Goal: Task Accomplishment & Management: Use online tool/utility

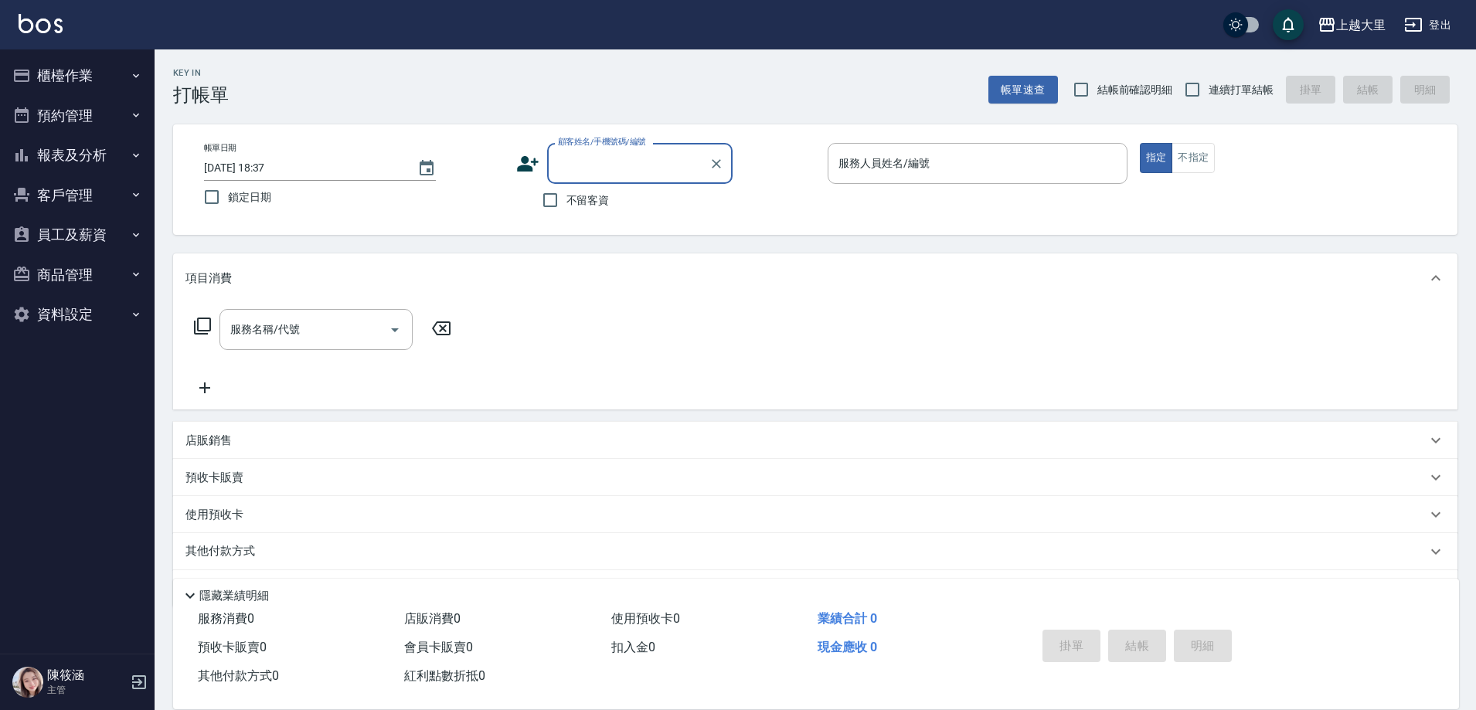
drag, startPoint x: 580, startPoint y: 203, endPoint x: 599, endPoint y: 192, distance: 22.1
click at [581, 202] on span "不留客資" at bounding box center [588, 200] width 43 height 16
click at [567, 202] on input "不留客資" at bounding box center [550, 200] width 32 height 32
checkbox input "true"
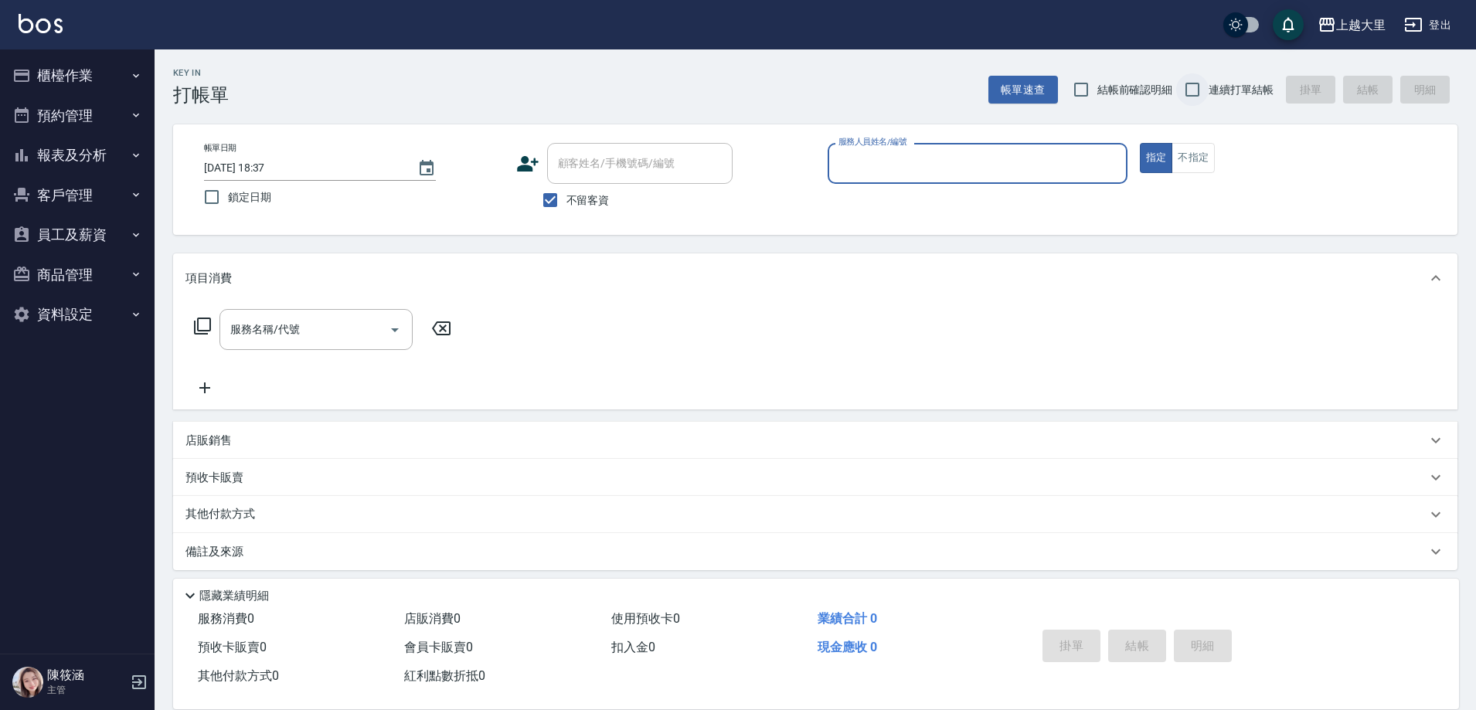
click at [1209, 90] on input "連續打單結帳" at bounding box center [1193, 89] width 32 height 32
checkbox input "true"
click at [942, 179] on div "服務人員姓名/編號" at bounding box center [978, 163] width 300 height 41
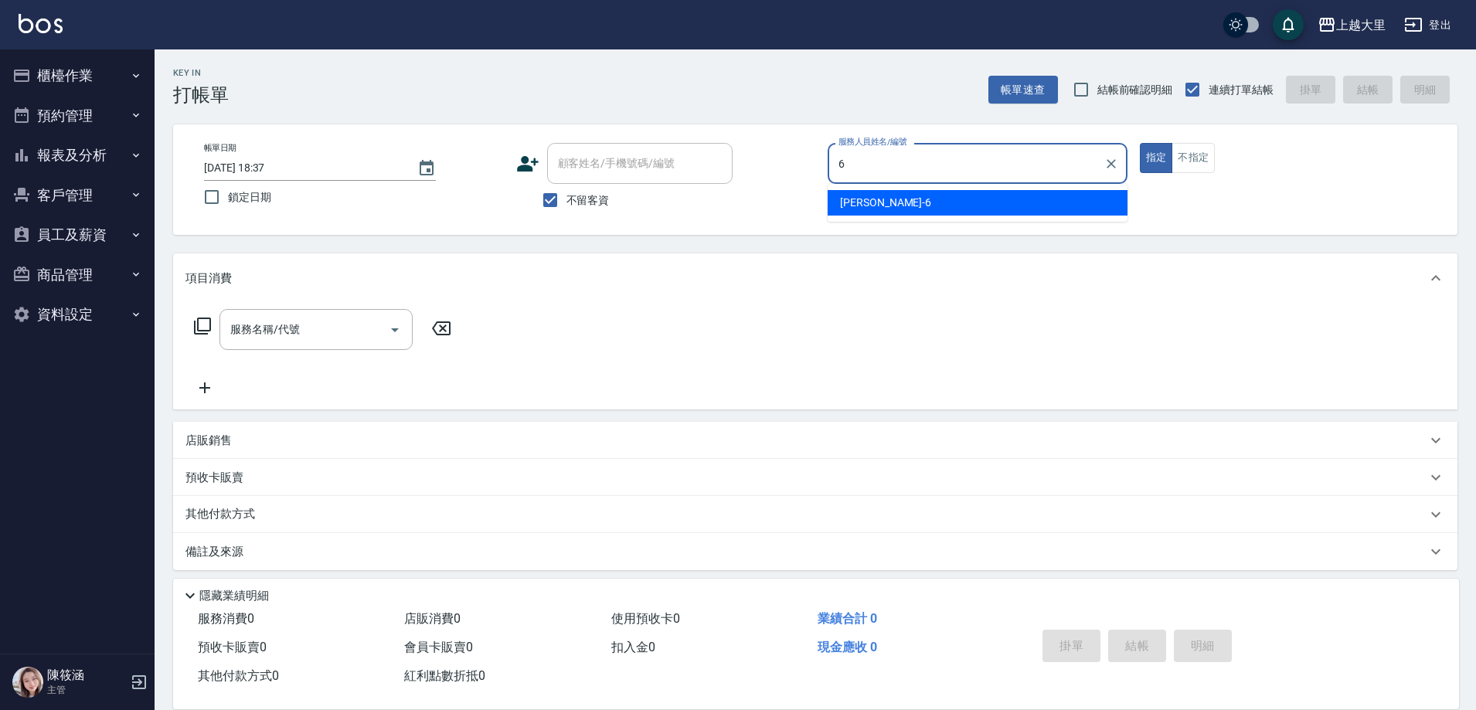
type input "[PERSON_NAME]比-6"
type button "true"
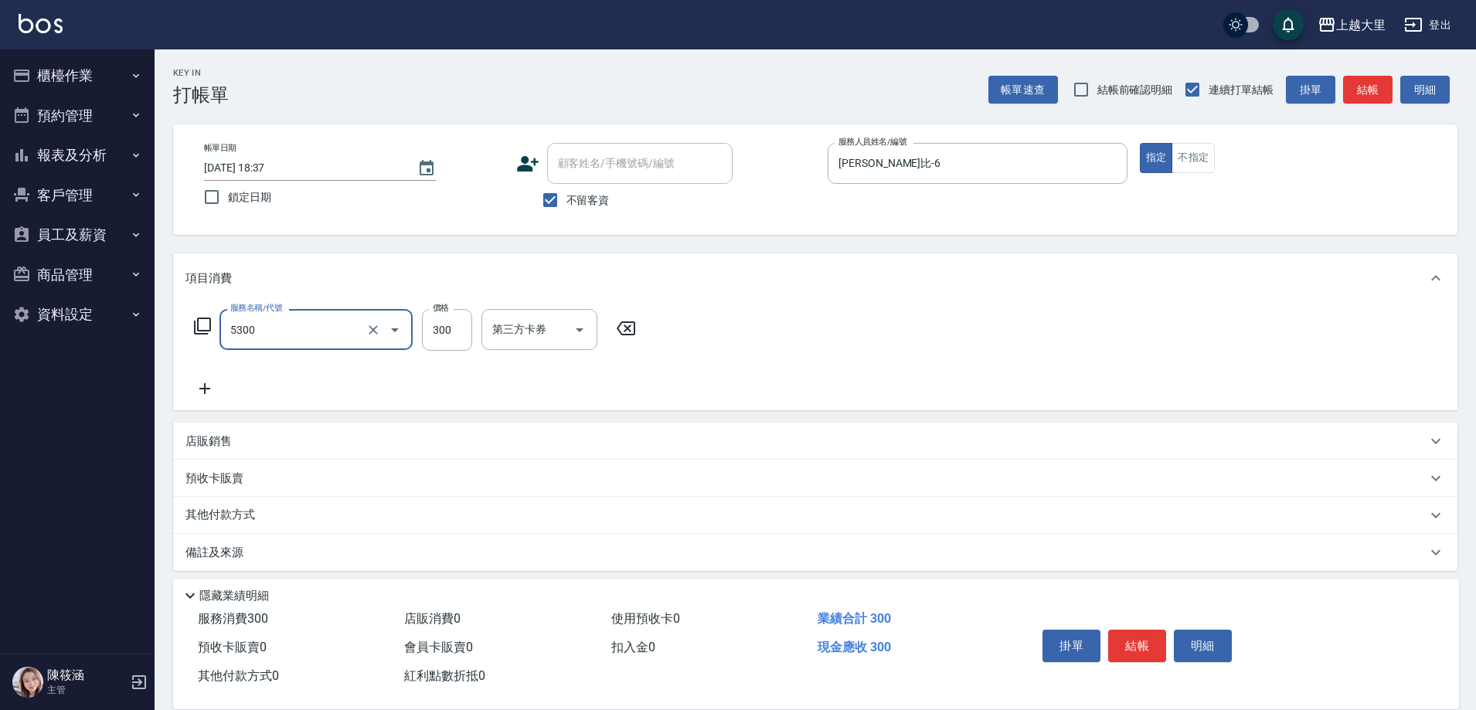
type input "護髮-300(5300)"
type input "998"
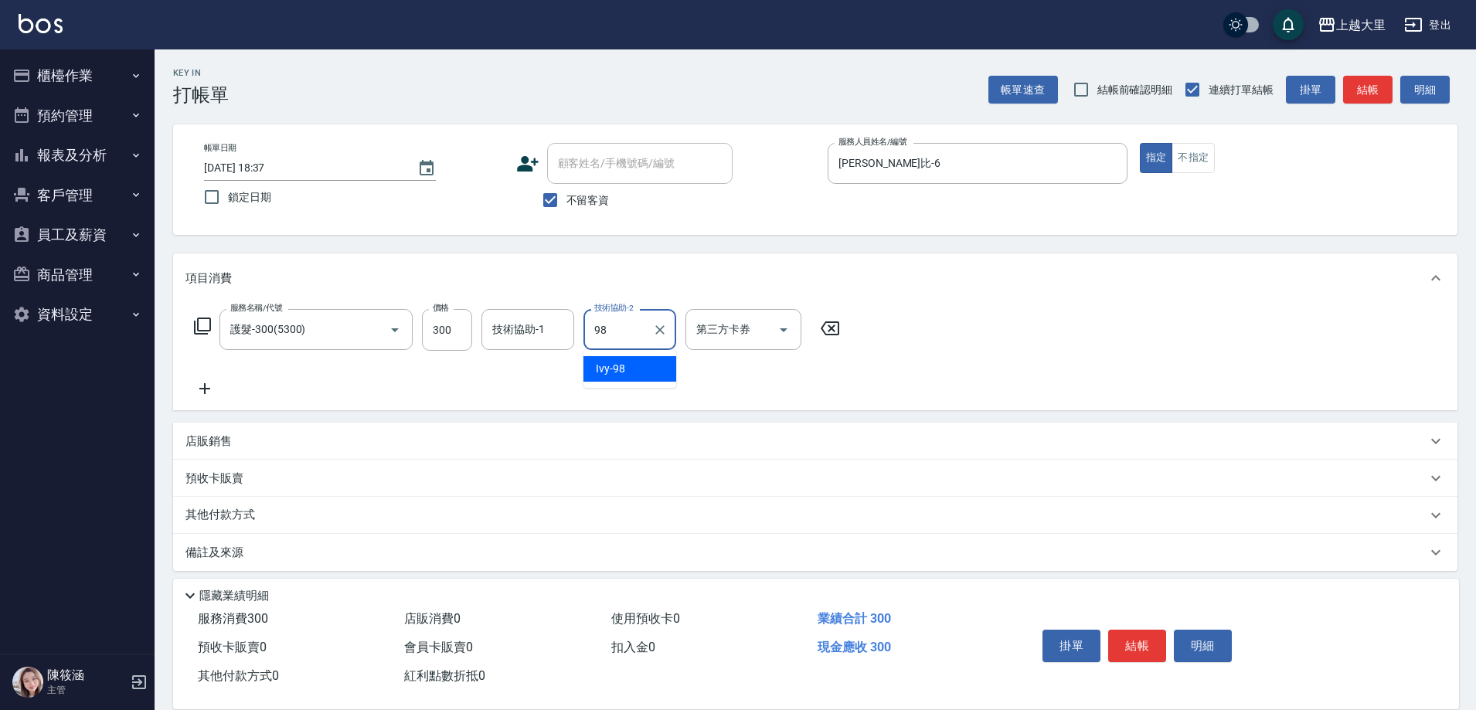
type input "Ivy-98"
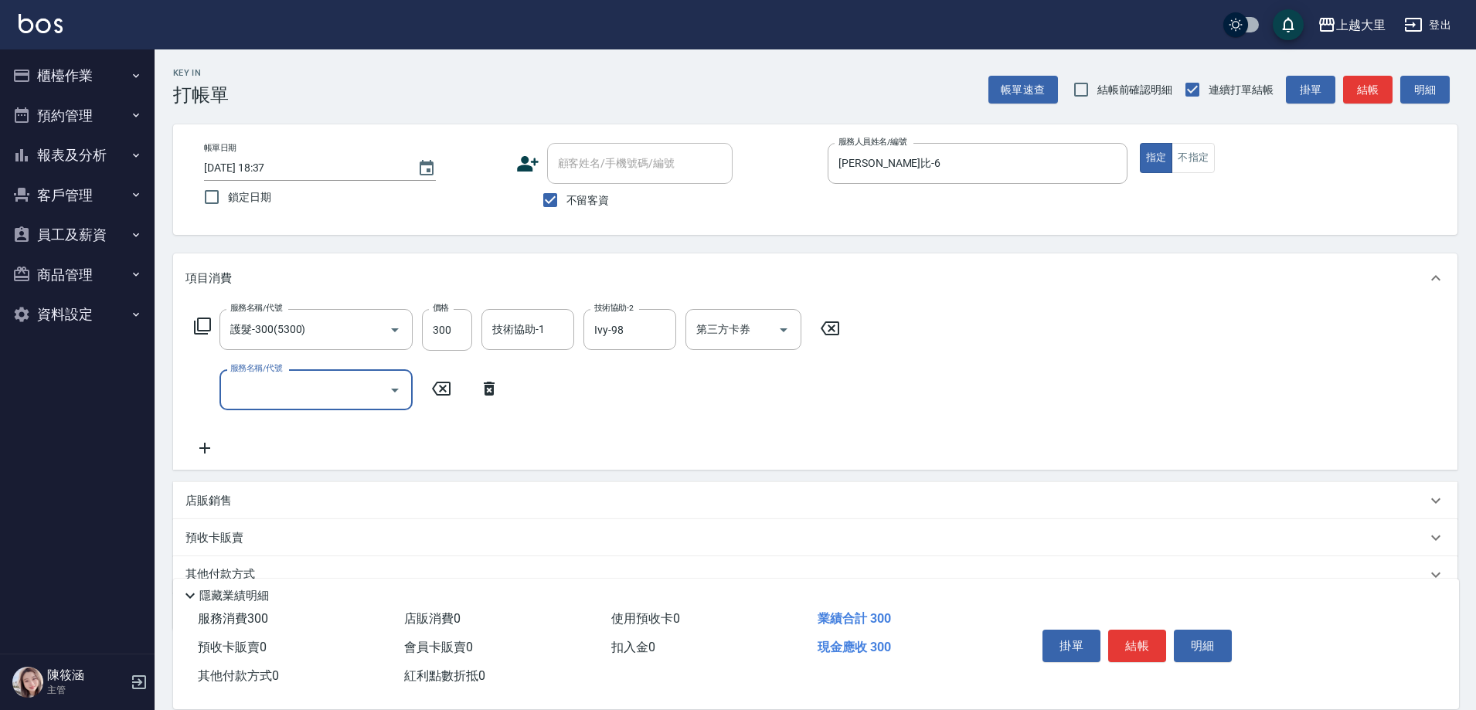
type input "4"
type input "3"
type input "精油SPA699(0699)"
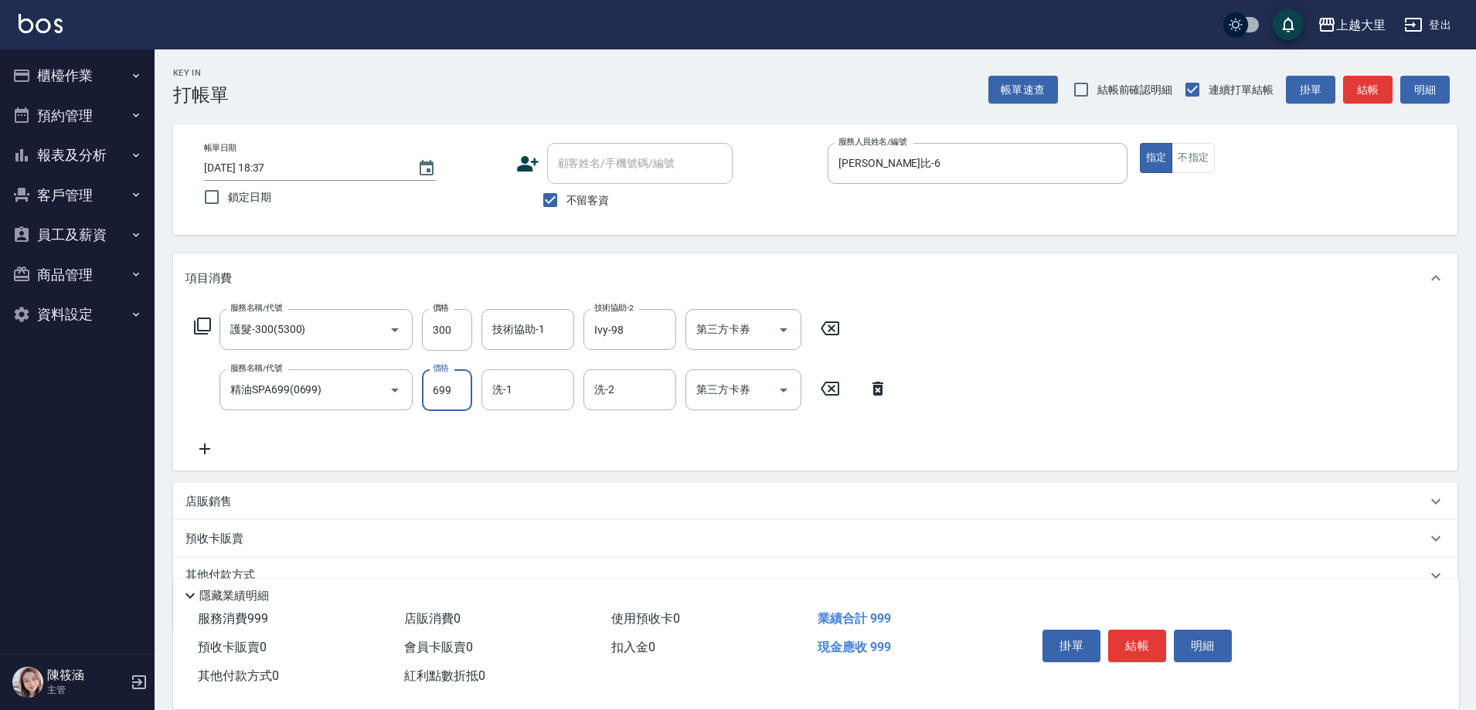
click at [877, 382] on icon at bounding box center [878, 389] width 39 height 19
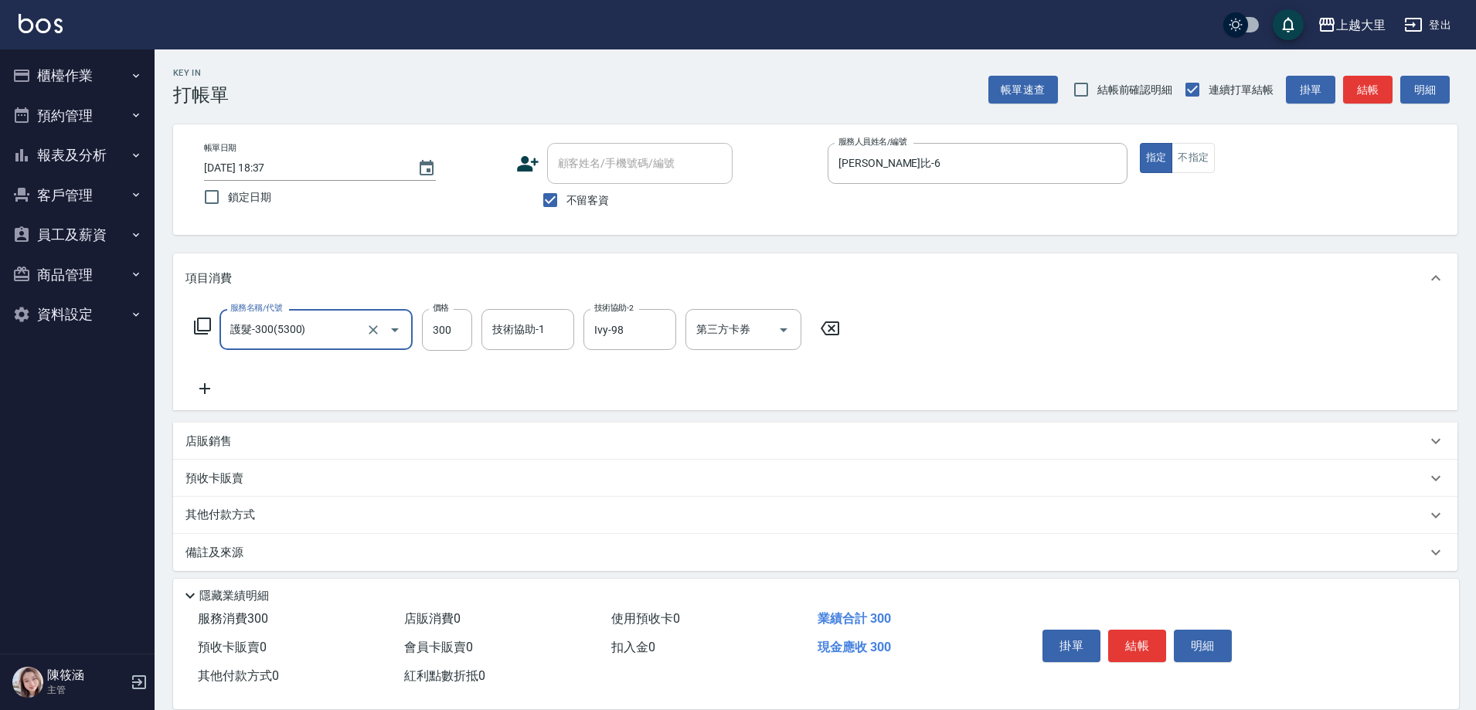
click at [204, 393] on icon at bounding box center [204, 388] width 11 height 11
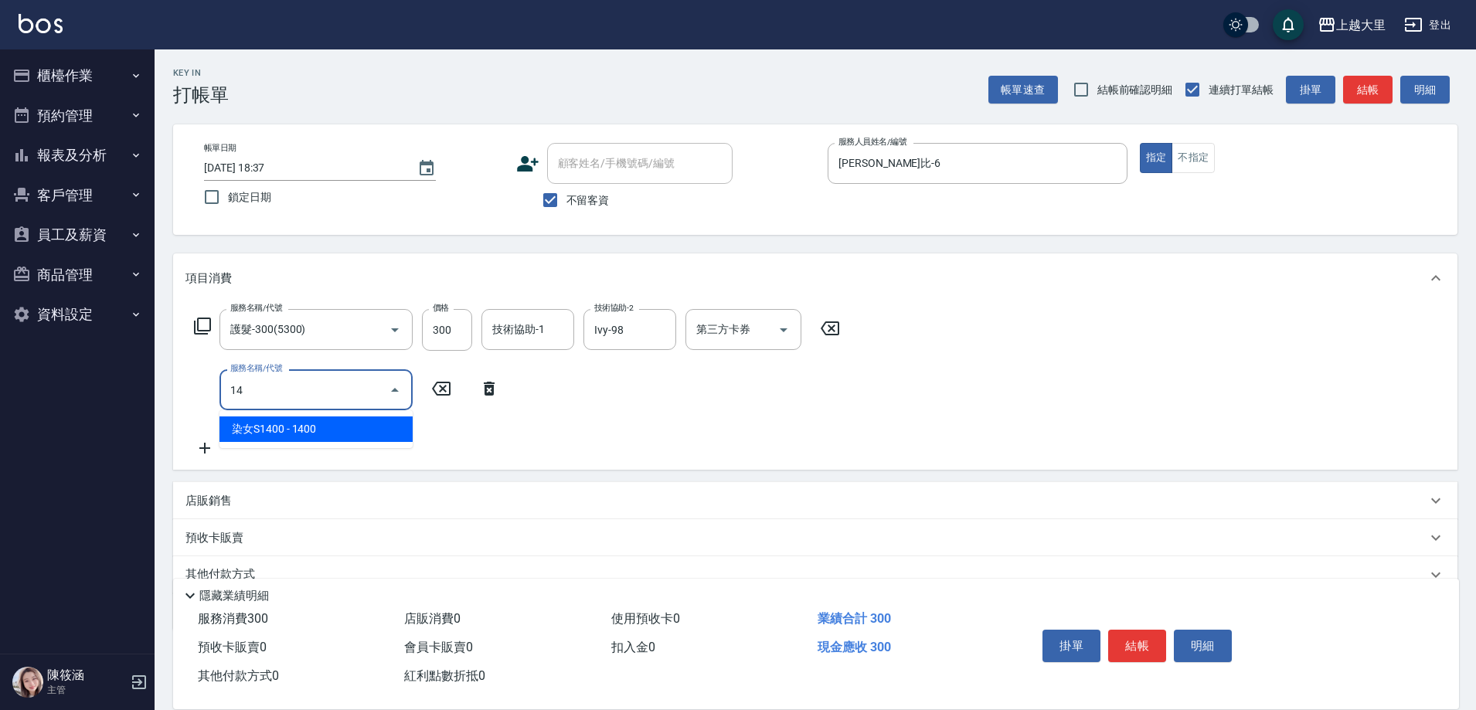
type input "1"
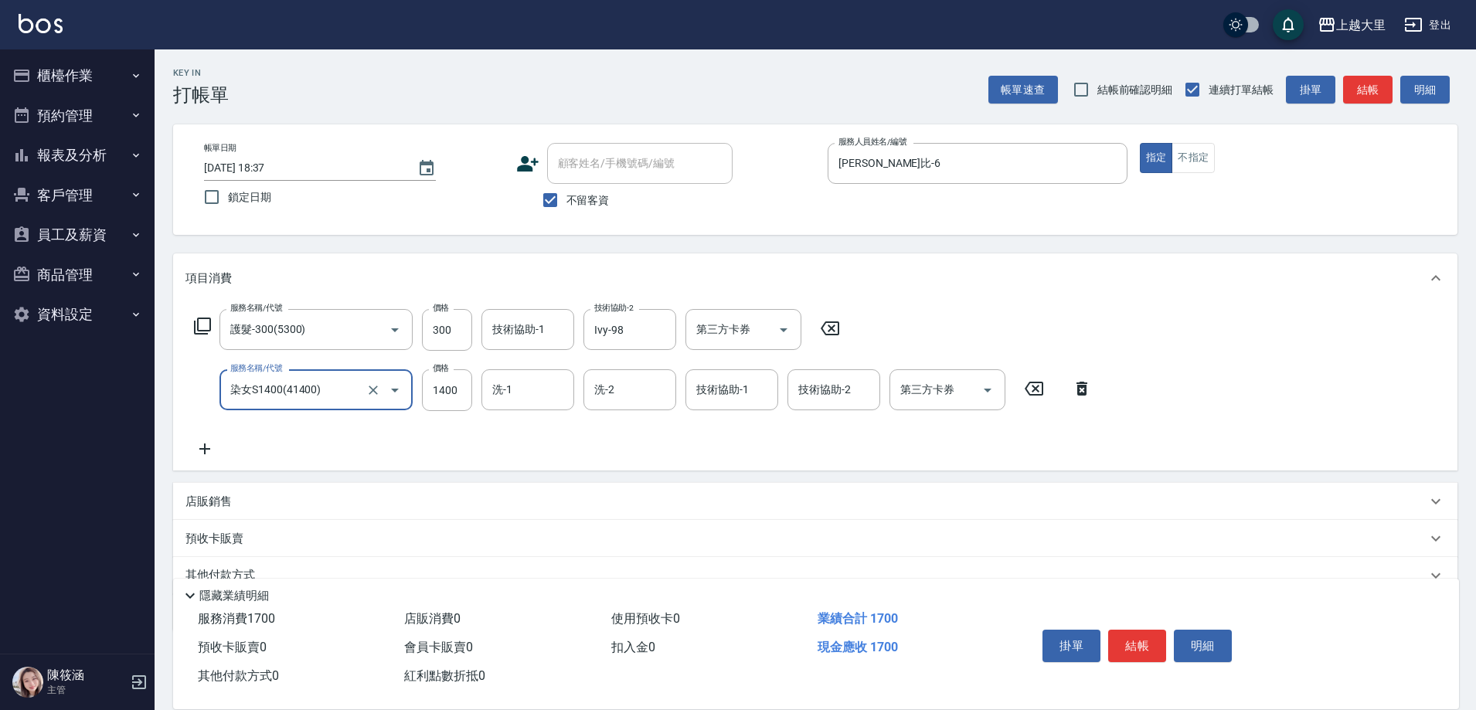
type input "染女S1400(41400)"
type input "Ivy-98"
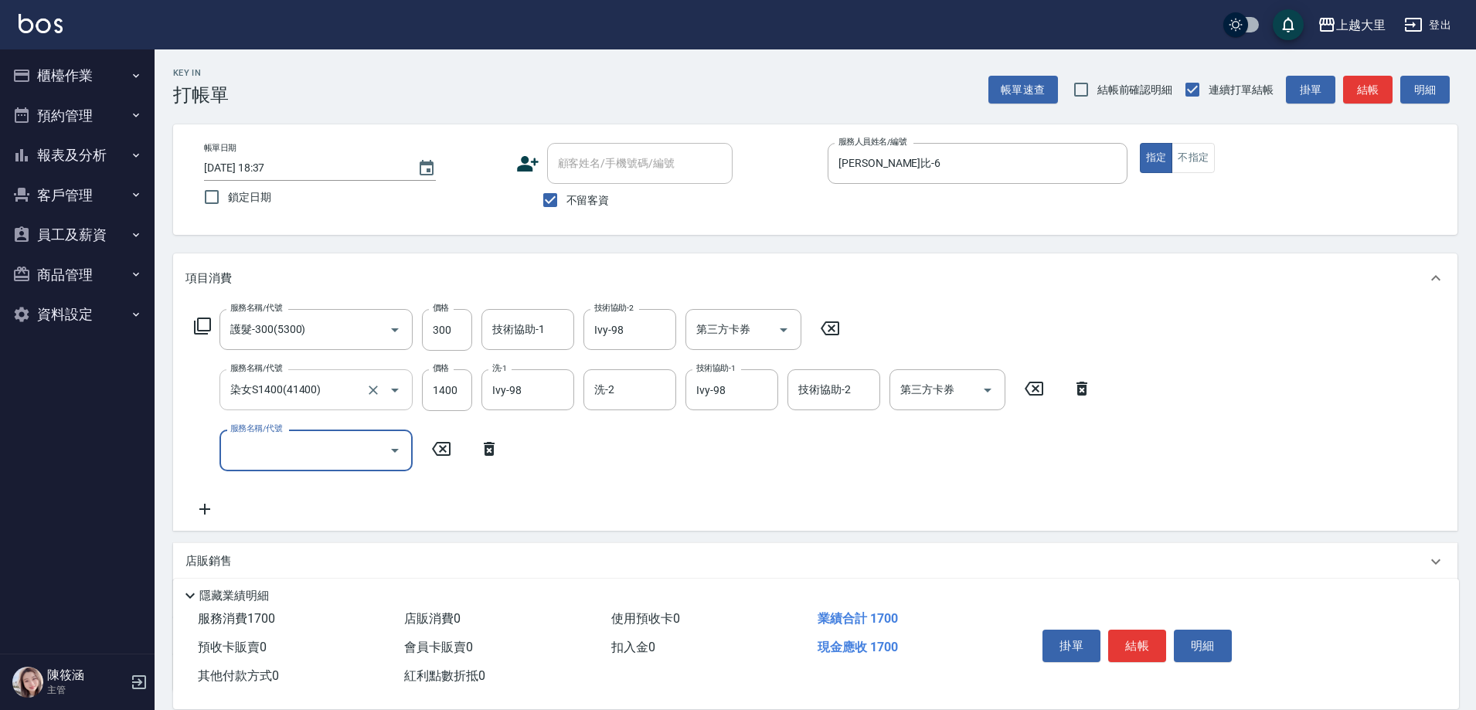
type input "2"
type input "剪髮300(2300)"
type input "500"
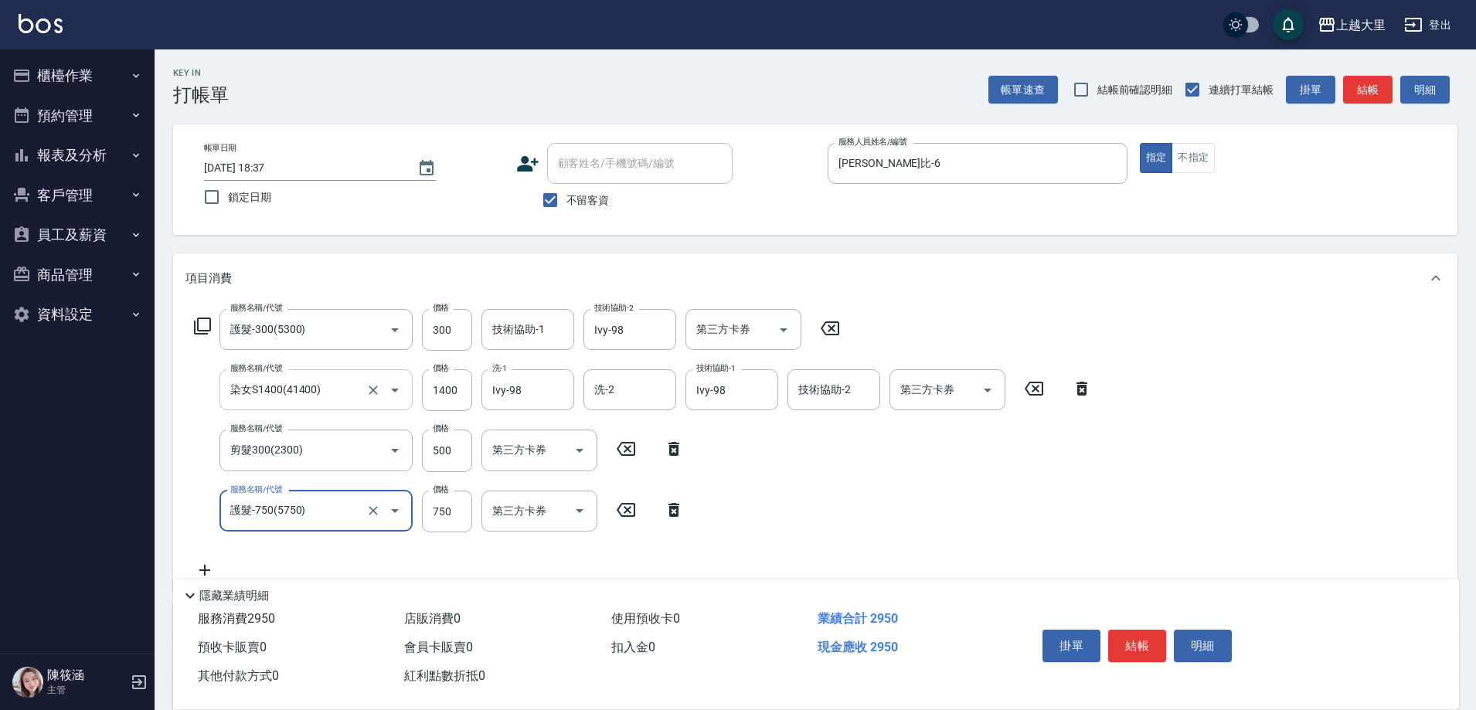
type input "護髮-750(5750)"
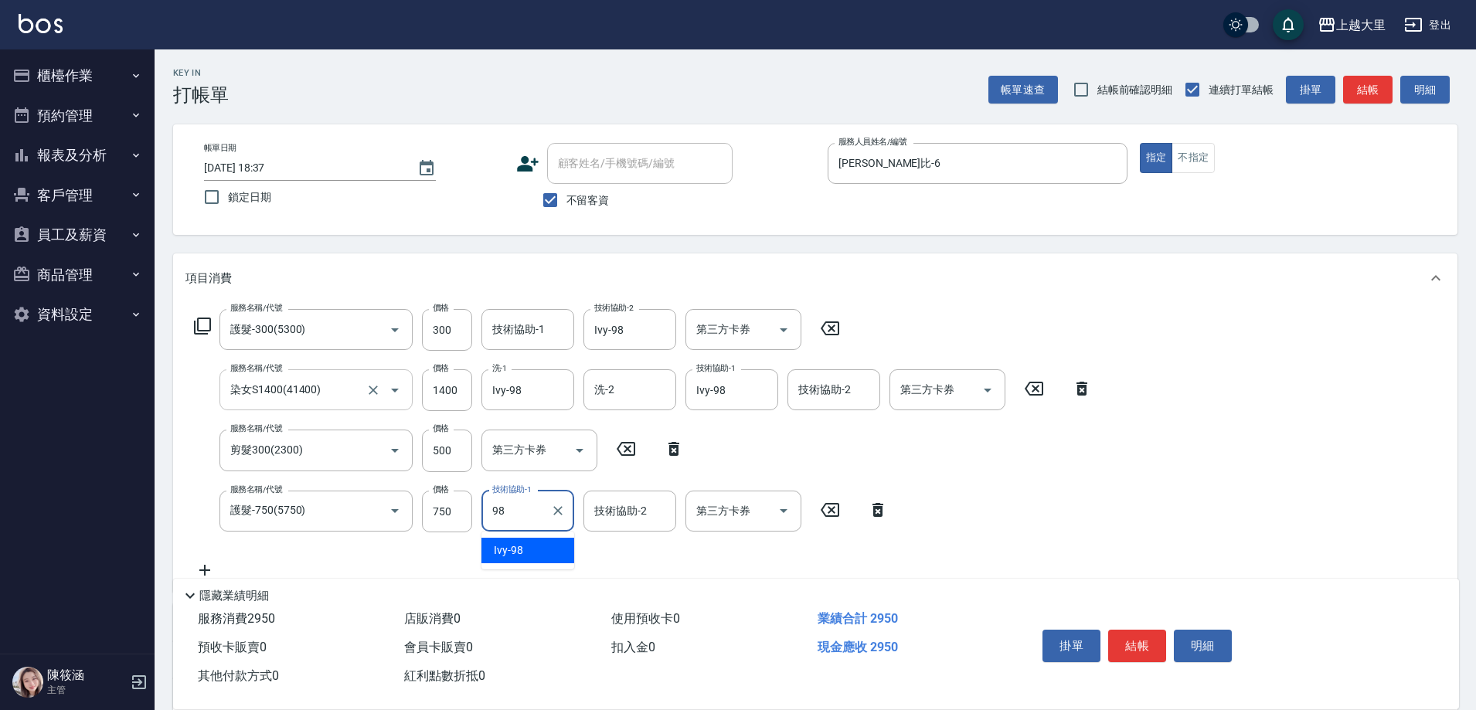
type input "Ivy-98"
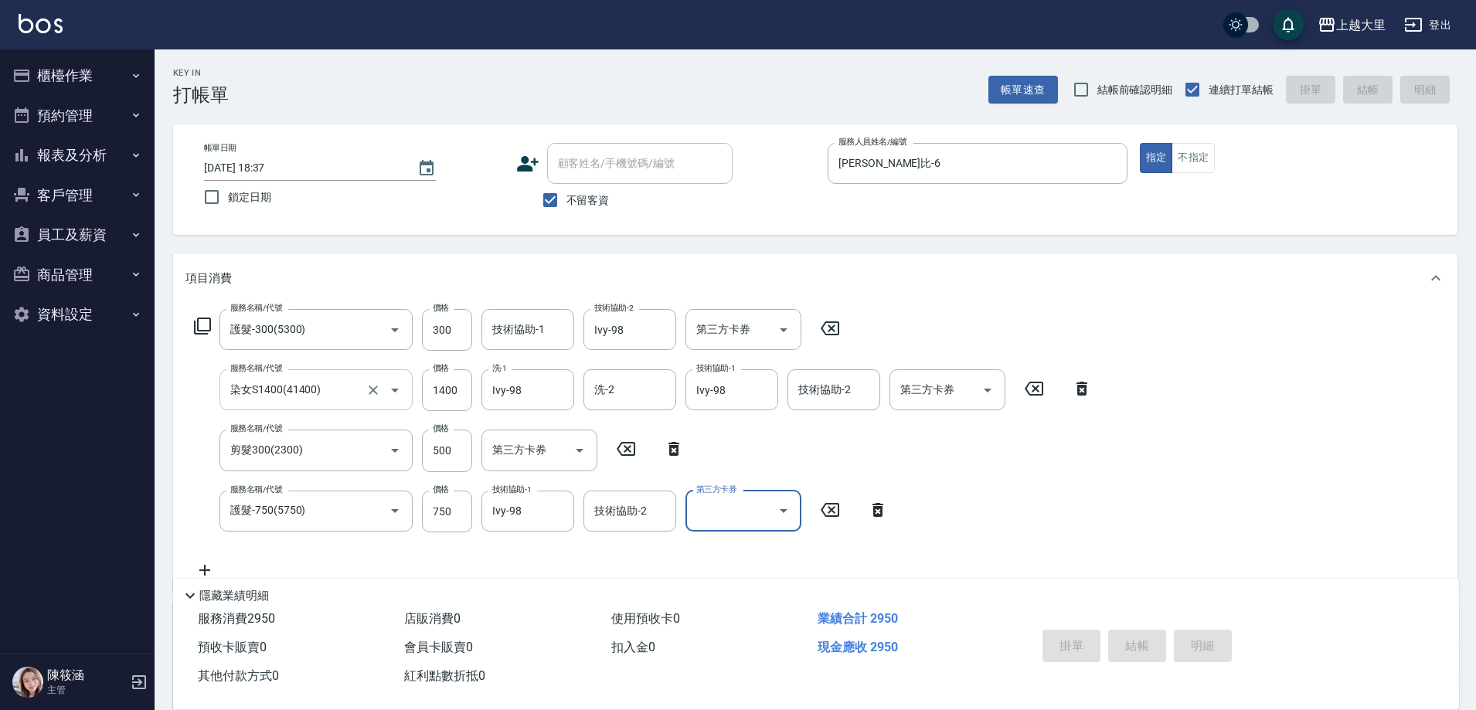
type input "[DATE] 18:38"
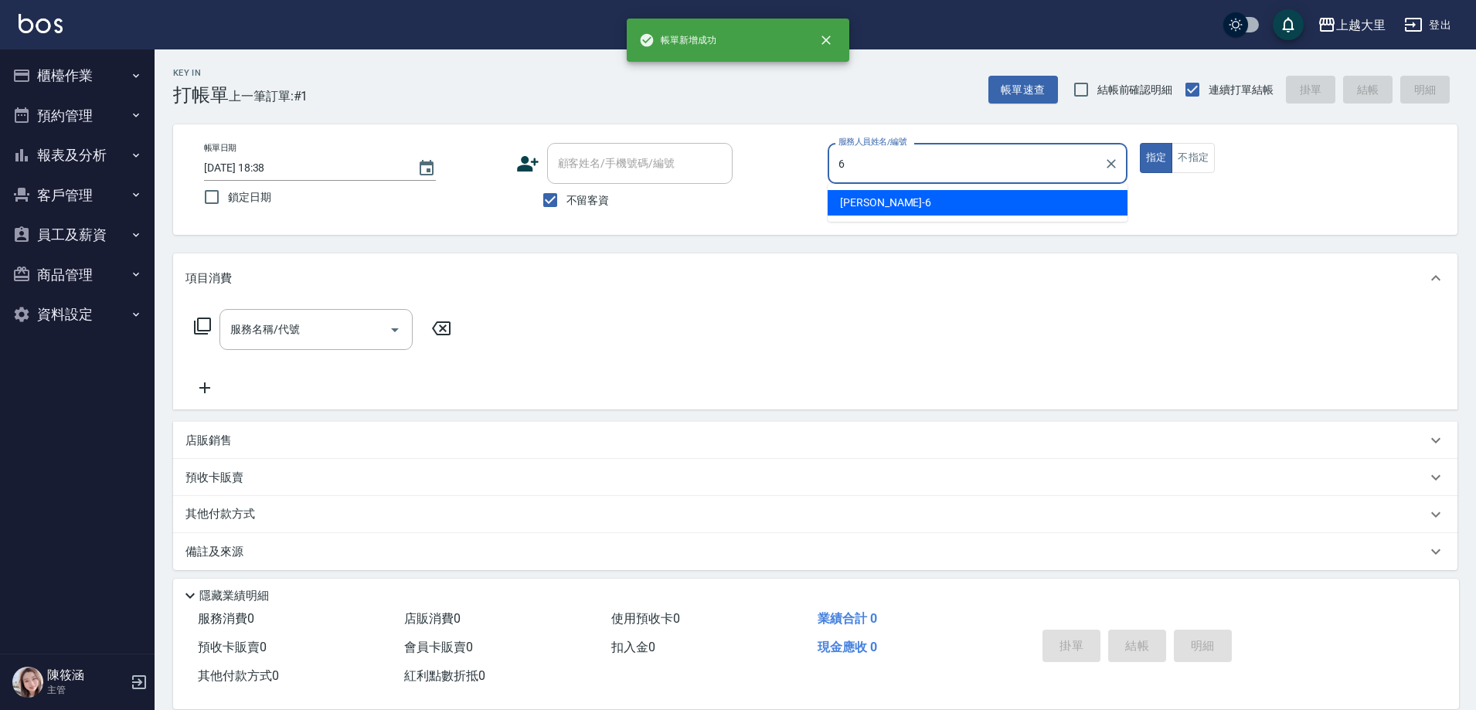
type input "[PERSON_NAME]比-6"
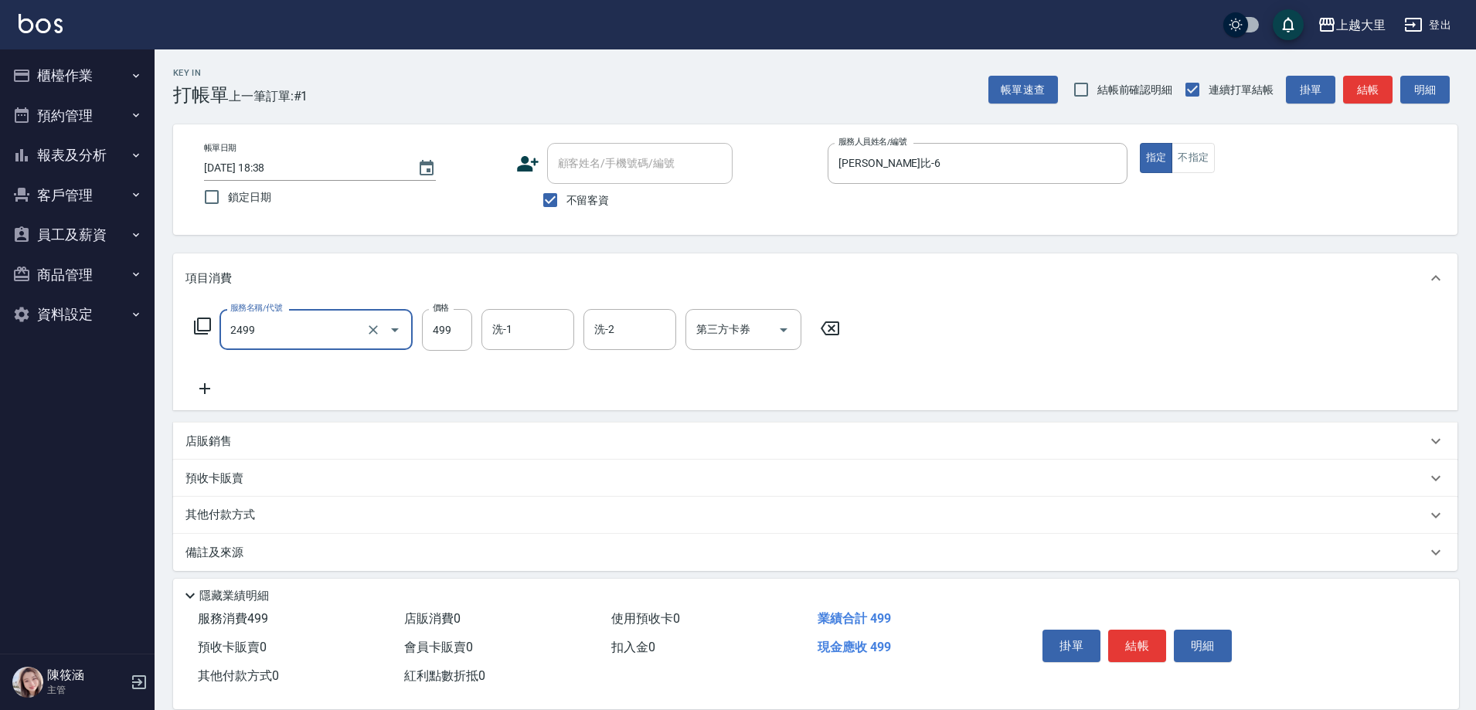
type input "499洗剪(2499)"
type input "500"
type input "Ivy-98"
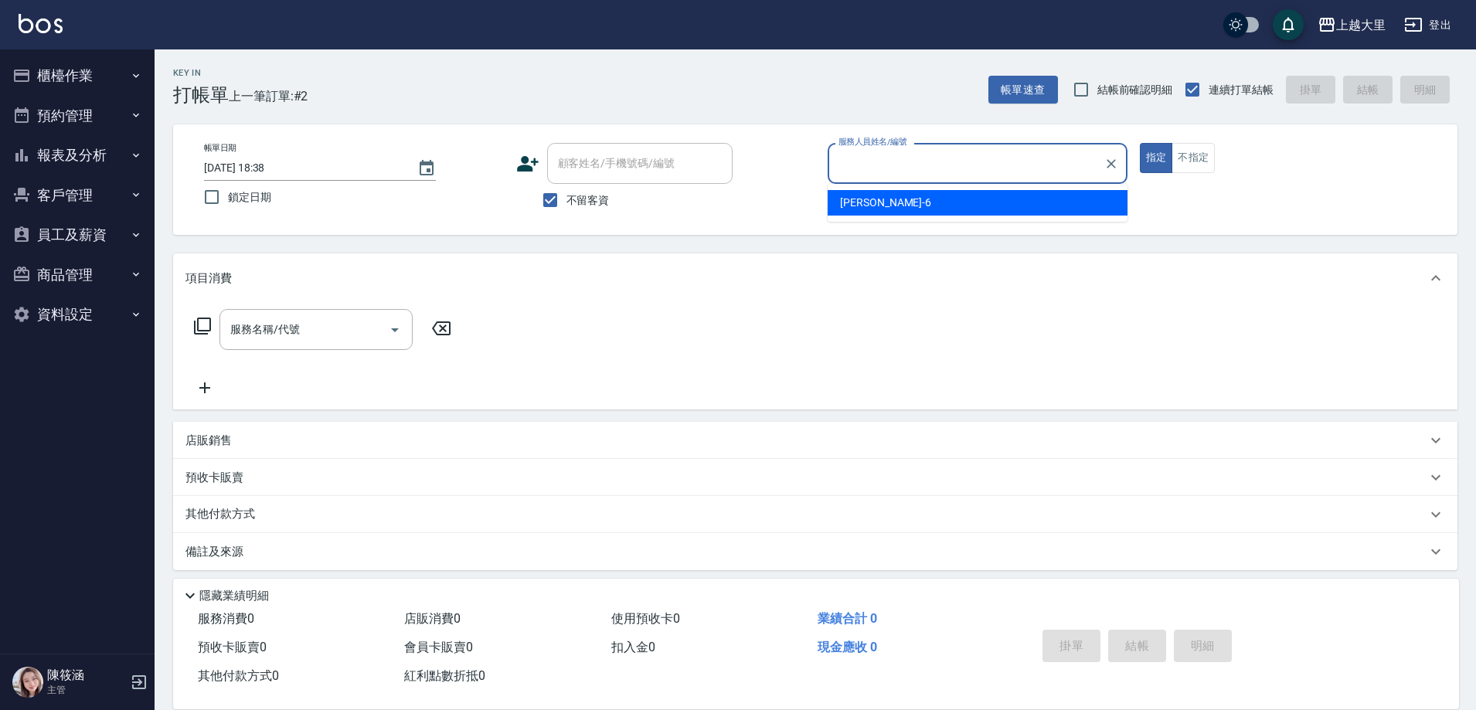
type input "6"
type input "[PERSON_NAME]-3"
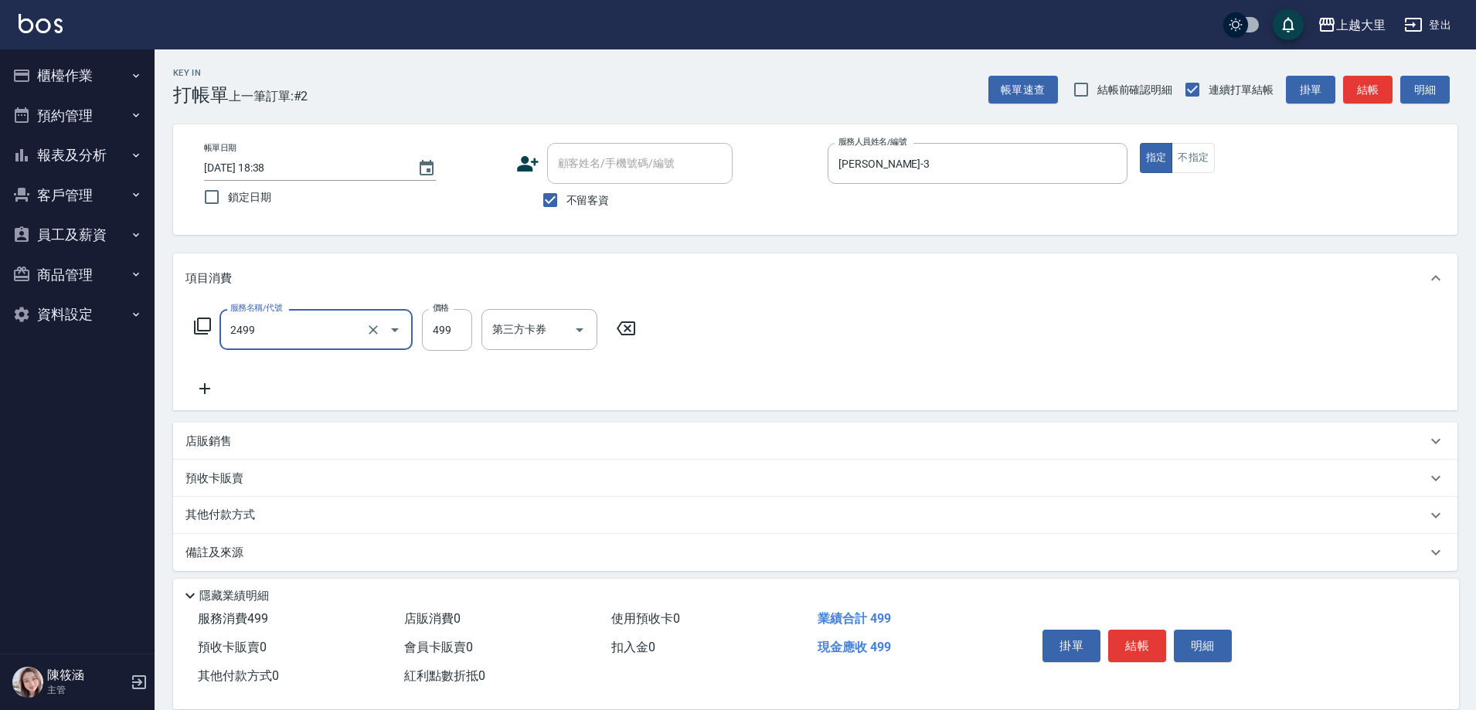
type input "499洗剪(2499)"
type input "399"
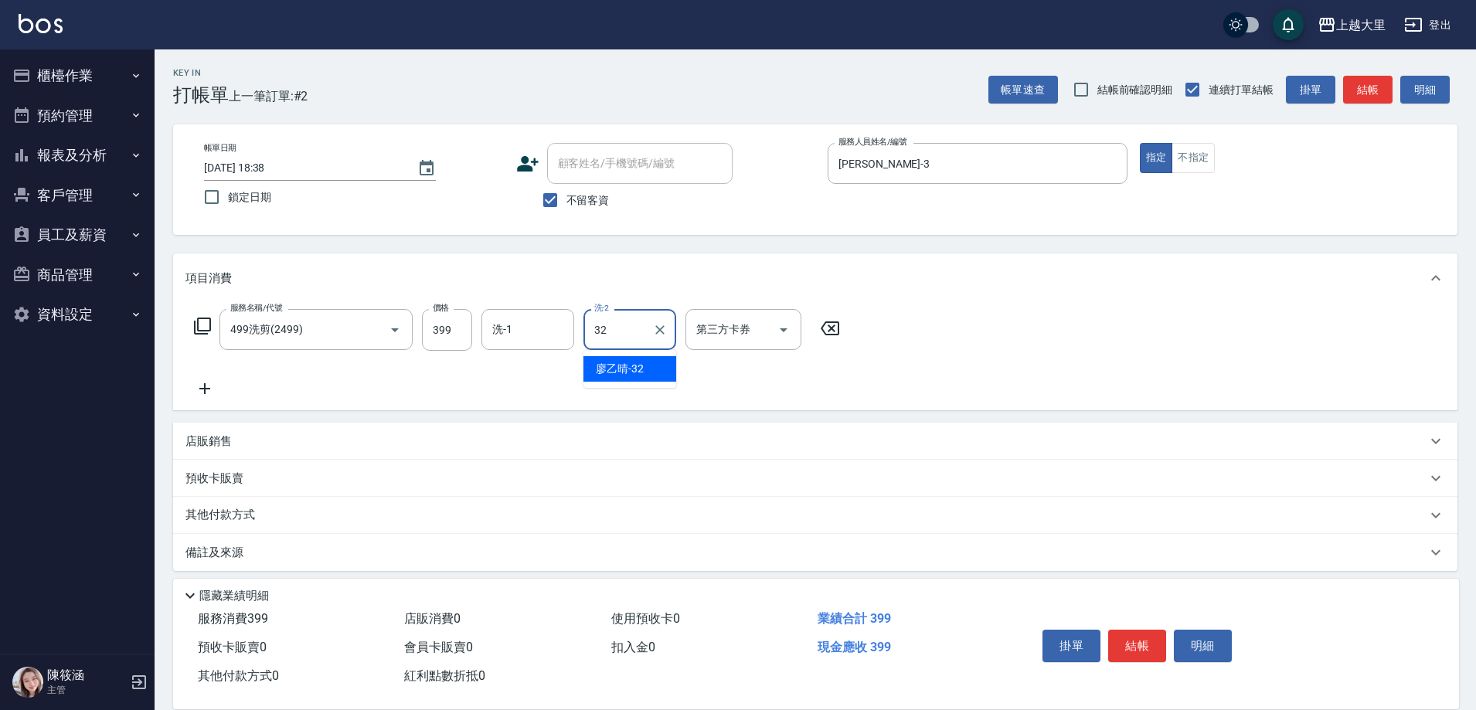
type input "[PERSON_NAME]-32"
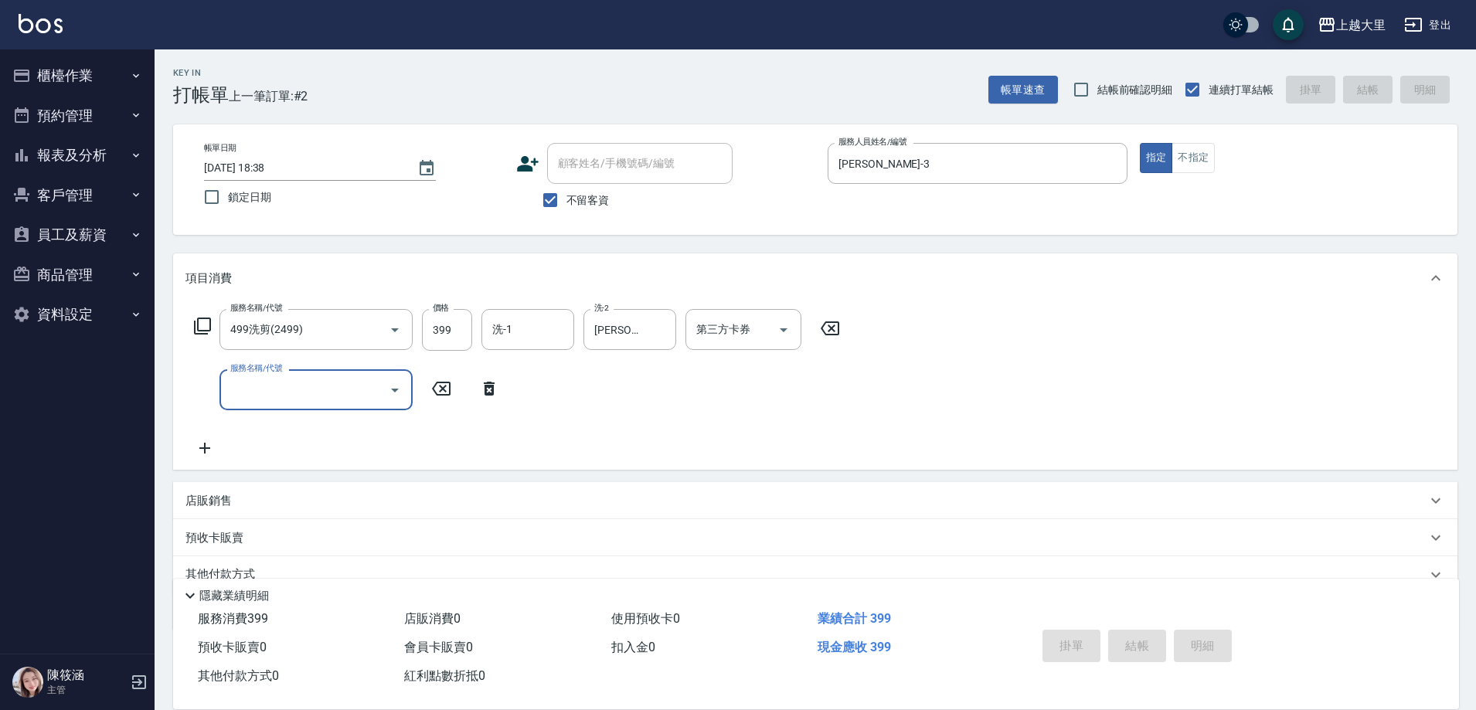
type input "[DATE] 18:39"
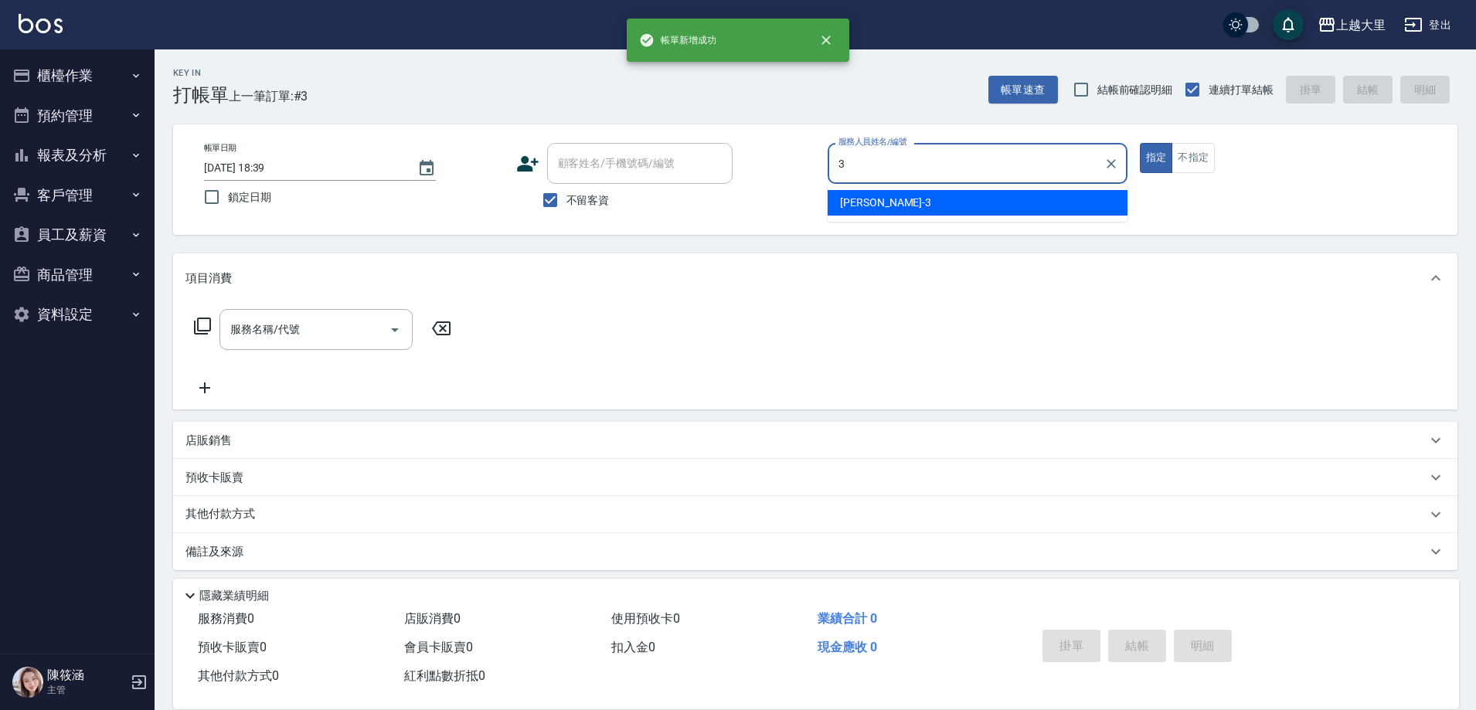
type input "[PERSON_NAME]-3"
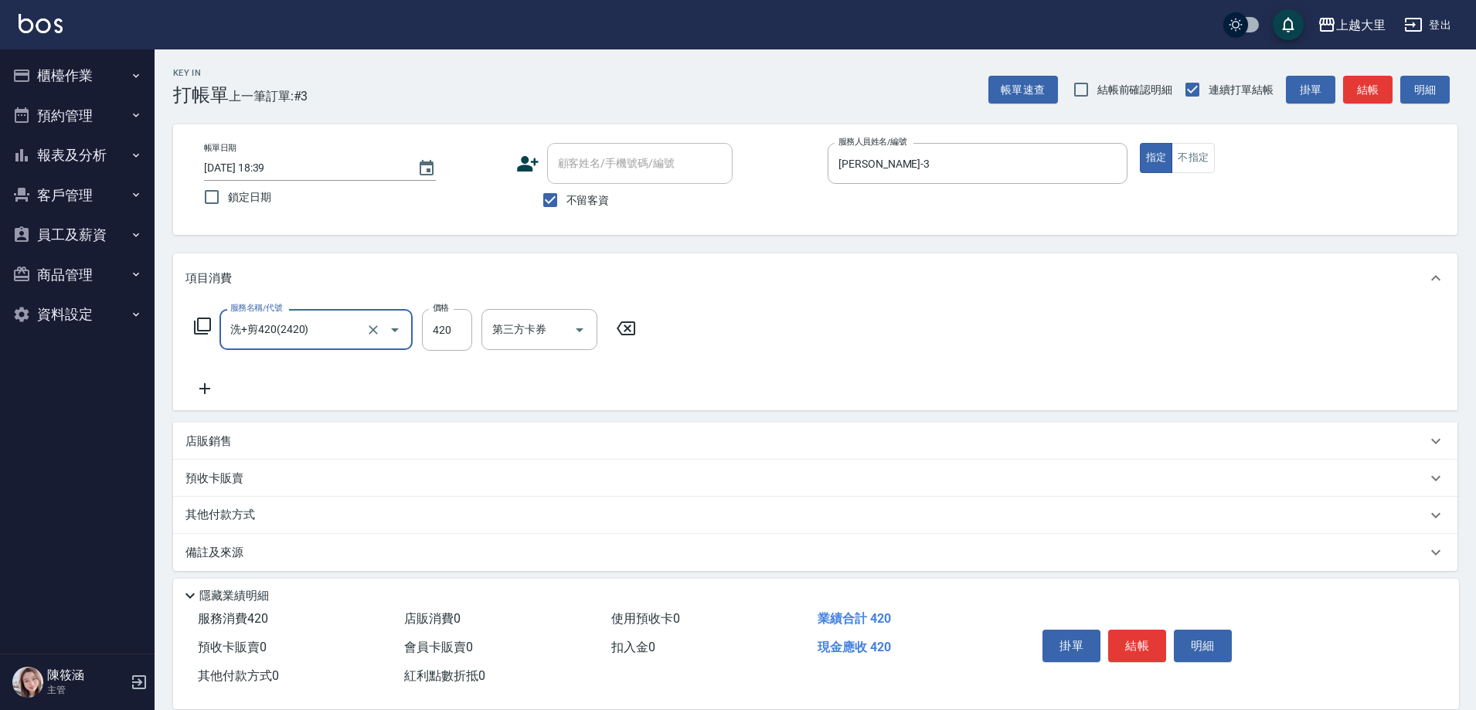
type input "洗+剪420(2420)"
type input "320"
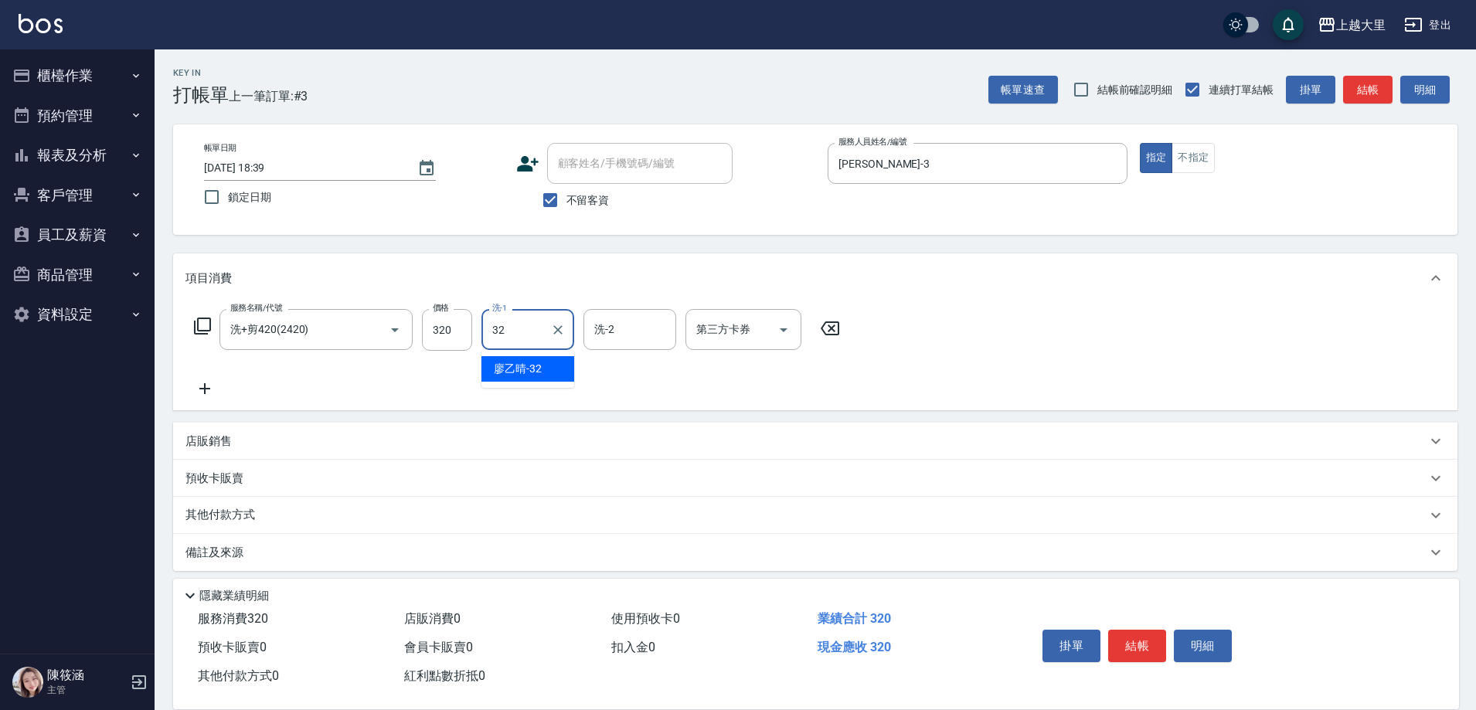
type input "[PERSON_NAME]-32"
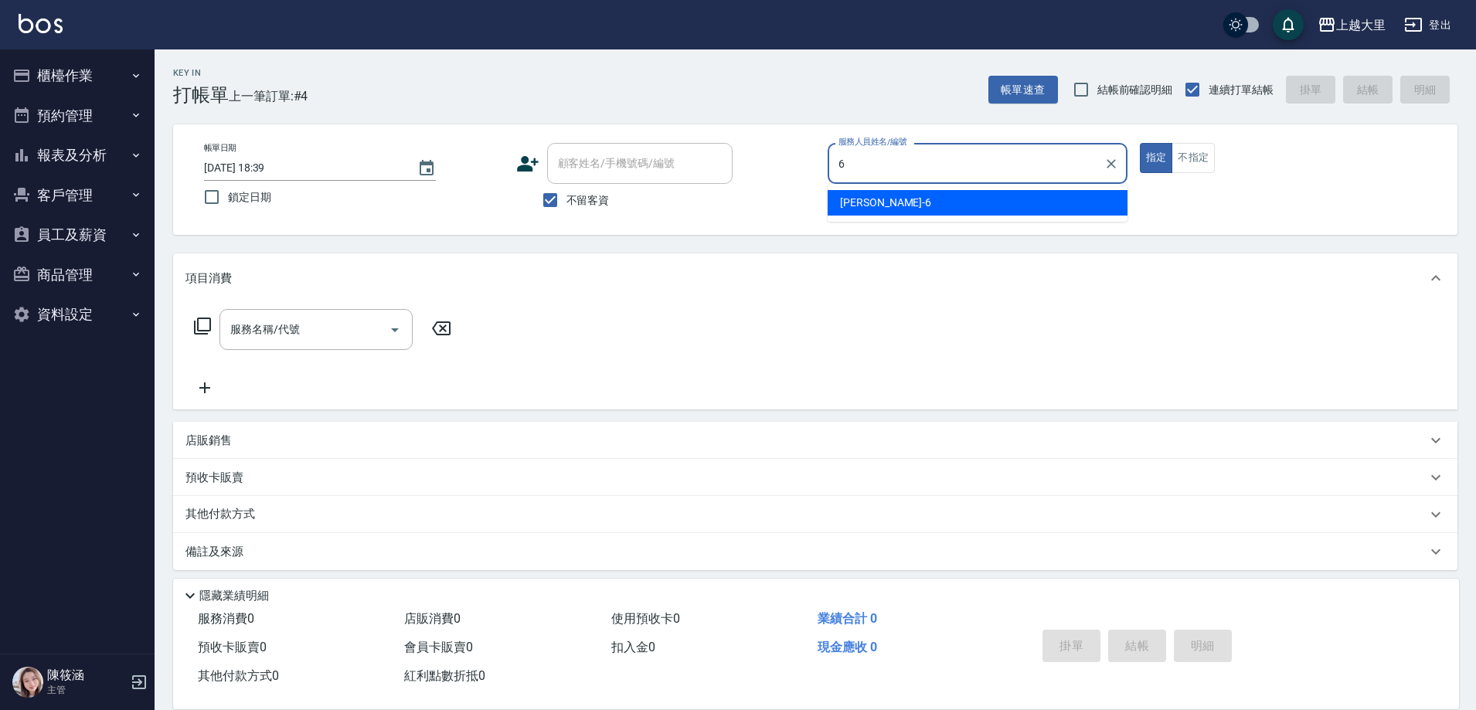
type input "[PERSON_NAME]比-6"
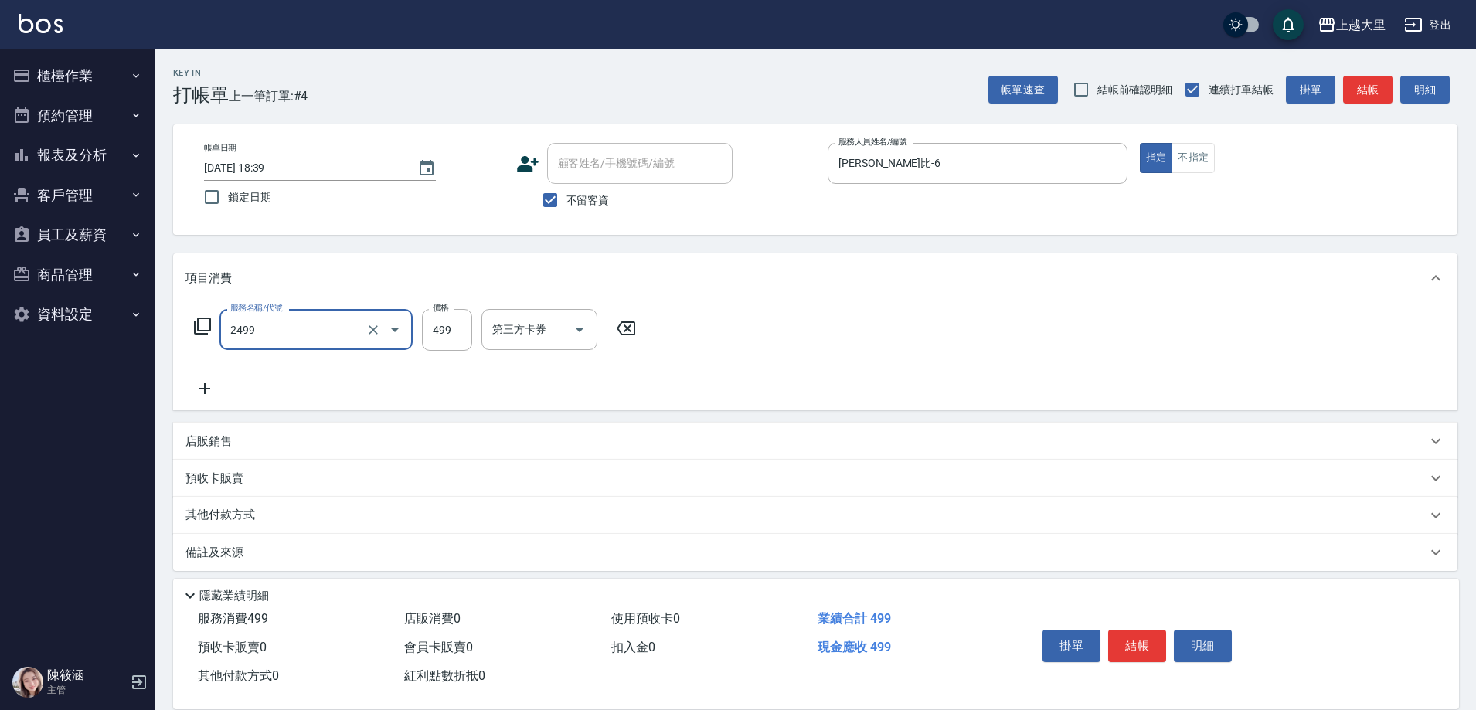
type input "499洗剪(2499)"
type input "500"
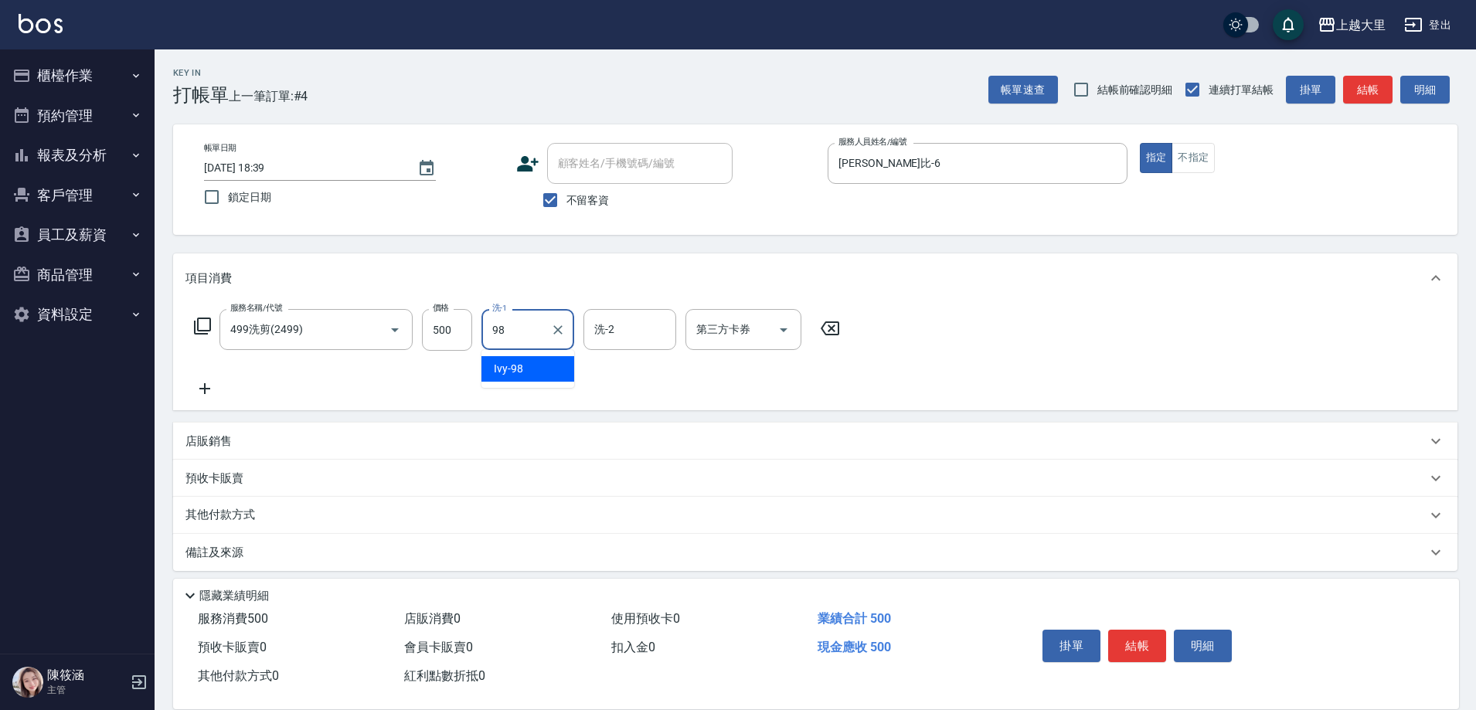
type input "Ivy-98"
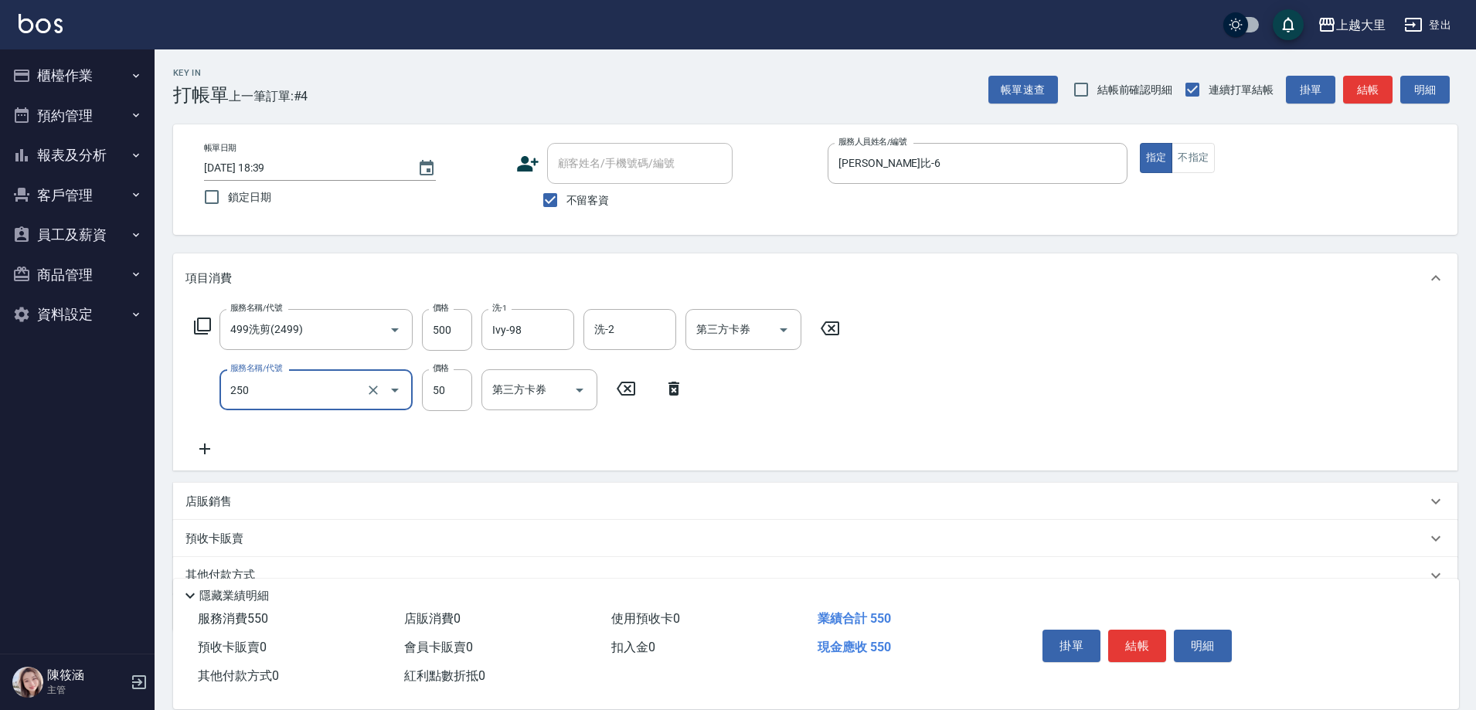
type input "剪[PERSON_NAME]50(250)"
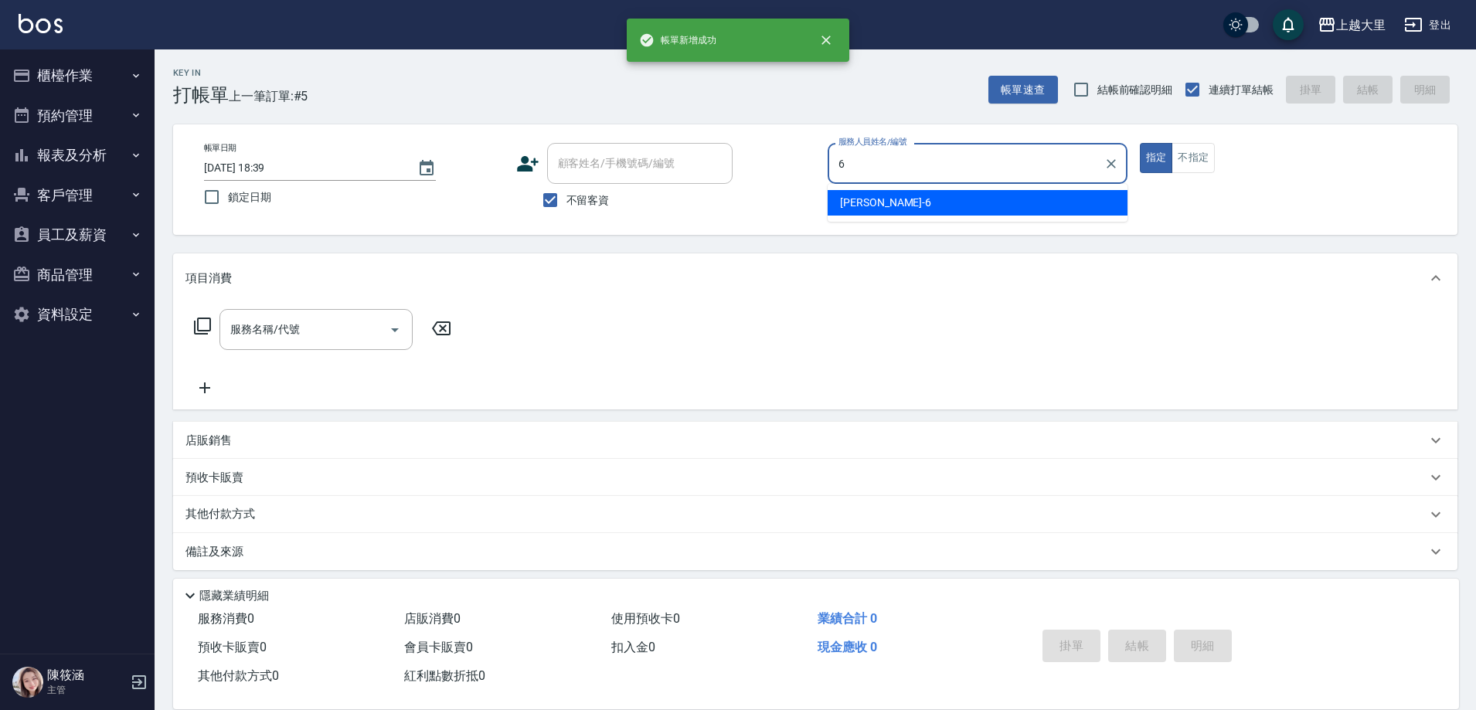
type input "[PERSON_NAME]比-6"
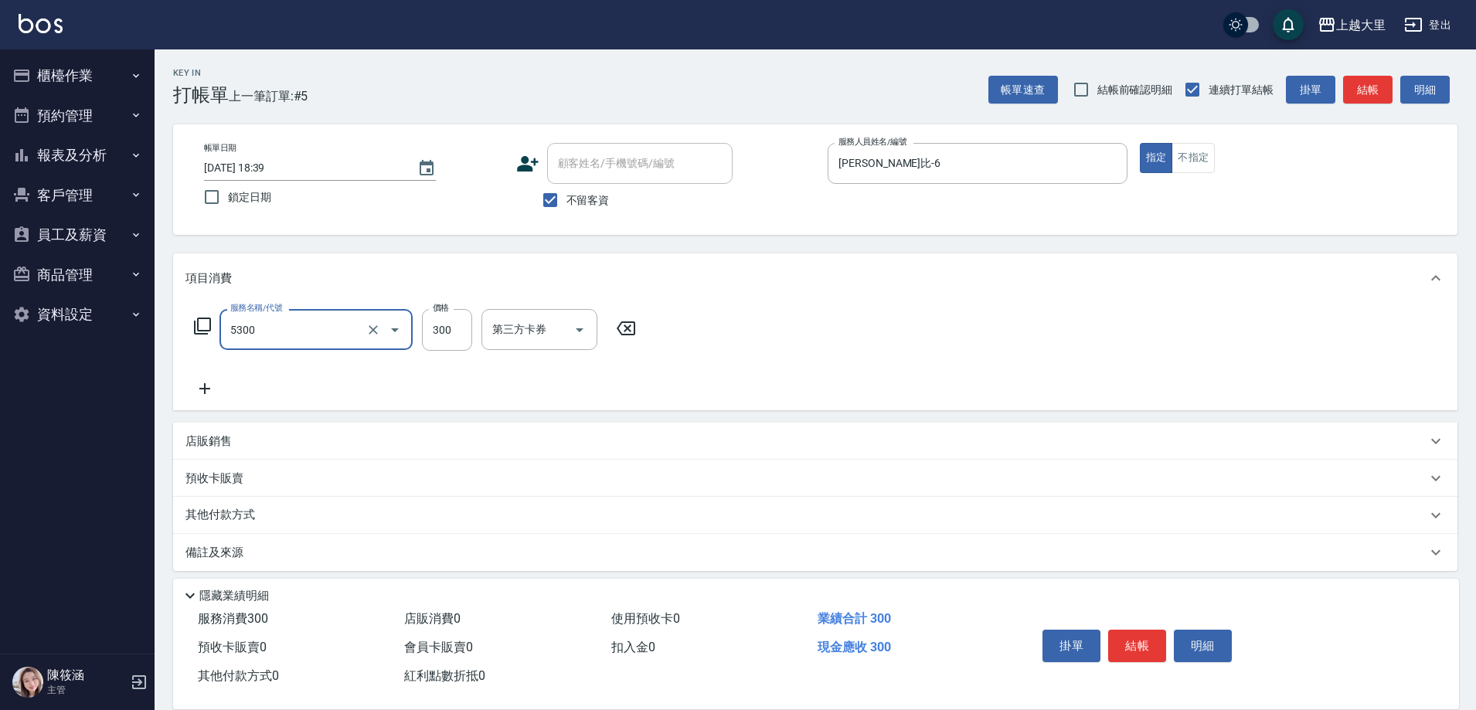
type input "護髮-300(5300)"
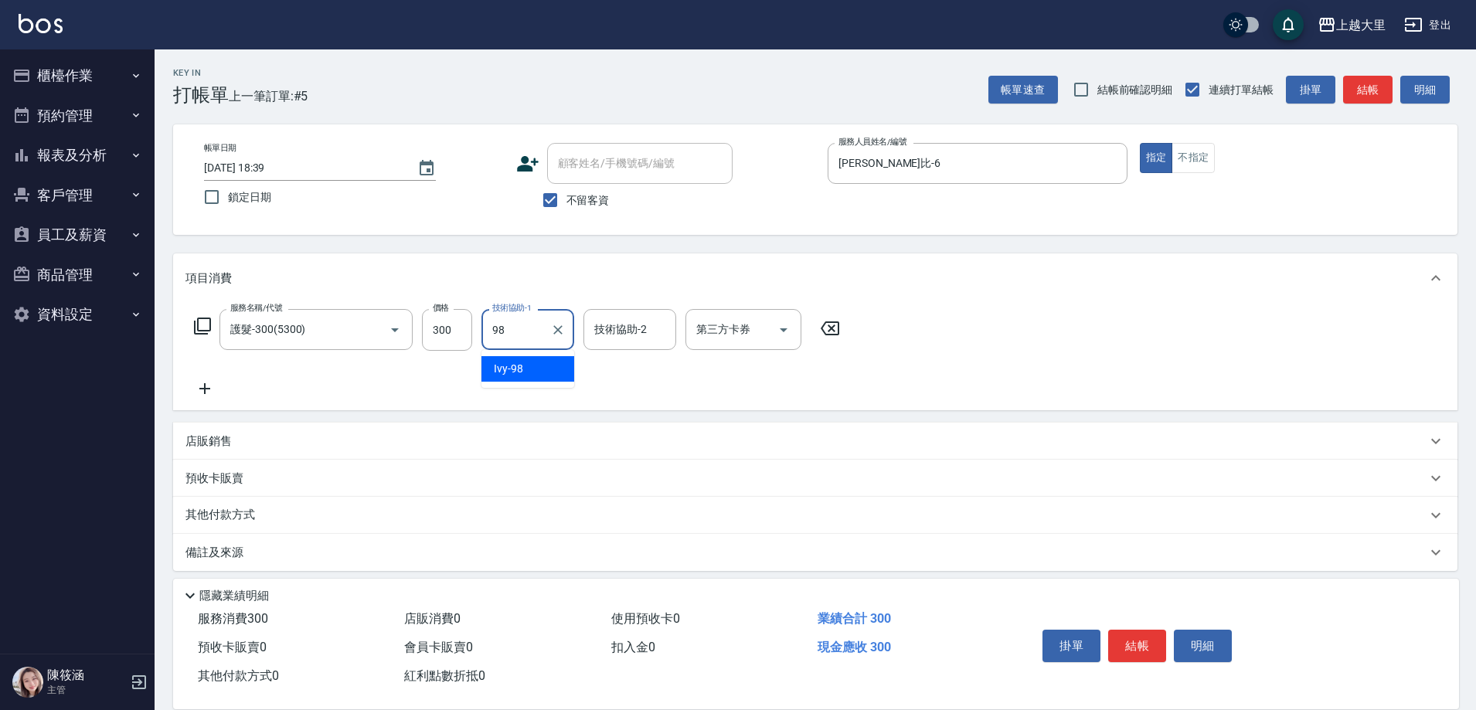
type input "Ivy-98"
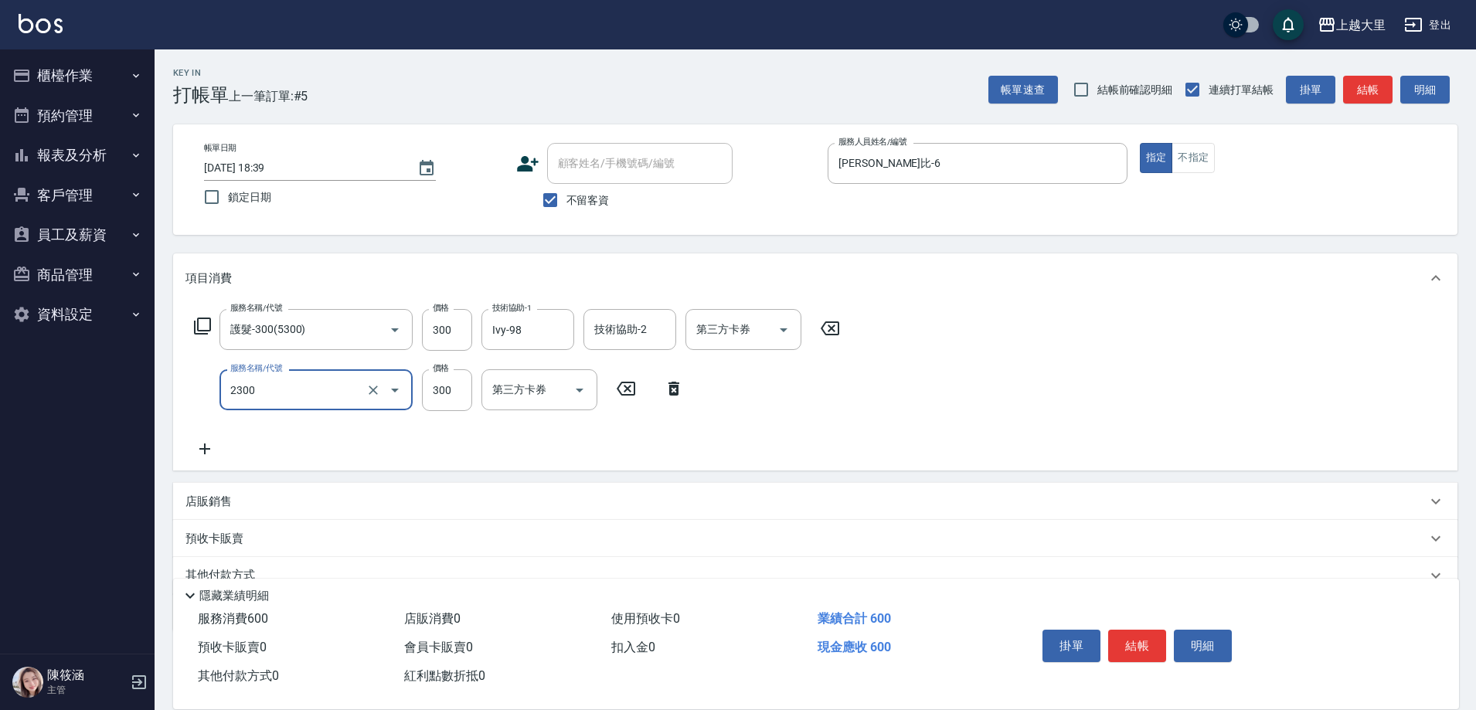
type input "剪髮300(2300)"
type input "500"
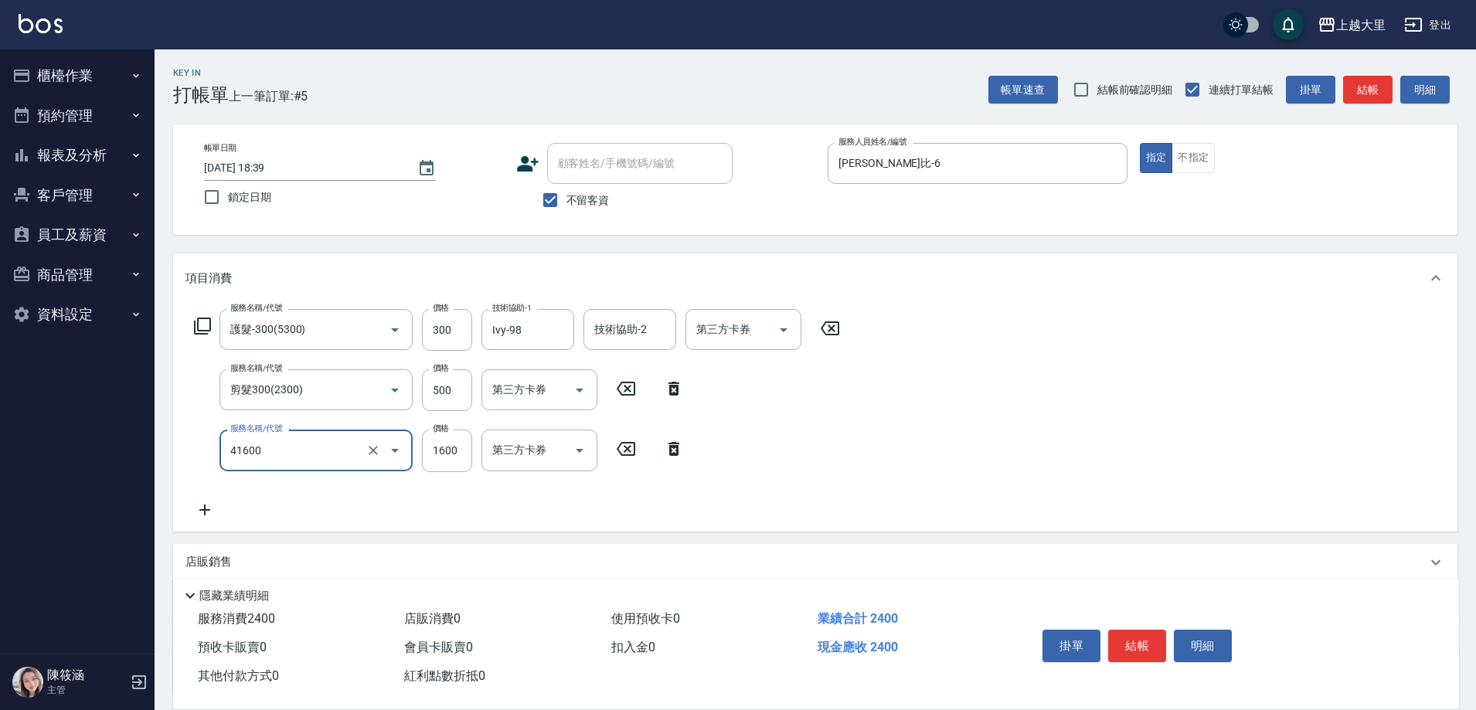
type input "染女M1600(41600)"
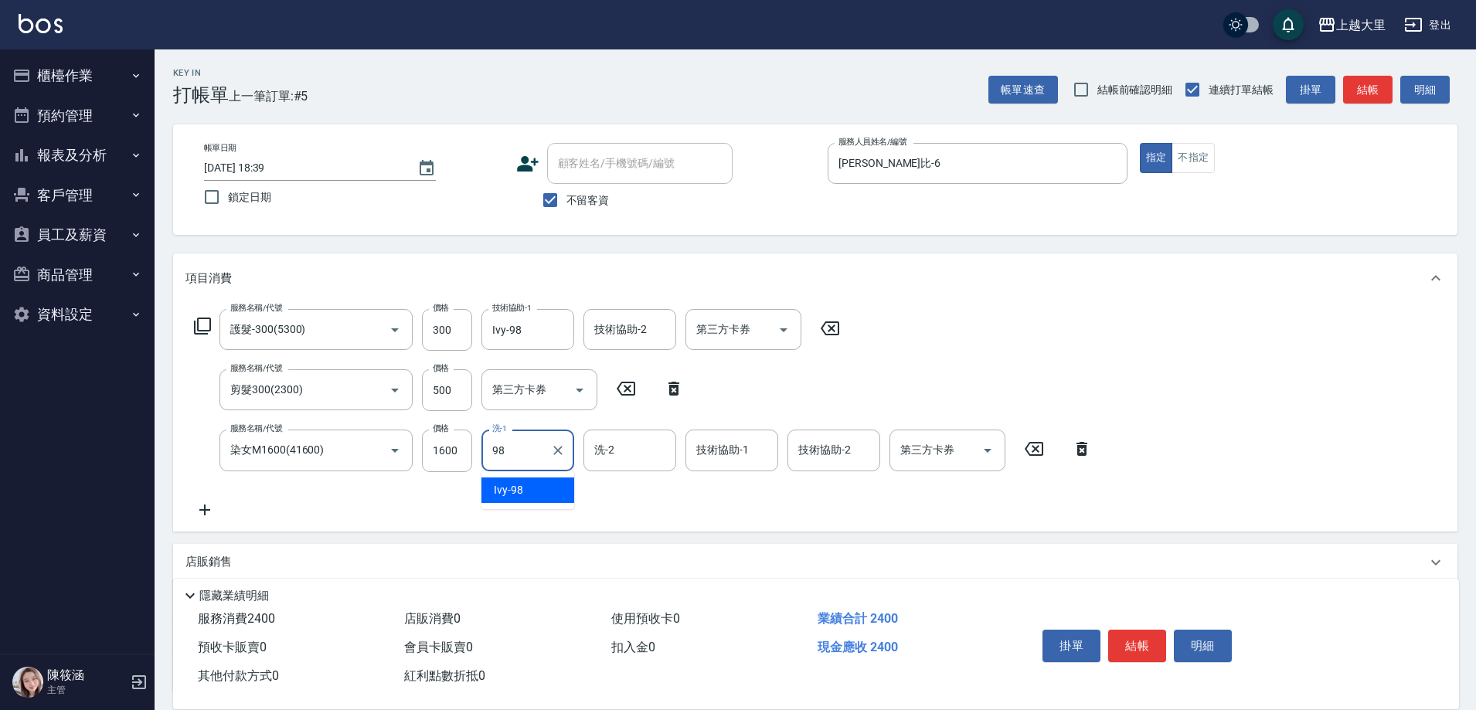
type input "Ivy-98"
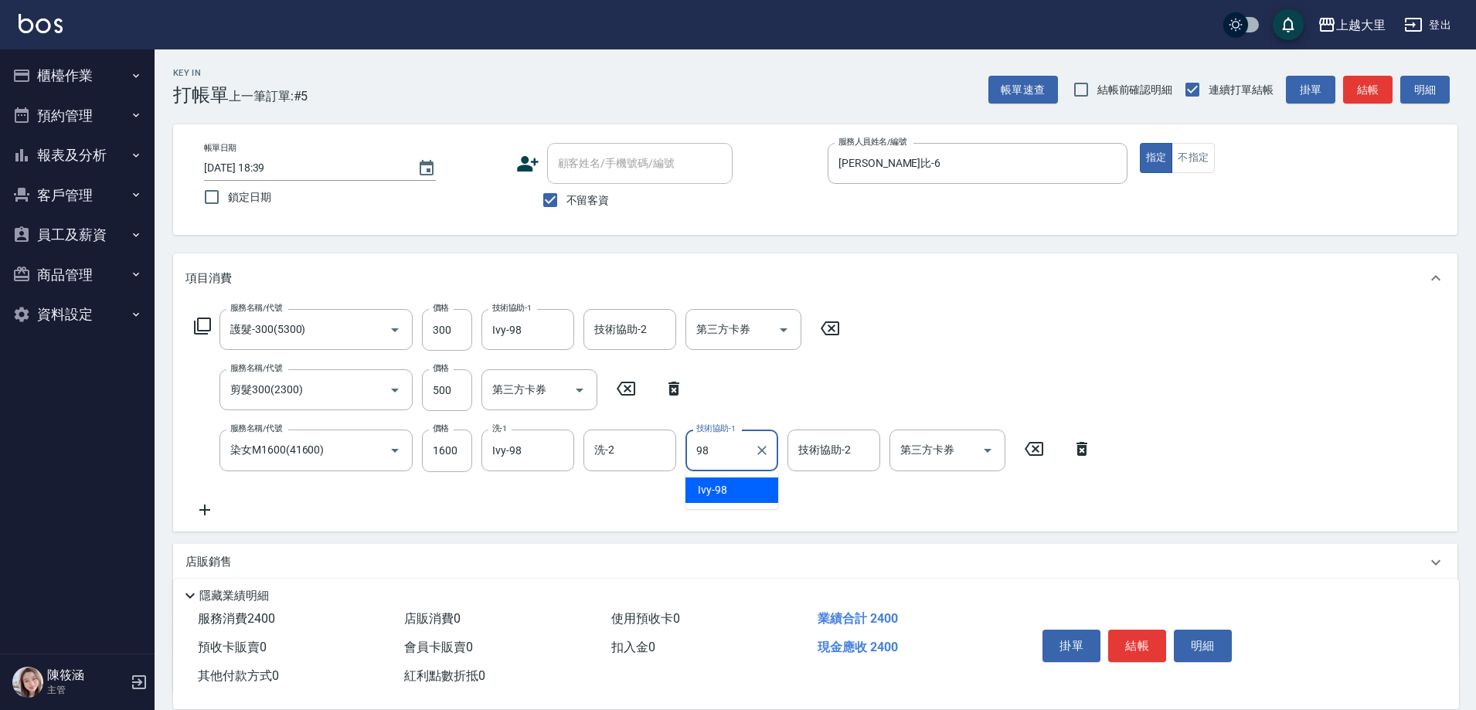
type input "Ivy-98"
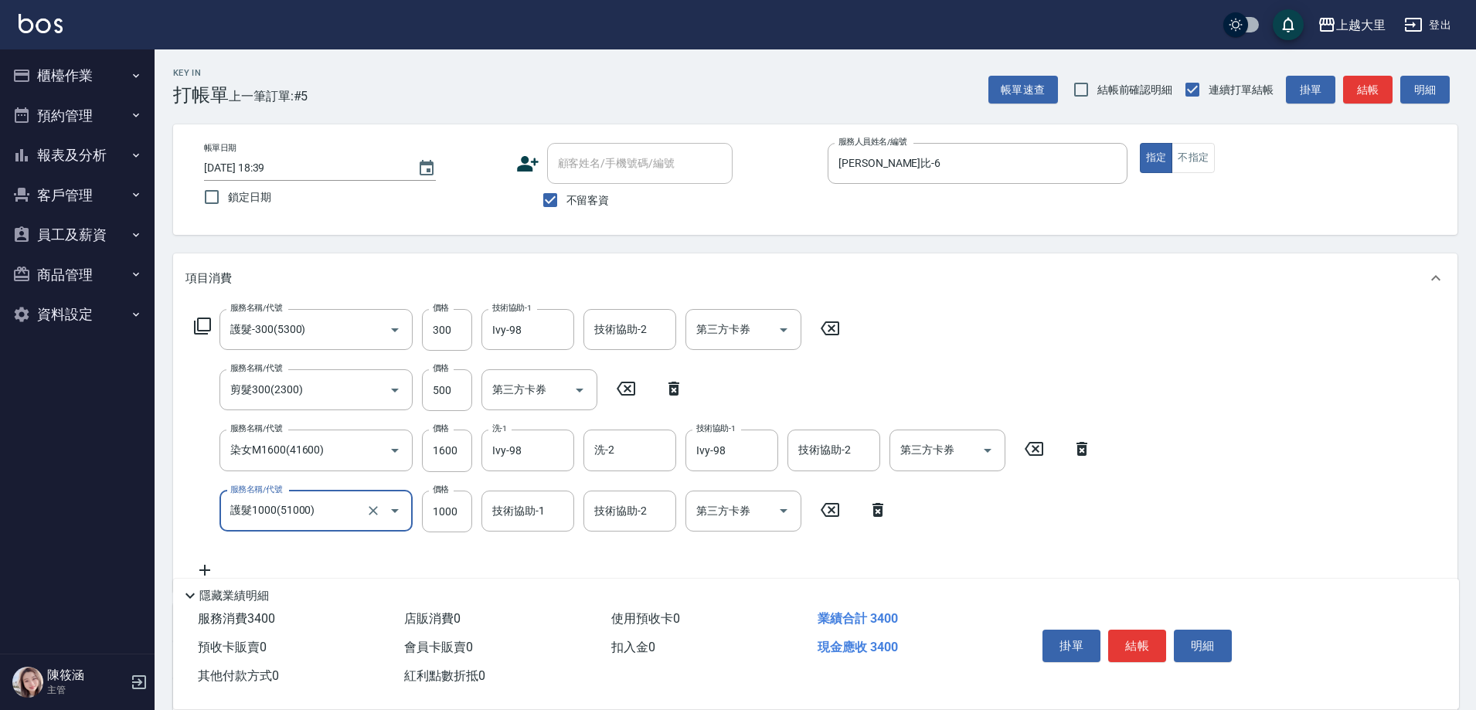
type input "護髮1000(51000)"
type input "Ivy-98"
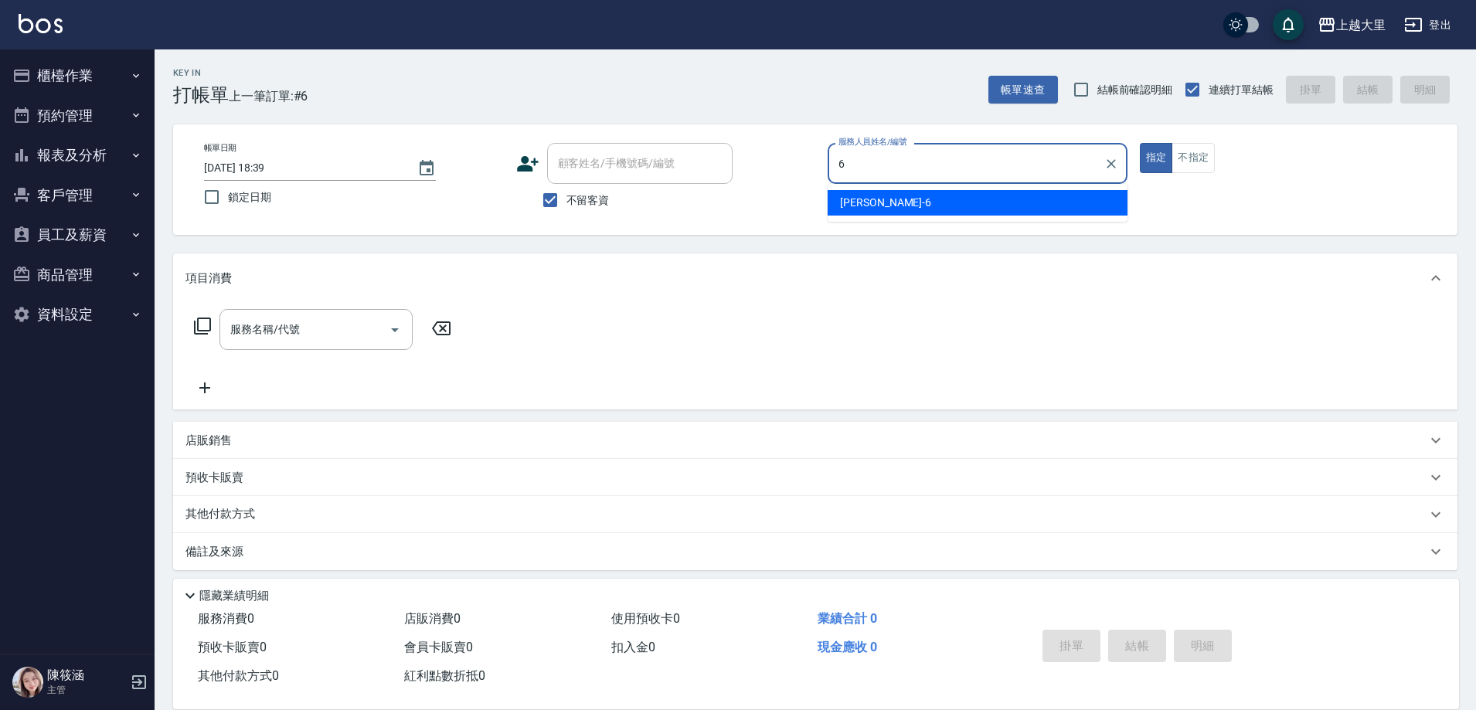
type input "[PERSON_NAME]比-6"
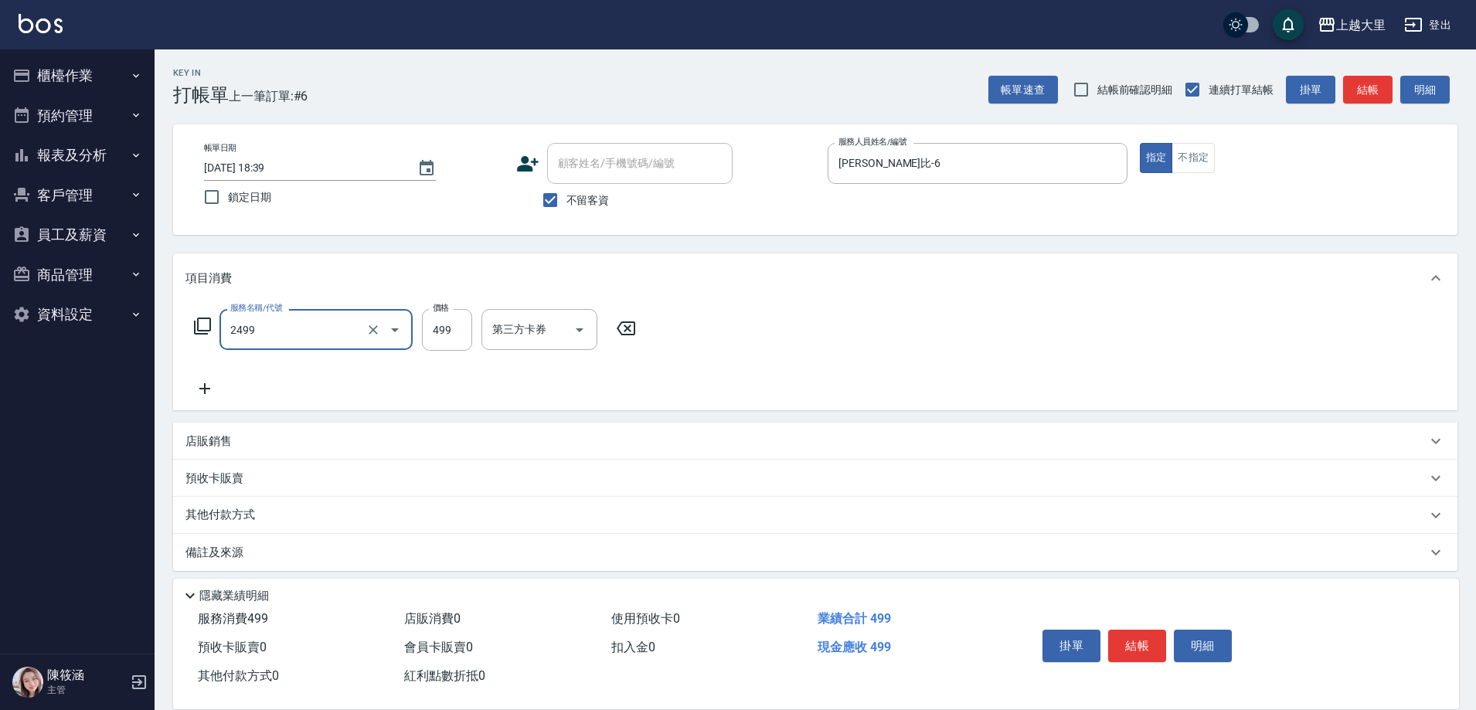
type input "499洗剪(2499)"
type input "500"
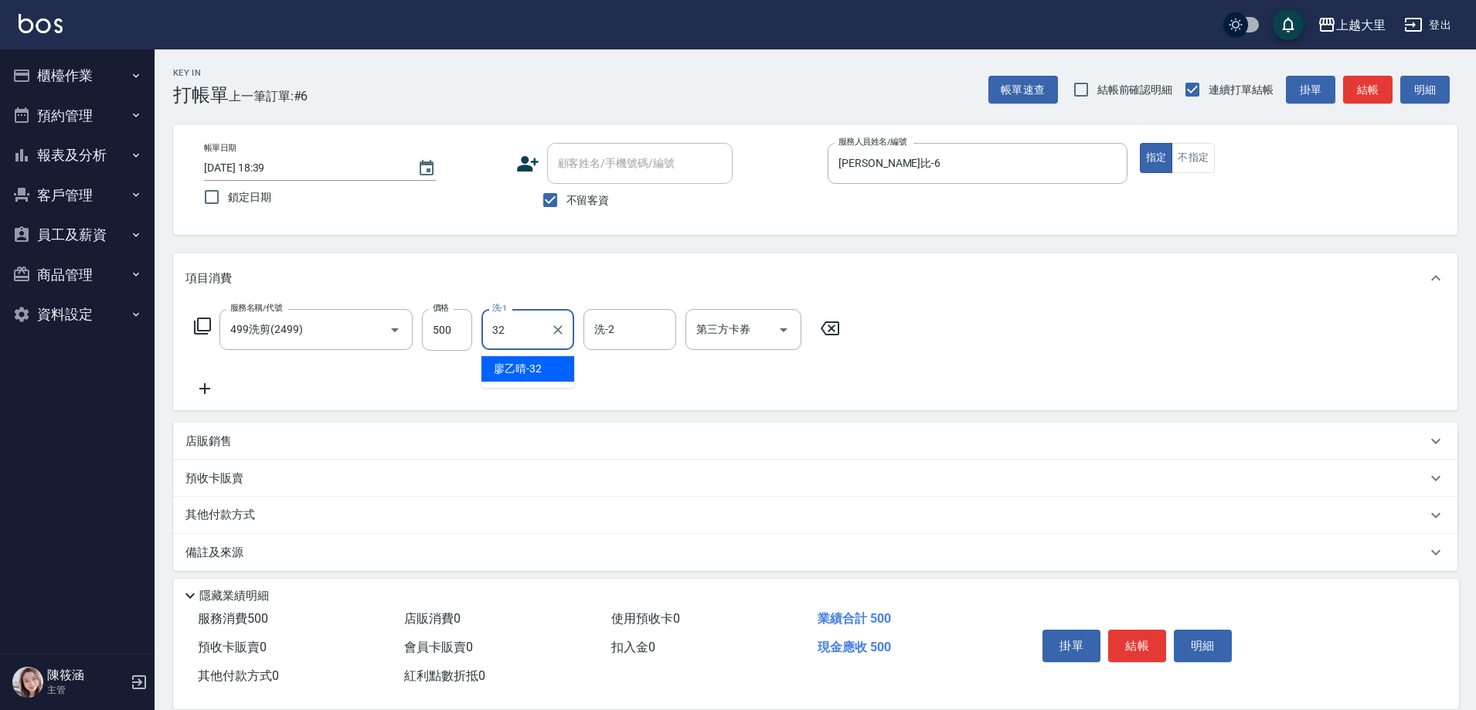
type input "[PERSON_NAME]-32"
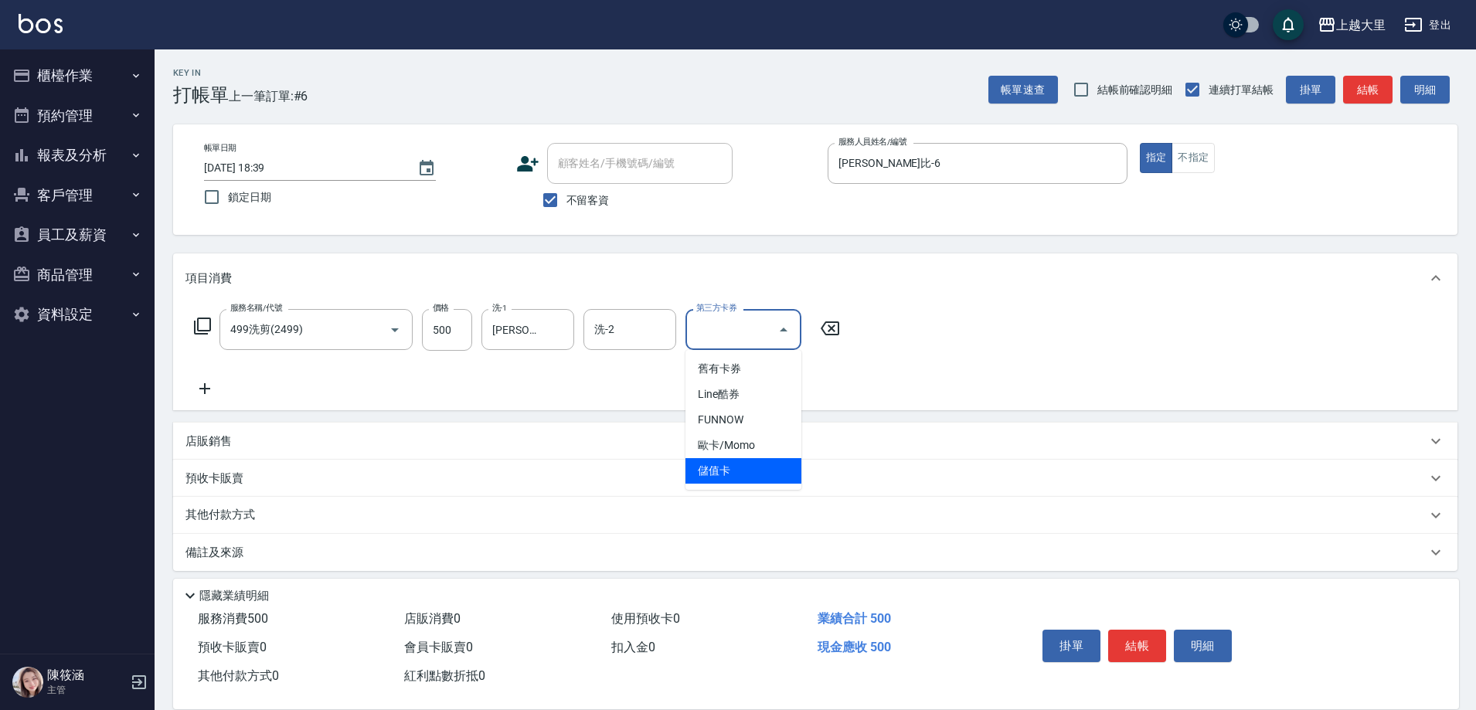
type input "儲值卡"
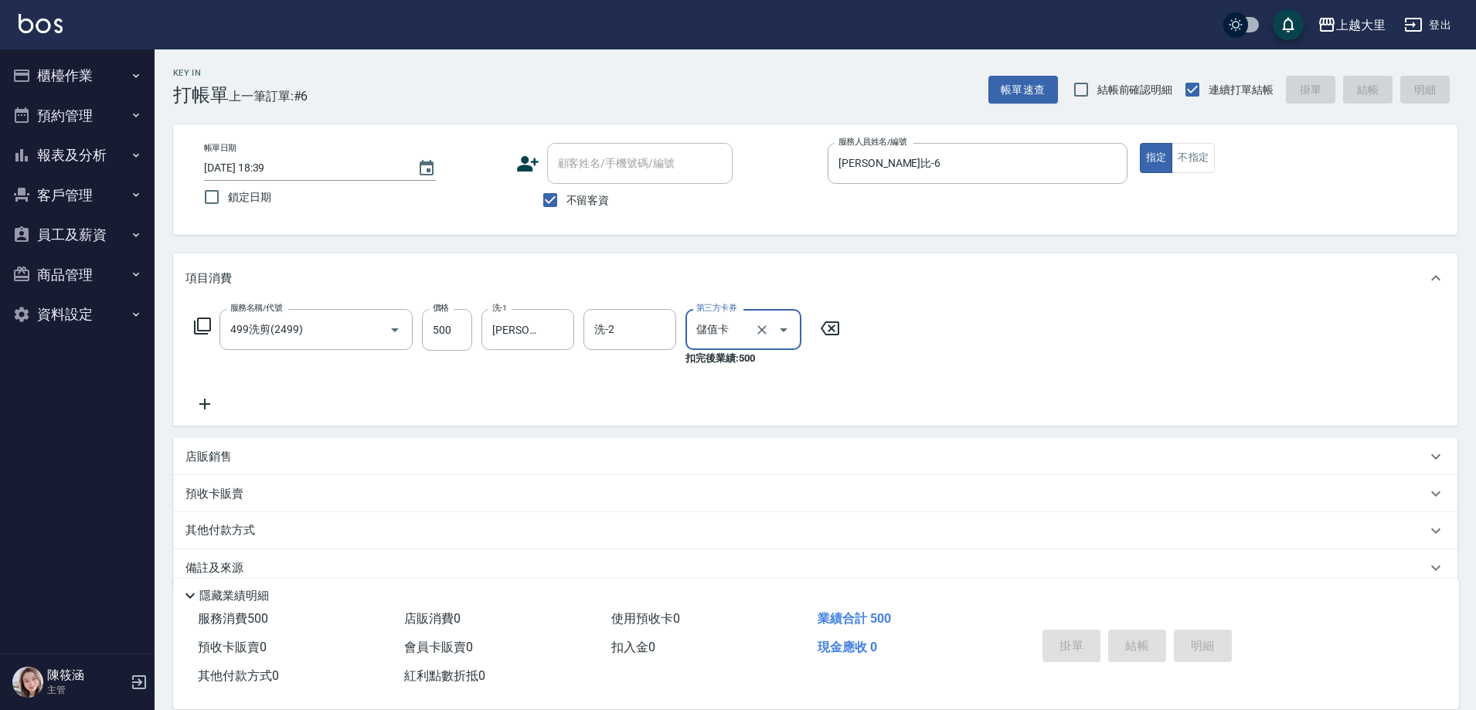
type input "[DATE] 18:40"
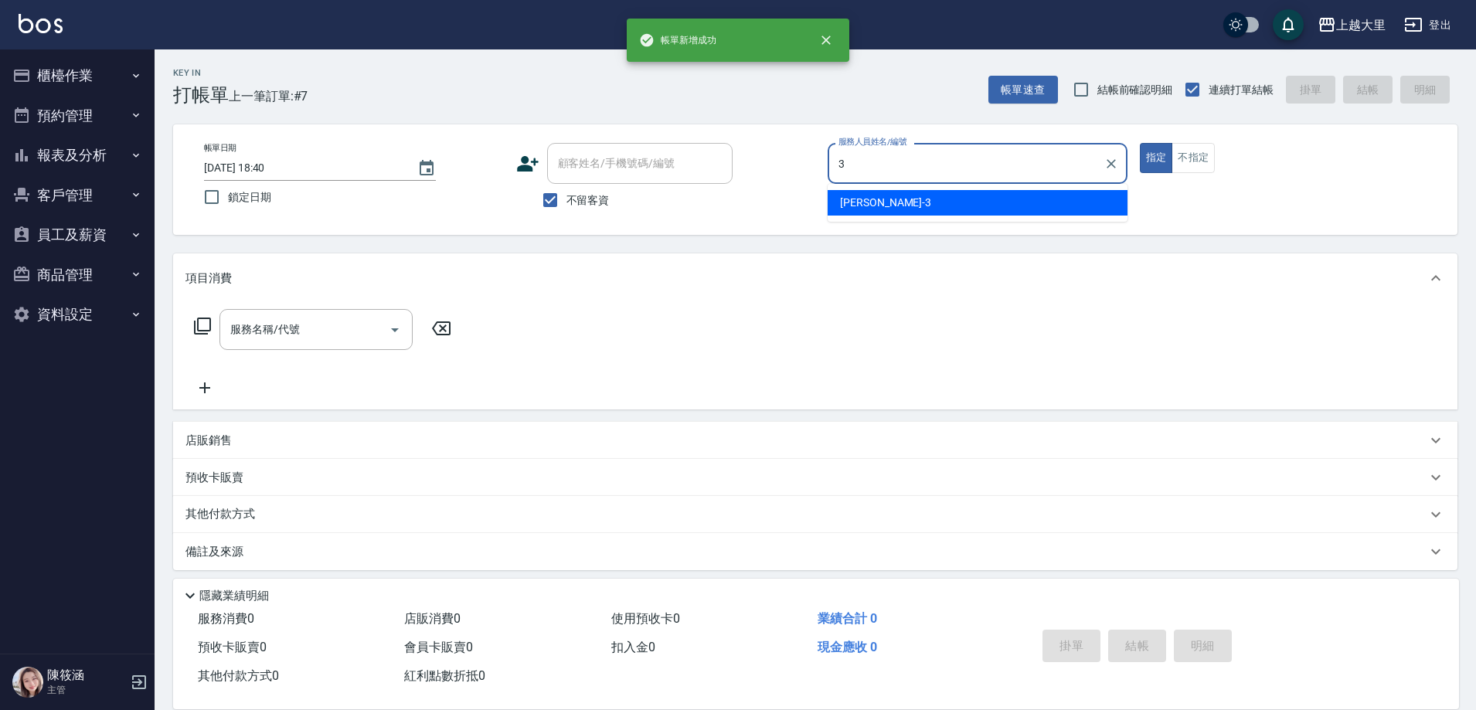
type input "[PERSON_NAME]-3"
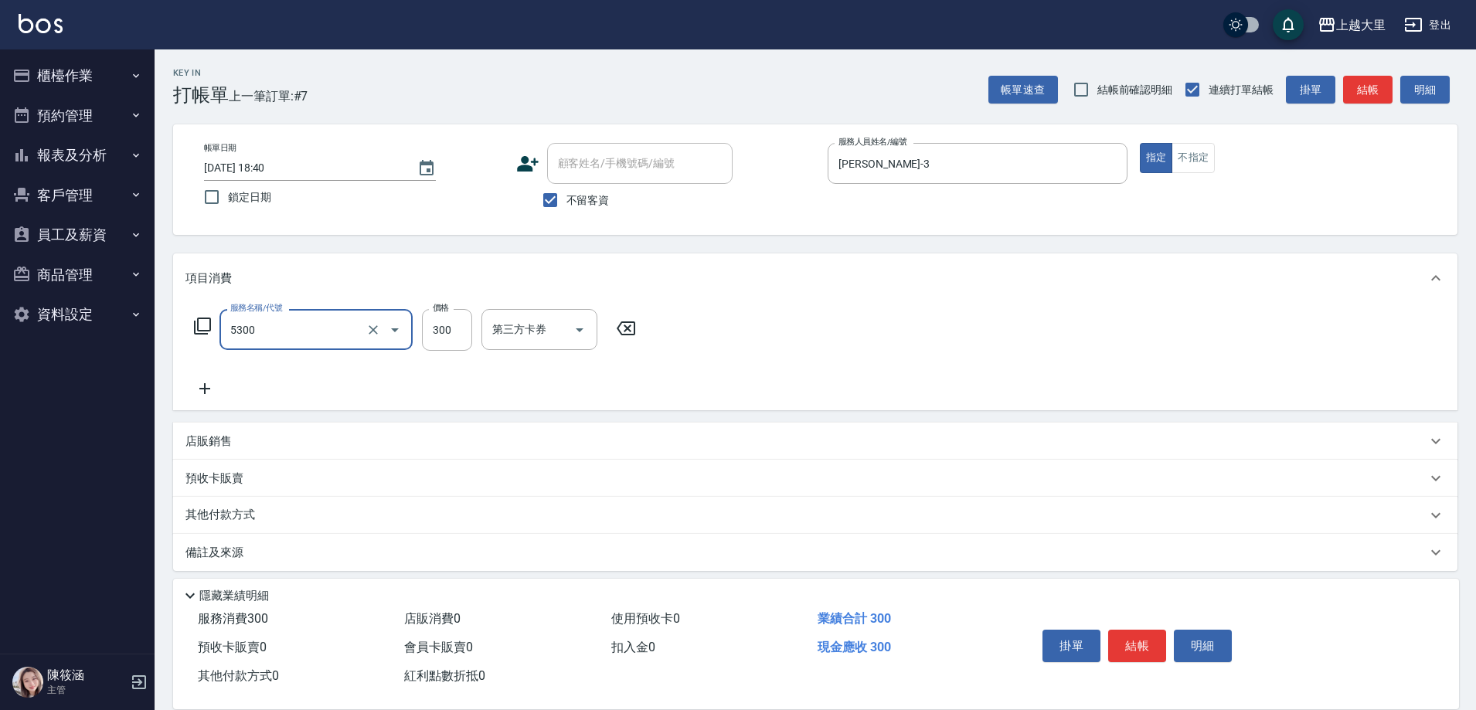
type input "護髮-300(5300)"
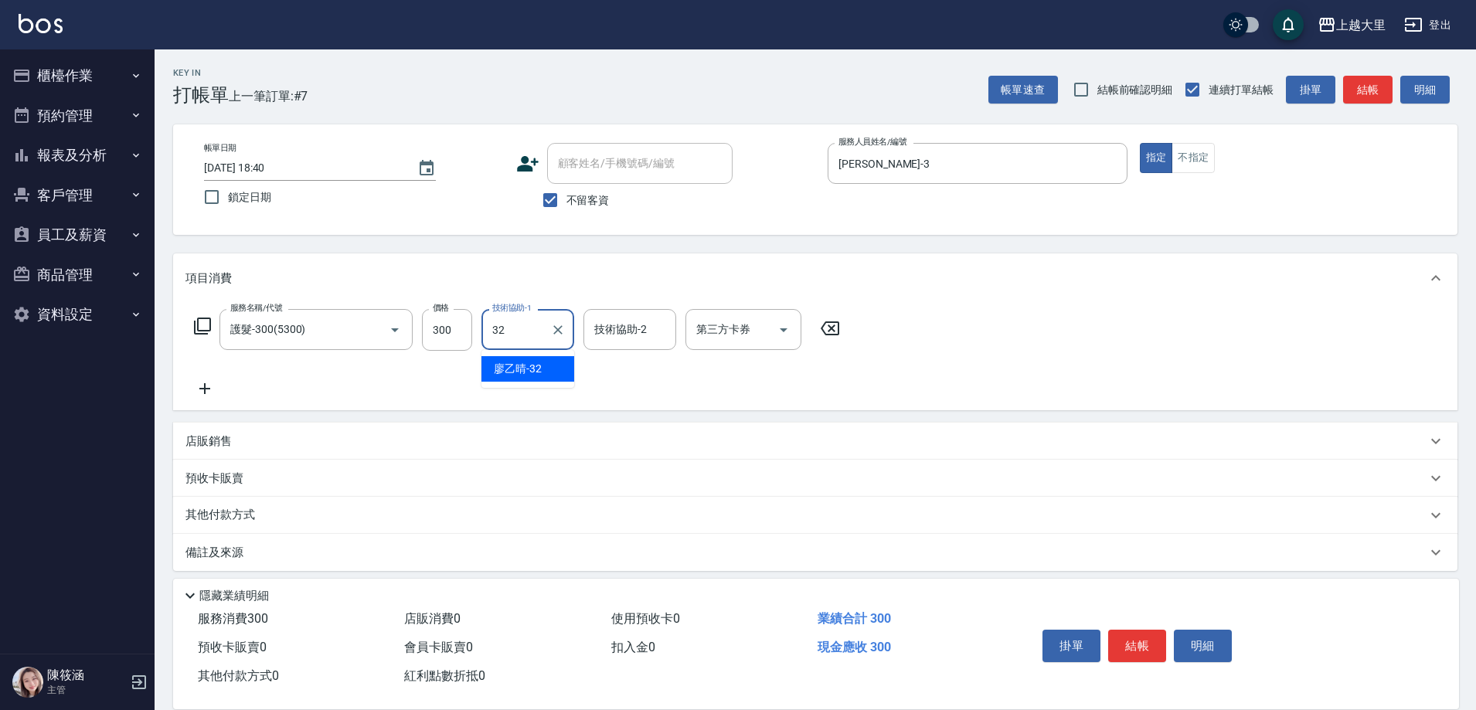
type input "[PERSON_NAME]-32"
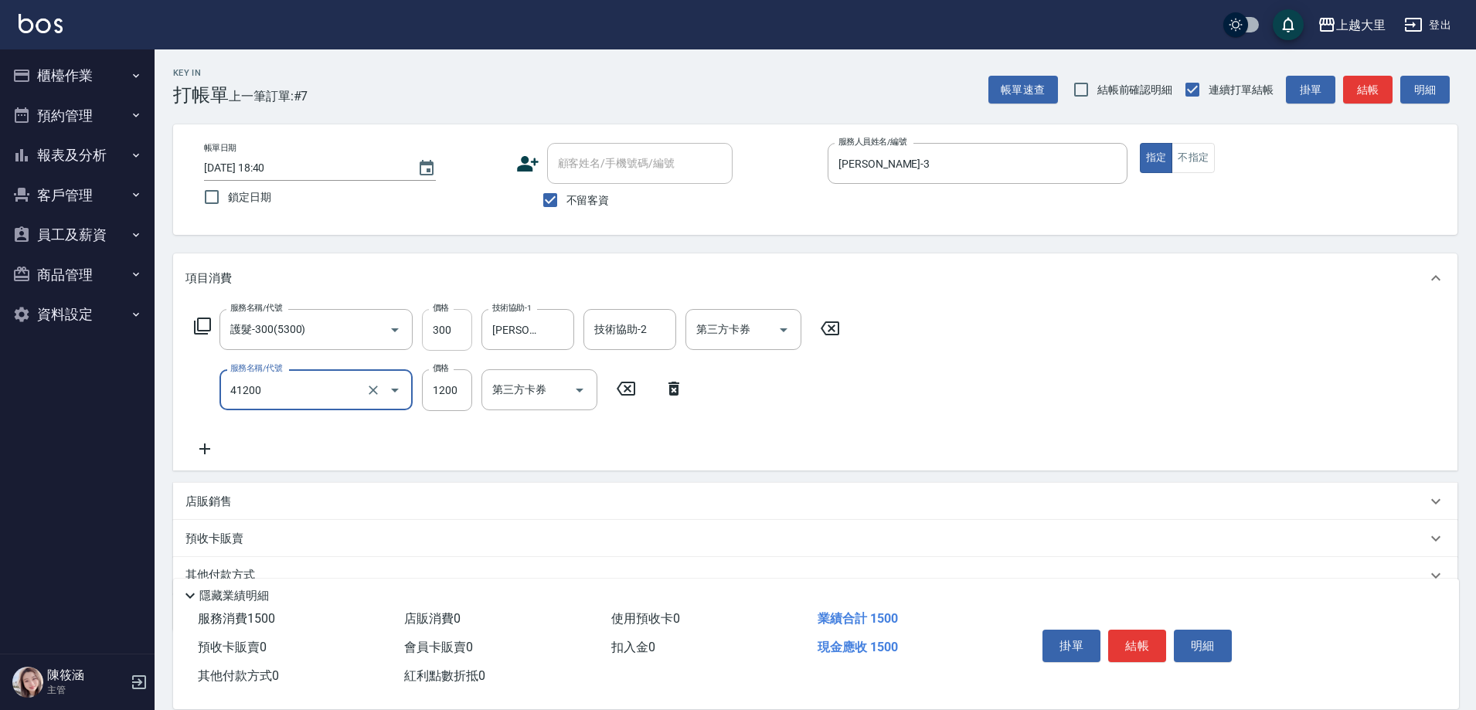
type input "染男S1200(41200)"
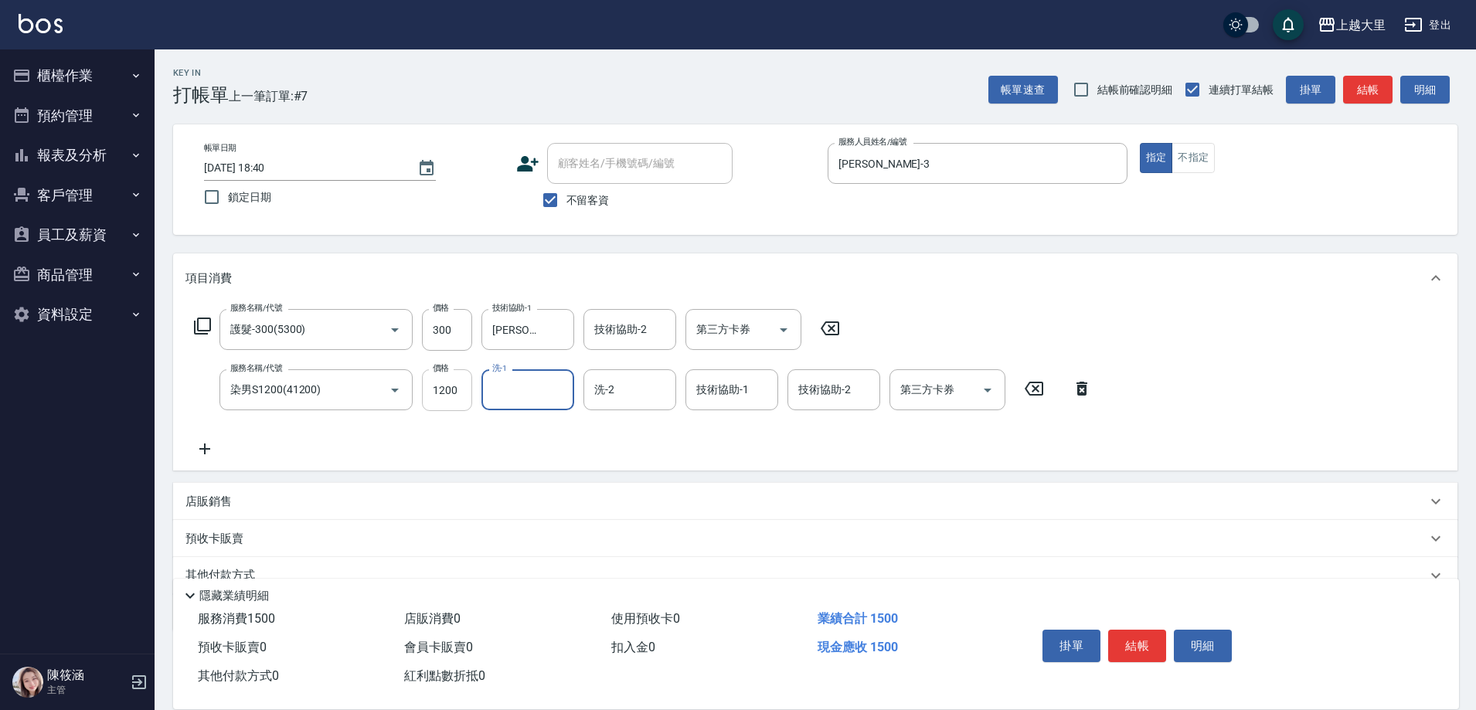
click at [461, 393] on input "1200" at bounding box center [447, 390] width 50 height 42
type input "3200"
click at [536, 403] on input "洗-1" at bounding box center [528, 389] width 79 height 27
type input "[PERSON_NAME]-32"
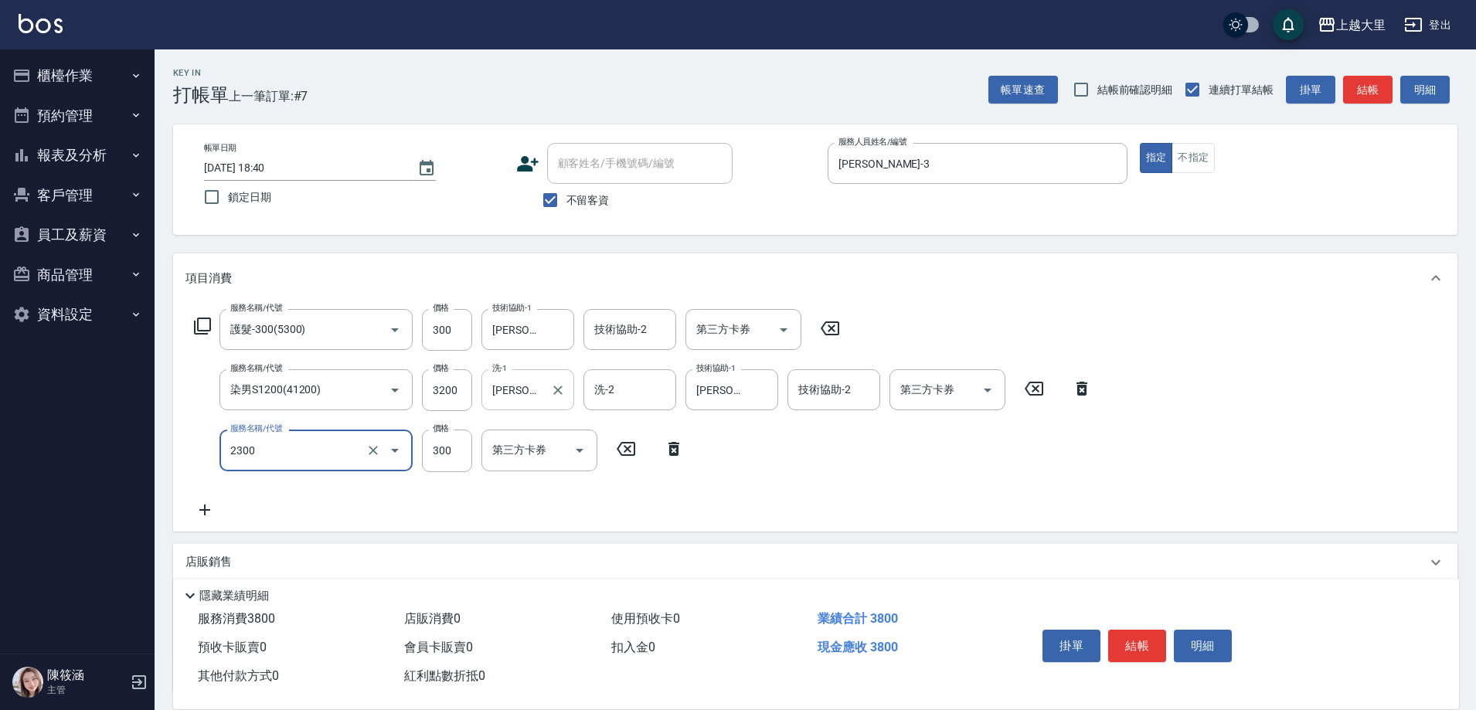
type input "剪髮300(2300)"
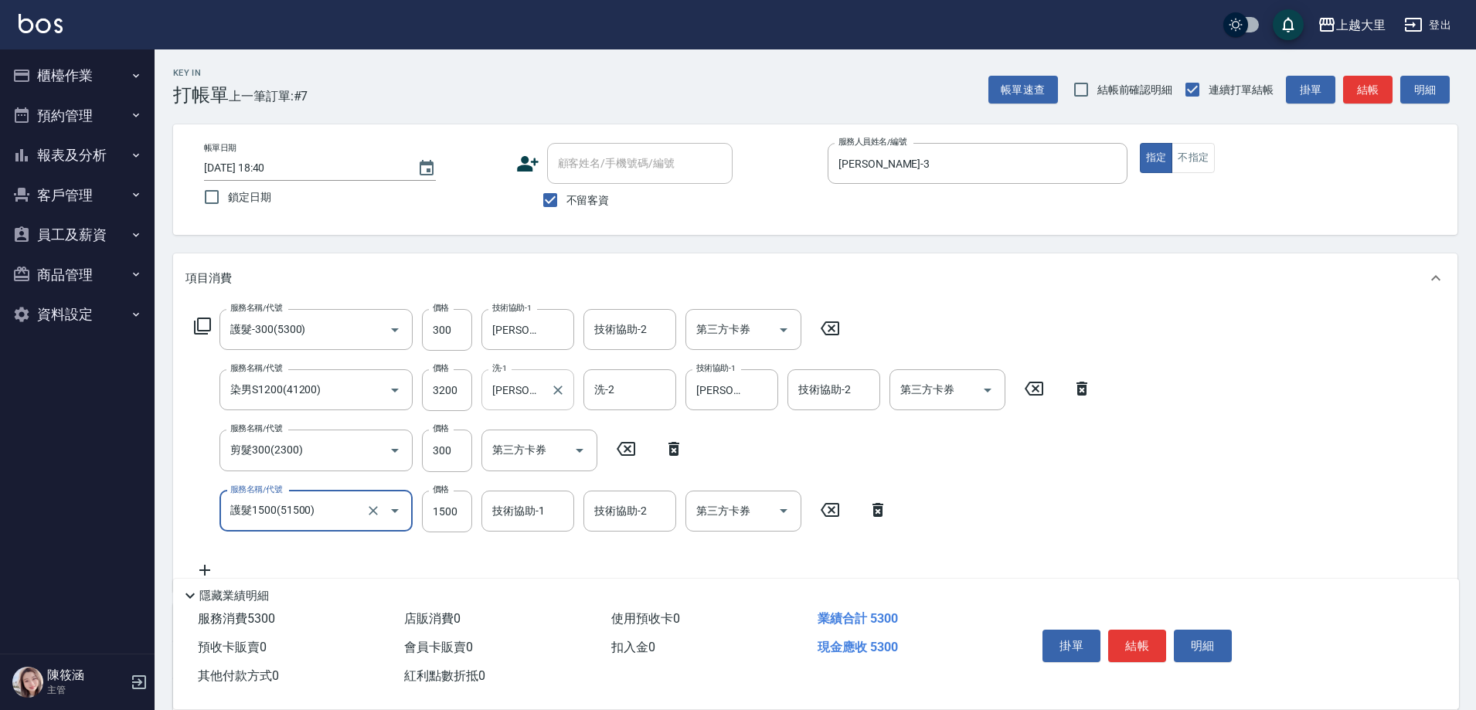
type input "護髮1500(51500)"
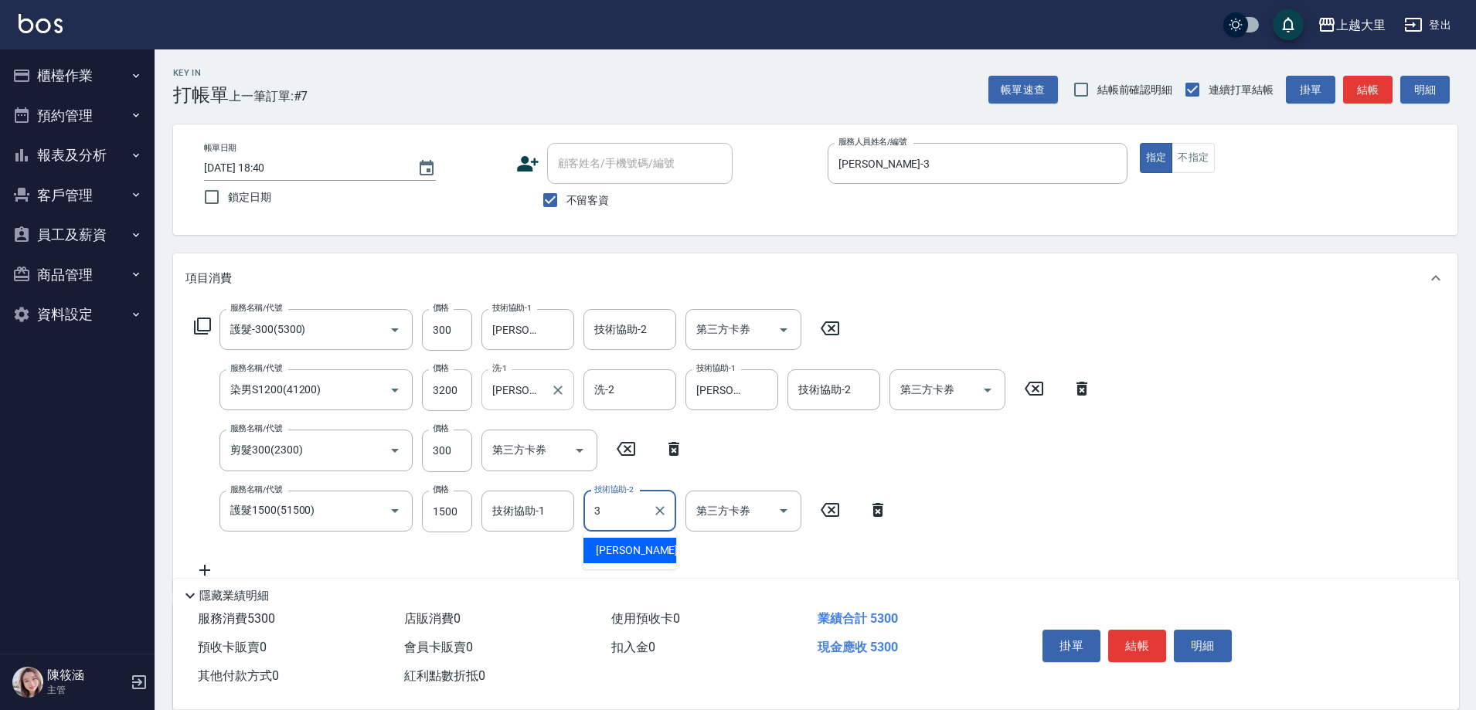
type input "[PERSON_NAME]-3"
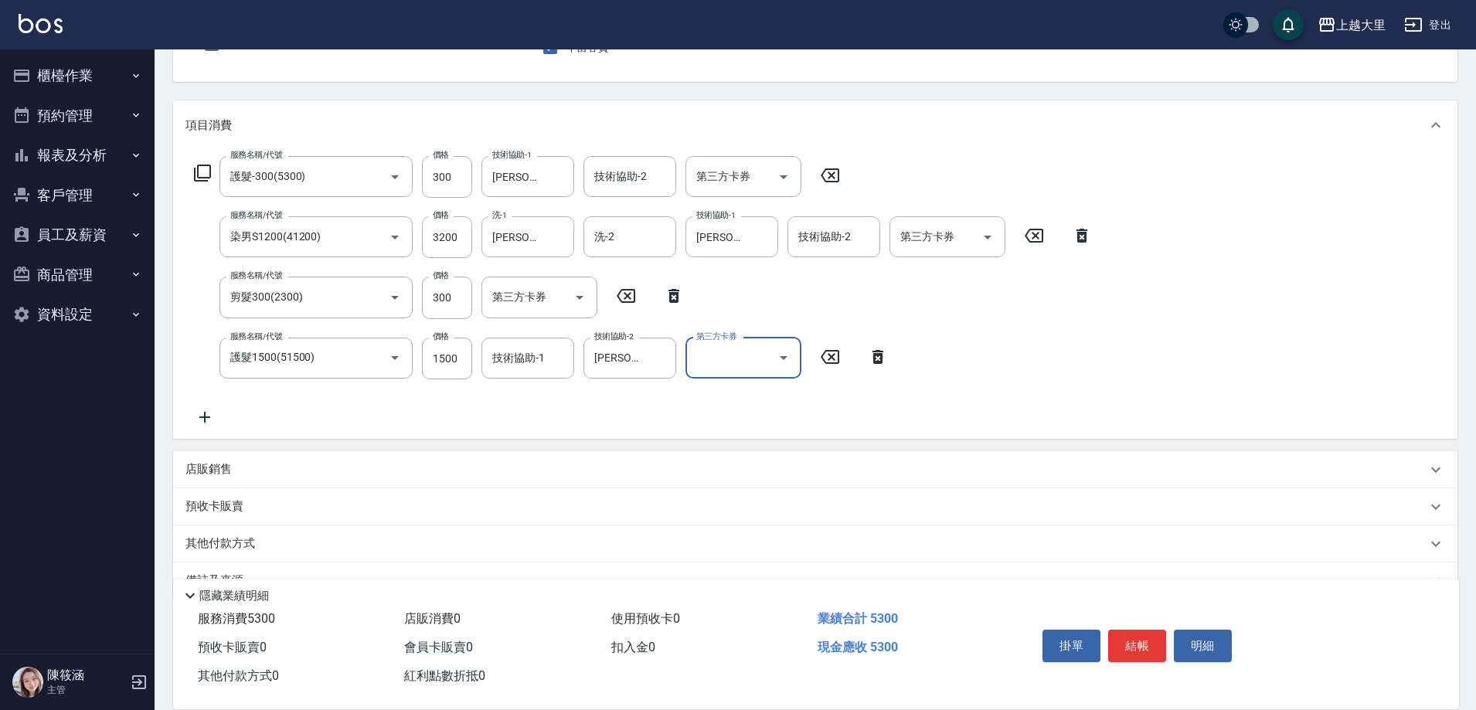
scroll to position [155, 0]
click at [233, 549] on p "其他付款方式" at bounding box center [224, 542] width 77 height 17
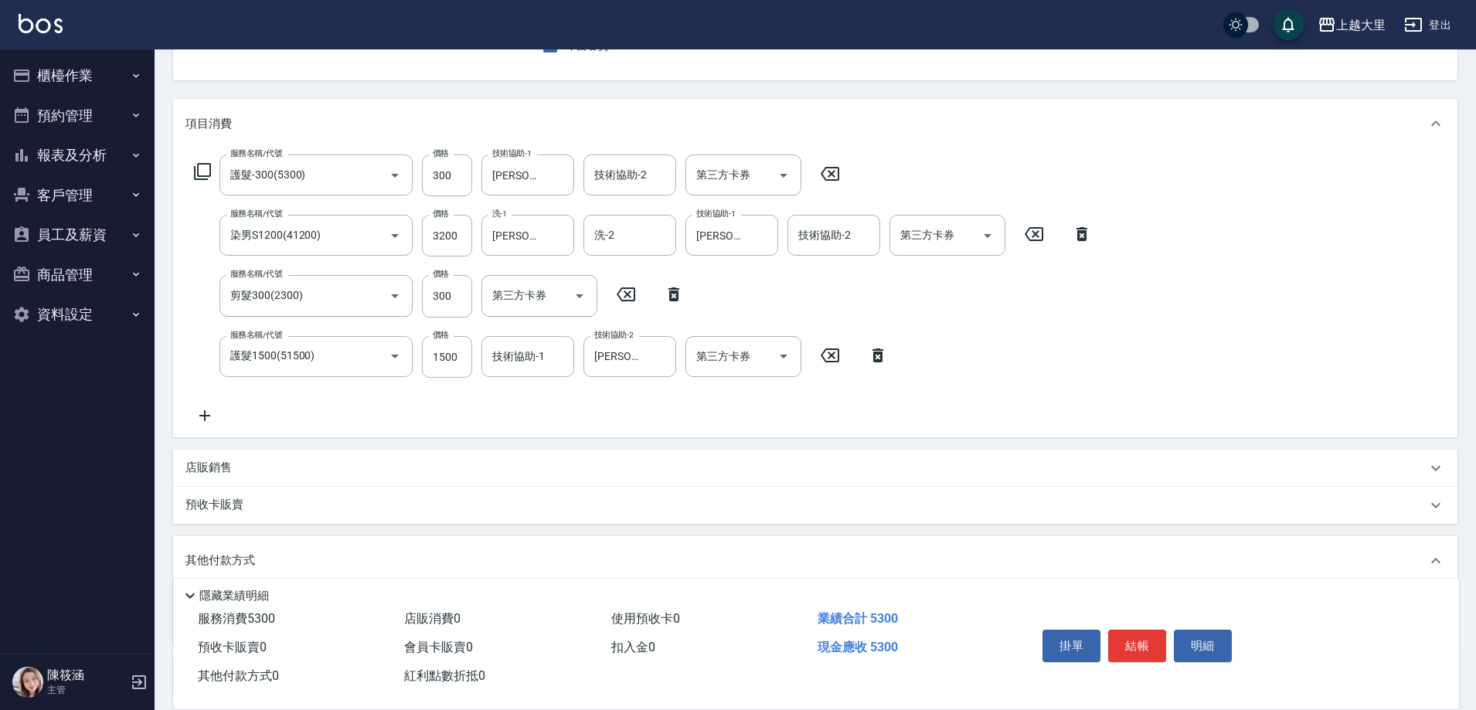
scroll to position [288, 0]
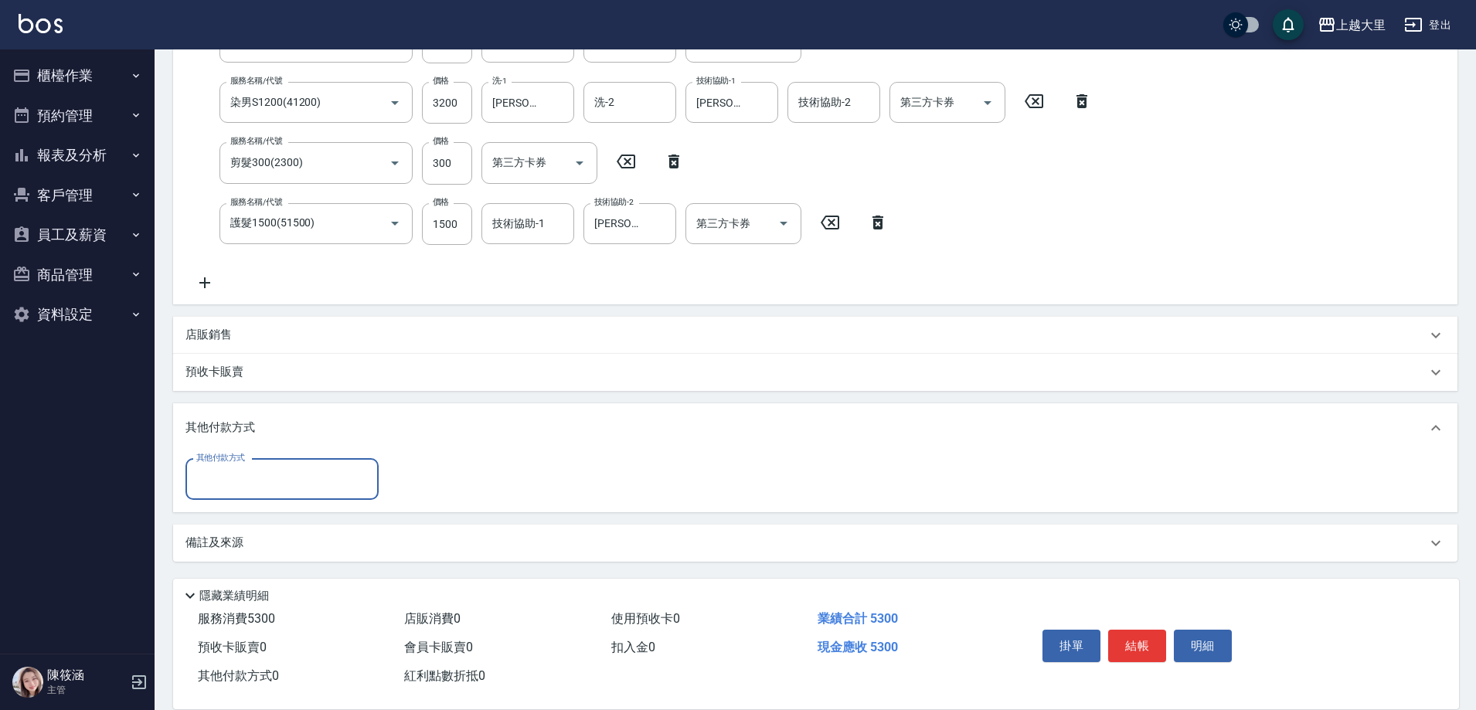
click at [303, 484] on input "其他付款方式" at bounding box center [281, 479] width 179 height 27
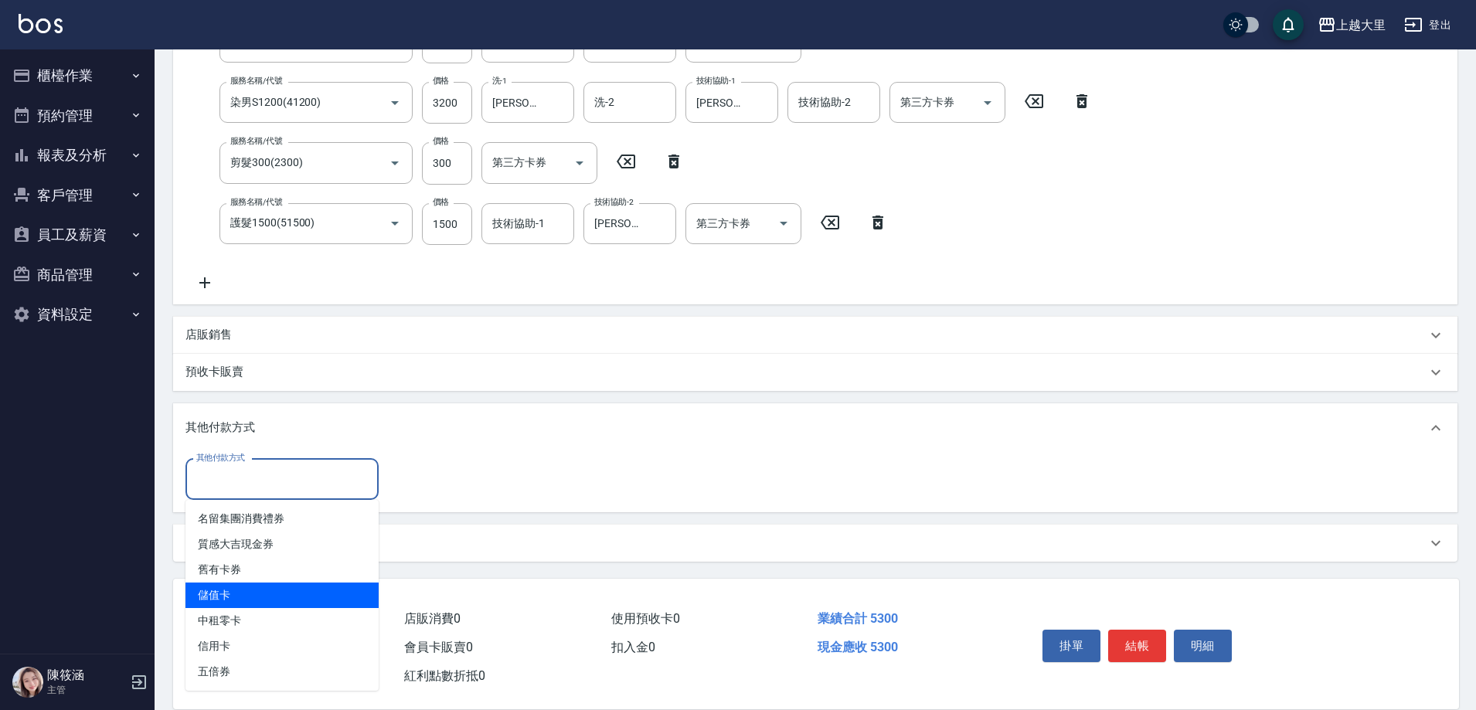
click at [251, 585] on span "儲值卡" at bounding box center [282, 596] width 193 height 26
type input "儲值卡"
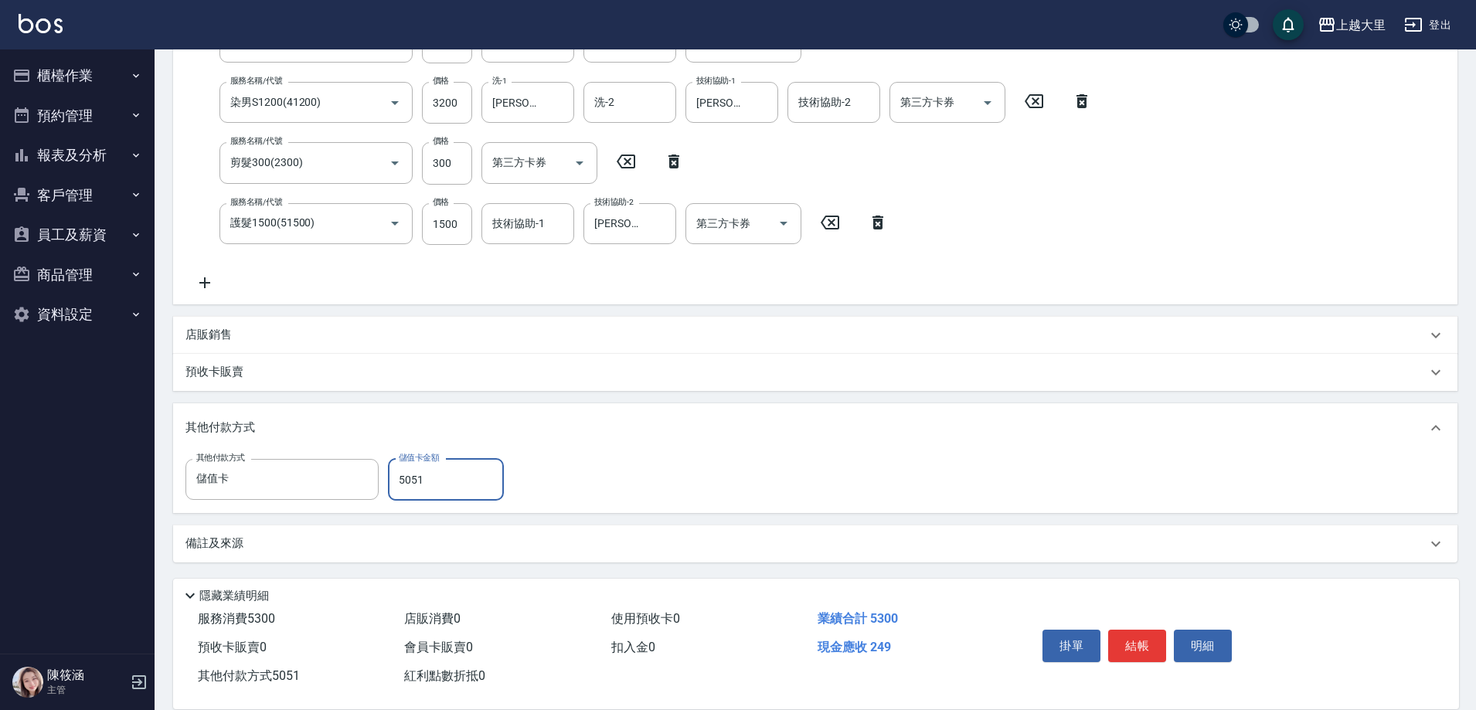
type input "5051"
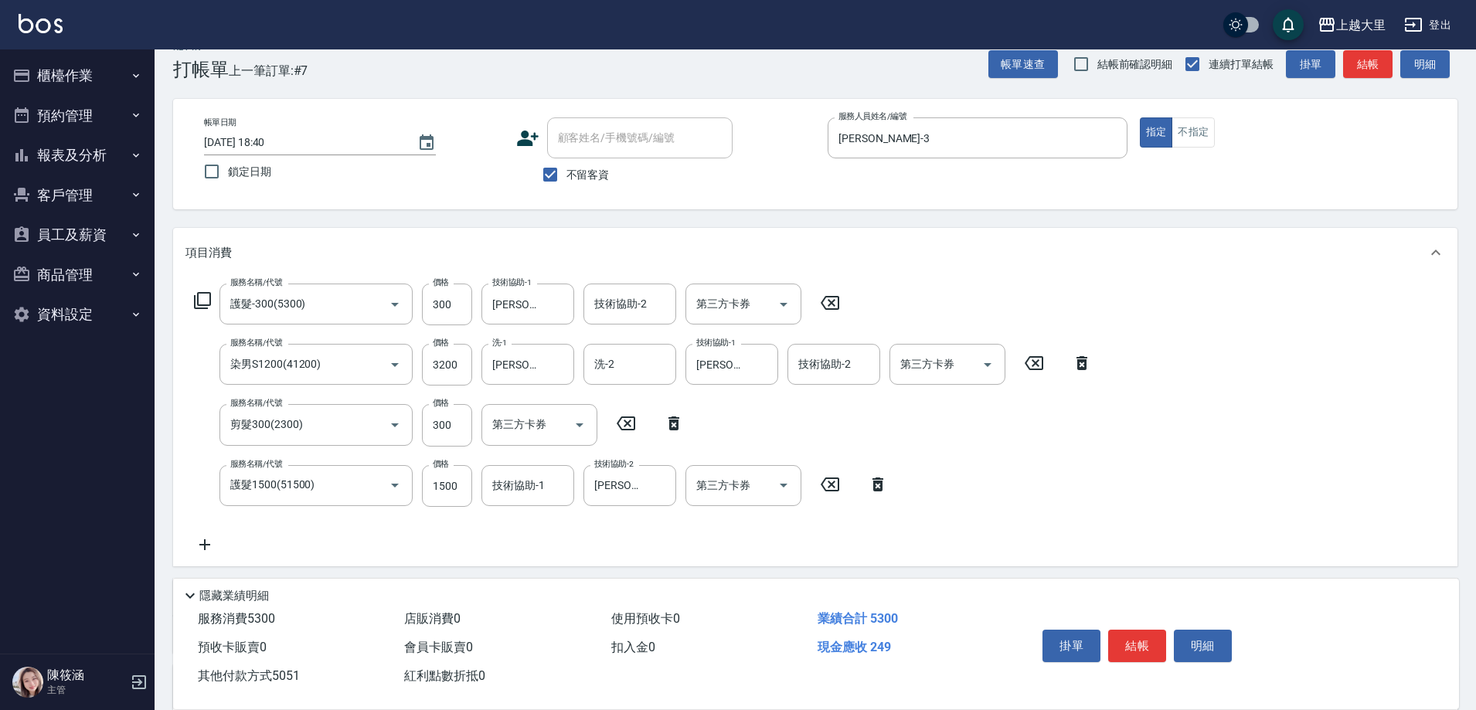
scroll to position [0, 0]
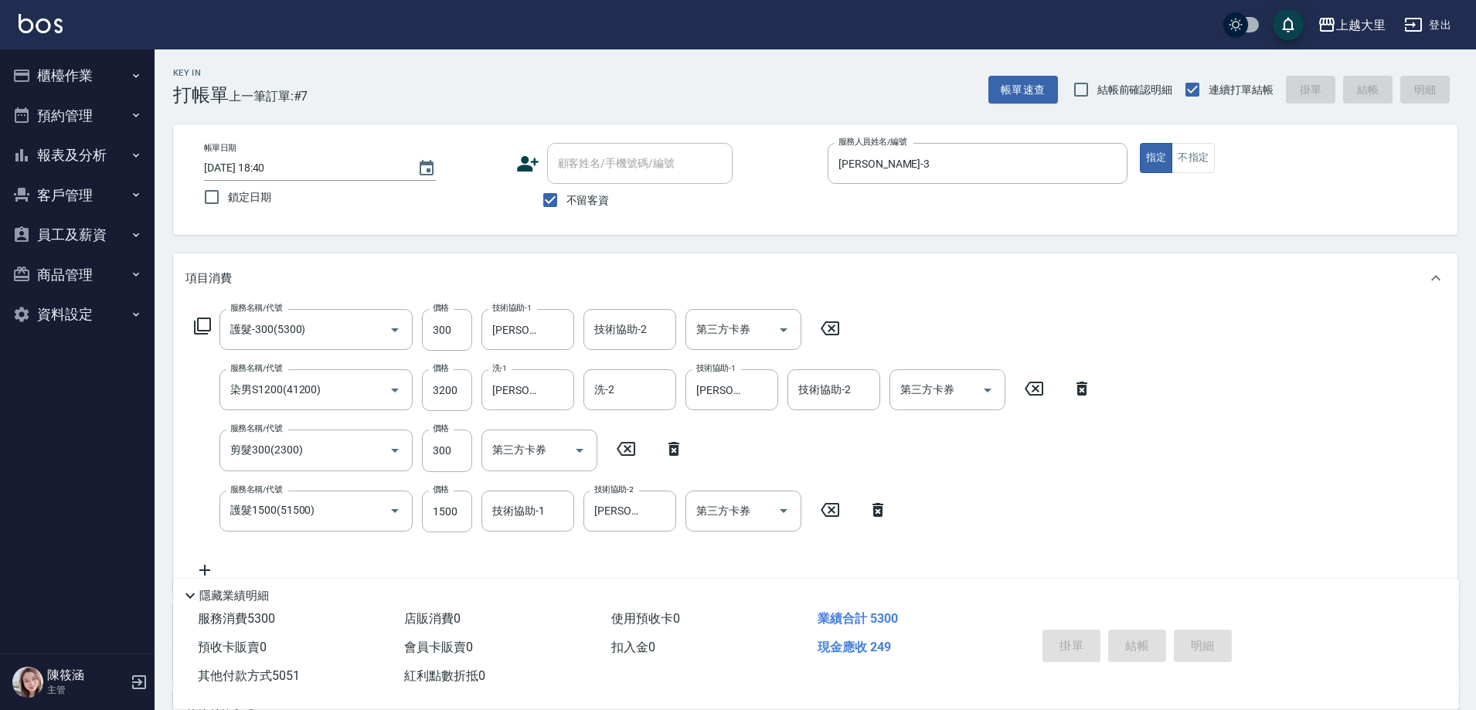
type input "[DATE] 18:43"
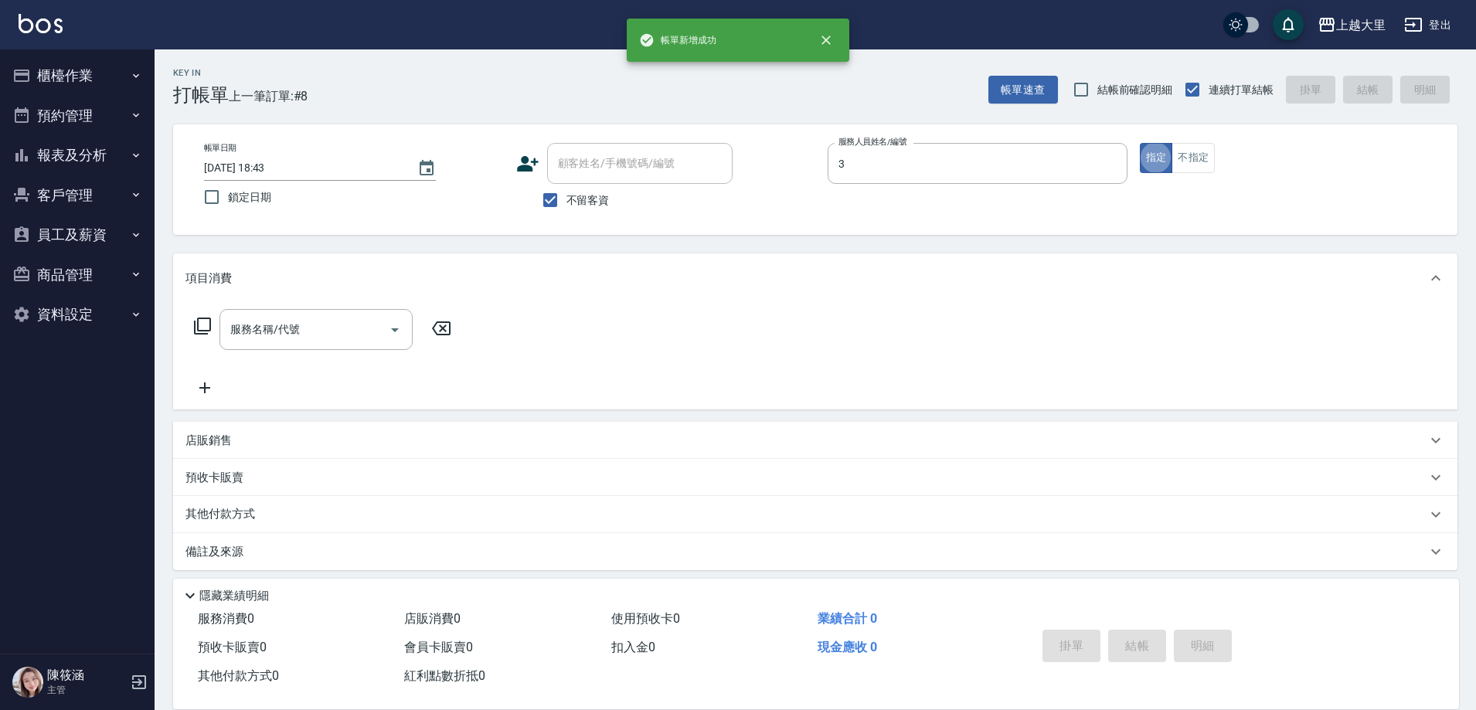
type input "[PERSON_NAME]-3"
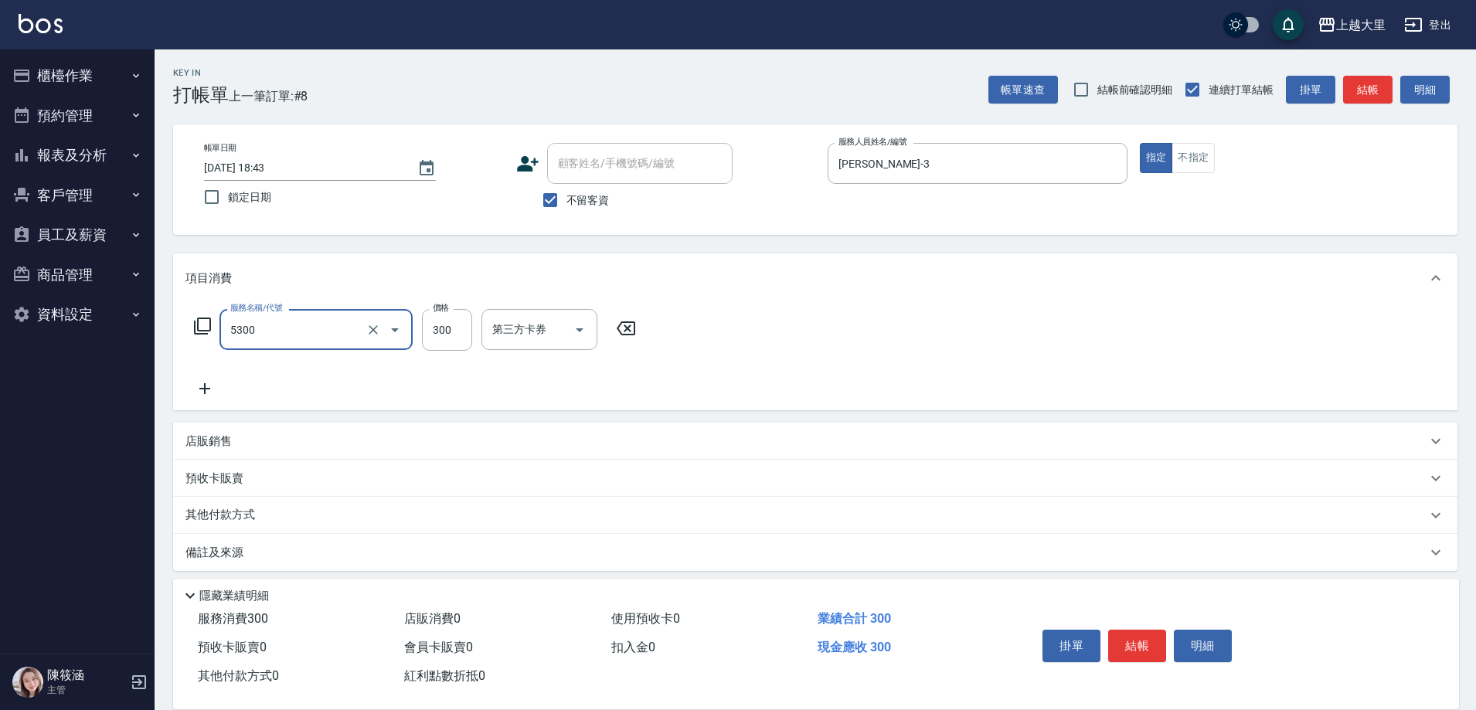
type input "護髮-300(5300)"
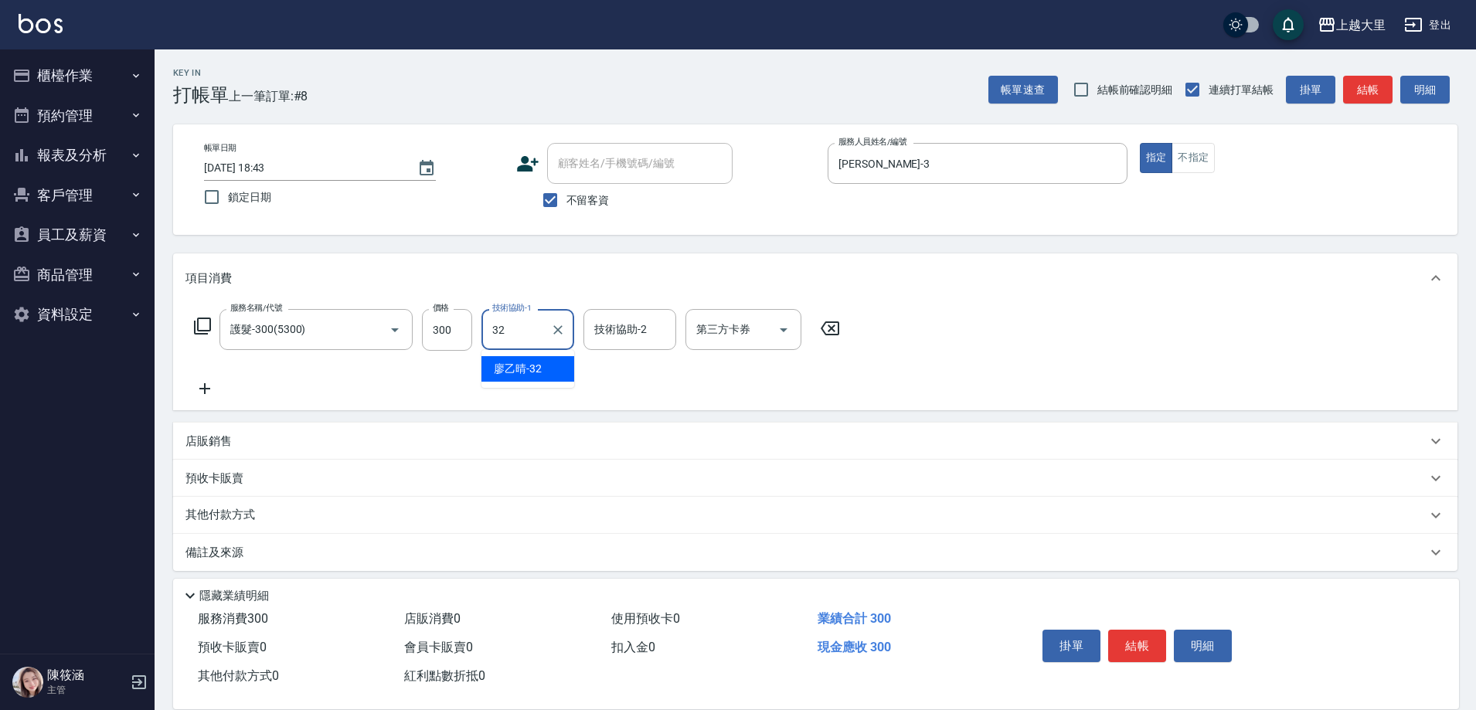
type input "[PERSON_NAME]-32"
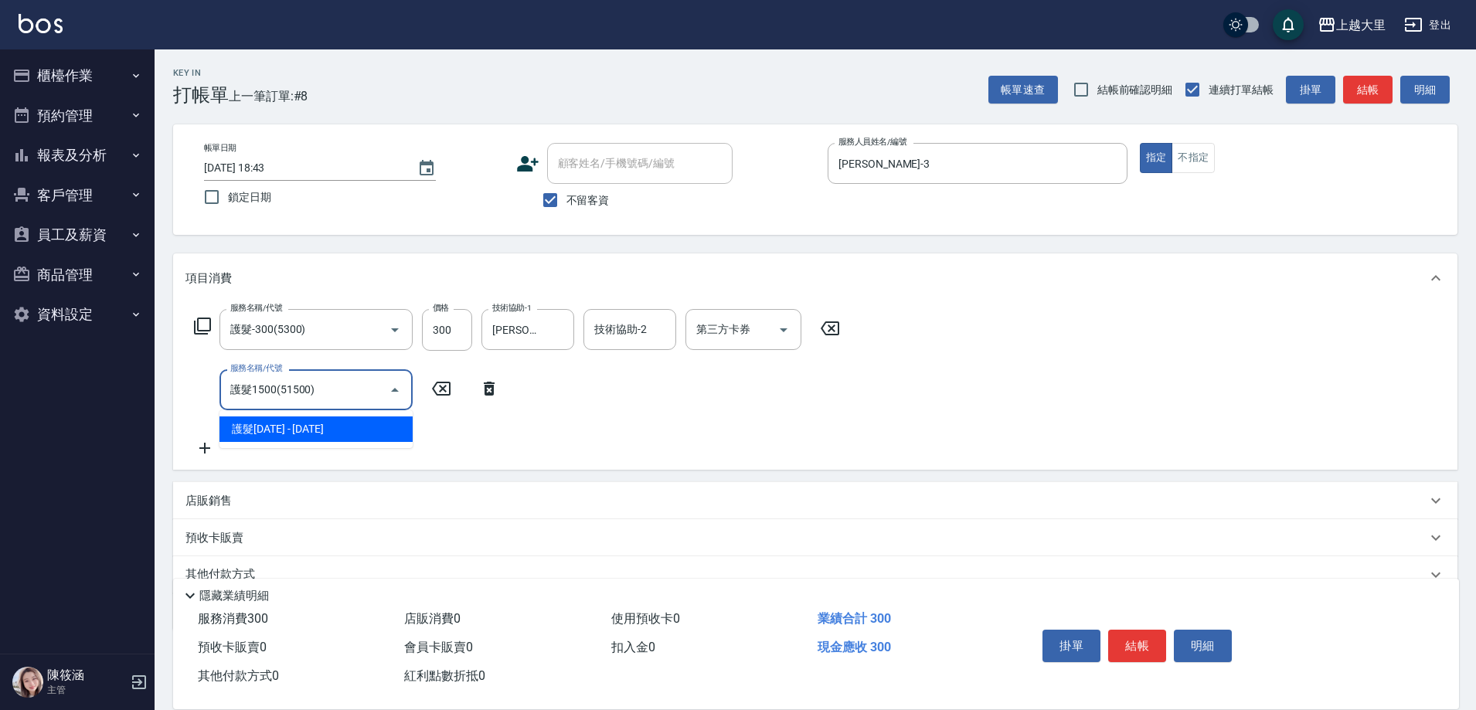
type input "護髮1500(51500)"
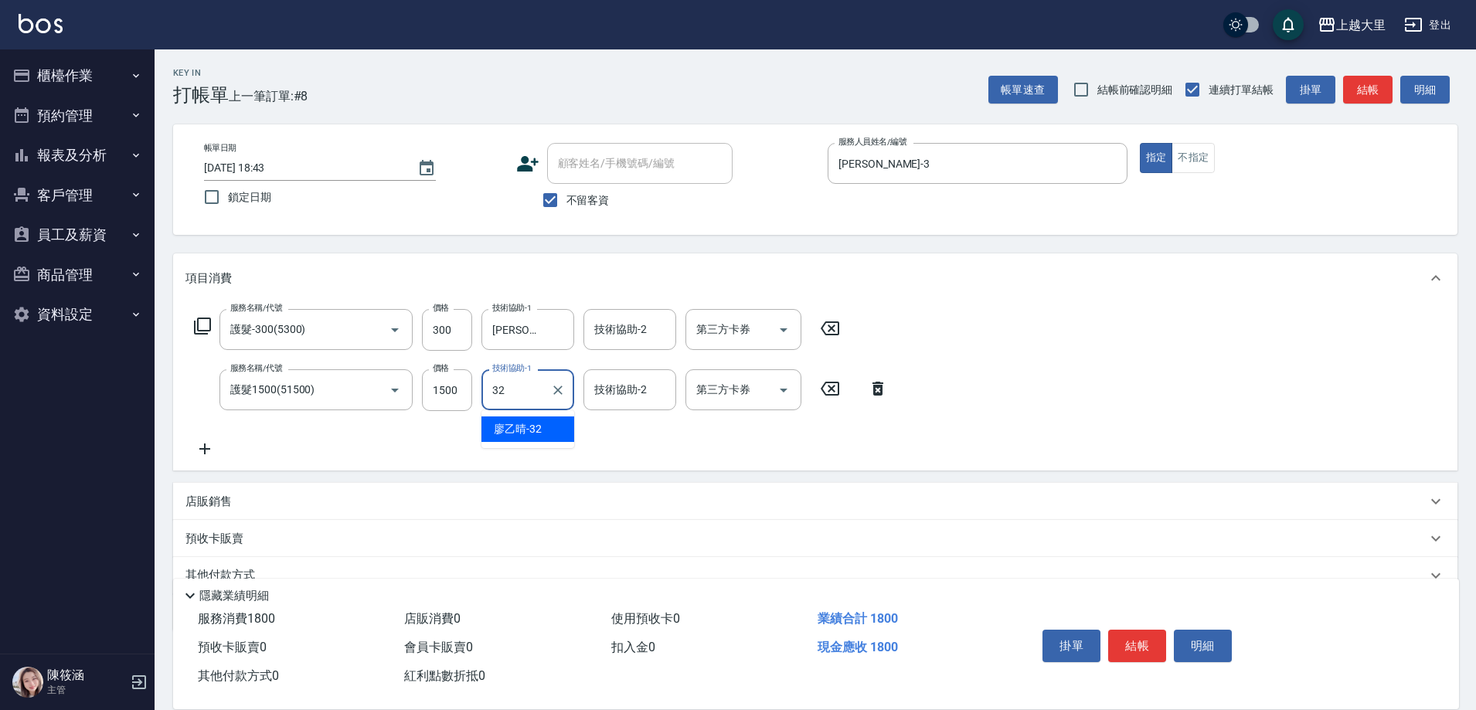
type input "[PERSON_NAME]-32"
click at [862, 443] on div "服務名稱/代號 護髮-300(5300) 服務名稱/代號 價格 300 價格 技術協助-1 [PERSON_NAME]-32 技術協助-1 技術協助-2 技術…" at bounding box center [542, 383] width 712 height 149
click at [207, 442] on icon at bounding box center [205, 449] width 39 height 19
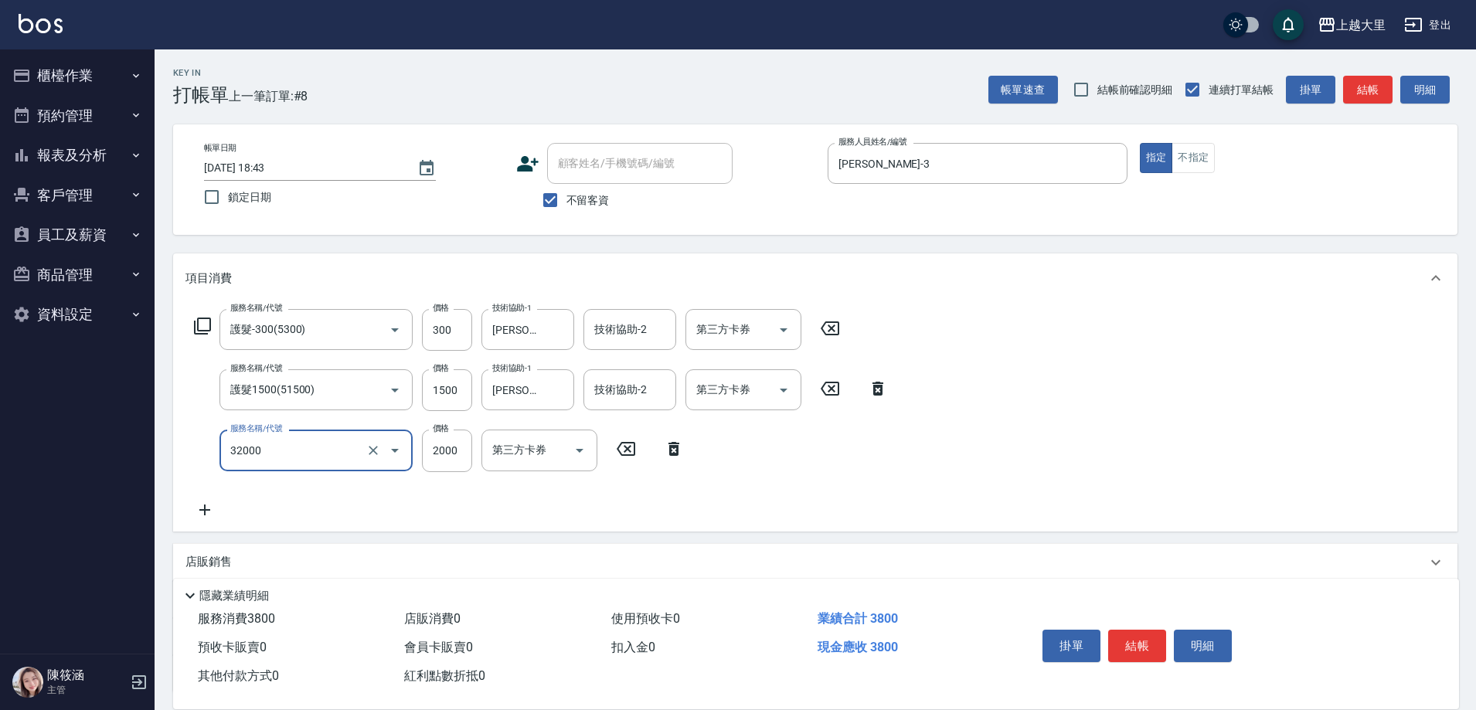
type input "燙髮S(32000)"
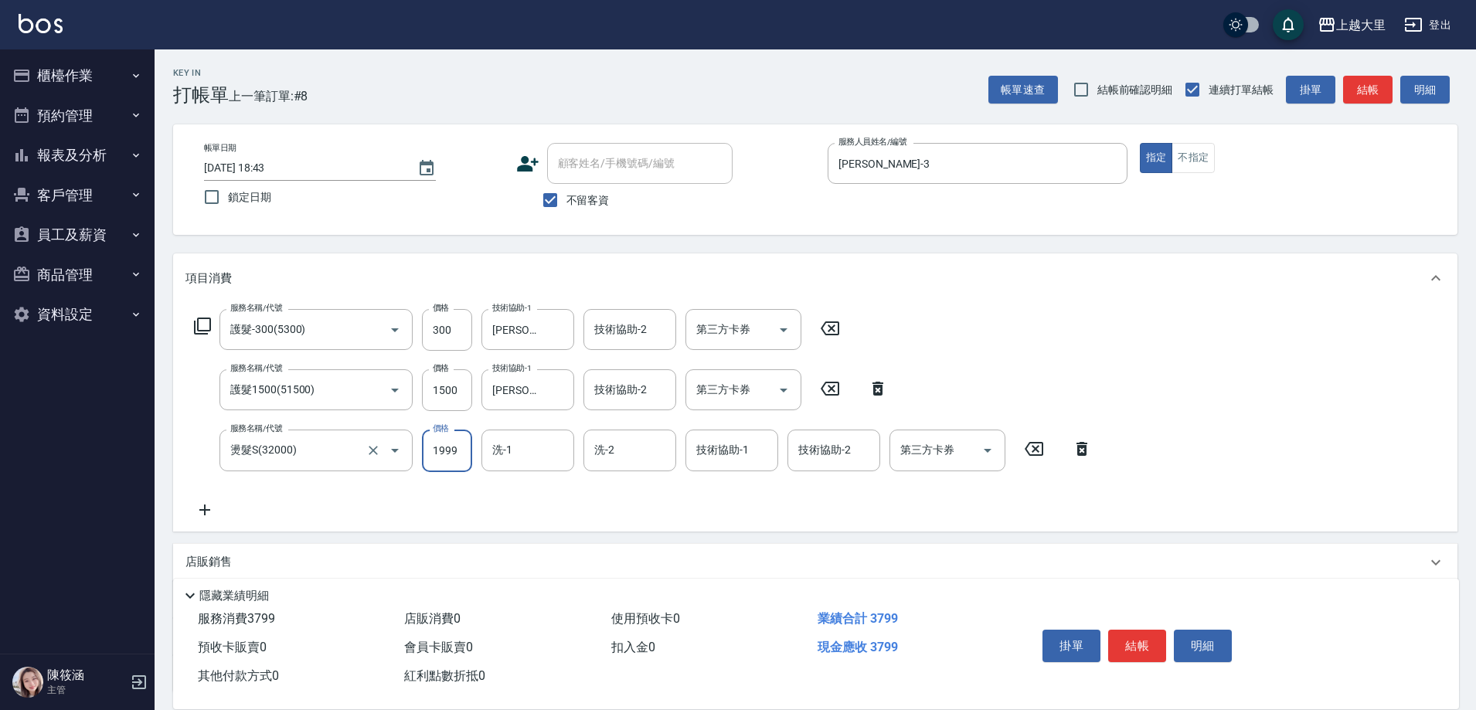
type input "1999"
type input "[PERSON_NAME]-32"
click at [370, 448] on icon "Clear" at bounding box center [373, 450] width 9 height 9
type input "燙髮S(32000)"
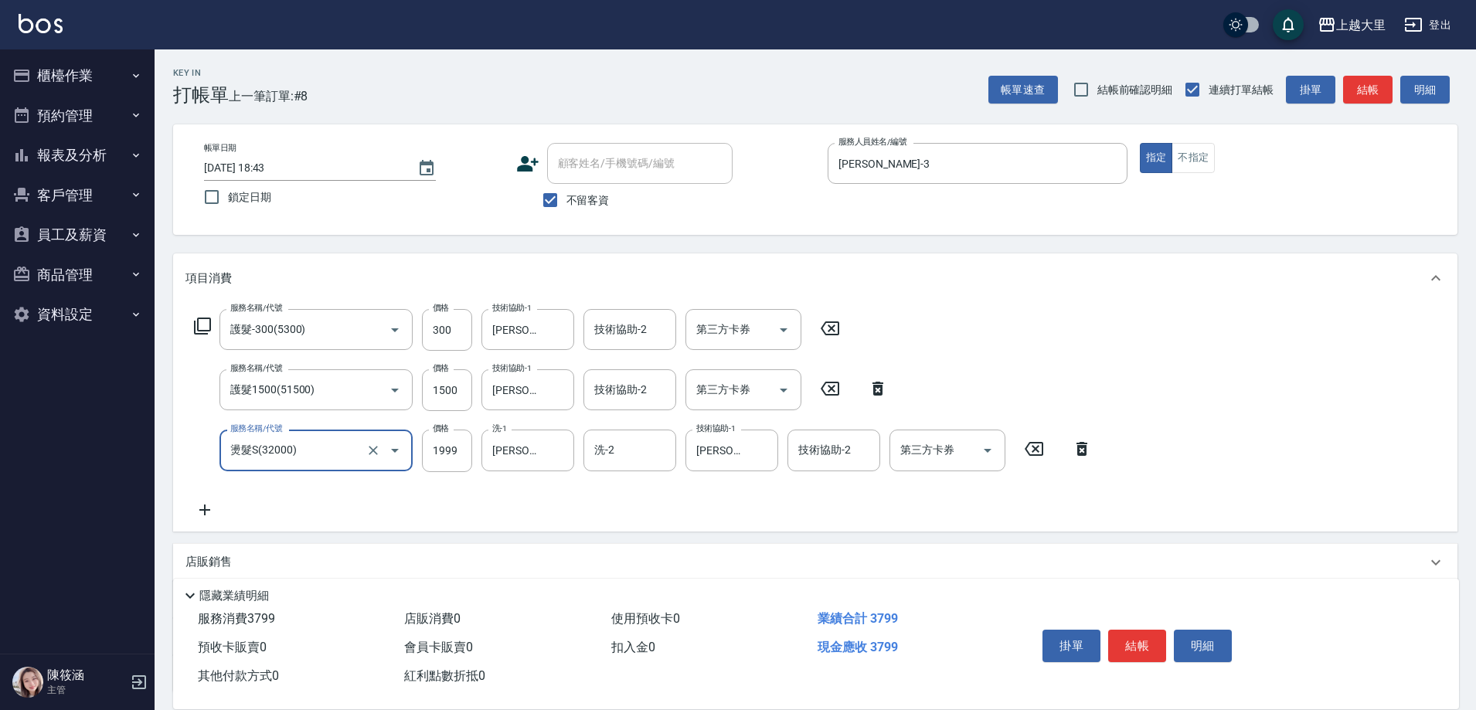
click at [1038, 447] on icon at bounding box center [1034, 449] width 19 height 14
type input "染女L1800(41800)"
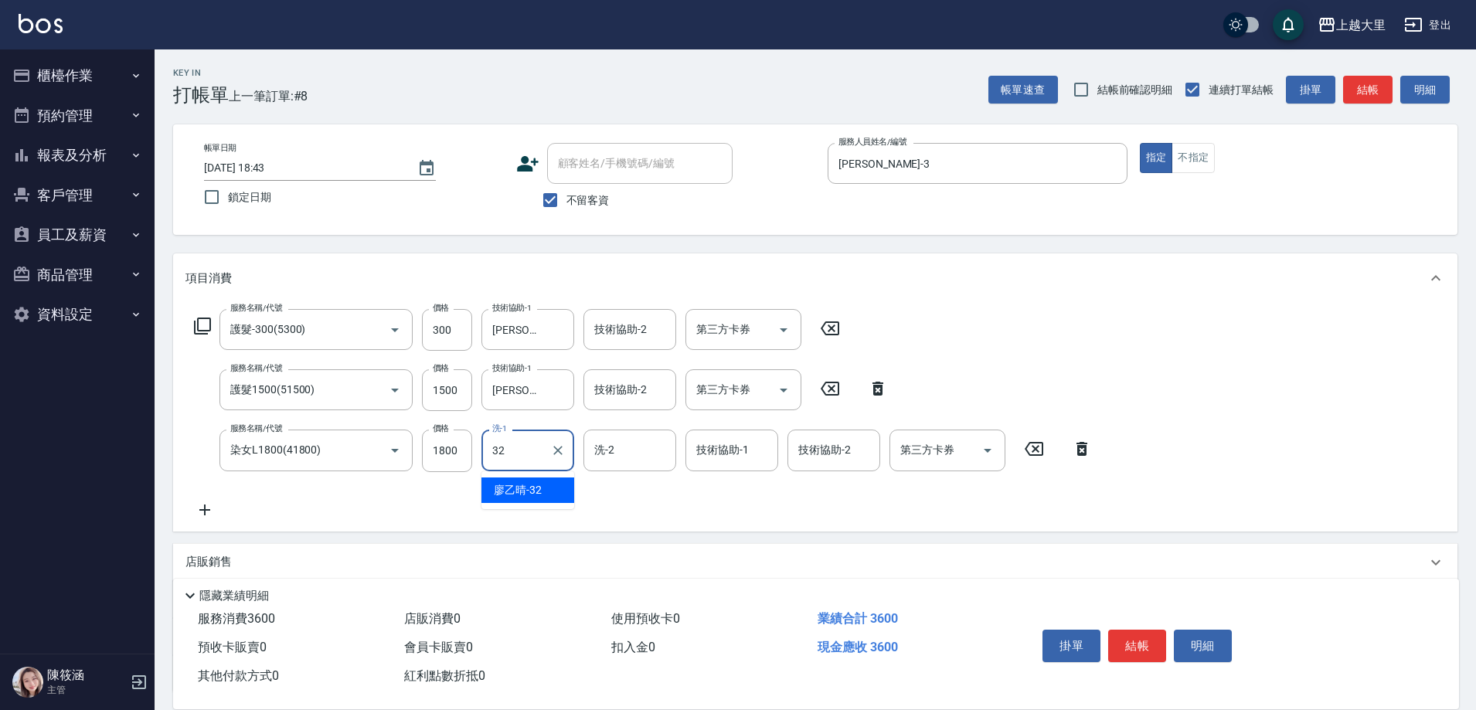
type input "[PERSON_NAME]-32"
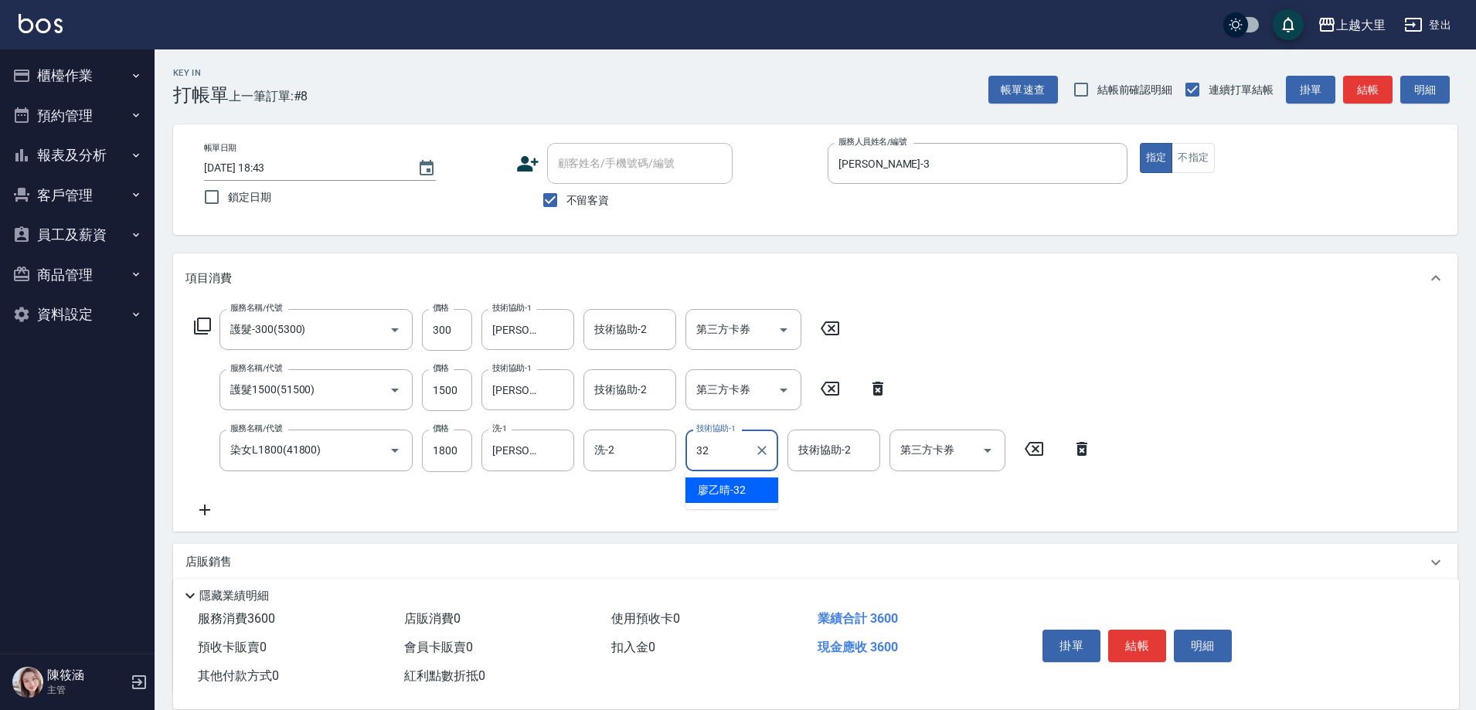
type input "[PERSON_NAME]-32"
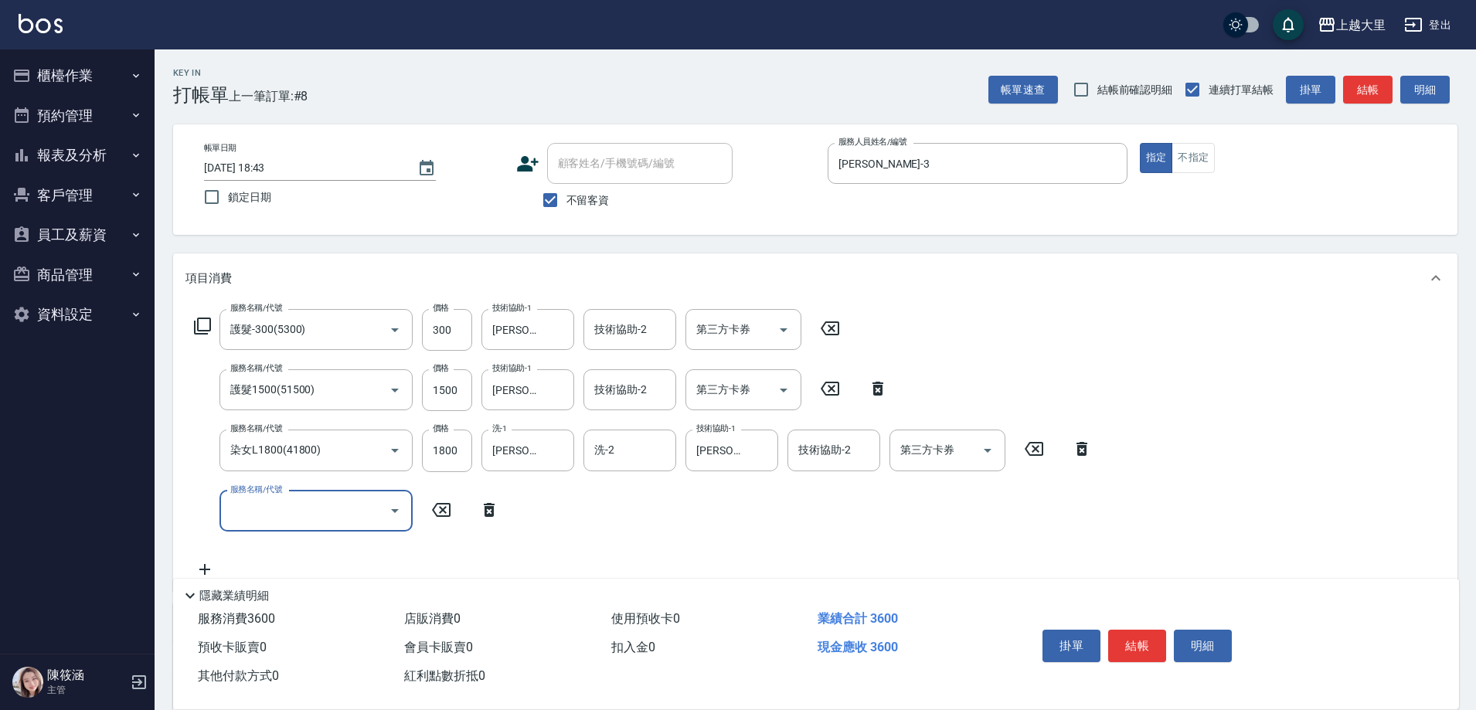
scroll to position [155, 0]
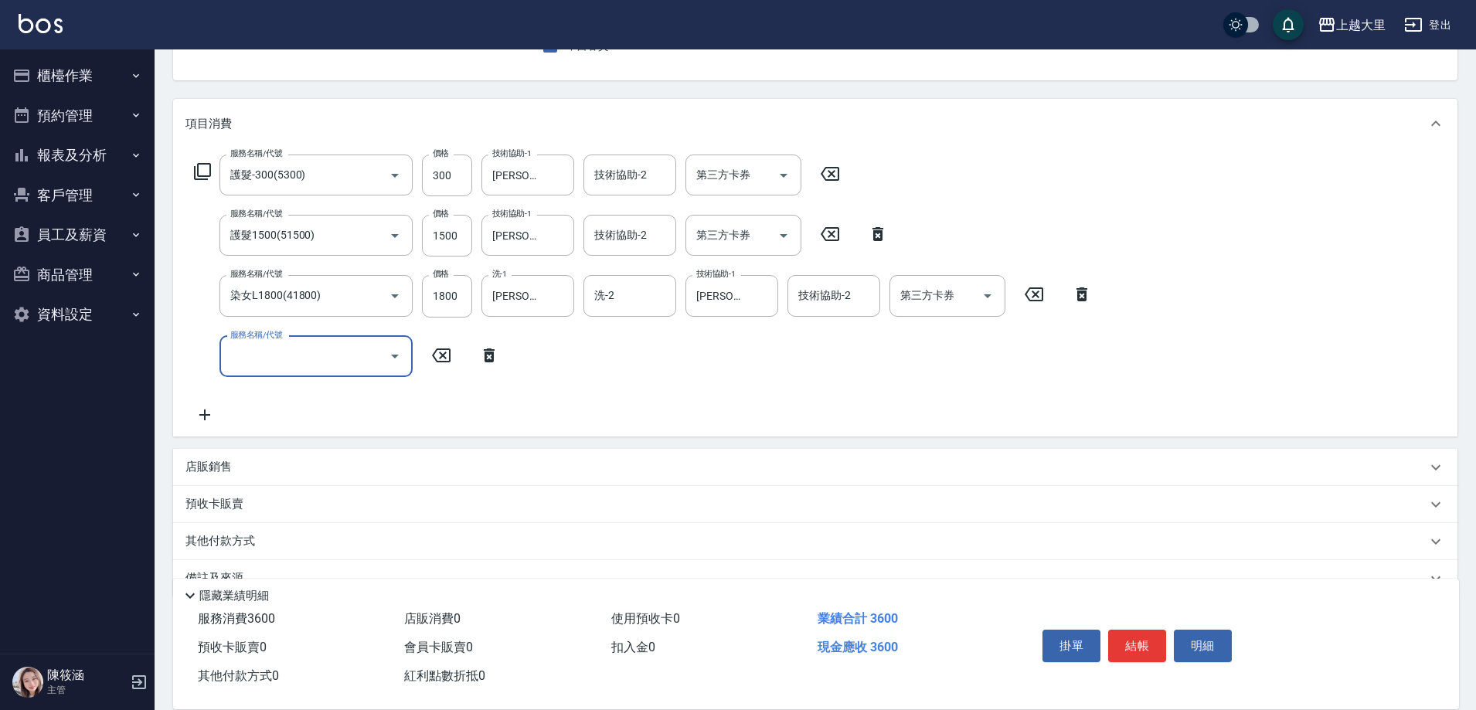
click at [224, 548] on p "其他付款方式" at bounding box center [224, 541] width 77 height 17
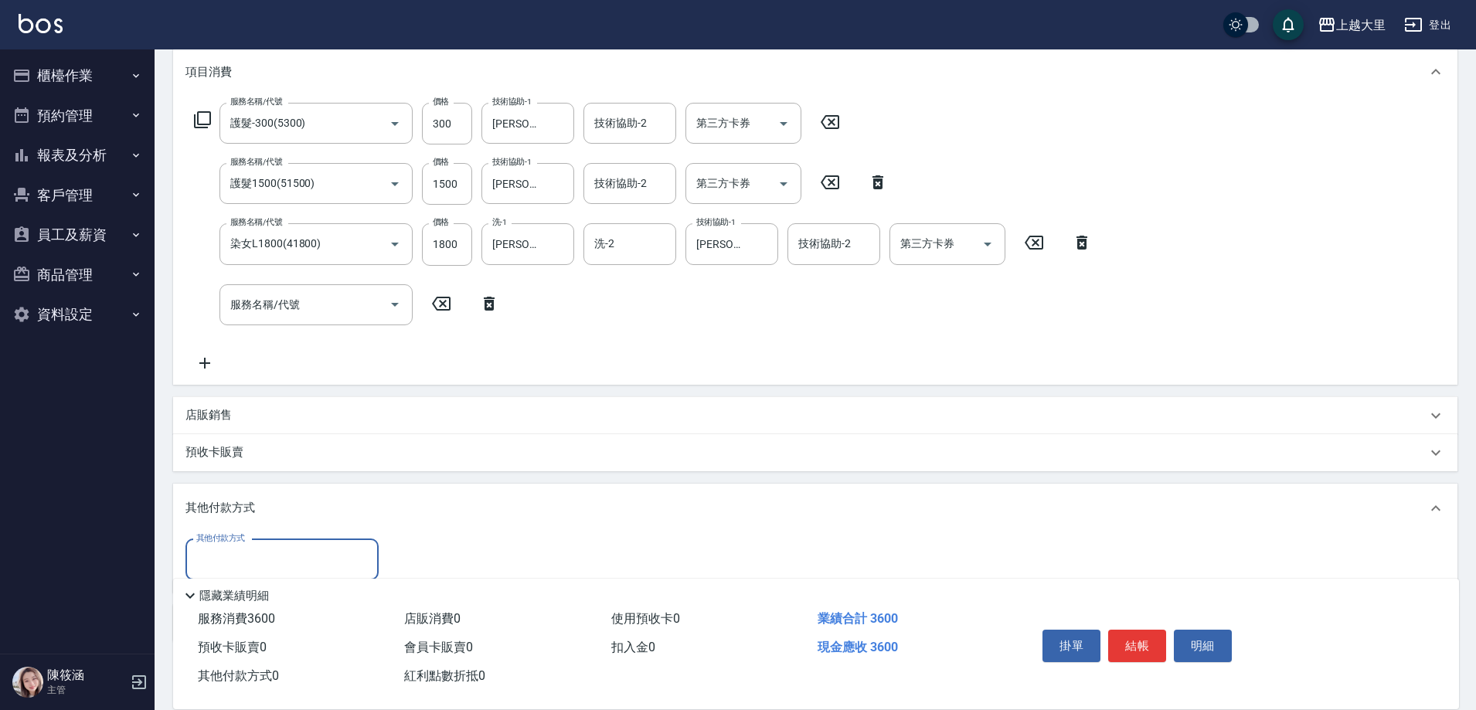
scroll to position [287, 0]
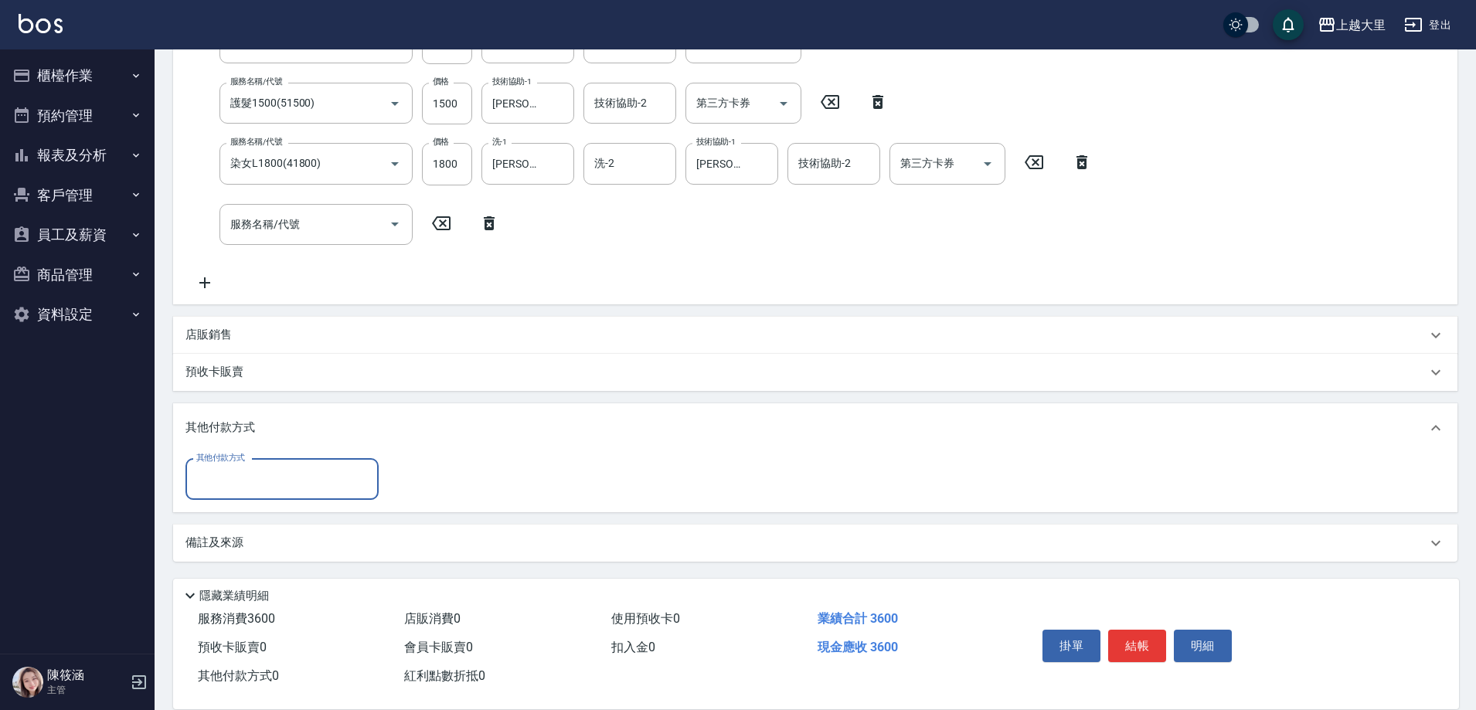
click at [265, 480] on input "其他付款方式" at bounding box center [281, 479] width 179 height 27
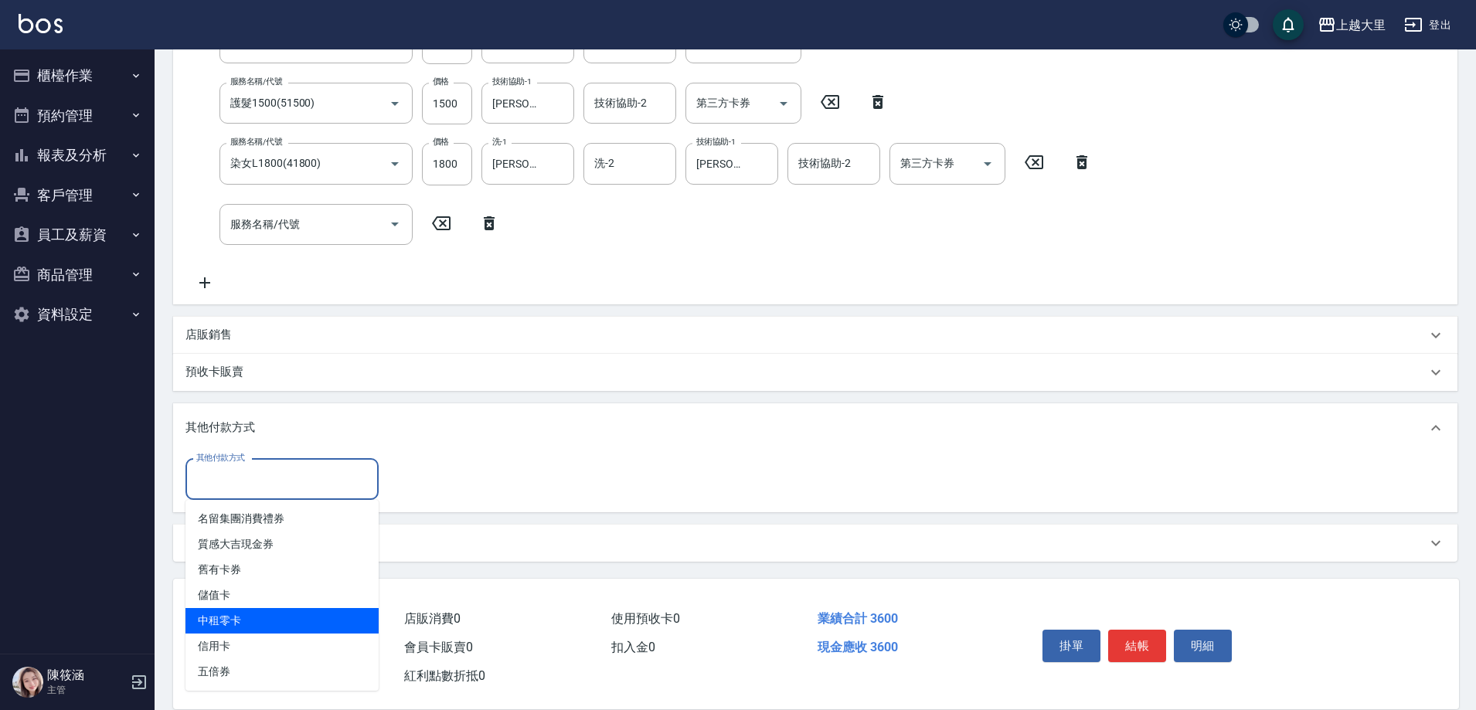
click at [293, 615] on span "中租零卡" at bounding box center [282, 621] width 193 height 26
type input "中租零卡"
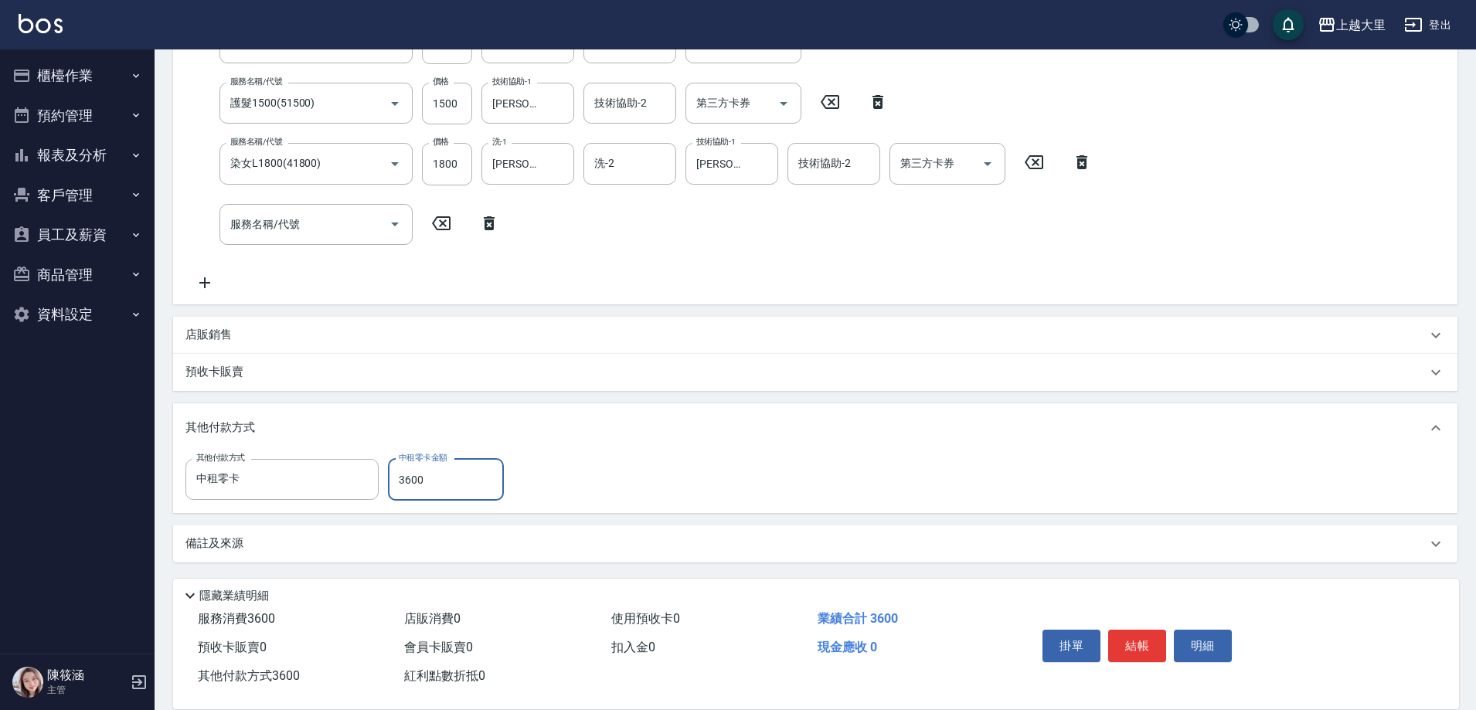
type input "3600"
type input "[DATE] 18:45"
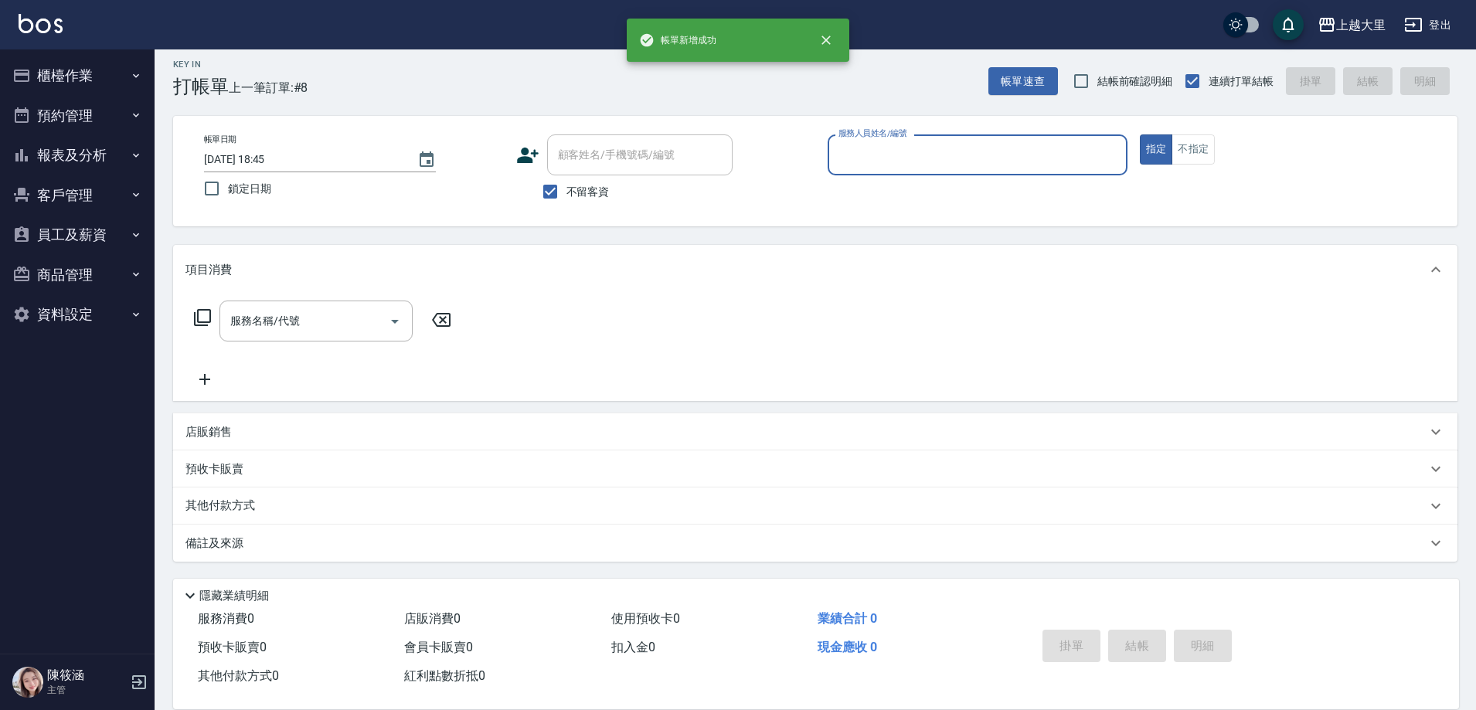
scroll to position [9, 0]
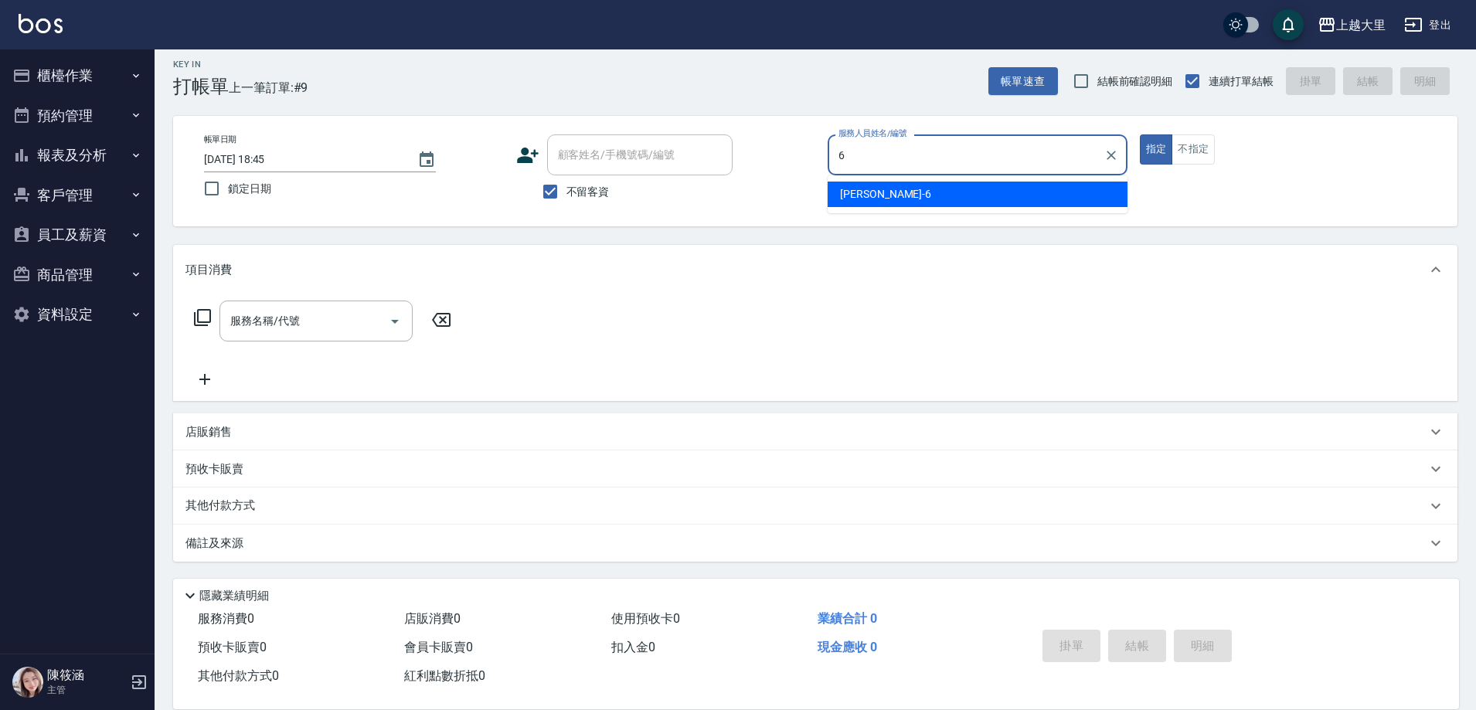
type input "[PERSON_NAME]比-6"
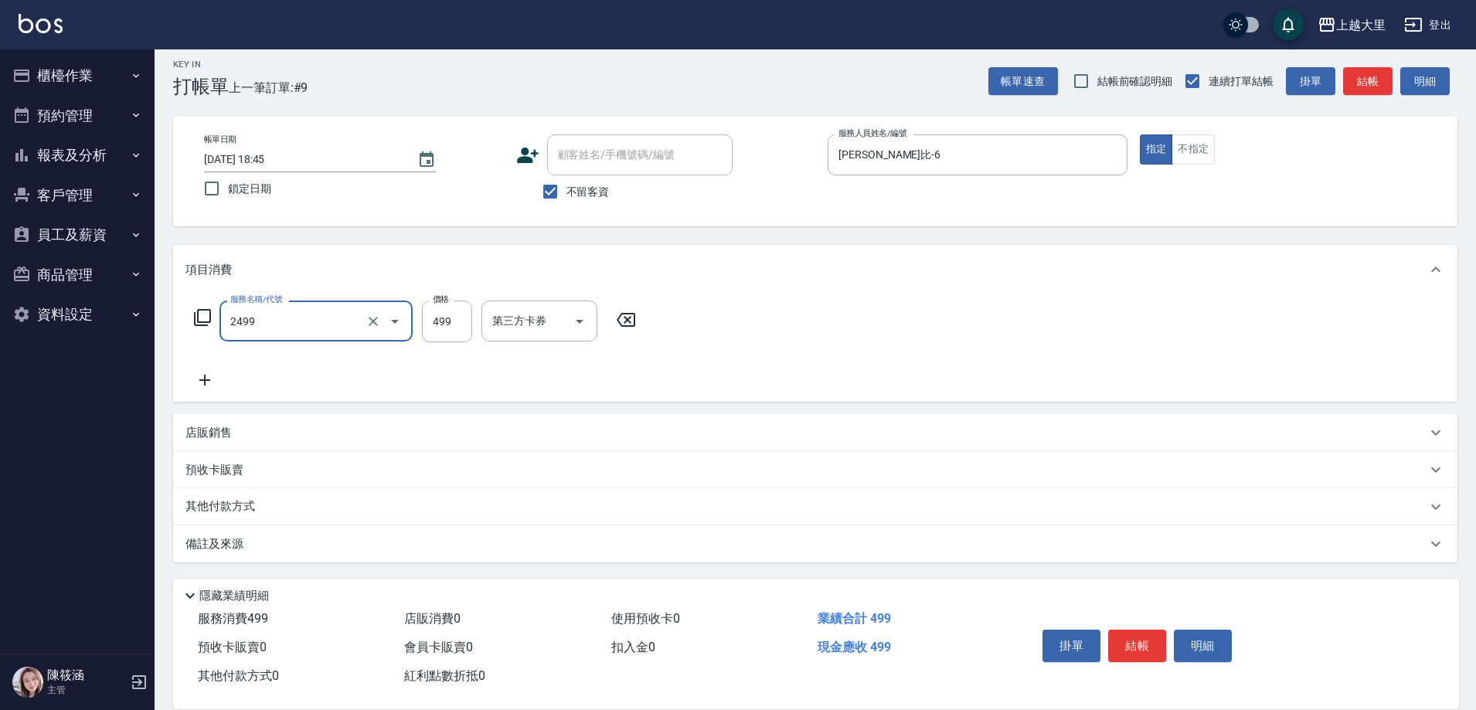
type input "499洗剪(2499)"
type input "500"
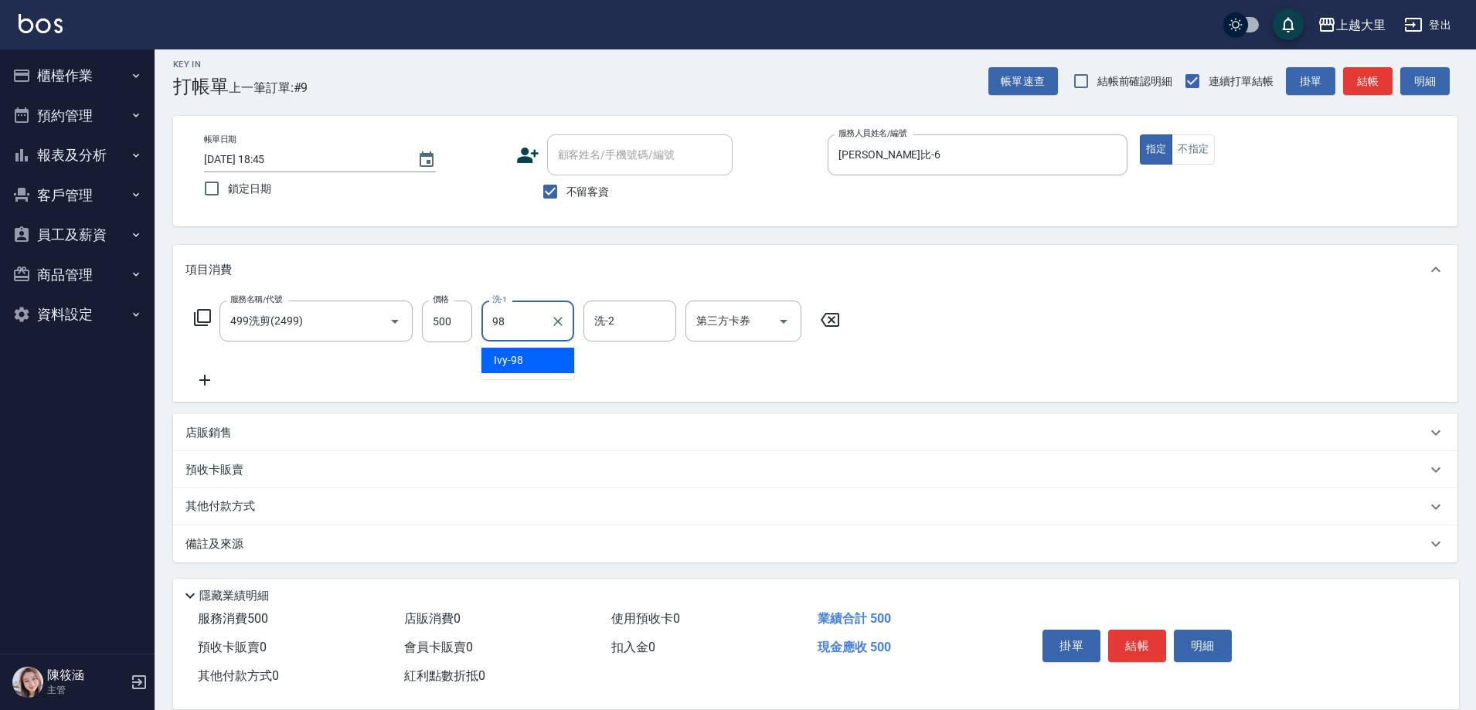
type input "Ivy-98"
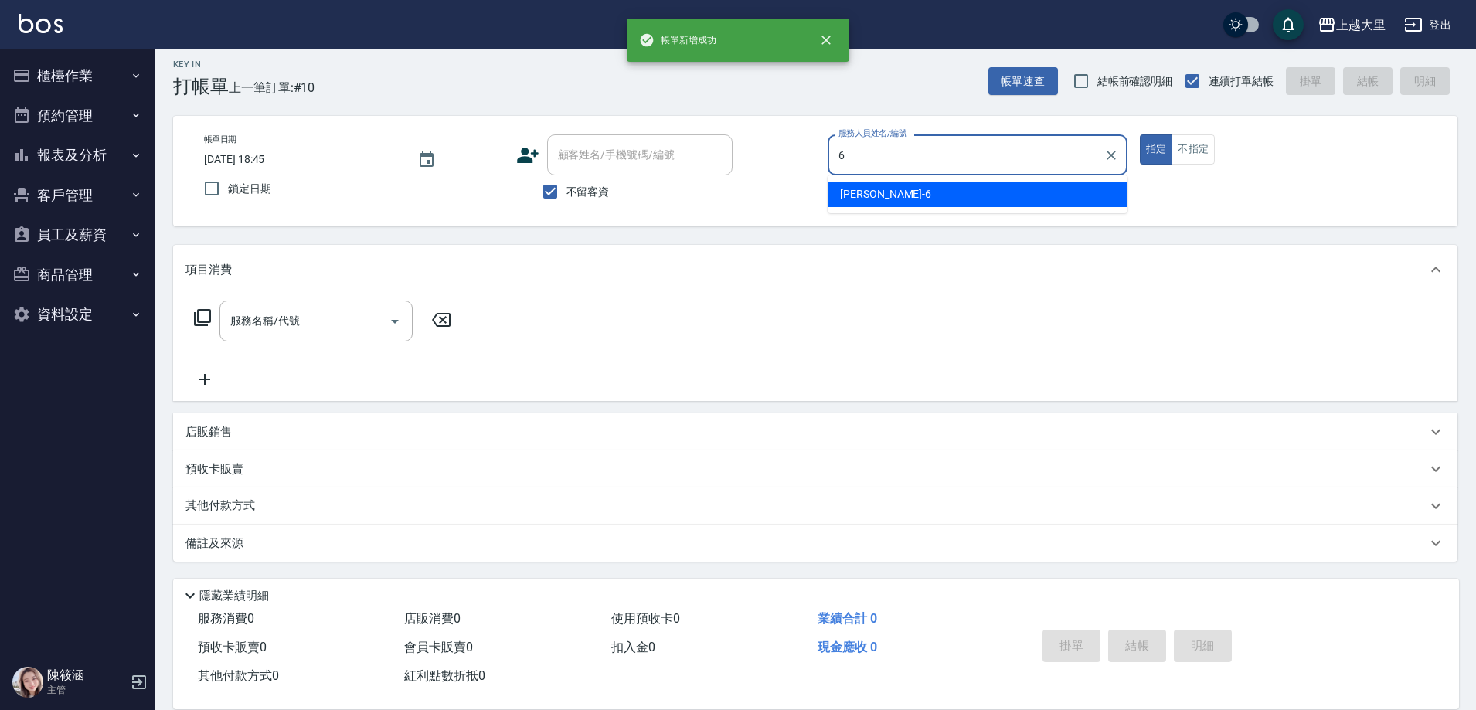
type input "[PERSON_NAME]比-6"
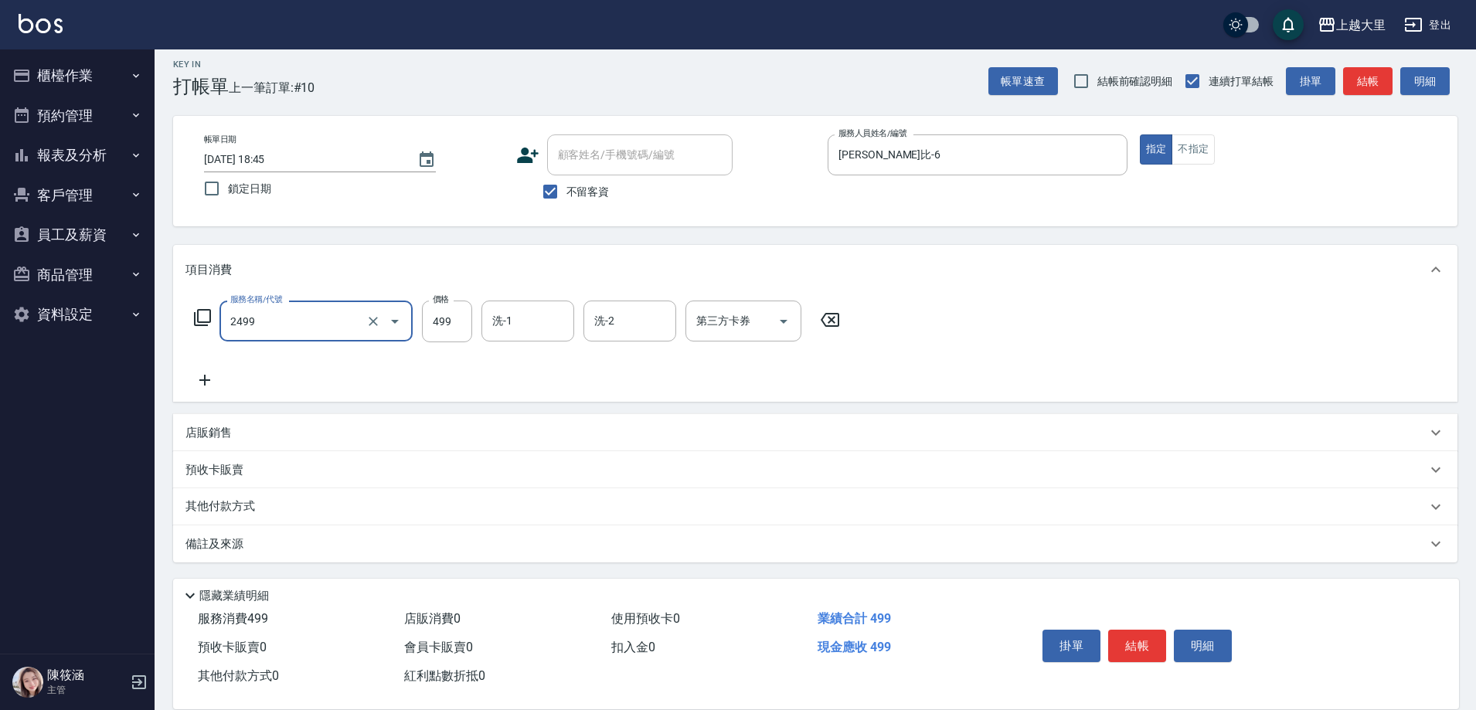
type input "499洗剪(2499)"
type input "500"
type input "Ivy-98"
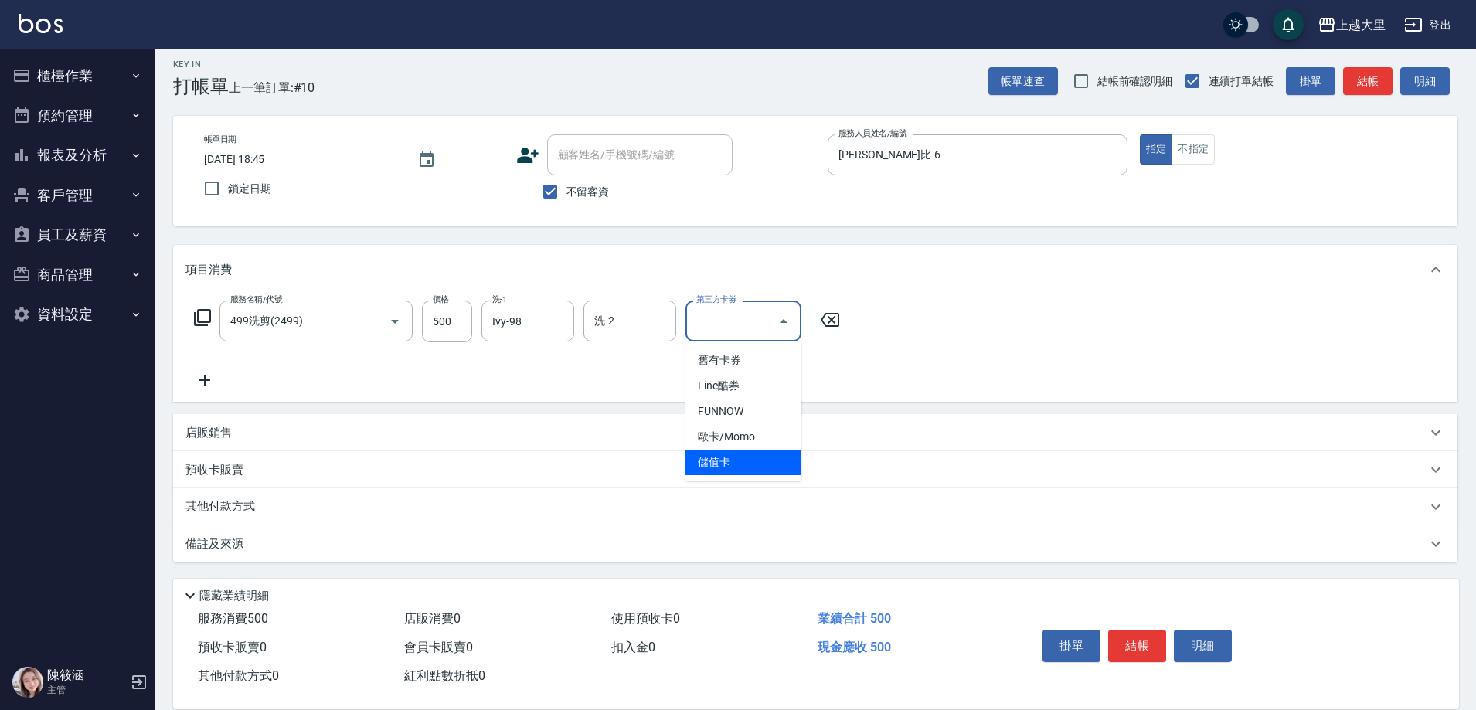
type input "儲值卡"
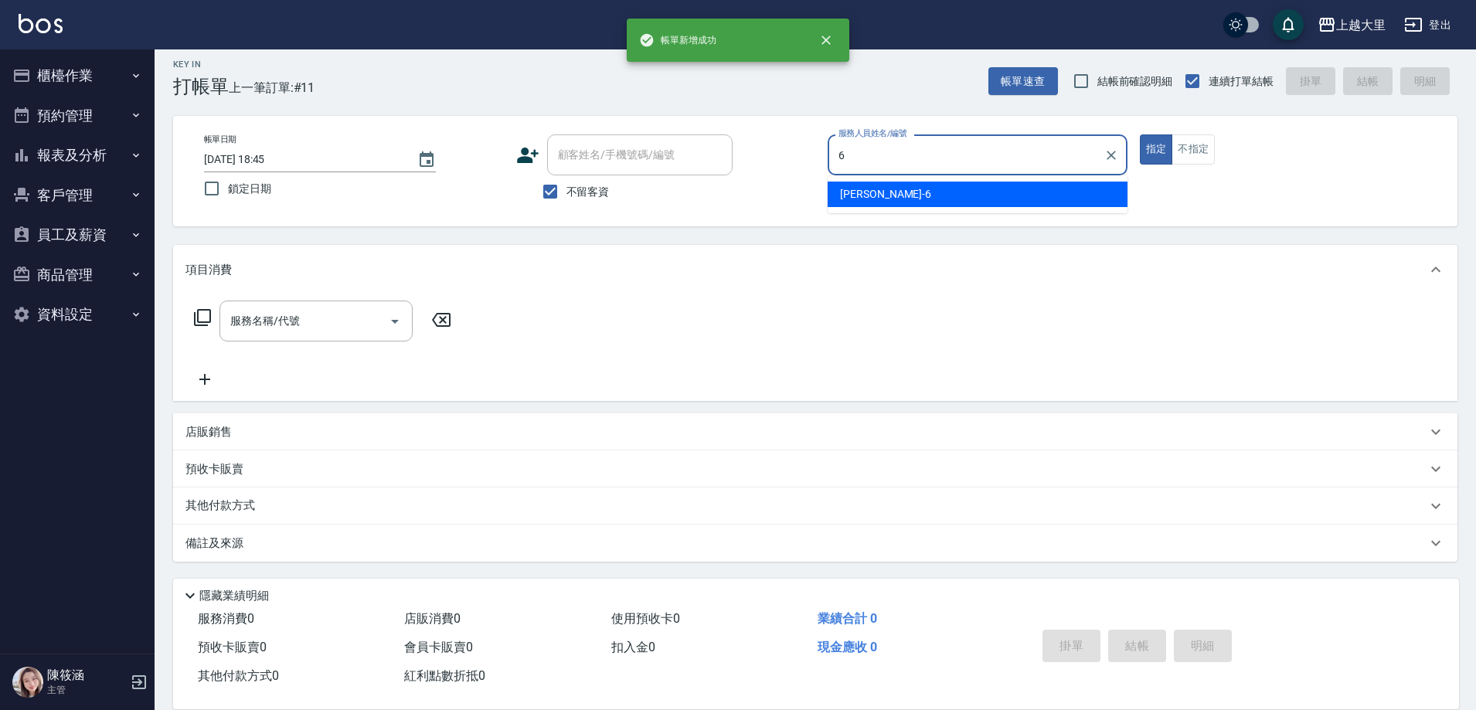
type input "[PERSON_NAME]比-6"
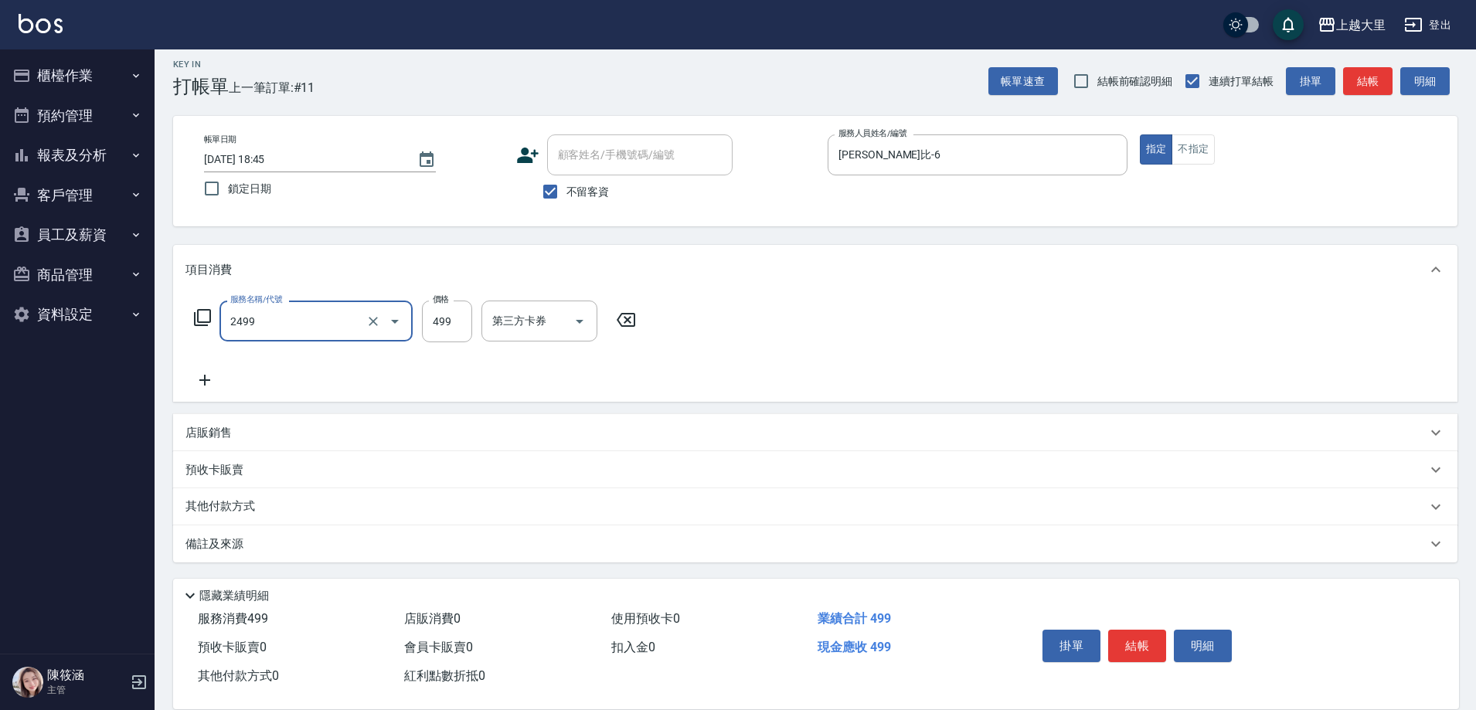
type input "499洗剪(2499)"
click at [464, 322] on input "499" at bounding box center [447, 322] width 50 height 42
type input "500"
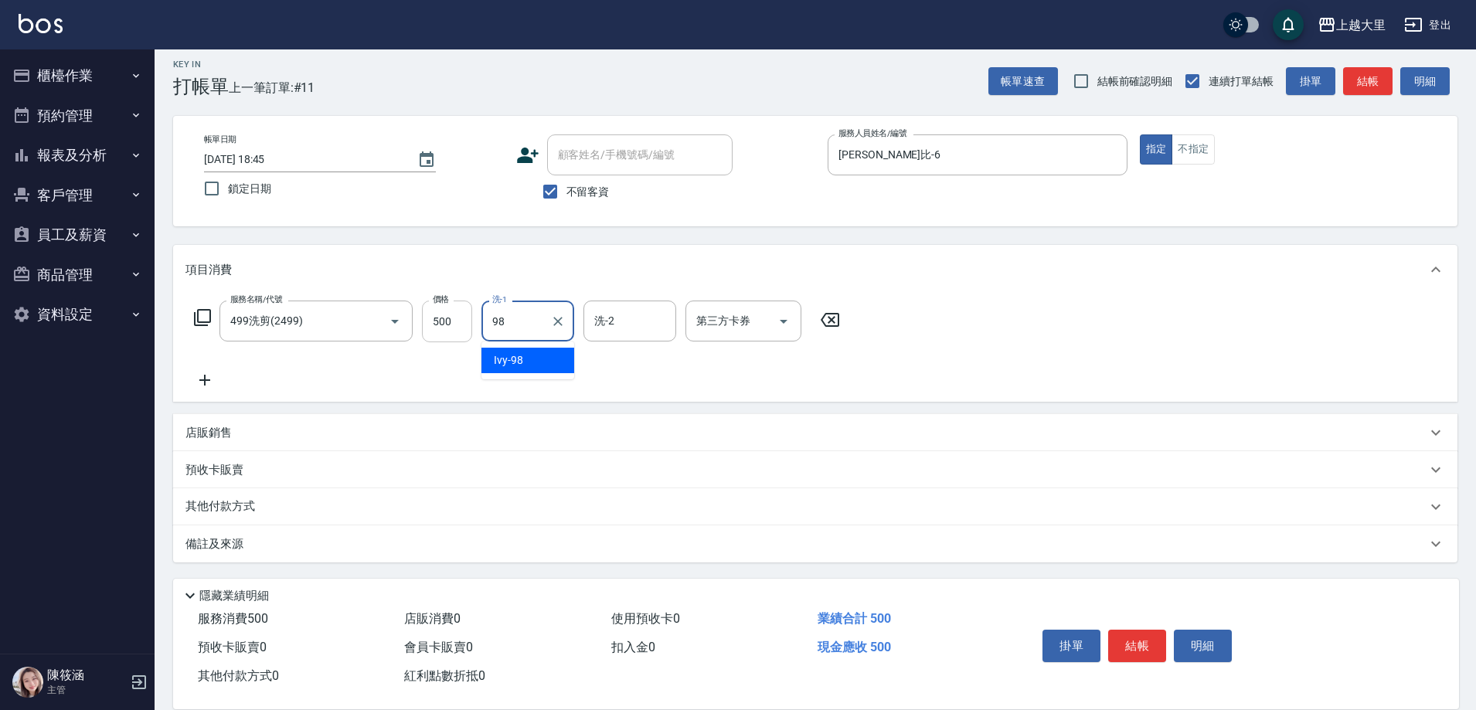
type input "Ivy-98"
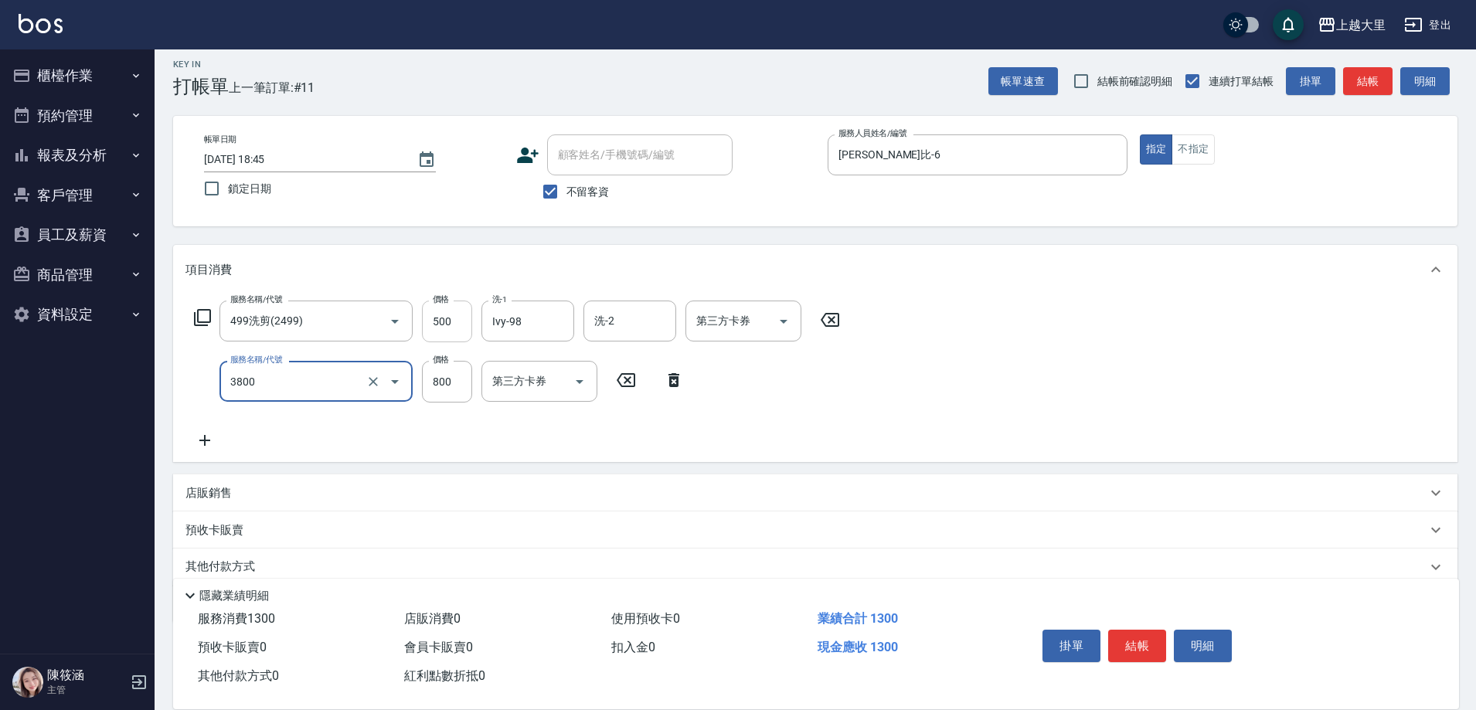
type input "局部燙(3800)"
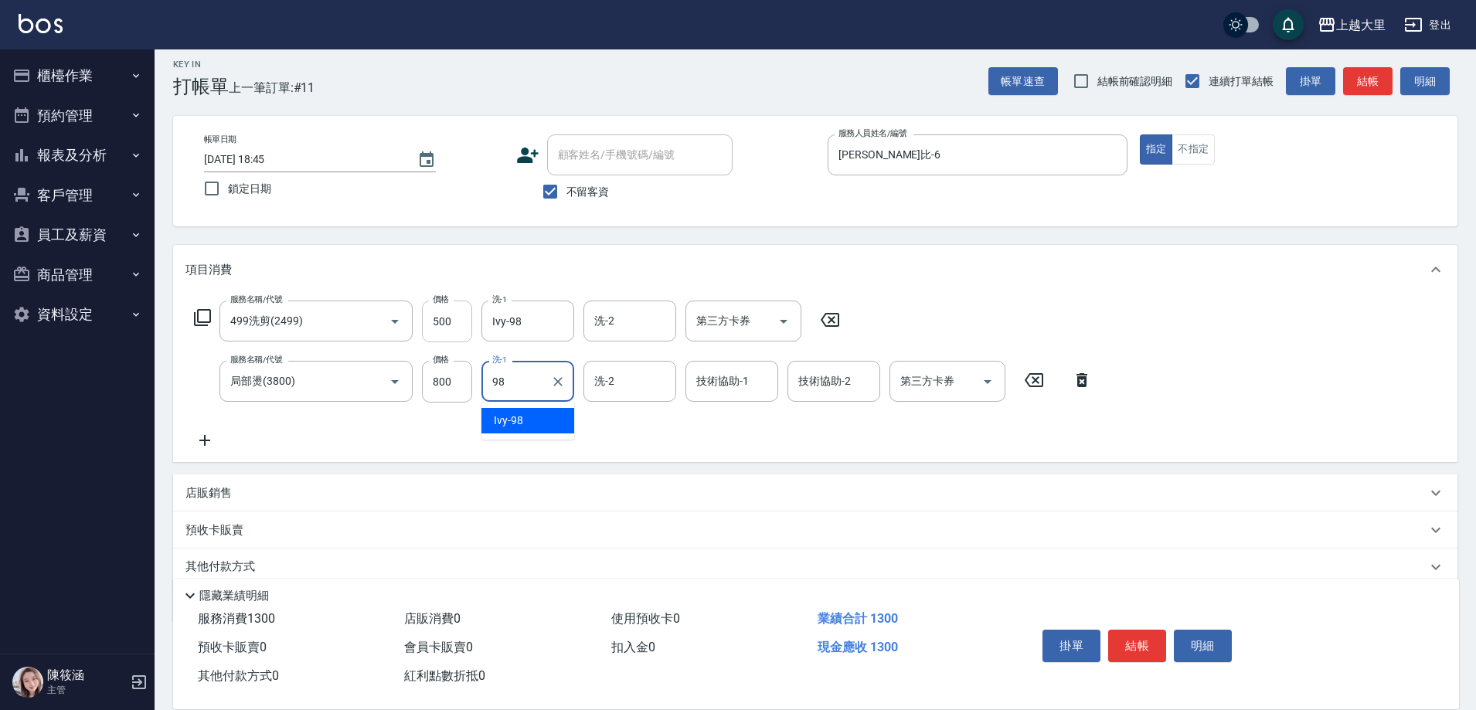
type input "Ivy-98"
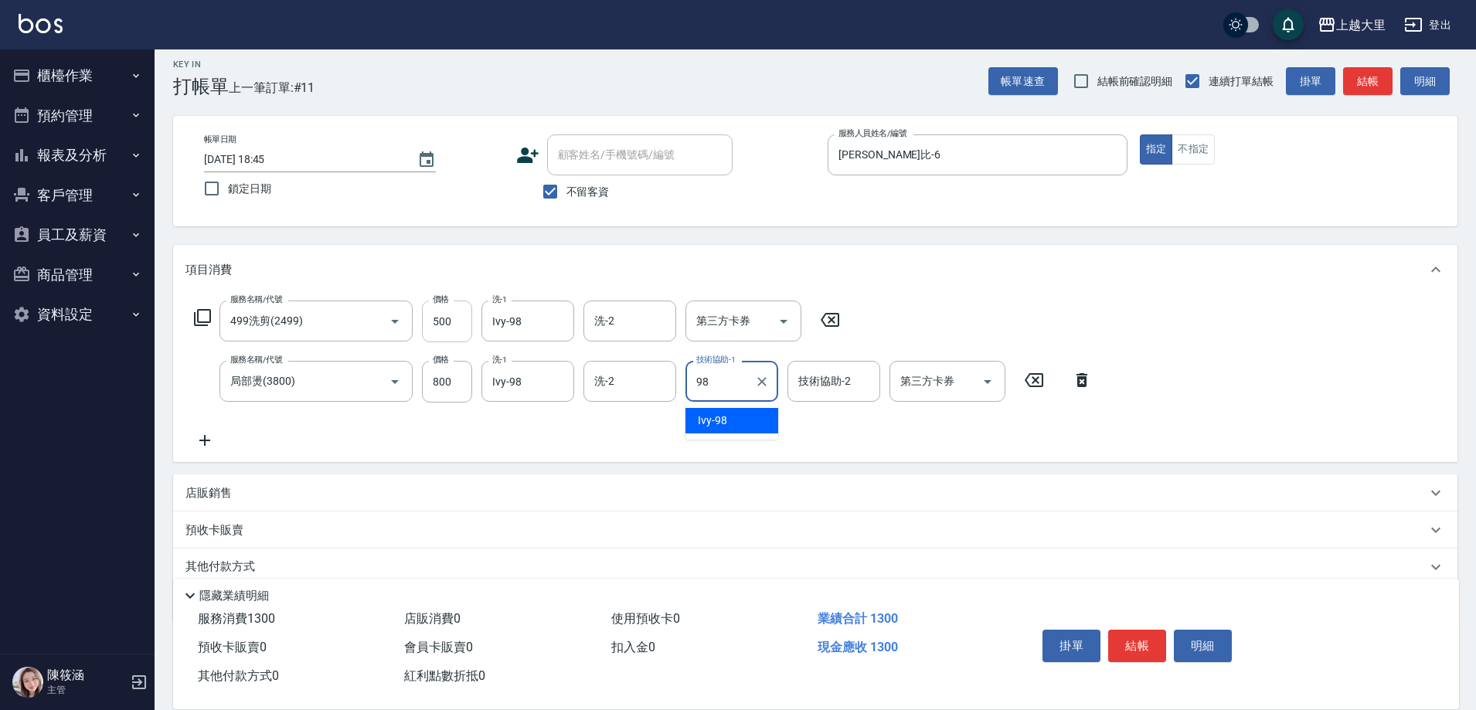
type input "Ivy-98"
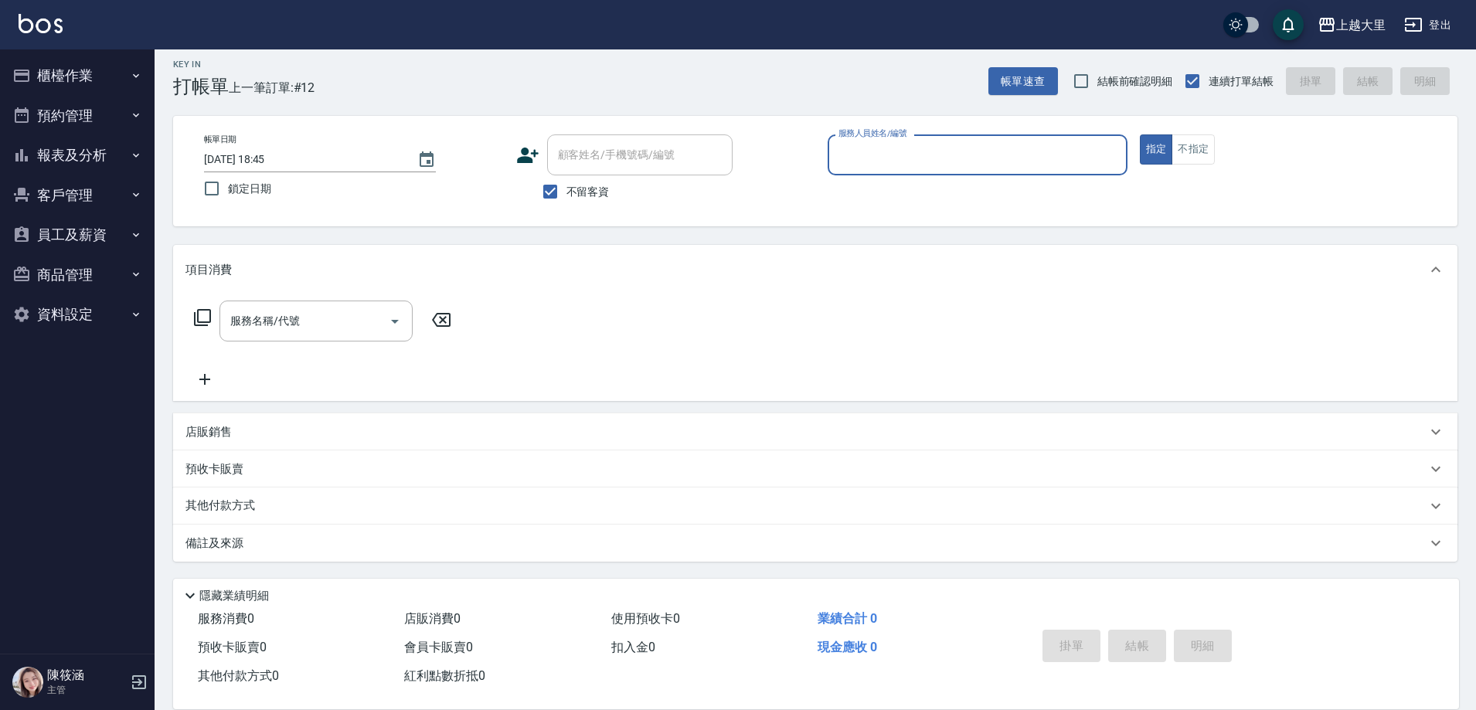
click at [73, 190] on button "客戶管理" at bounding box center [77, 195] width 142 height 40
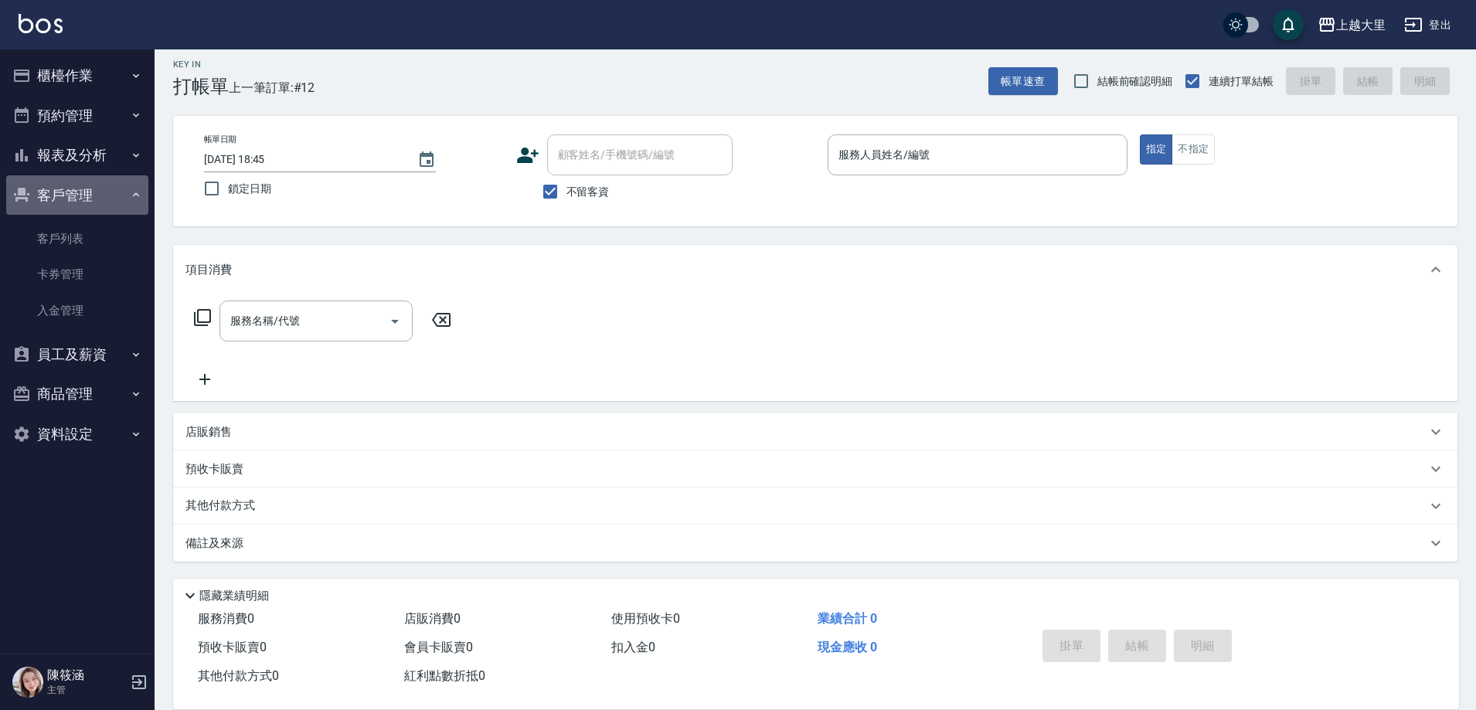
click at [77, 192] on button "客戶管理" at bounding box center [77, 195] width 142 height 40
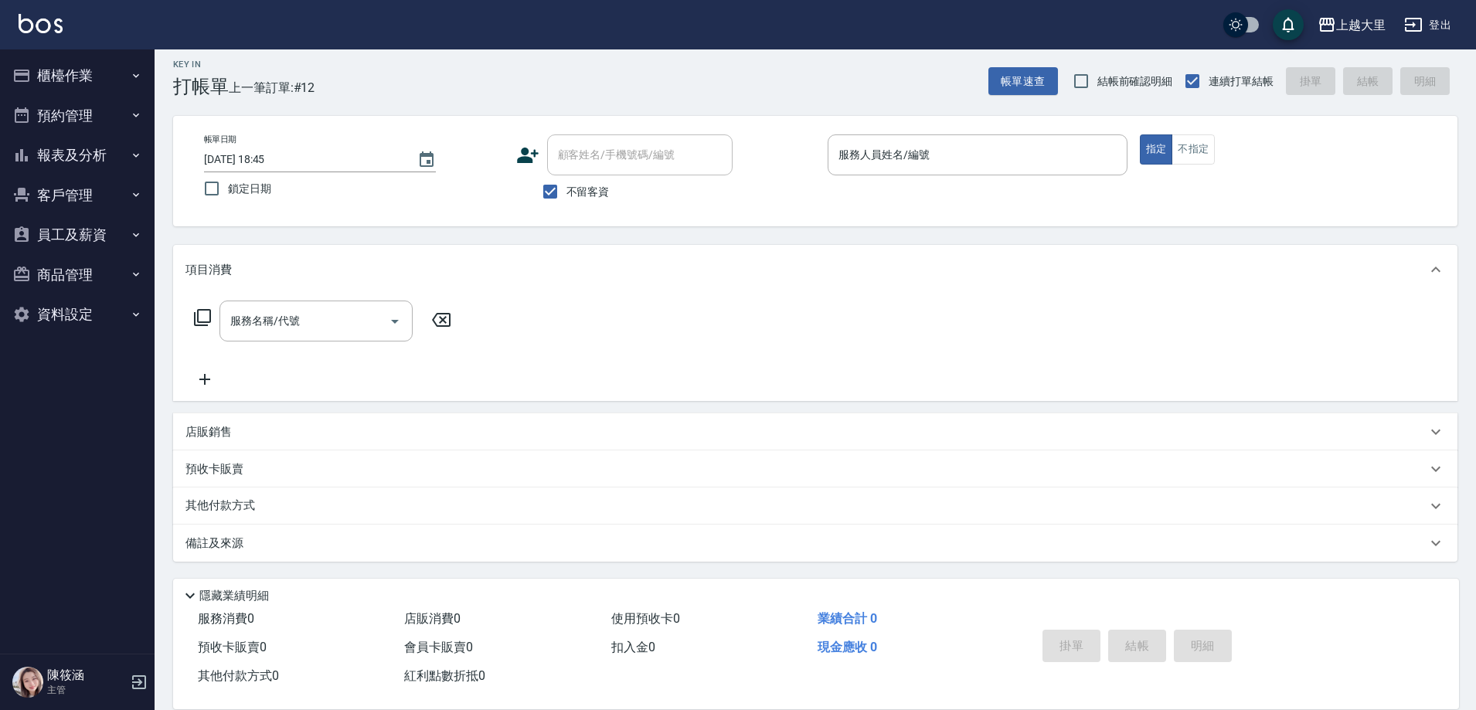
click at [80, 110] on button "預約管理" at bounding box center [77, 116] width 142 height 40
click at [66, 110] on button "預約管理" at bounding box center [77, 116] width 142 height 40
click at [75, 94] on button "櫃檯作業" at bounding box center [77, 76] width 142 height 40
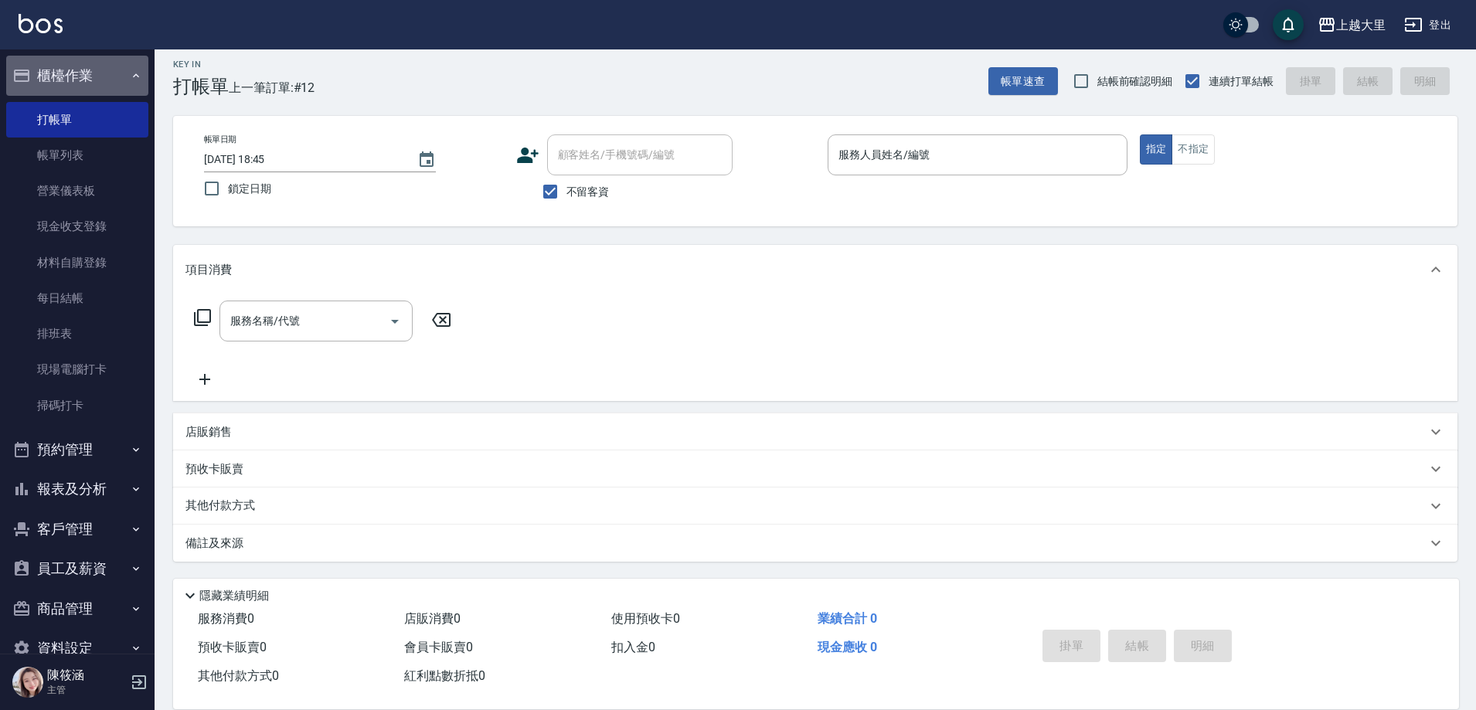
click at [79, 80] on button "櫃檯作業" at bounding box center [77, 76] width 142 height 40
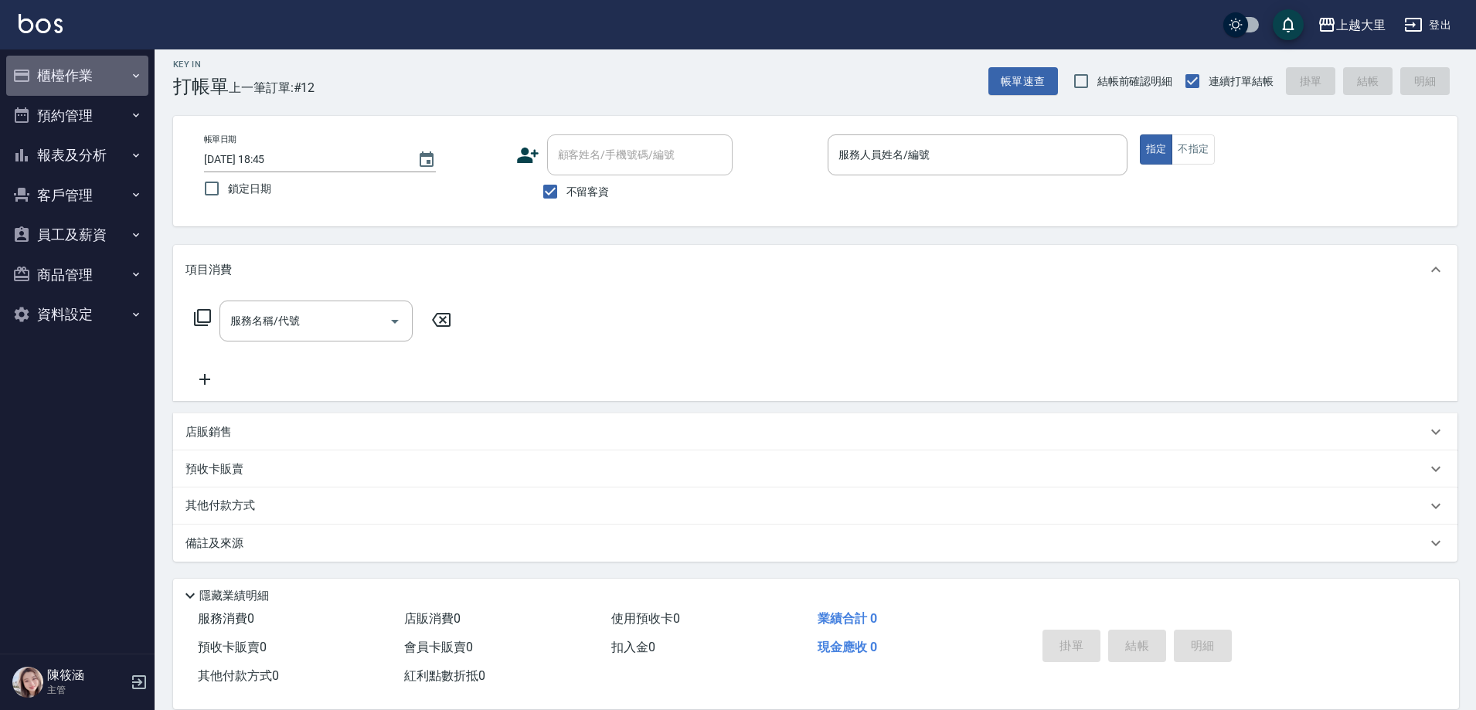
click at [80, 87] on button "櫃檯作業" at bounding box center [77, 76] width 142 height 40
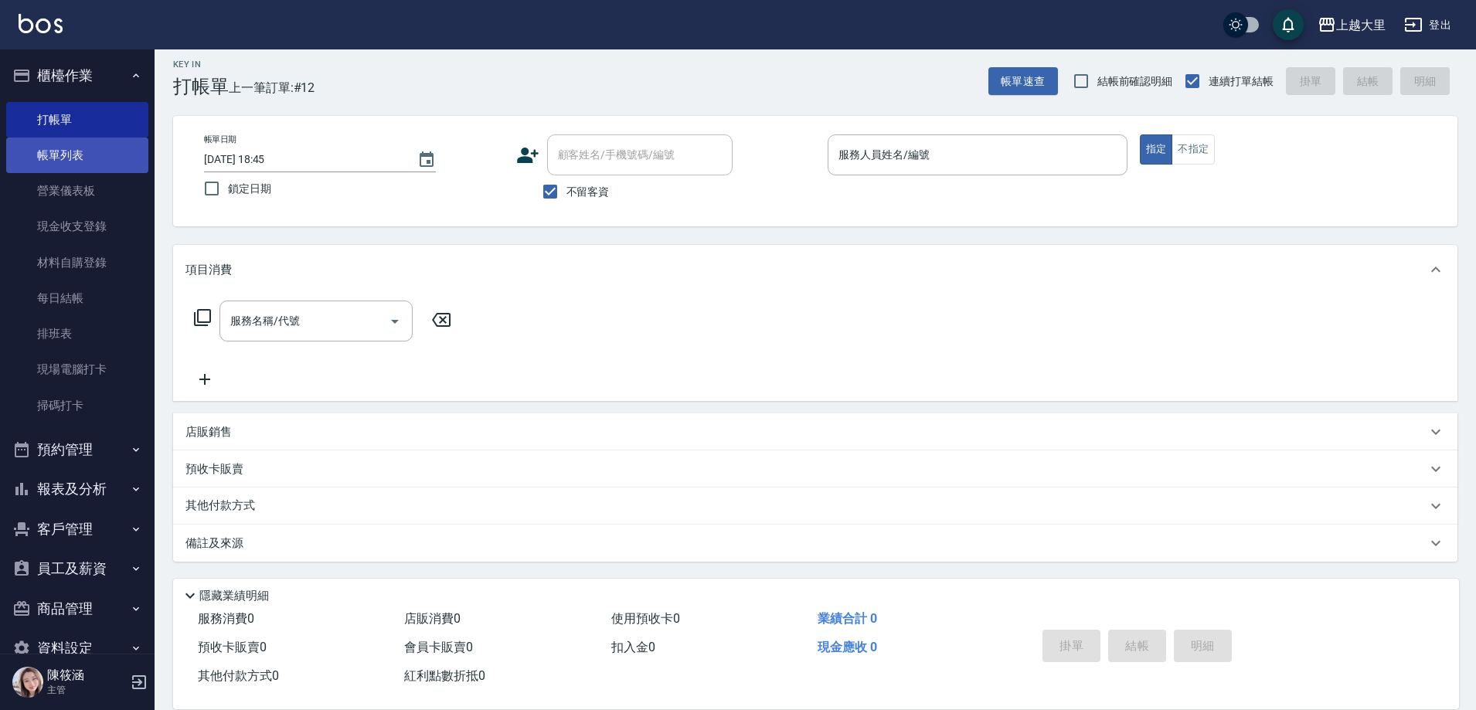
click at [75, 149] on link "帳單列表" at bounding box center [77, 156] width 142 height 36
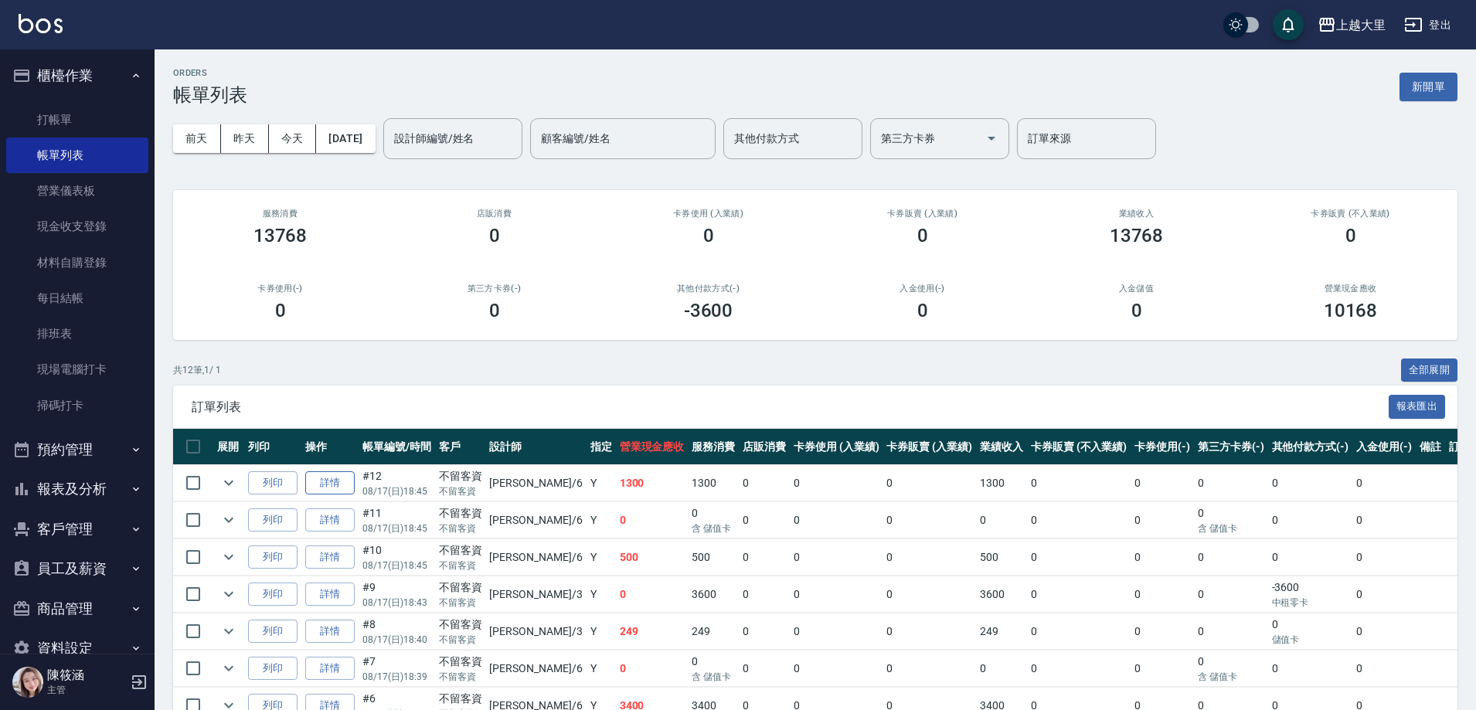
click at [323, 481] on link "詳情" at bounding box center [329, 484] width 49 height 24
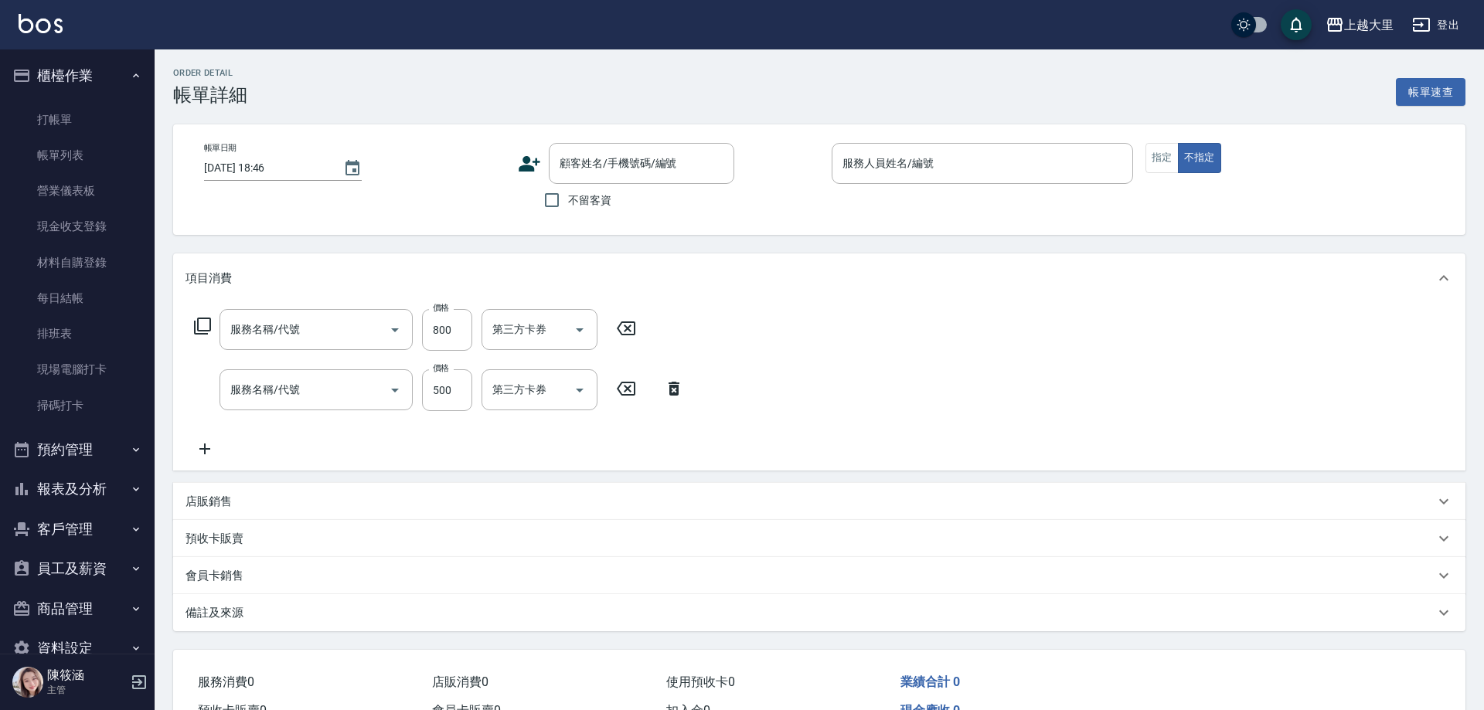
type input "[DATE] 18:45"
checkbox input "true"
type input "[PERSON_NAME]比-6"
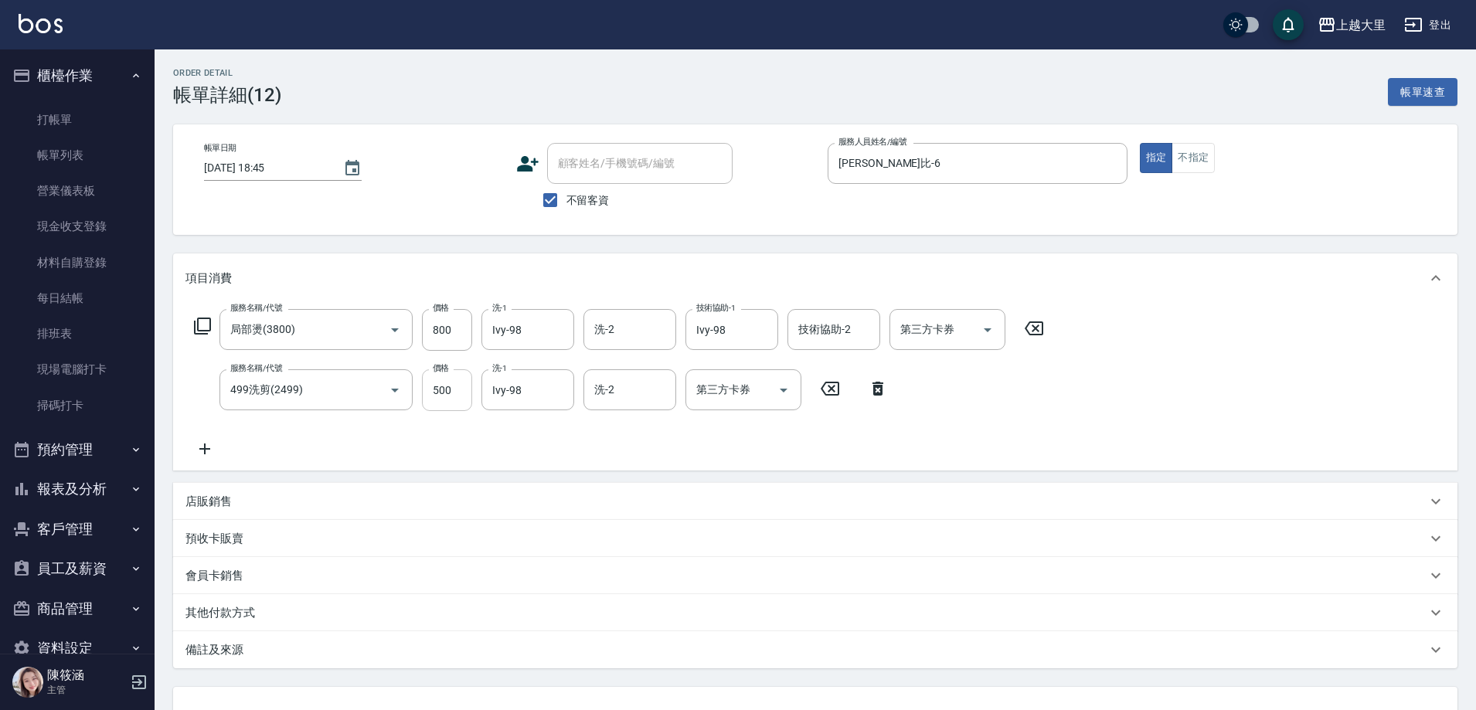
type input "局部燙(3800)"
type input "499洗剪(2499)"
click at [971, 321] on input "第三方卡券" at bounding box center [936, 329] width 79 height 27
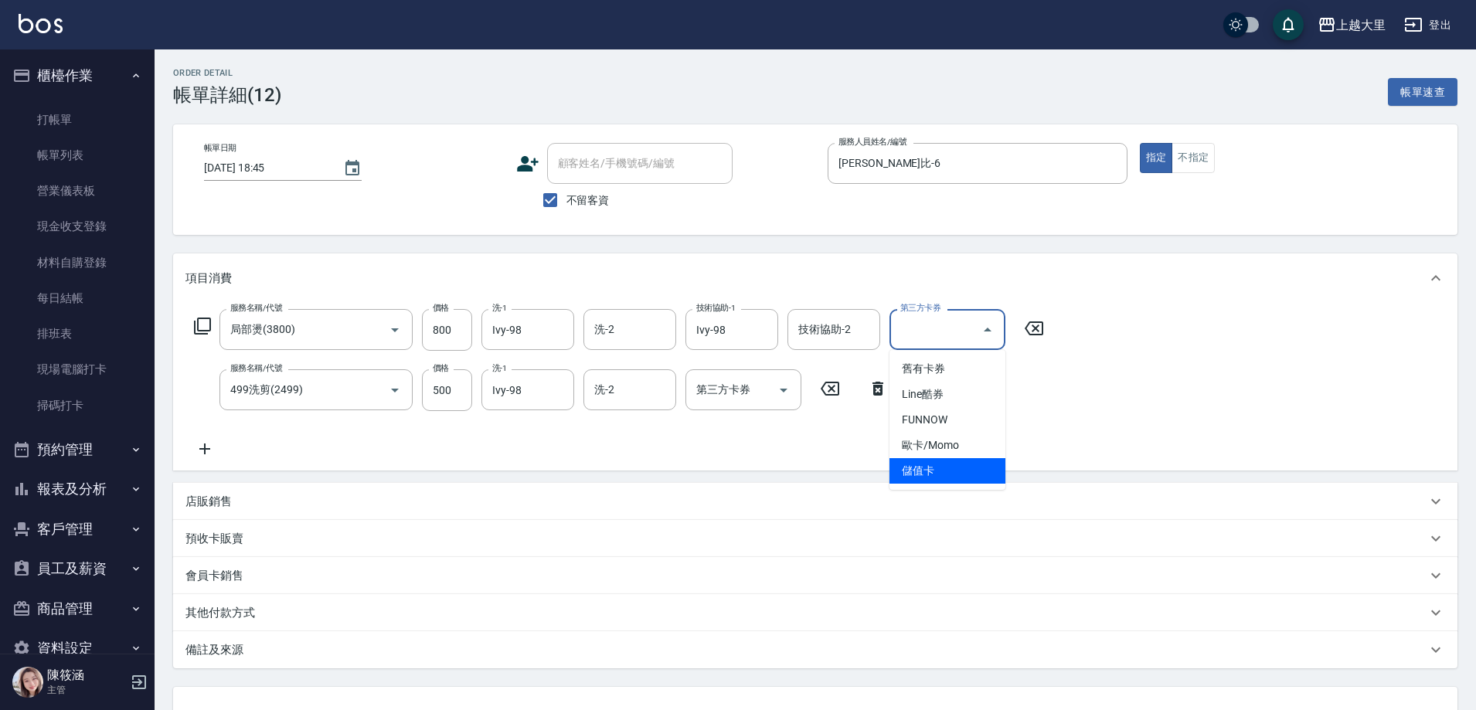
click at [904, 462] on span "儲值卡" at bounding box center [948, 471] width 116 height 26
type input "儲值卡"
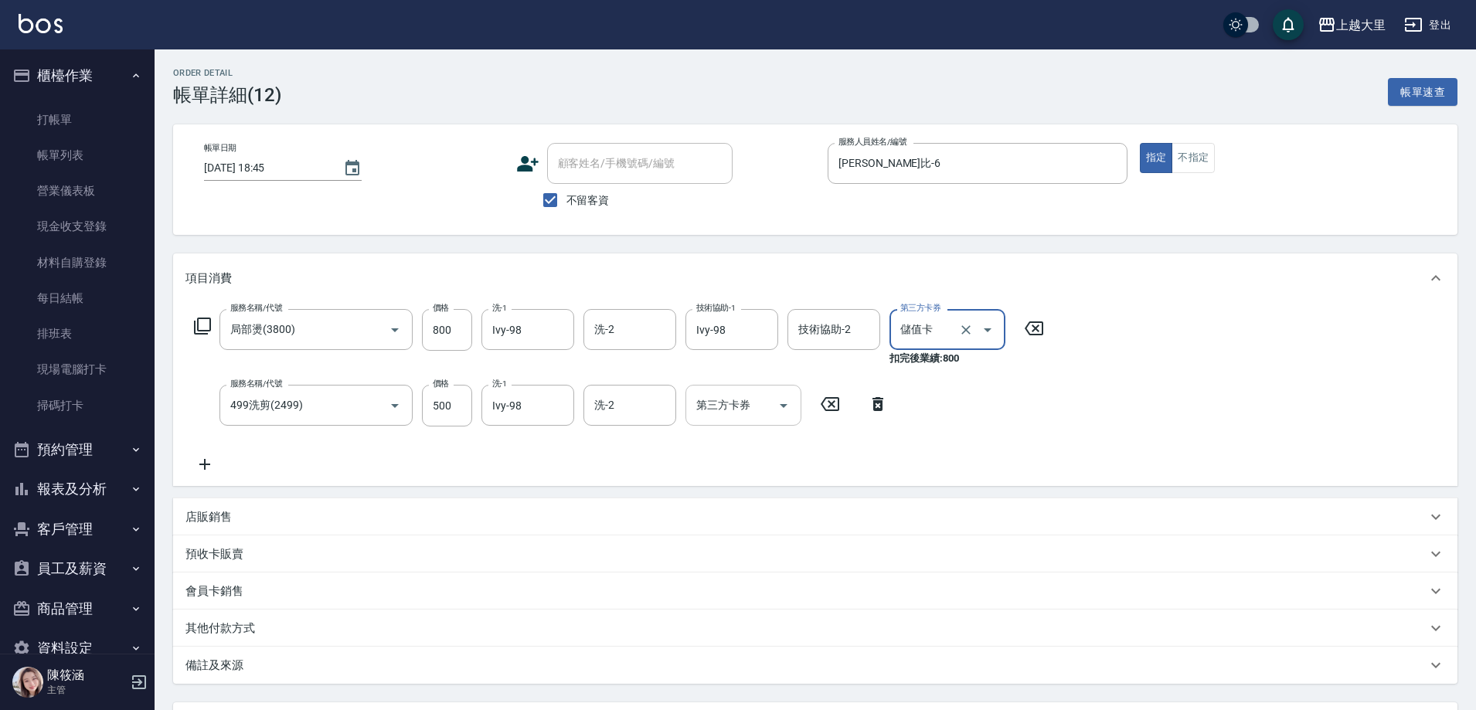
click at [736, 397] on div "第三方卡券 第三方卡券" at bounding box center [744, 405] width 116 height 41
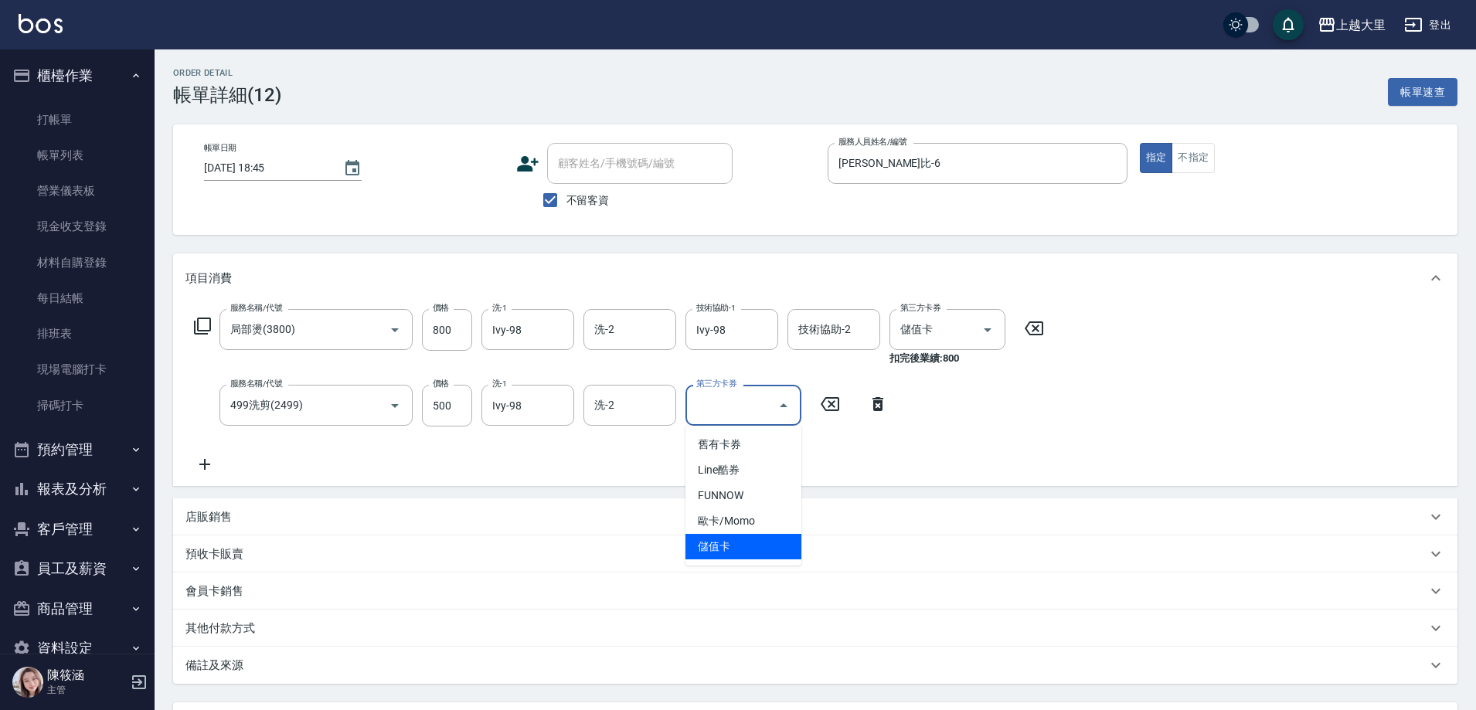
click at [714, 540] on span "儲值卡" at bounding box center [744, 547] width 116 height 26
type input "儲值卡"
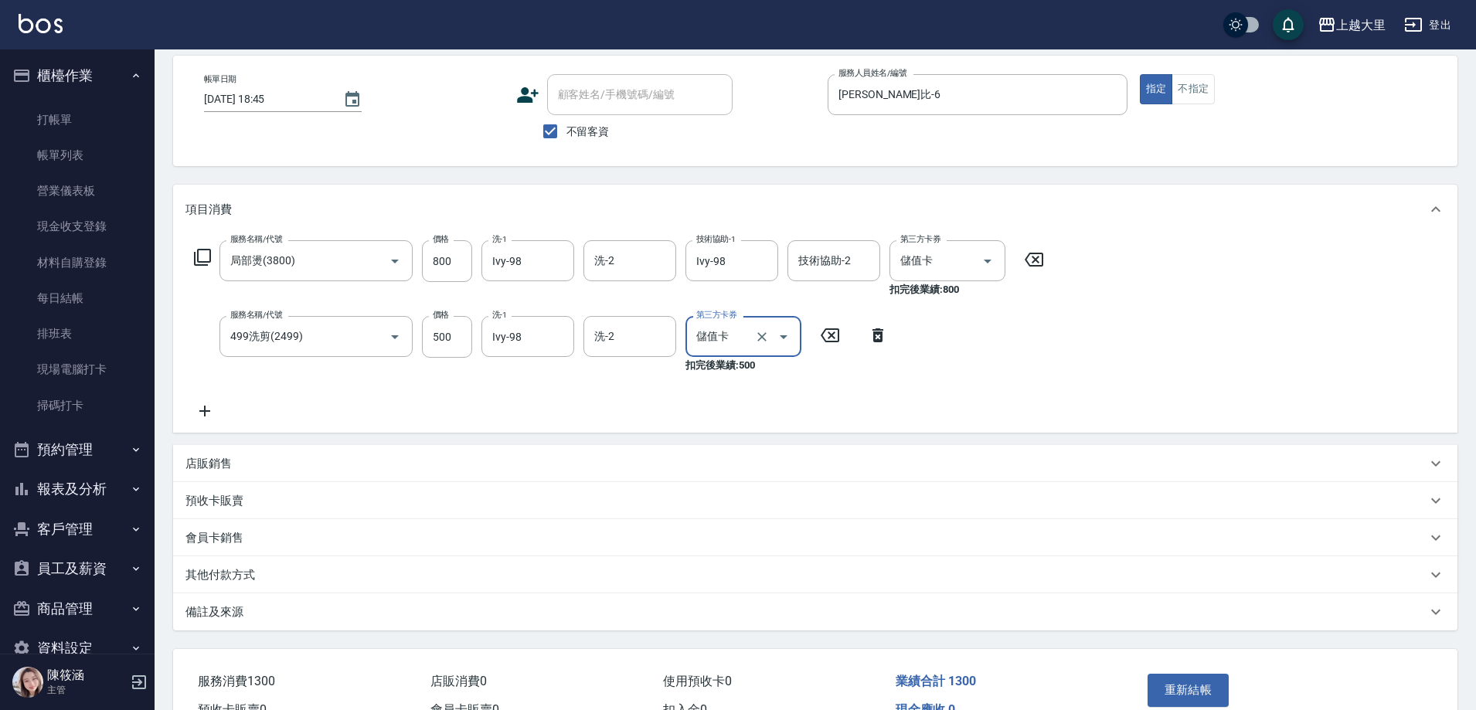
scroll to position [156, 0]
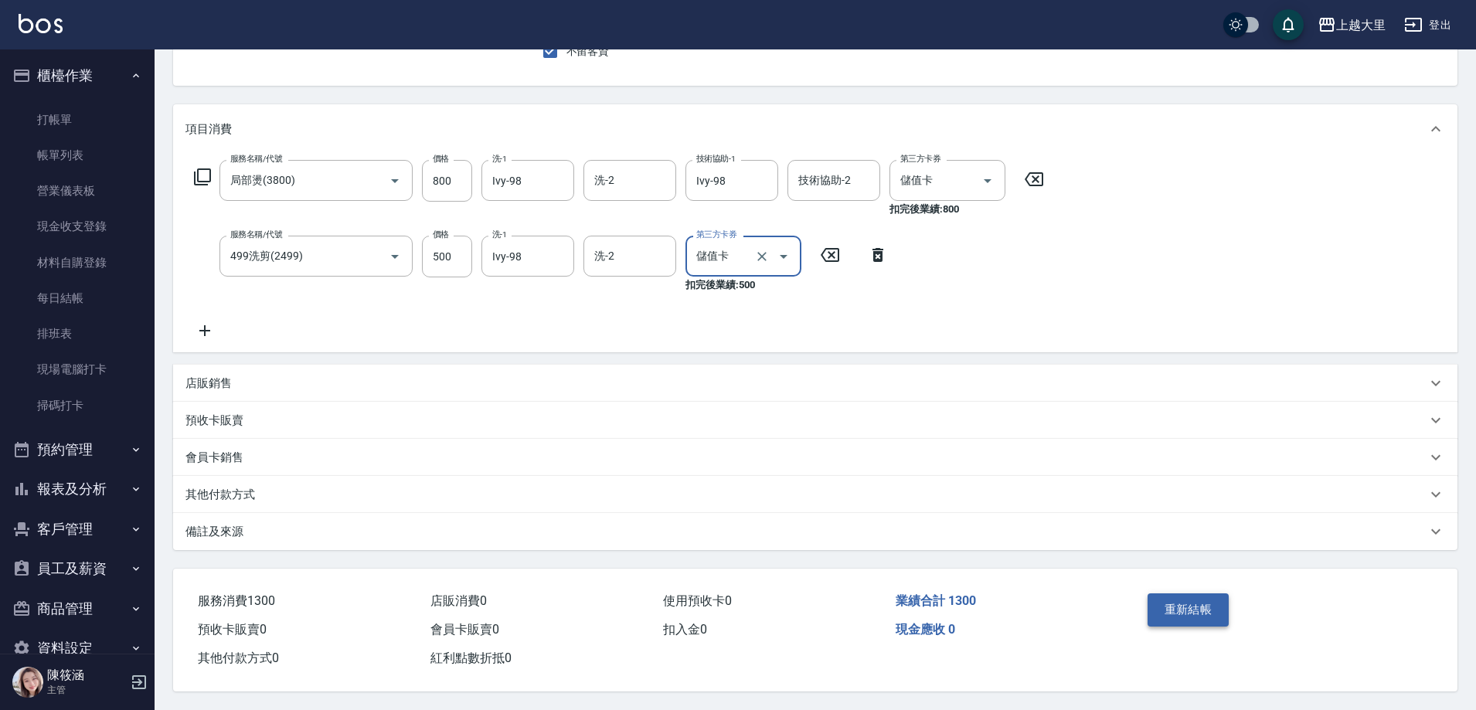
click at [1172, 601] on button "重新結帳" at bounding box center [1189, 610] width 82 height 32
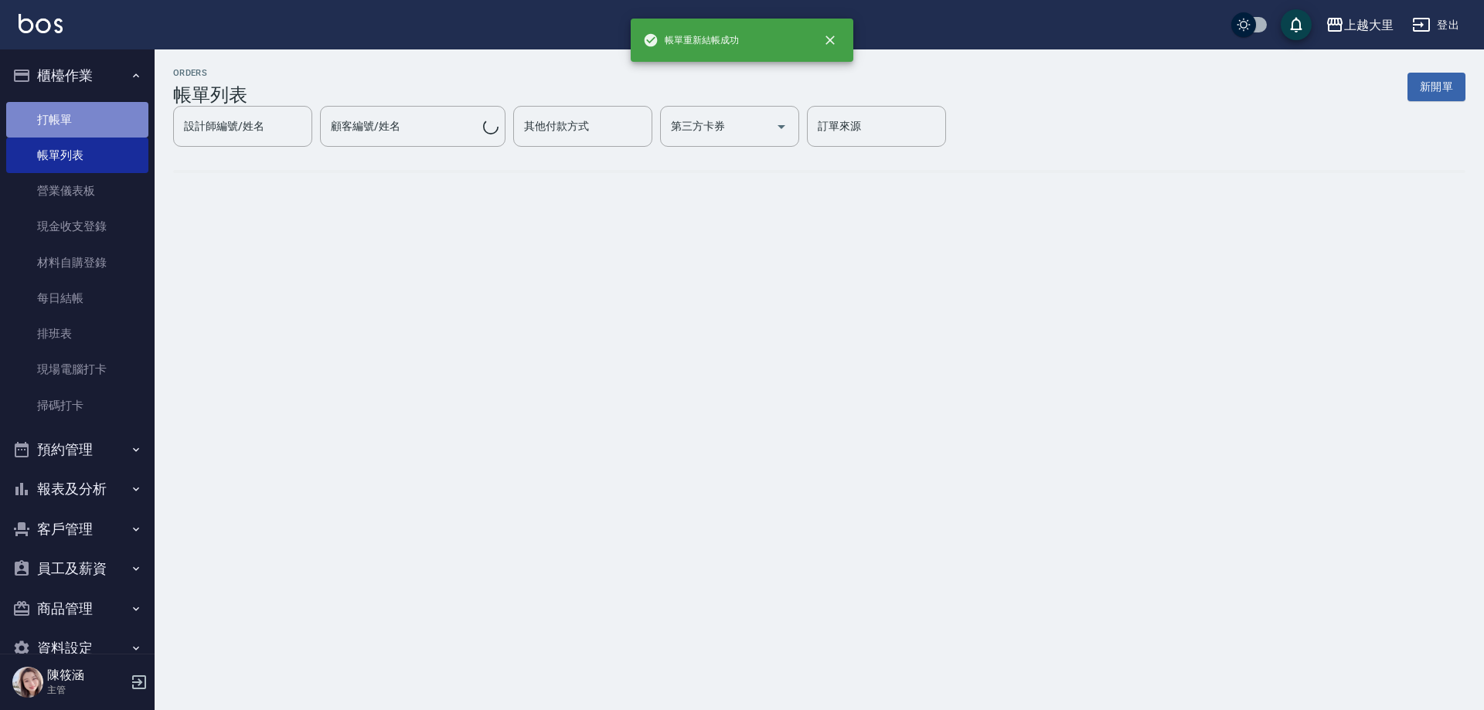
click at [85, 114] on link "打帳單" at bounding box center [77, 120] width 142 height 36
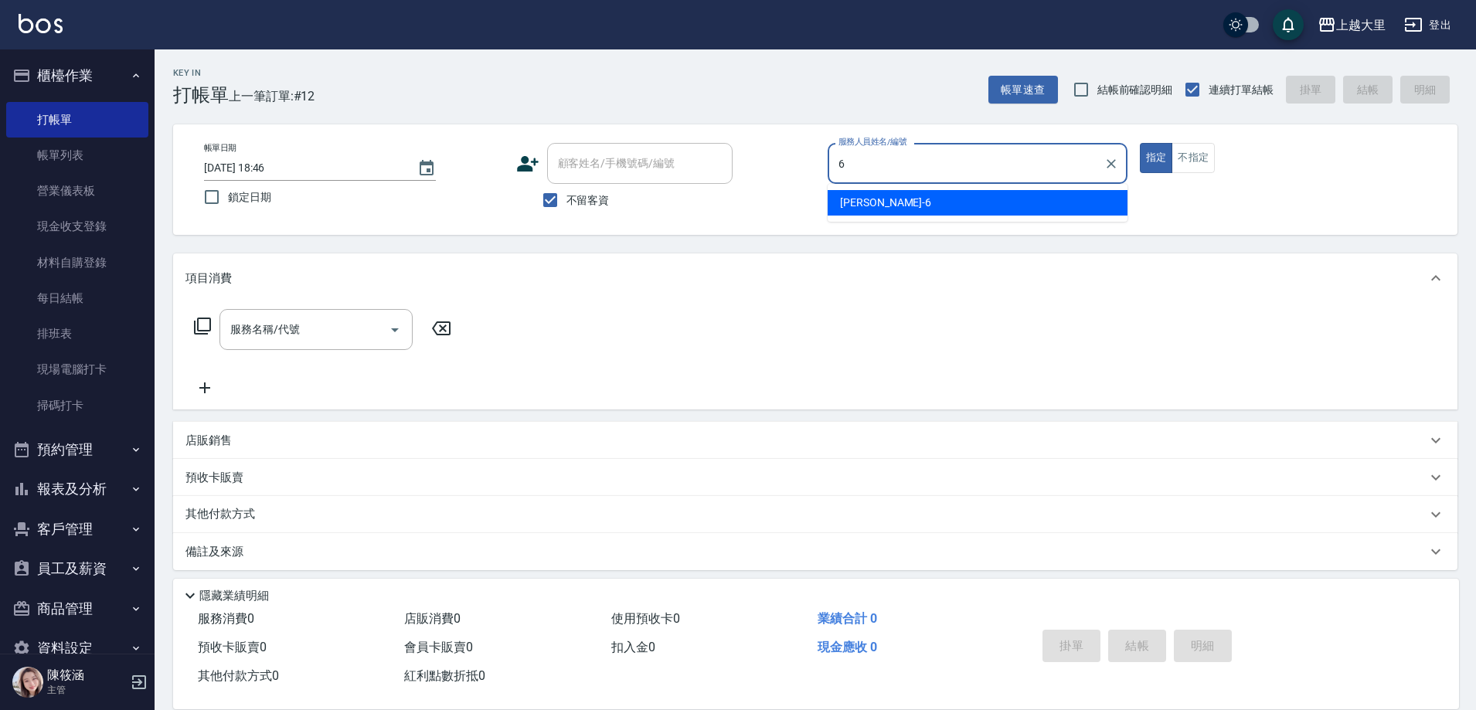
type input "[PERSON_NAME]比-6"
type button "true"
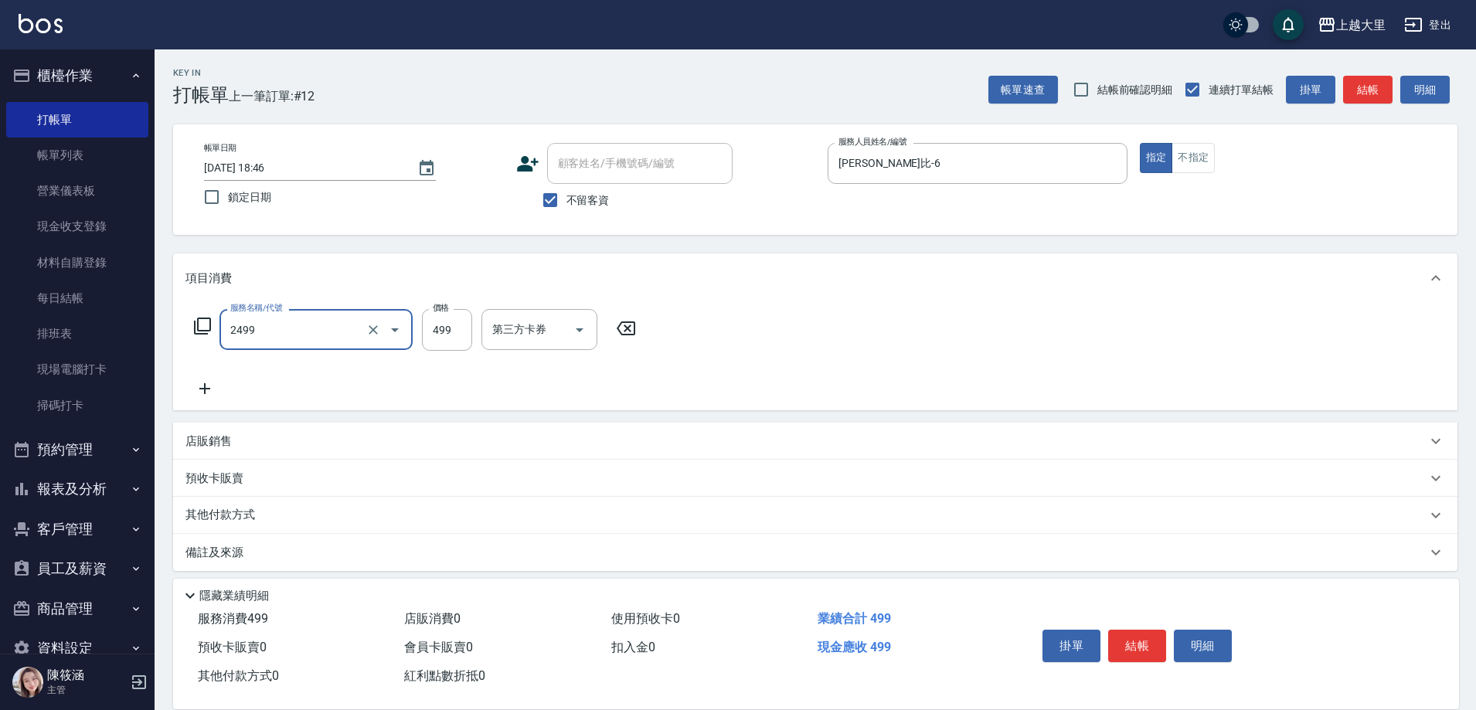
type input "499洗剪(2499)"
type input "500"
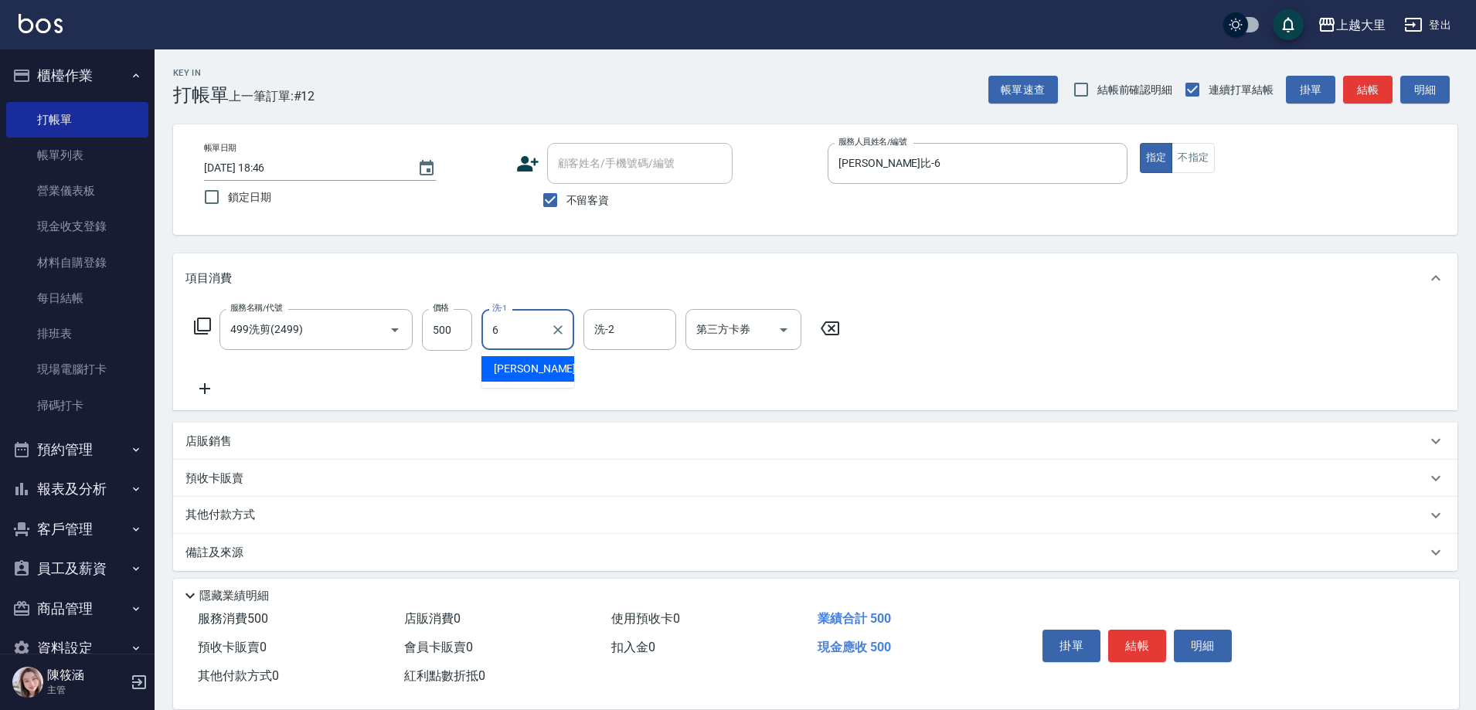
type input "[PERSON_NAME]比-6"
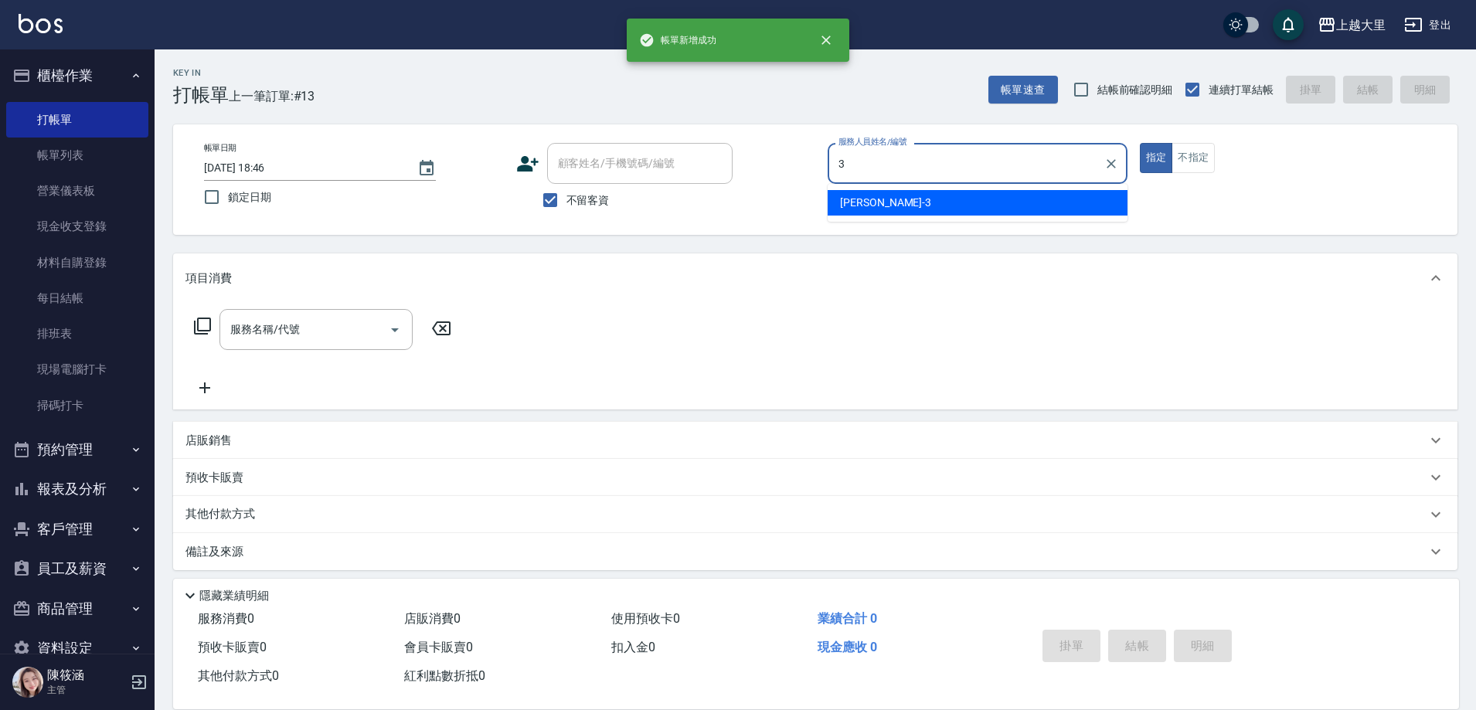
type input "[PERSON_NAME]-3"
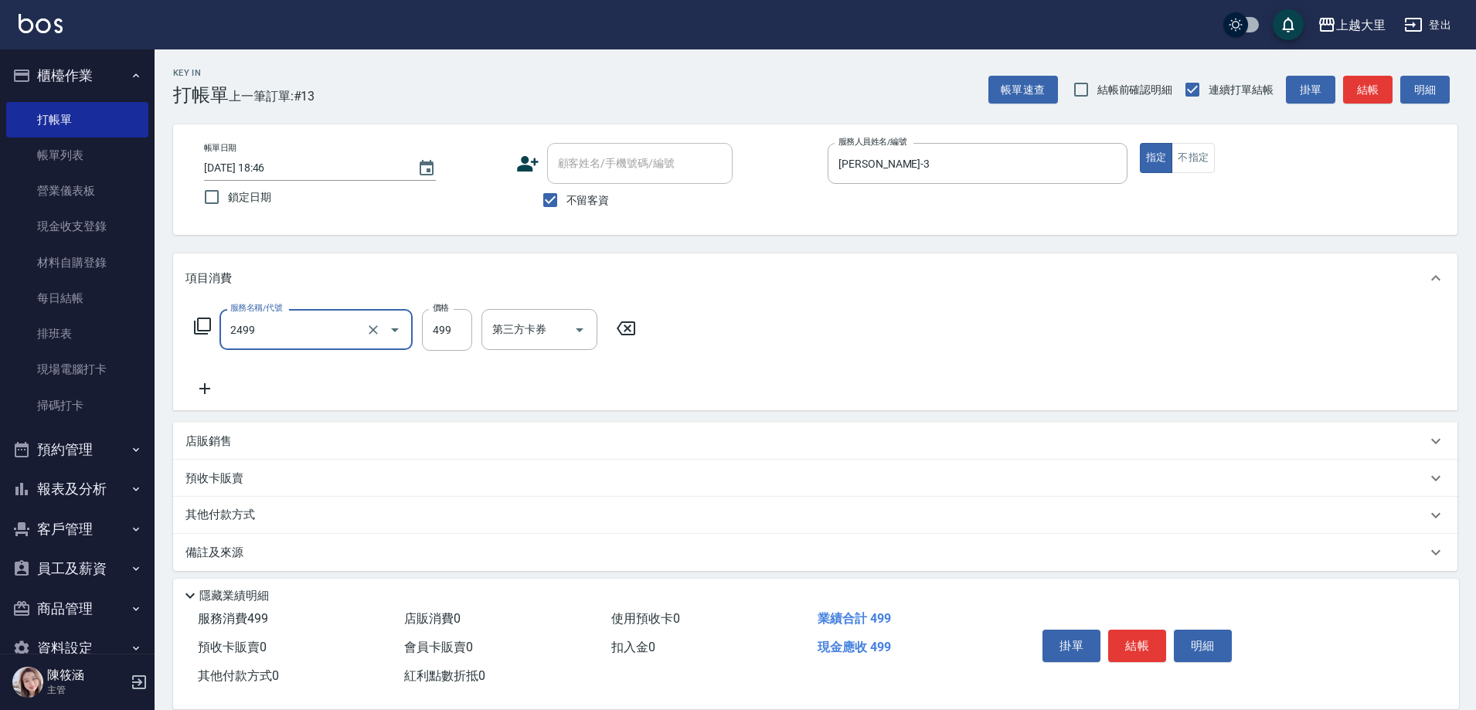
type input "499洗剪(2499)"
type input "499"
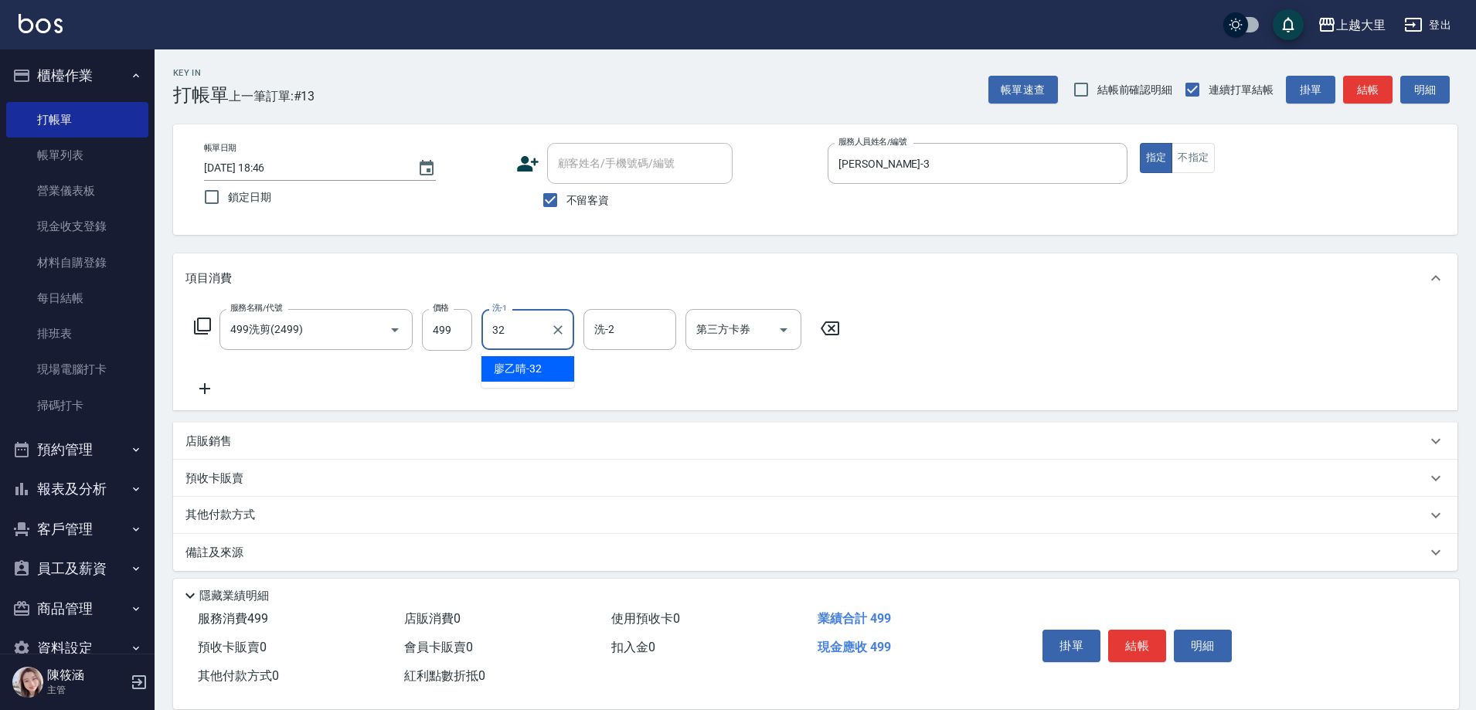
type input "[PERSON_NAME]-32"
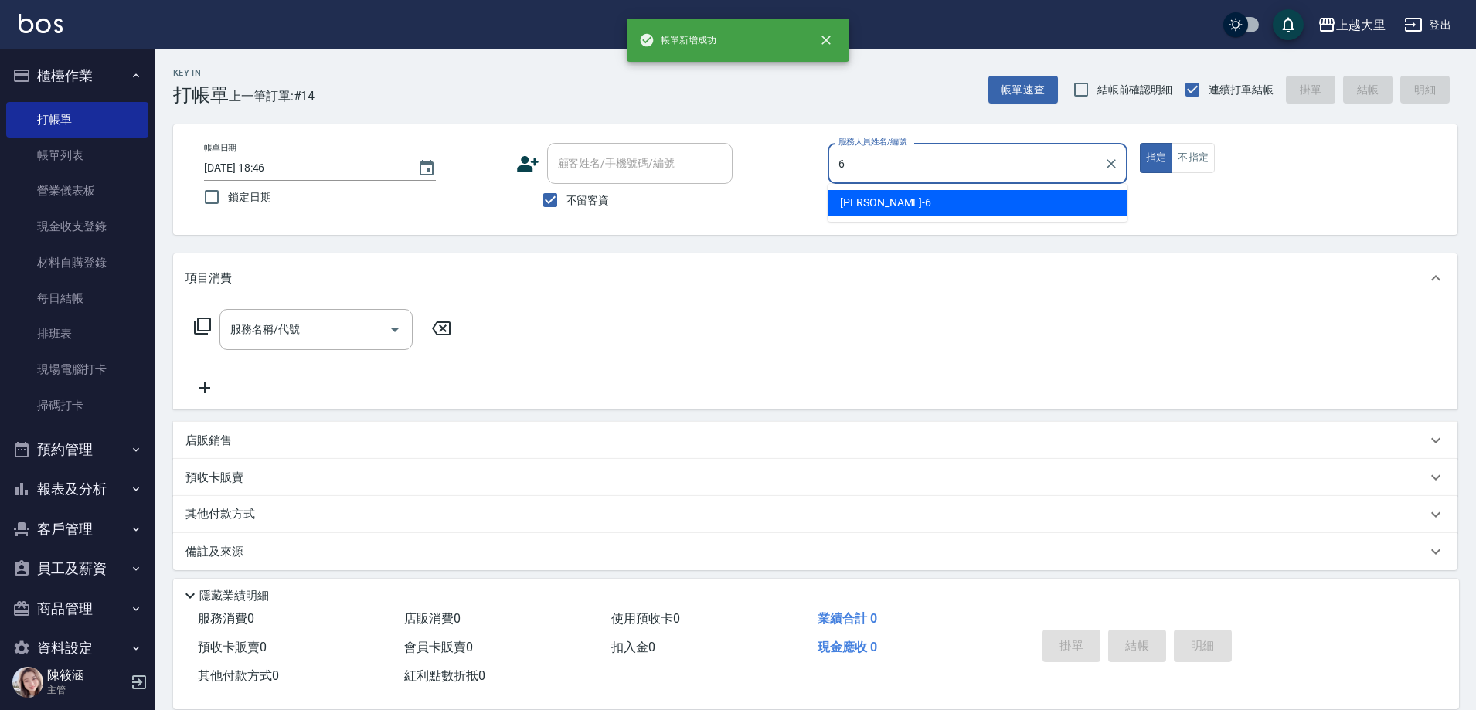
type input "[PERSON_NAME]比-6"
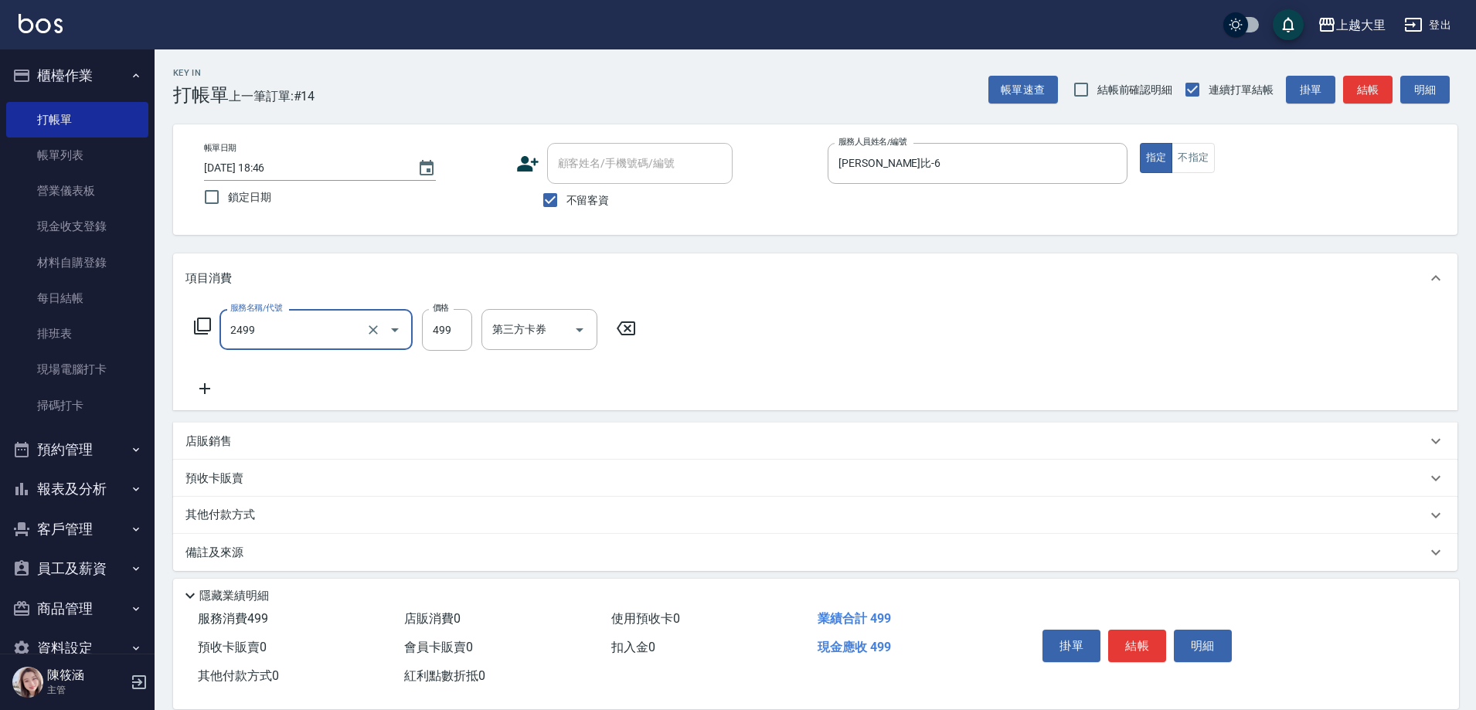
type input "499洗剪(2499)"
type input "400"
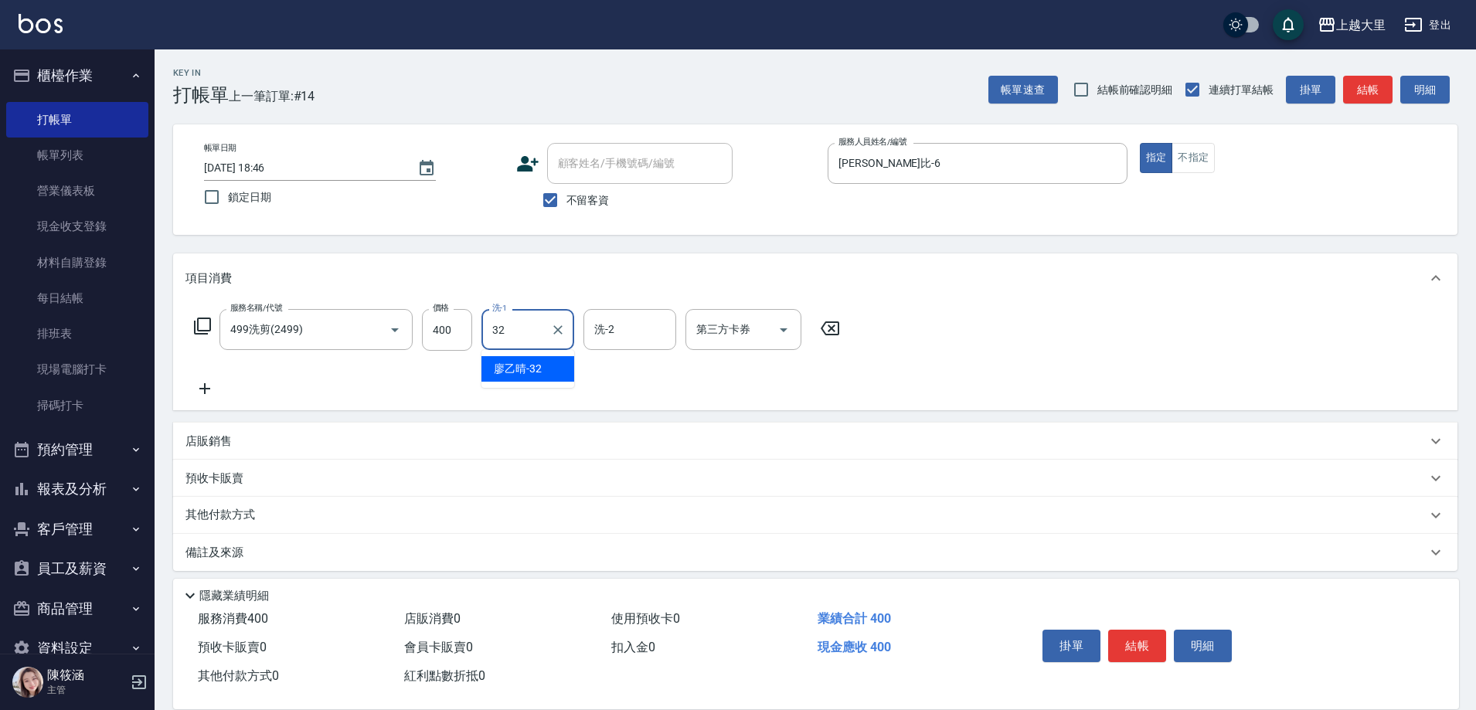
type input "[PERSON_NAME]-32"
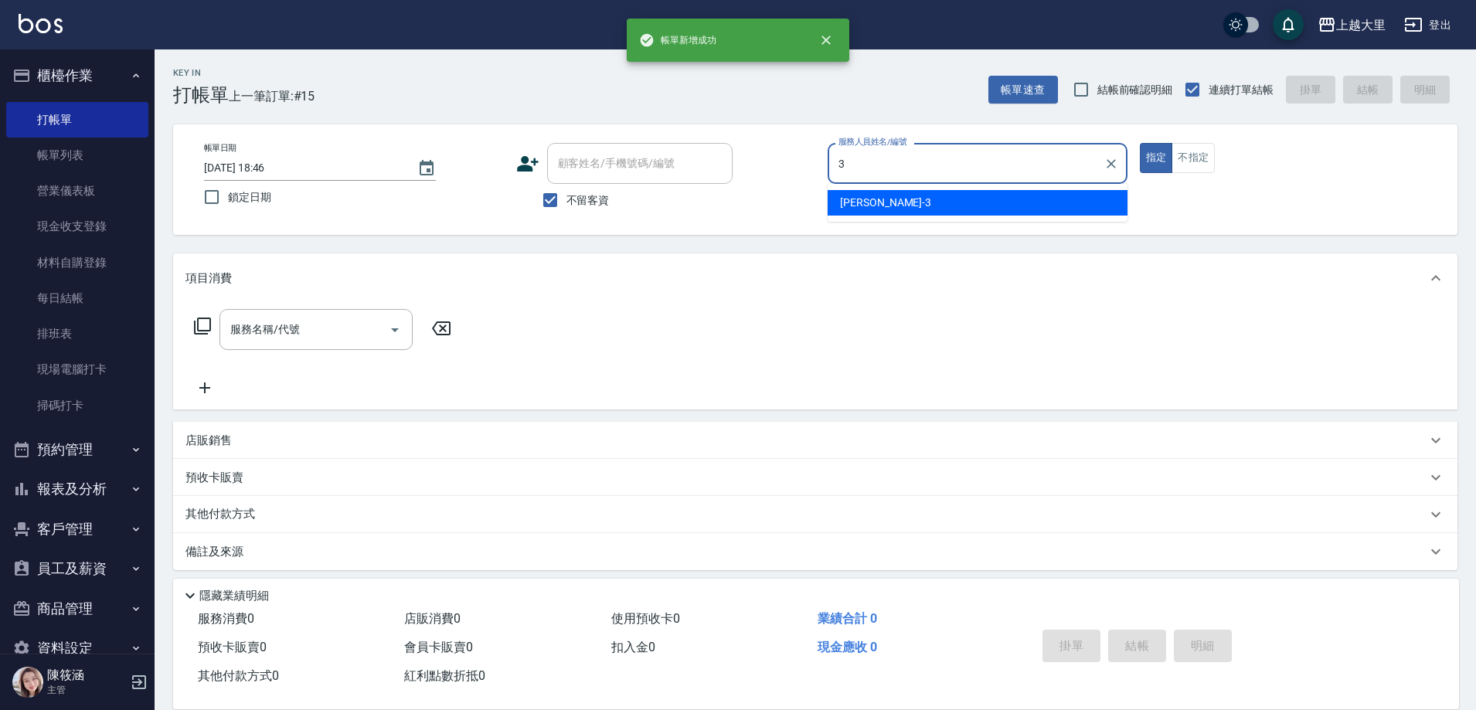
type input "[PERSON_NAME]-3"
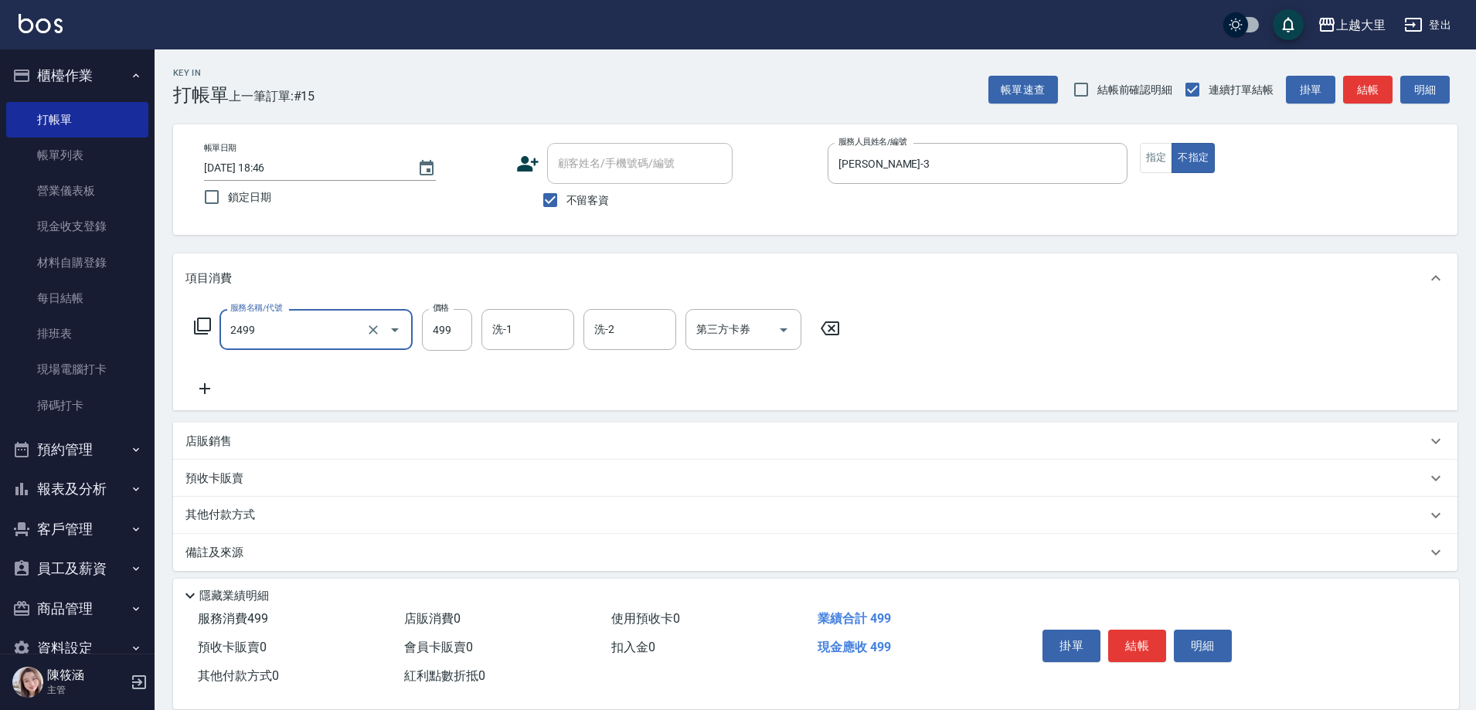
type input "499洗剪(2499)"
type input "Ivy-98"
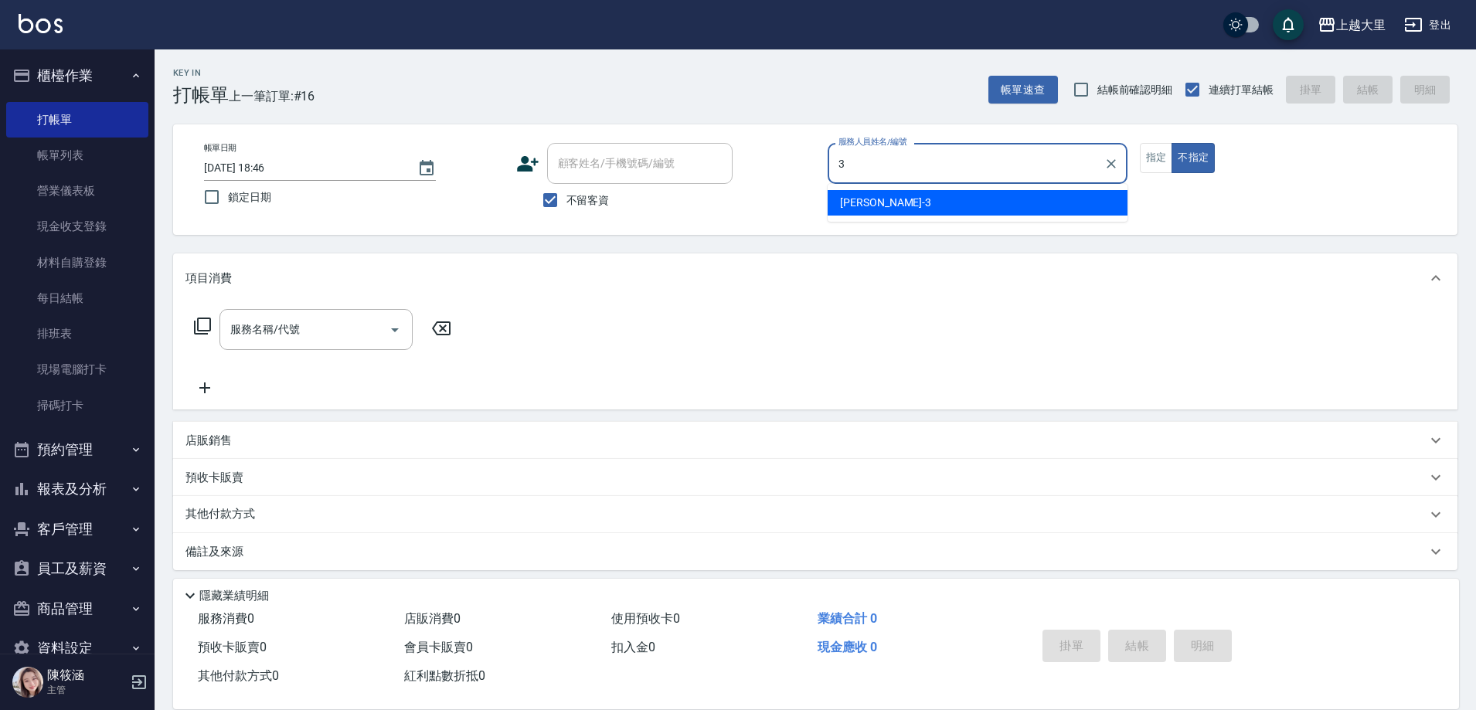
type input "[PERSON_NAME]-3"
type button "false"
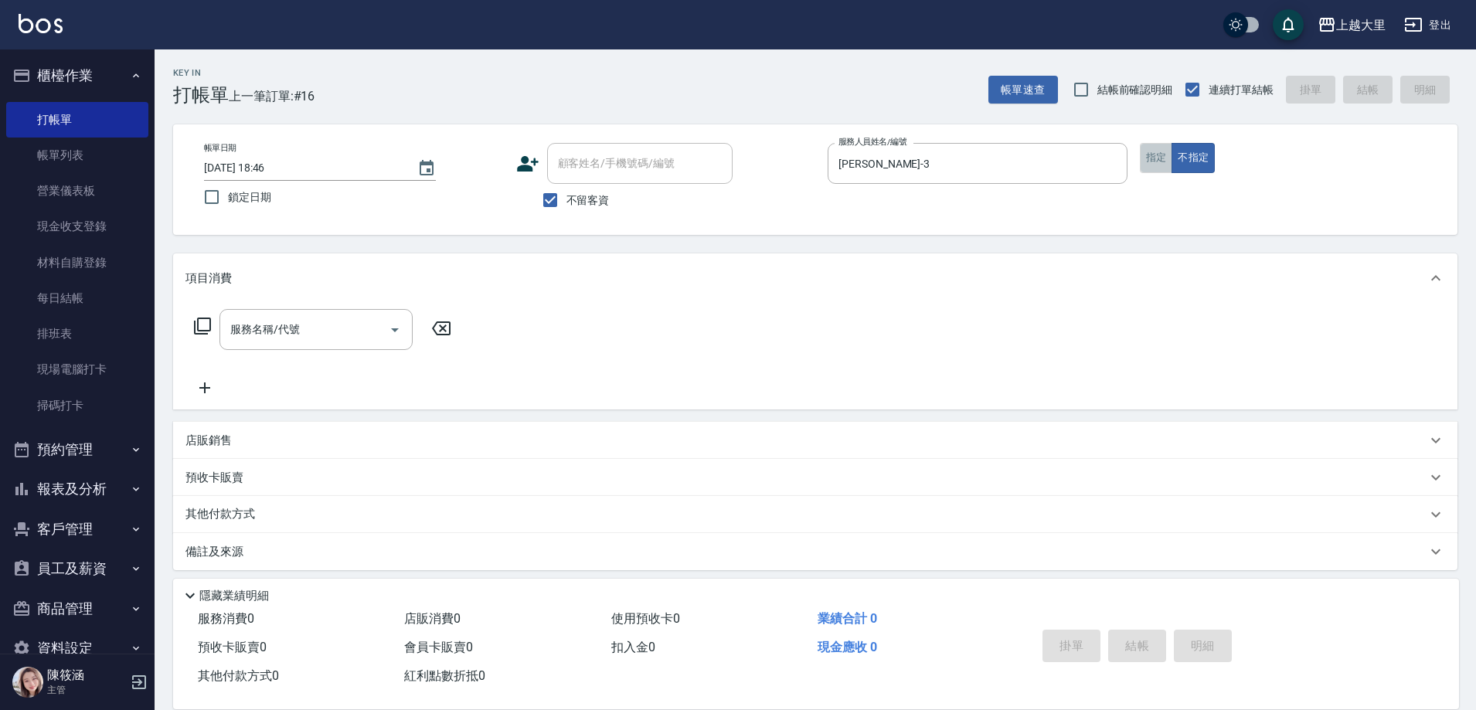
click at [1159, 154] on button "指定" at bounding box center [1156, 158] width 33 height 30
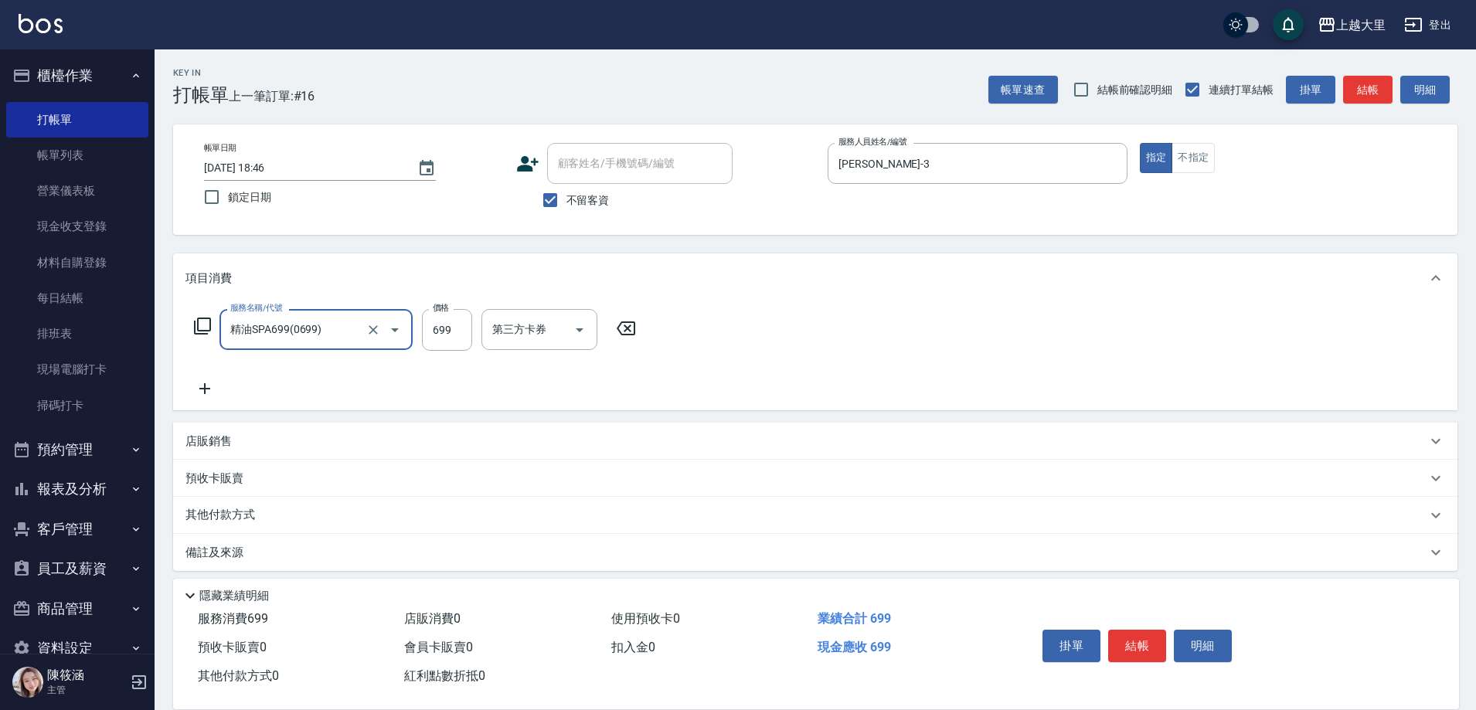
type input "精油SPA699(0699)"
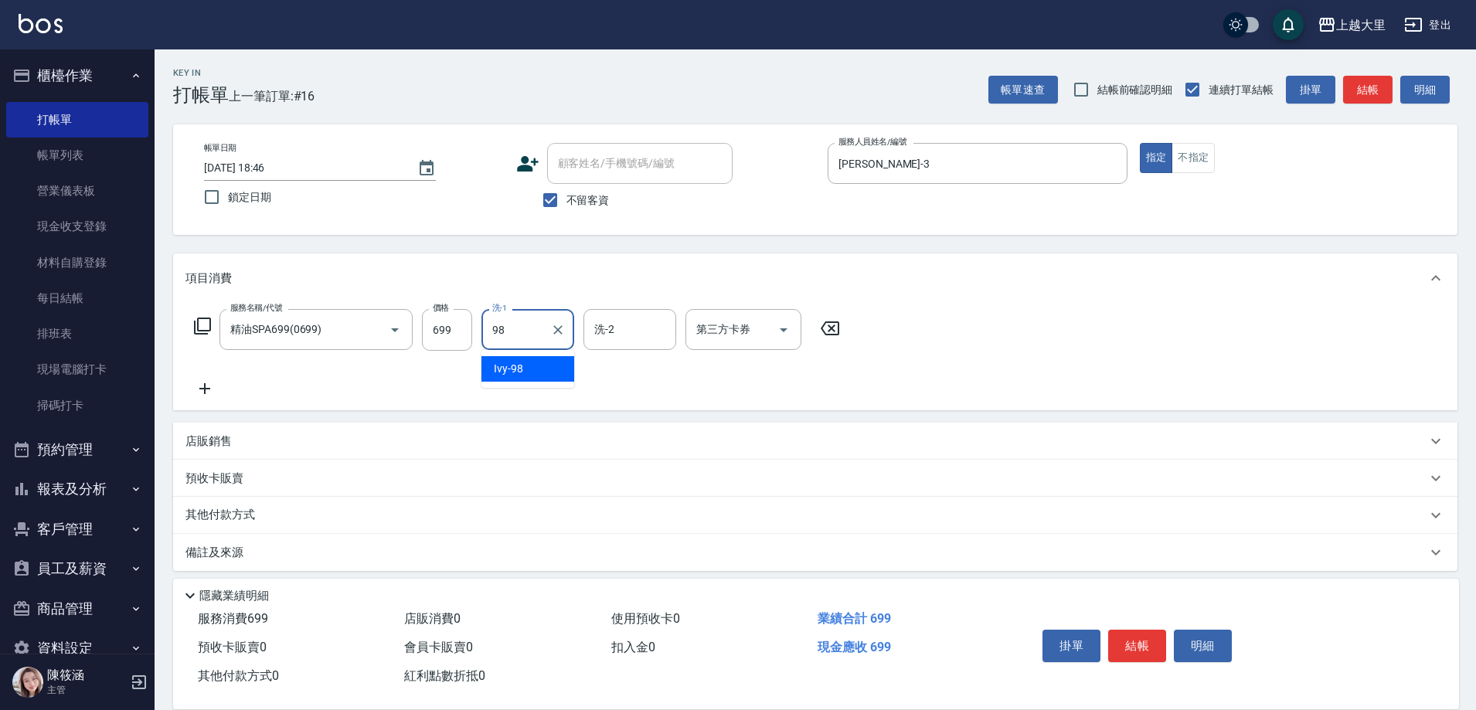
type input "Ivy-98"
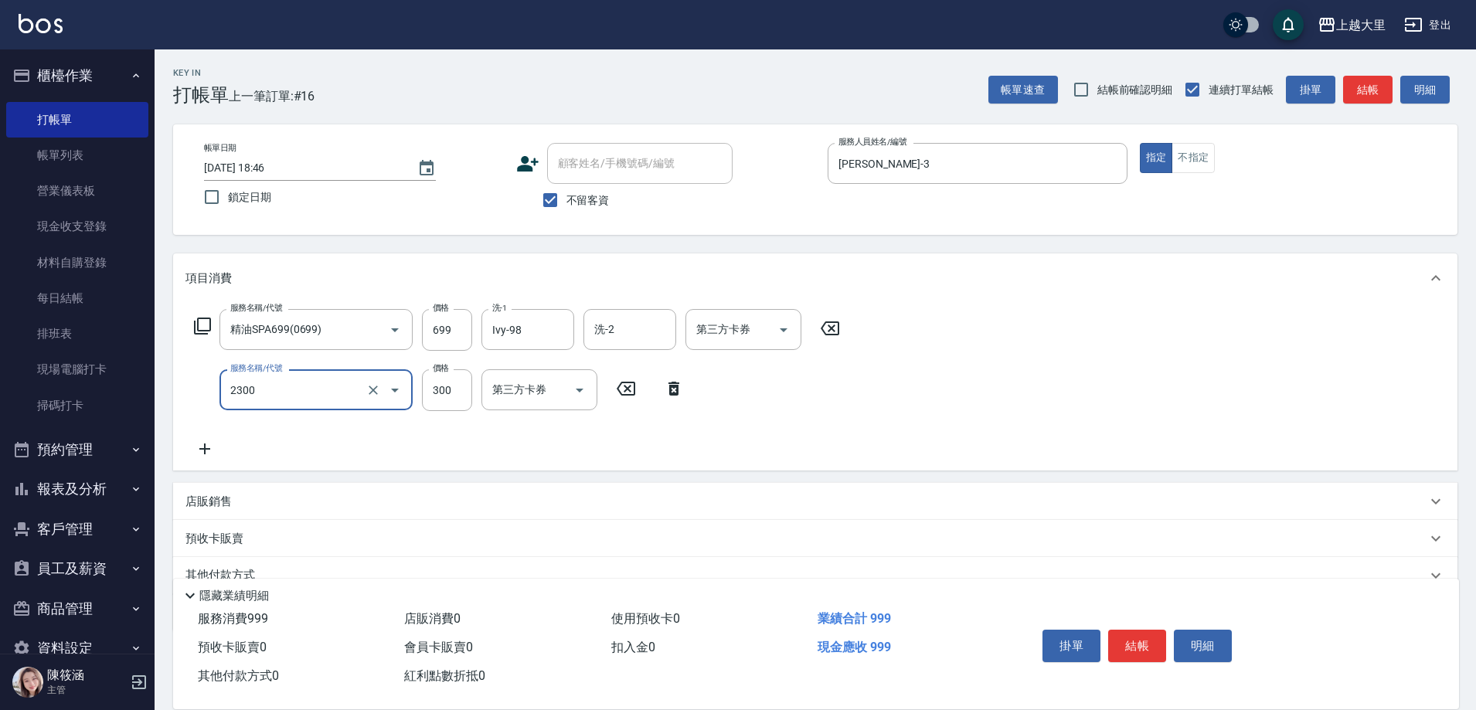
type input "剪髮300(2300)"
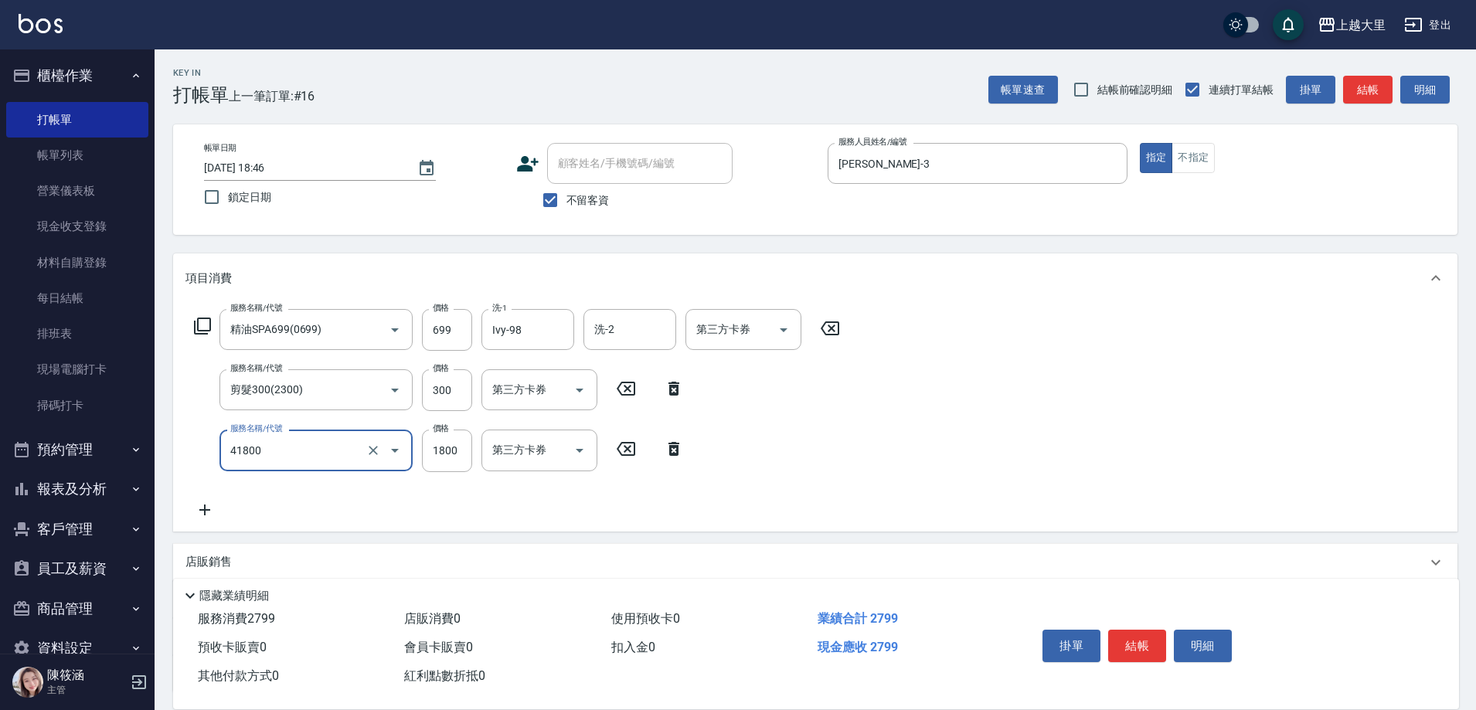
type input "染女L1800(41800)"
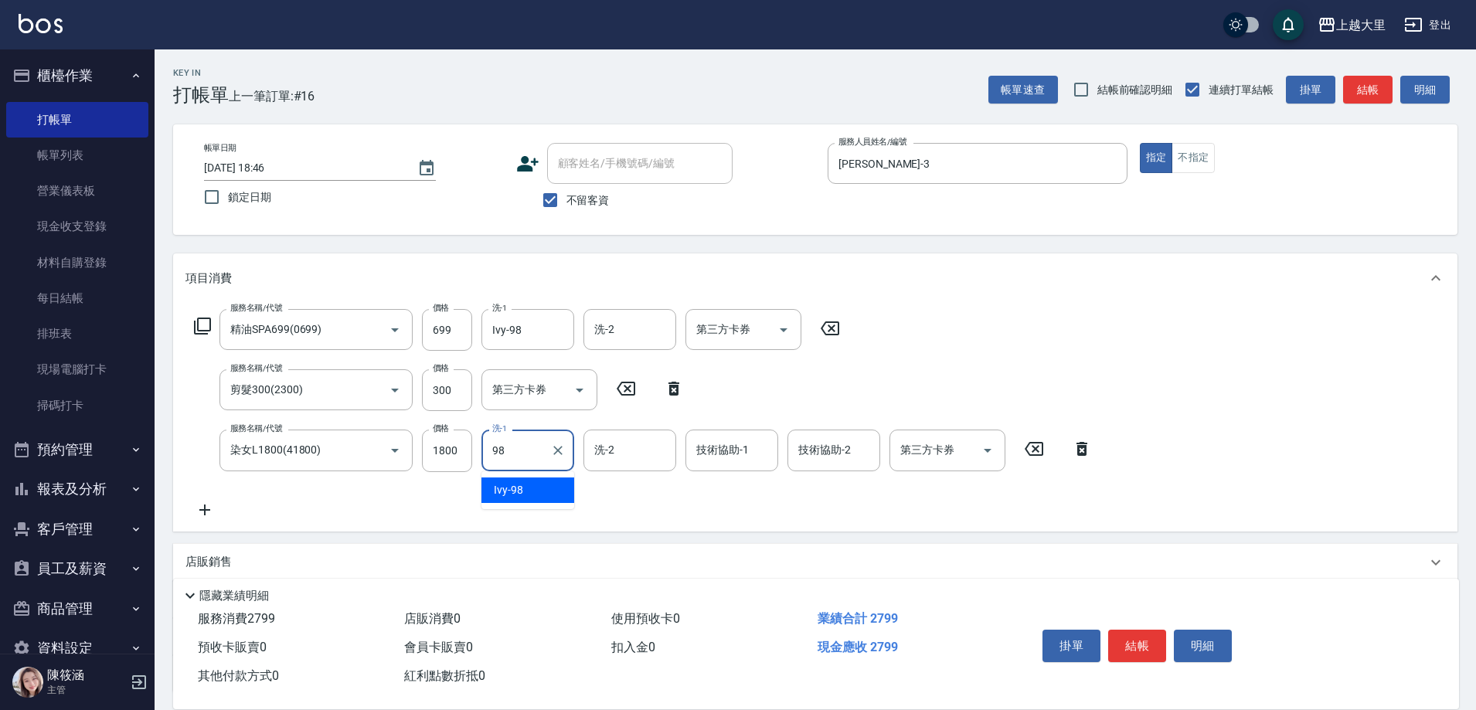
type input "Ivy-98"
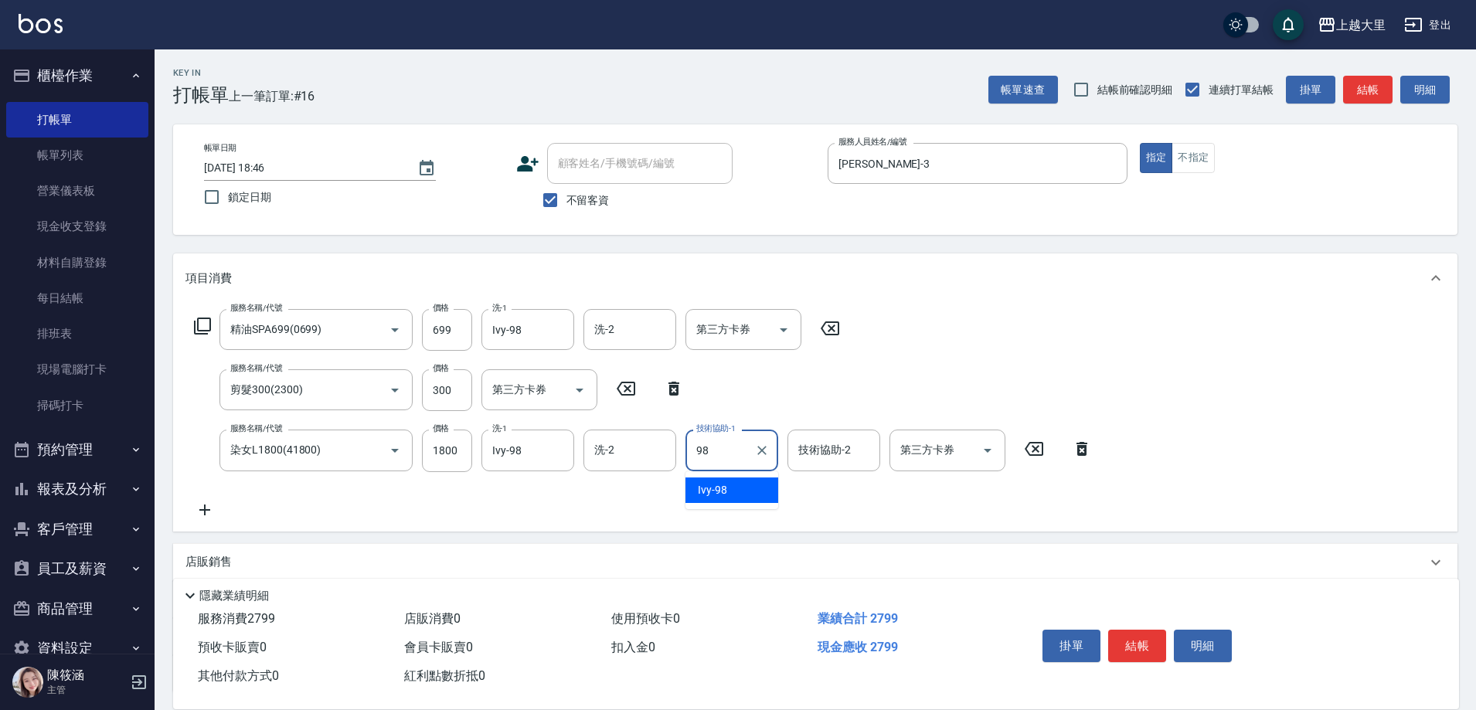
type input "Ivy-98"
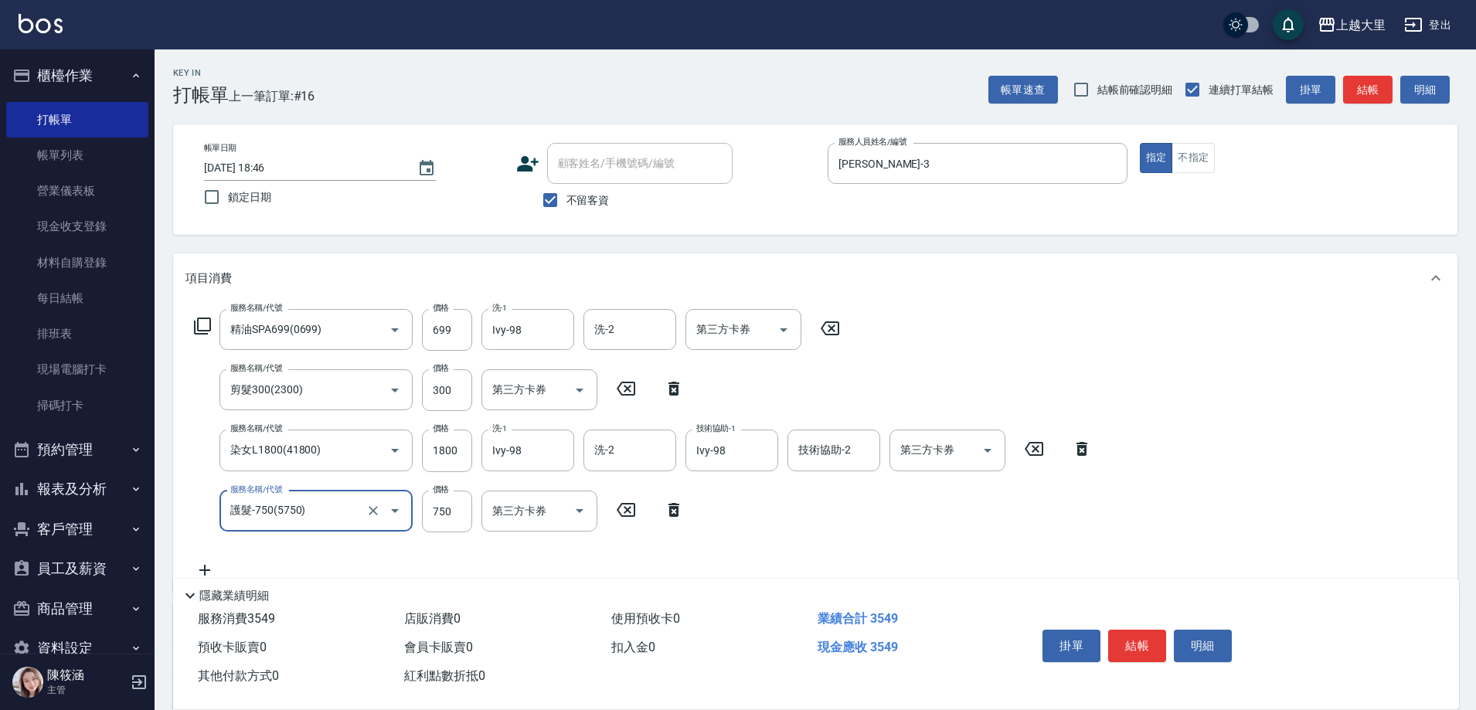
type input "護髮-750(5750)"
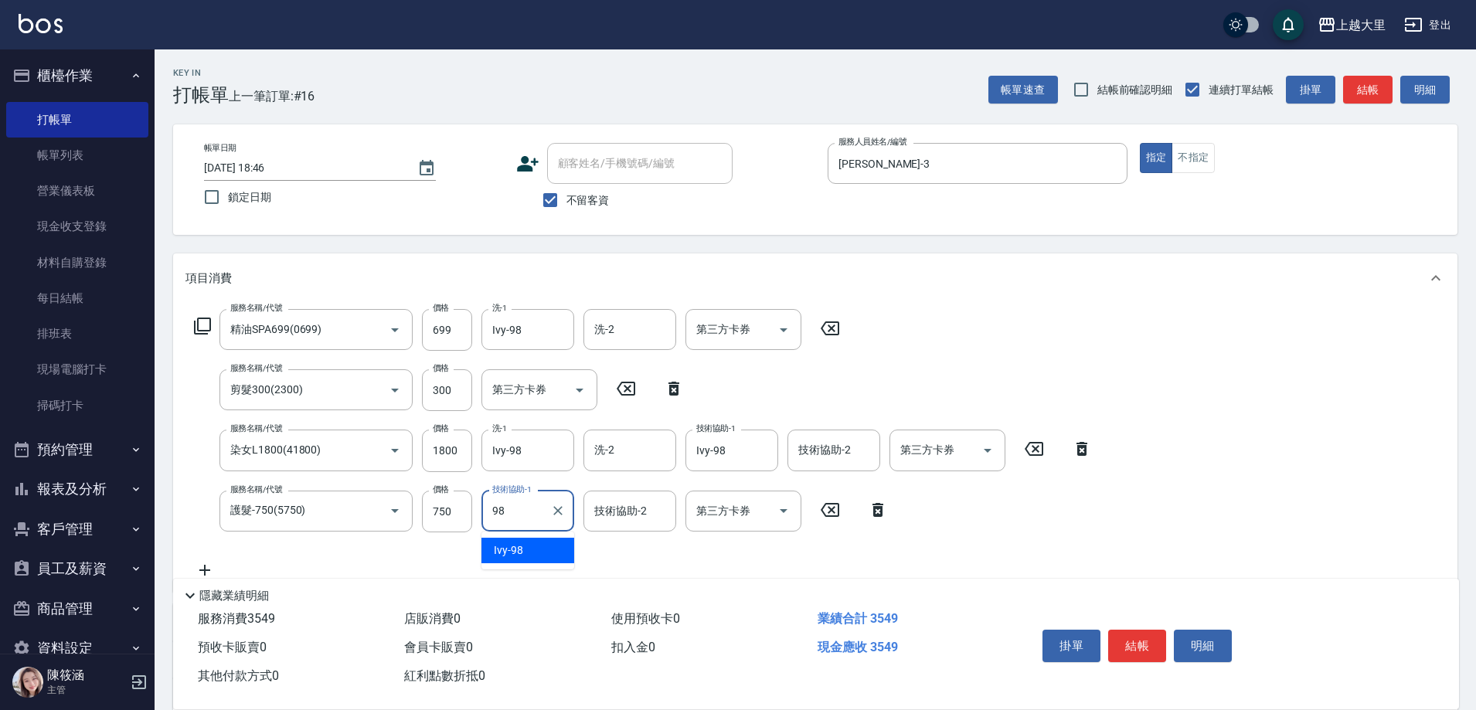
type input "Ivy-98"
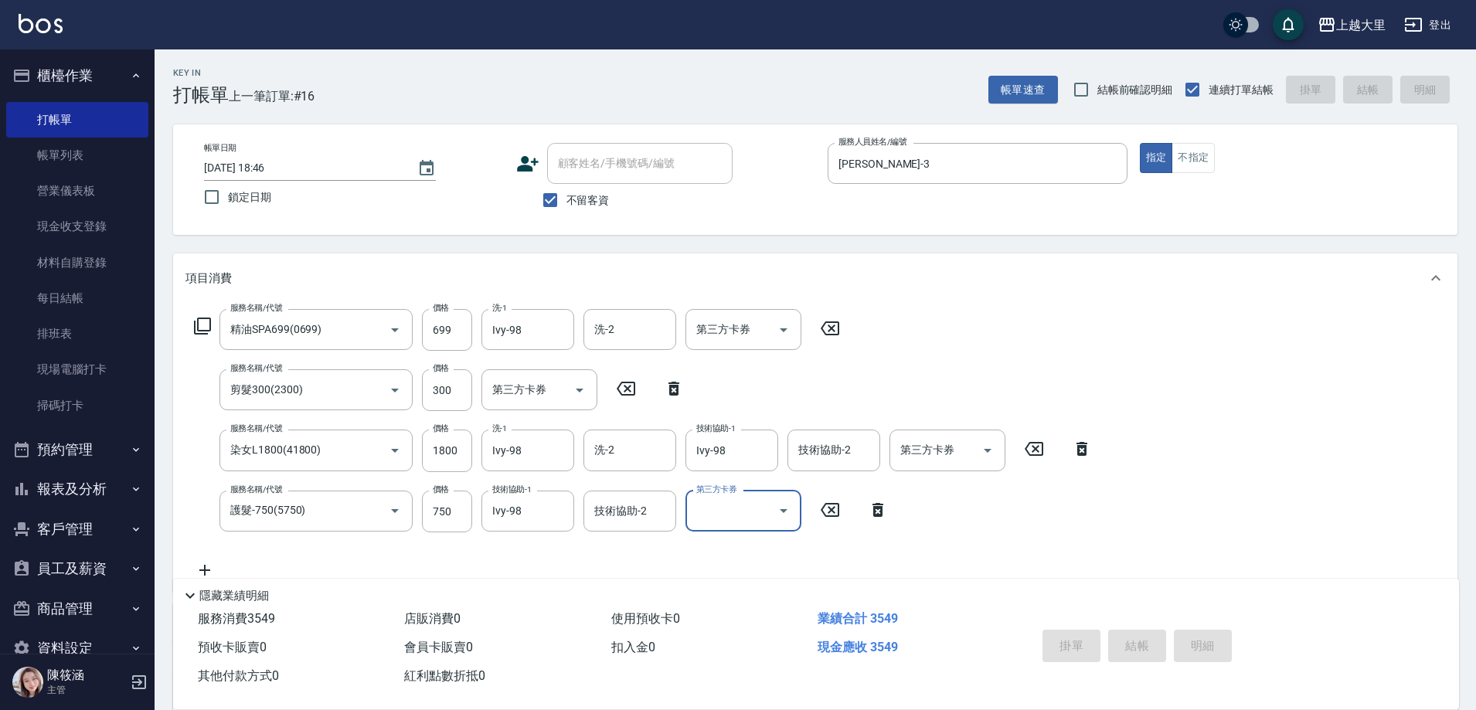
type input "[DATE] 18:47"
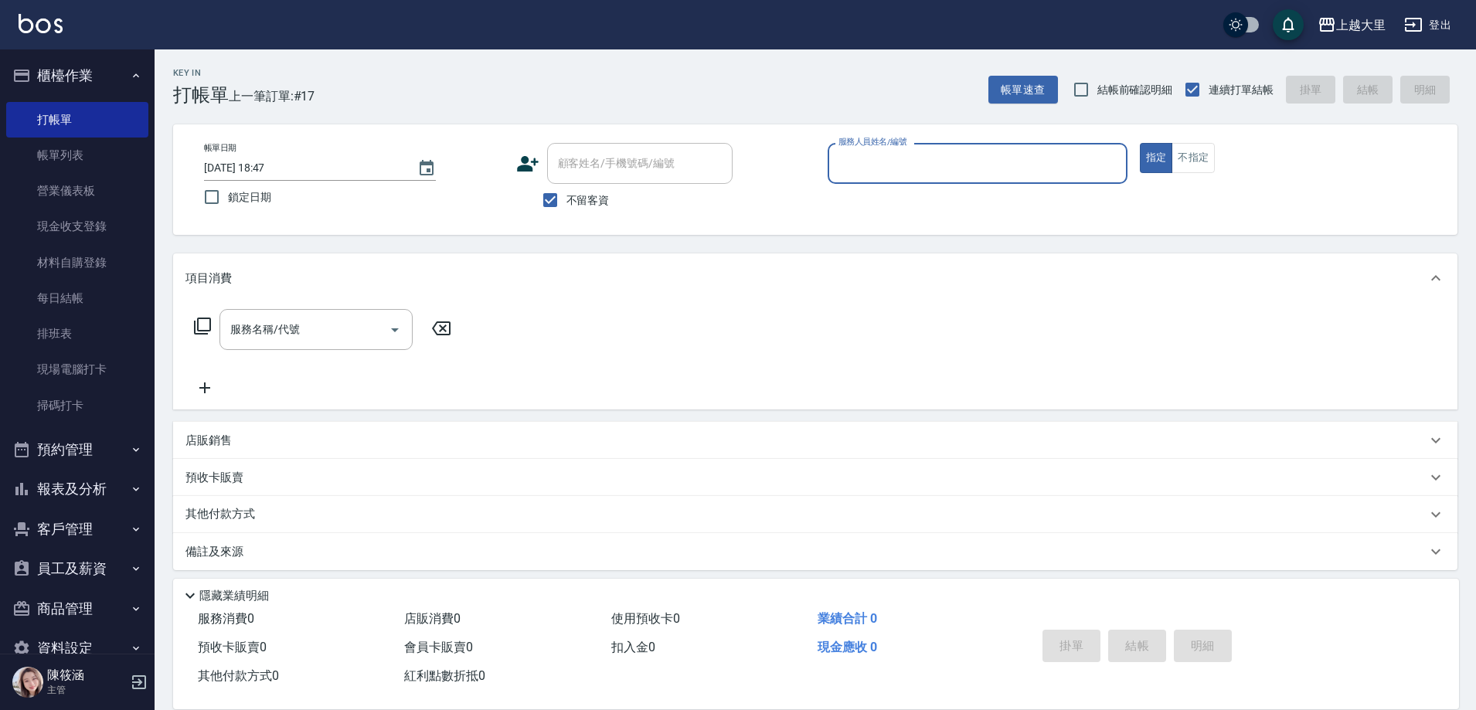
click at [77, 73] on button "櫃檯作業" at bounding box center [77, 76] width 142 height 40
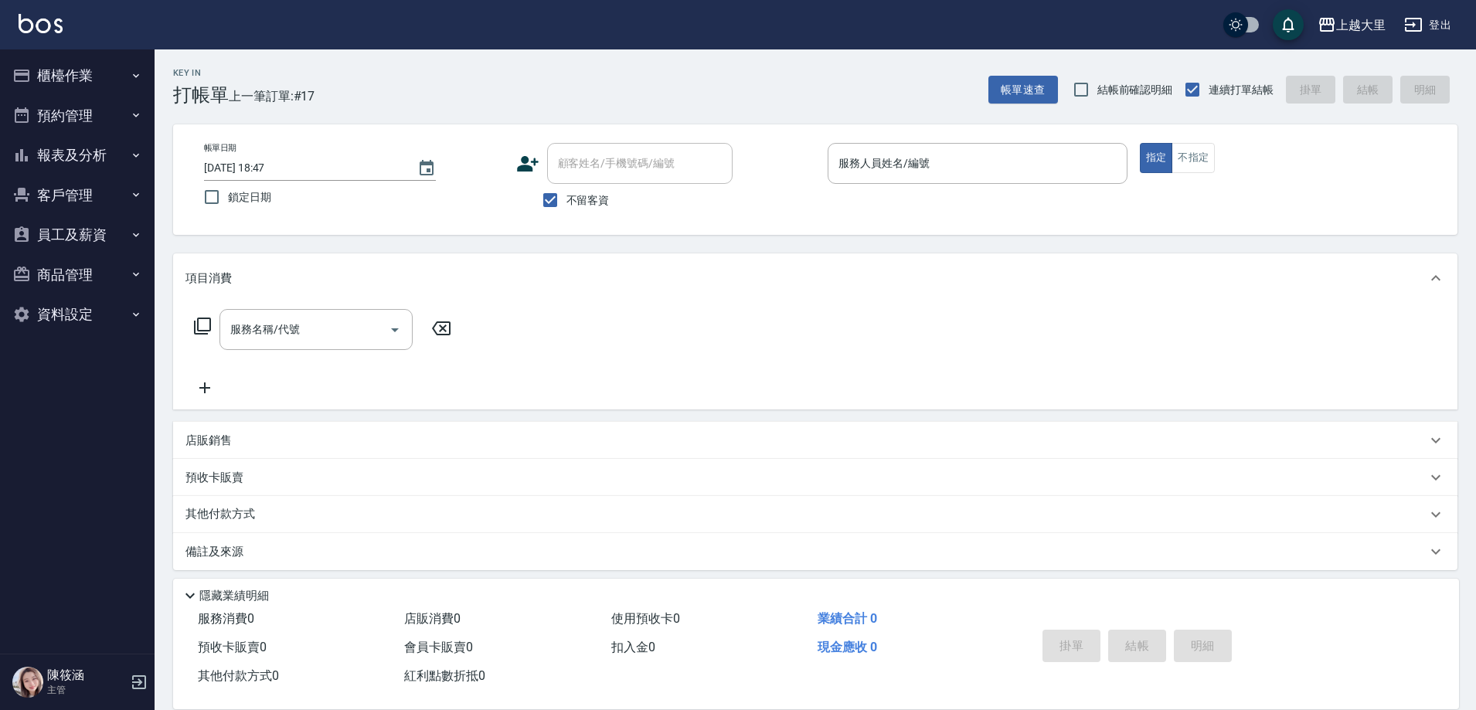
click at [68, 154] on button "報表及分析" at bounding box center [77, 155] width 142 height 40
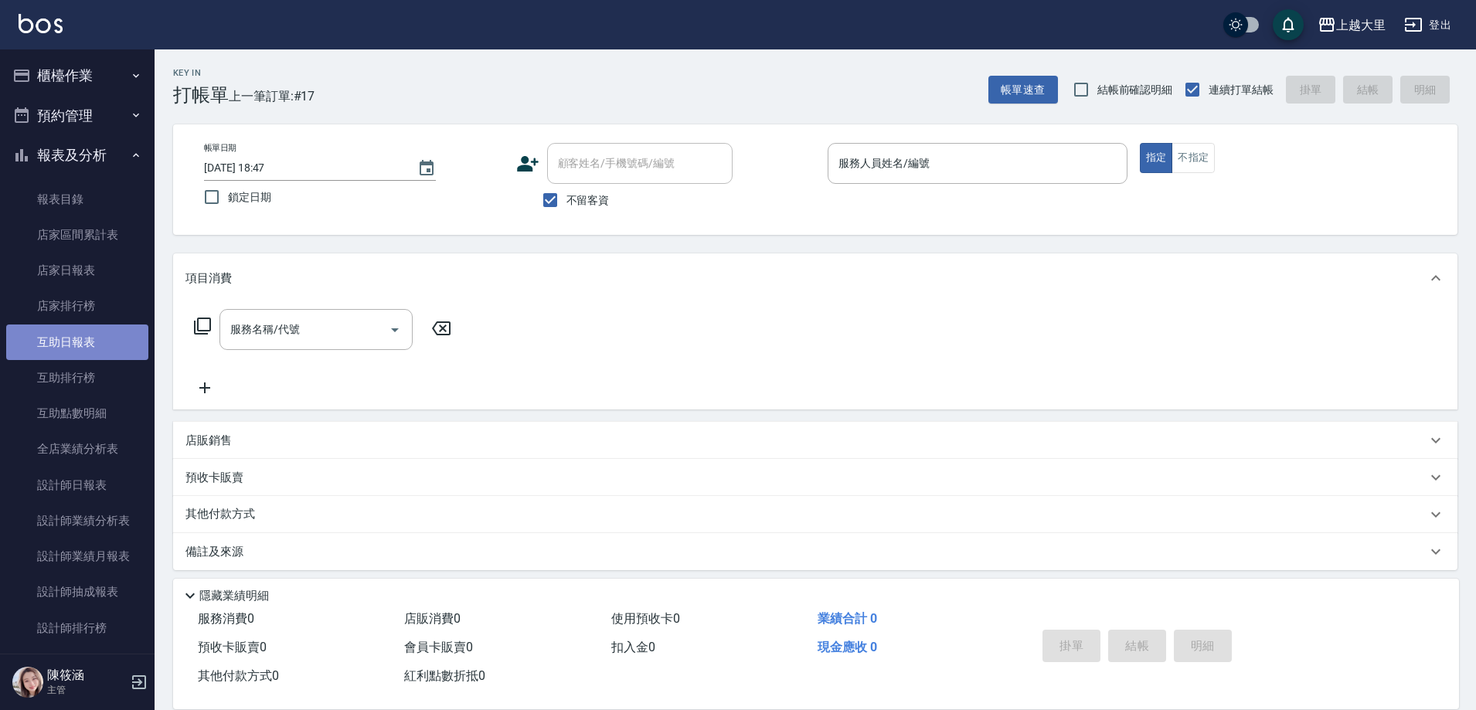
click at [79, 348] on link "互助日報表" at bounding box center [77, 343] width 142 height 36
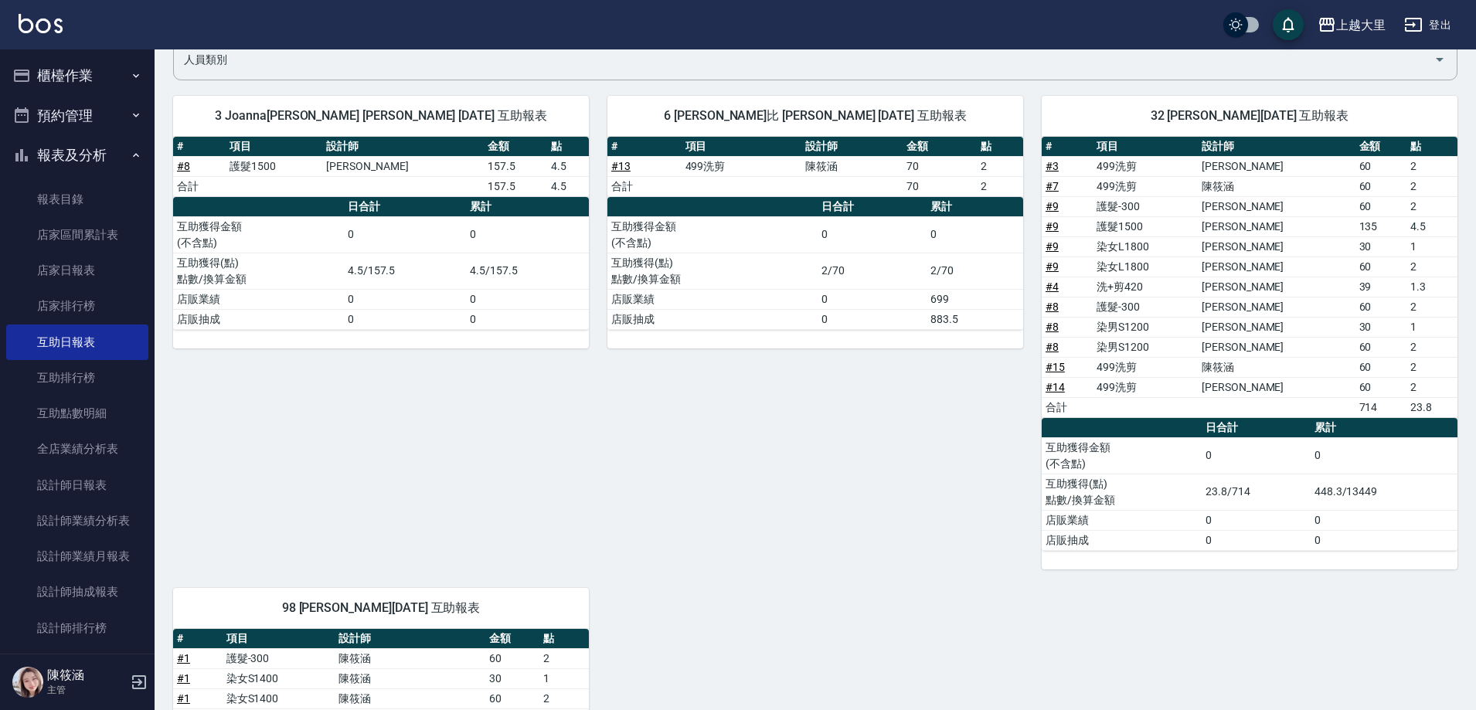
scroll to position [122, 0]
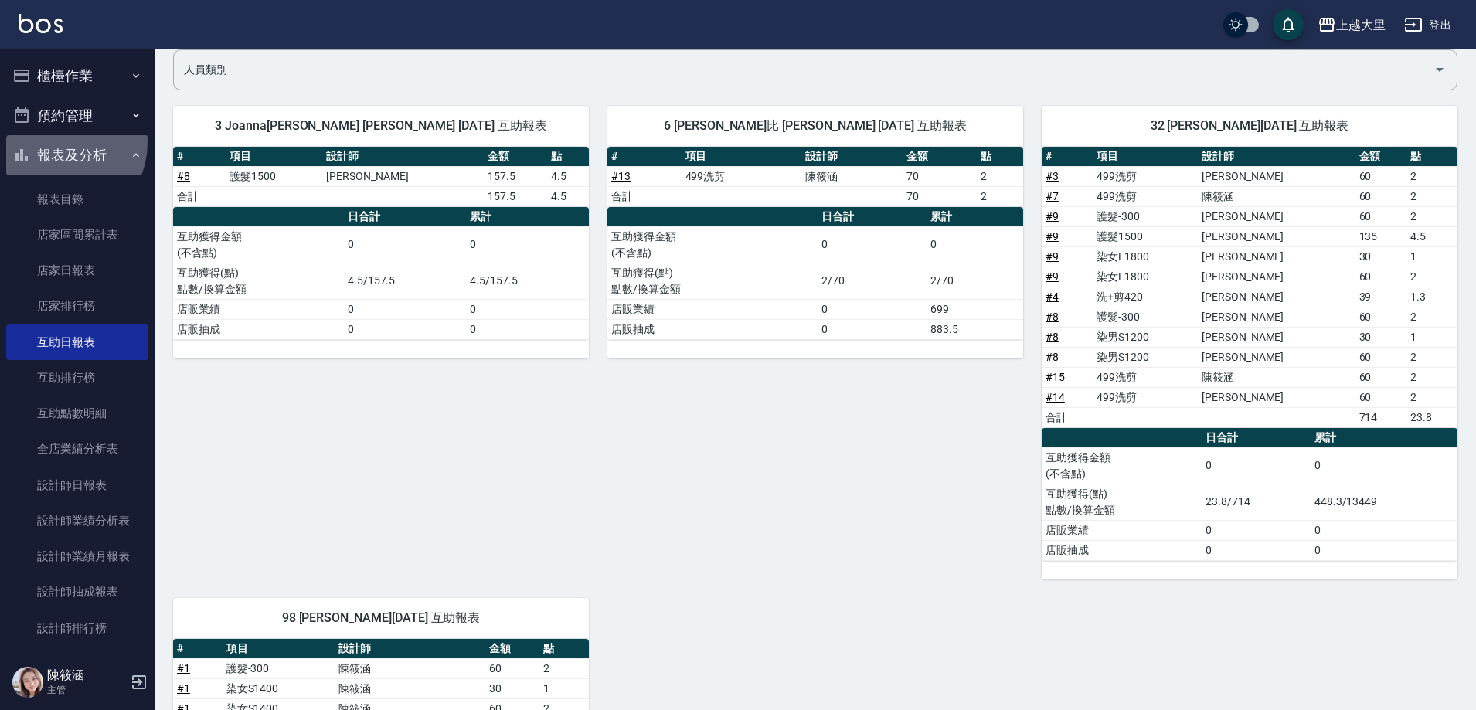
drag, startPoint x: 56, startPoint y: 142, endPoint x: 67, endPoint y: 91, distance: 52.3
click at [60, 139] on button "報表及分析" at bounding box center [77, 155] width 142 height 40
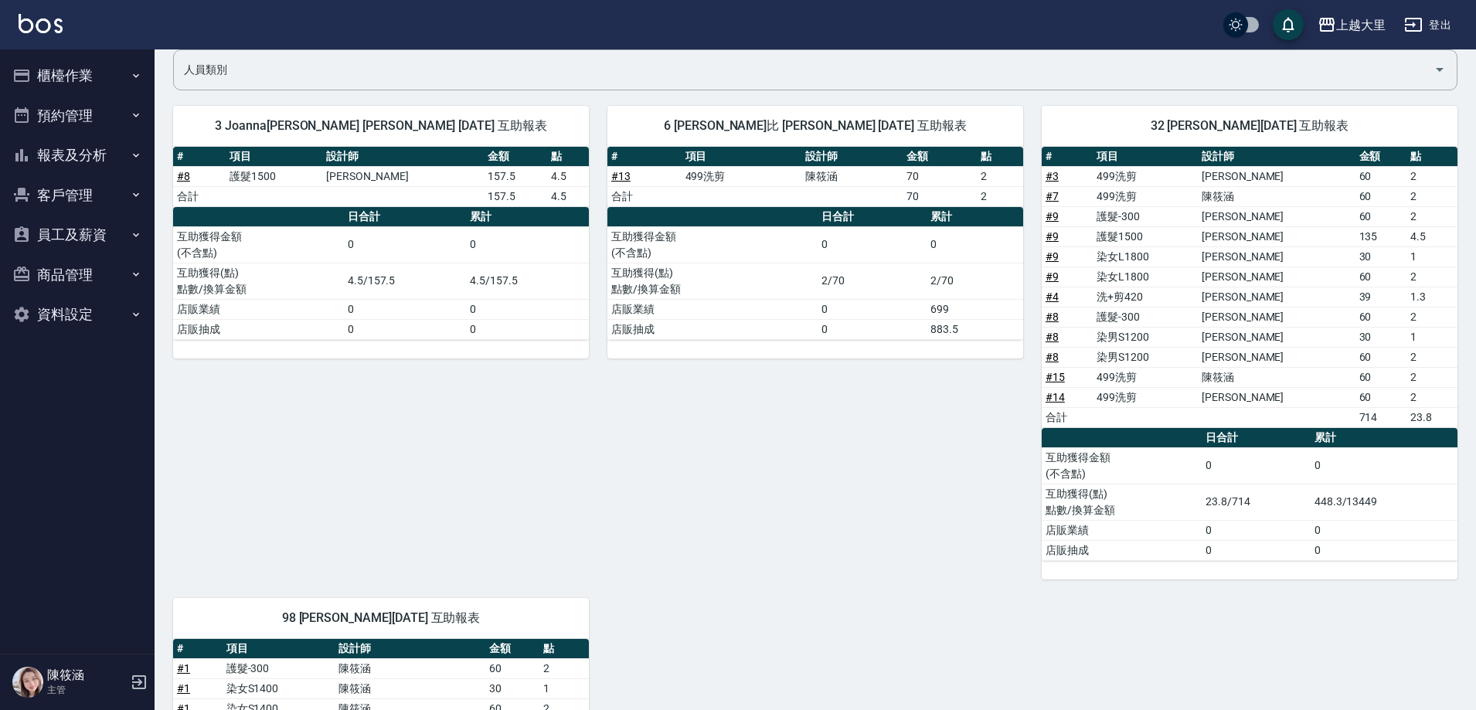
click at [71, 61] on button "櫃檯作業" at bounding box center [77, 76] width 142 height 40
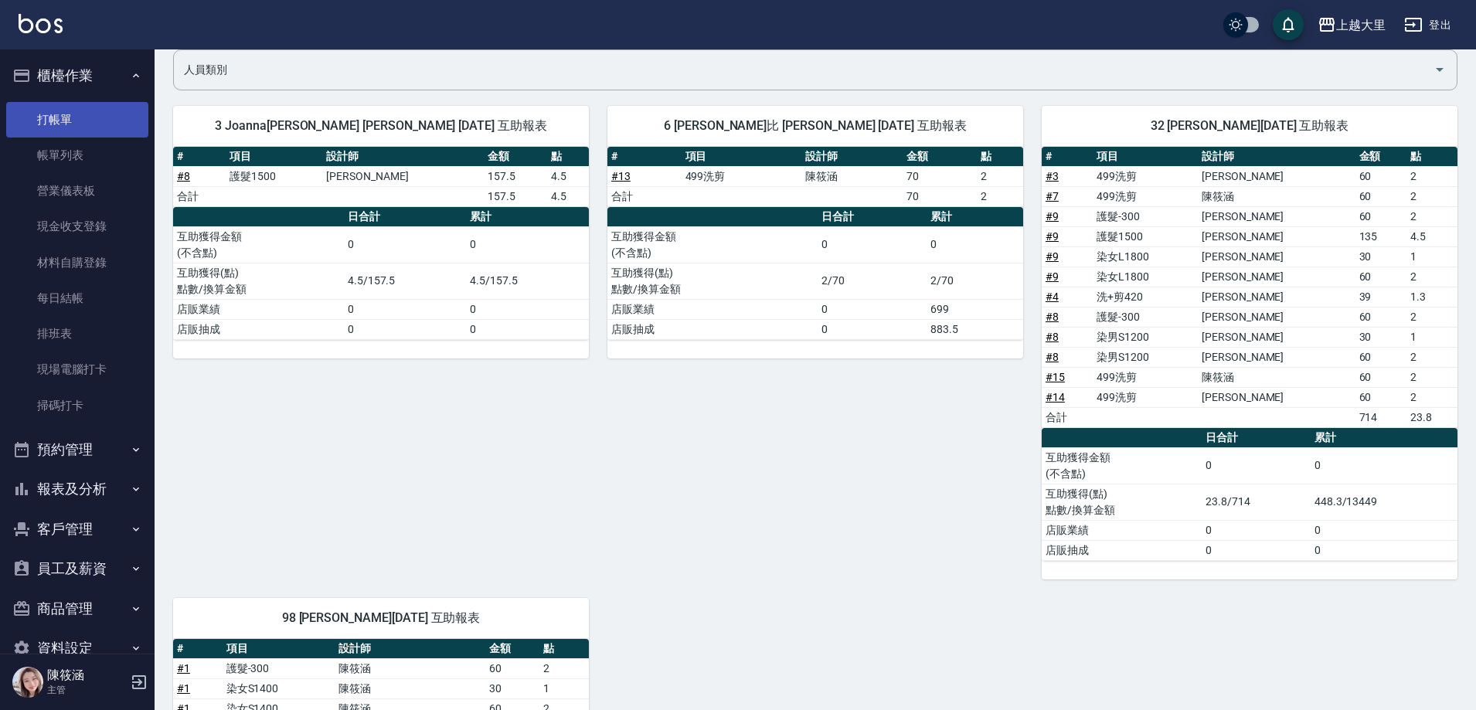
click at [72, 120] on link "打帳單" at bounding box center [77, 120] width 142 height 36
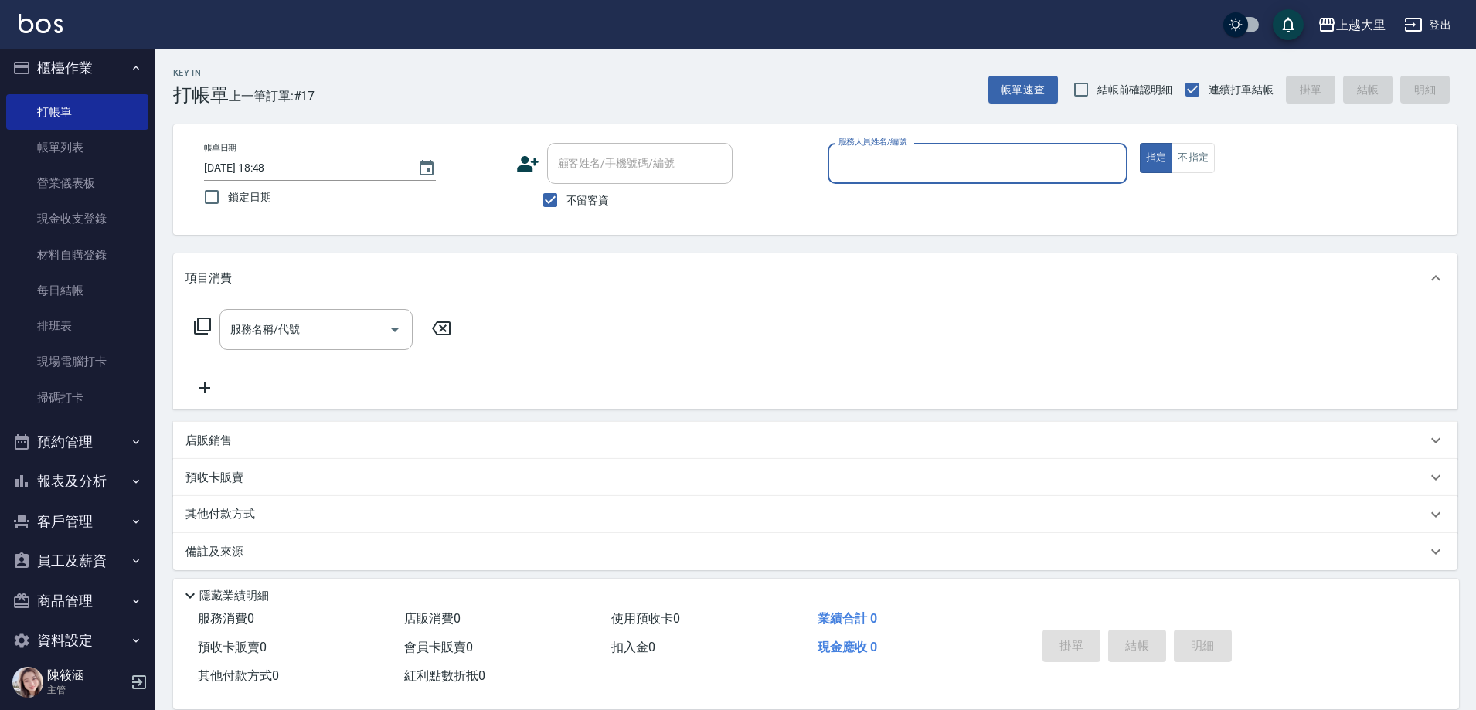
scroll to position [33, 0]
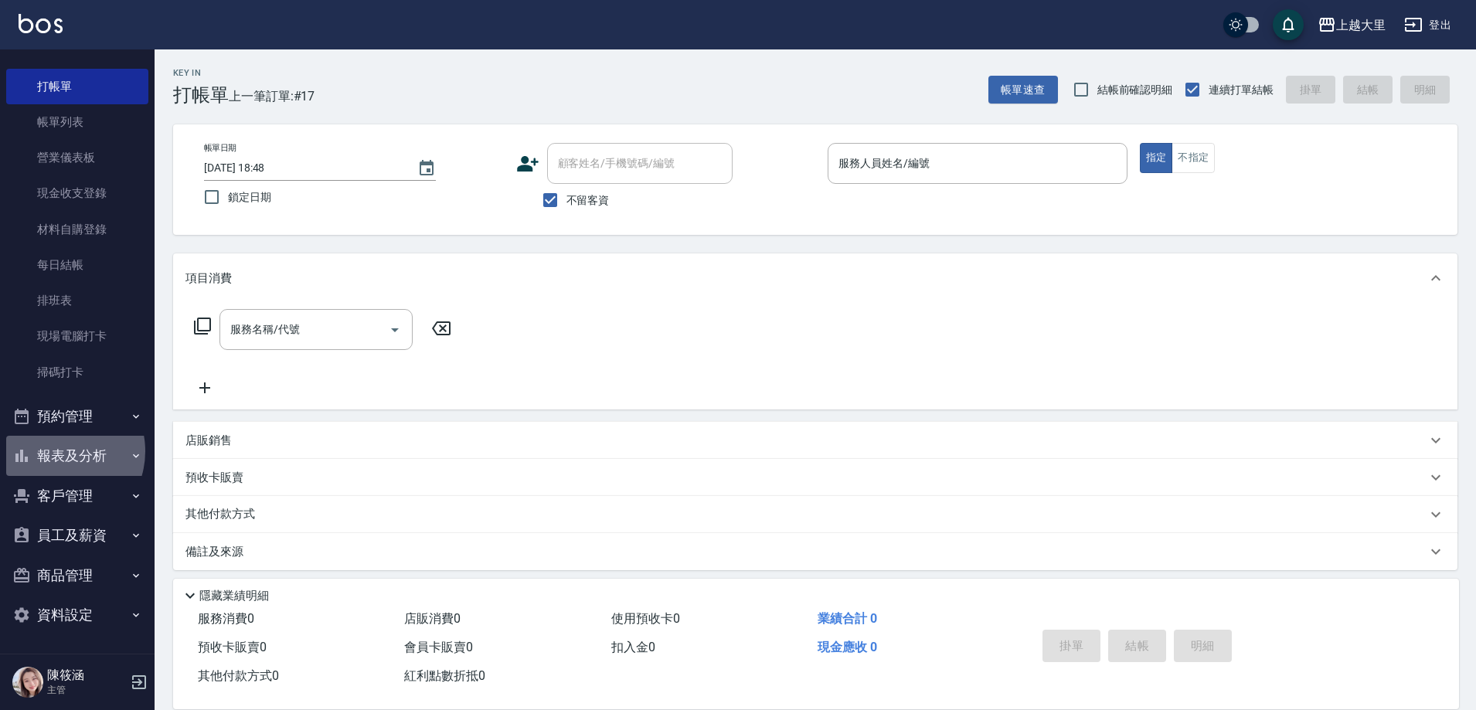
click at [56, 451] on button "報表及分析" at bounding box center [77, 456] width 142 height 40
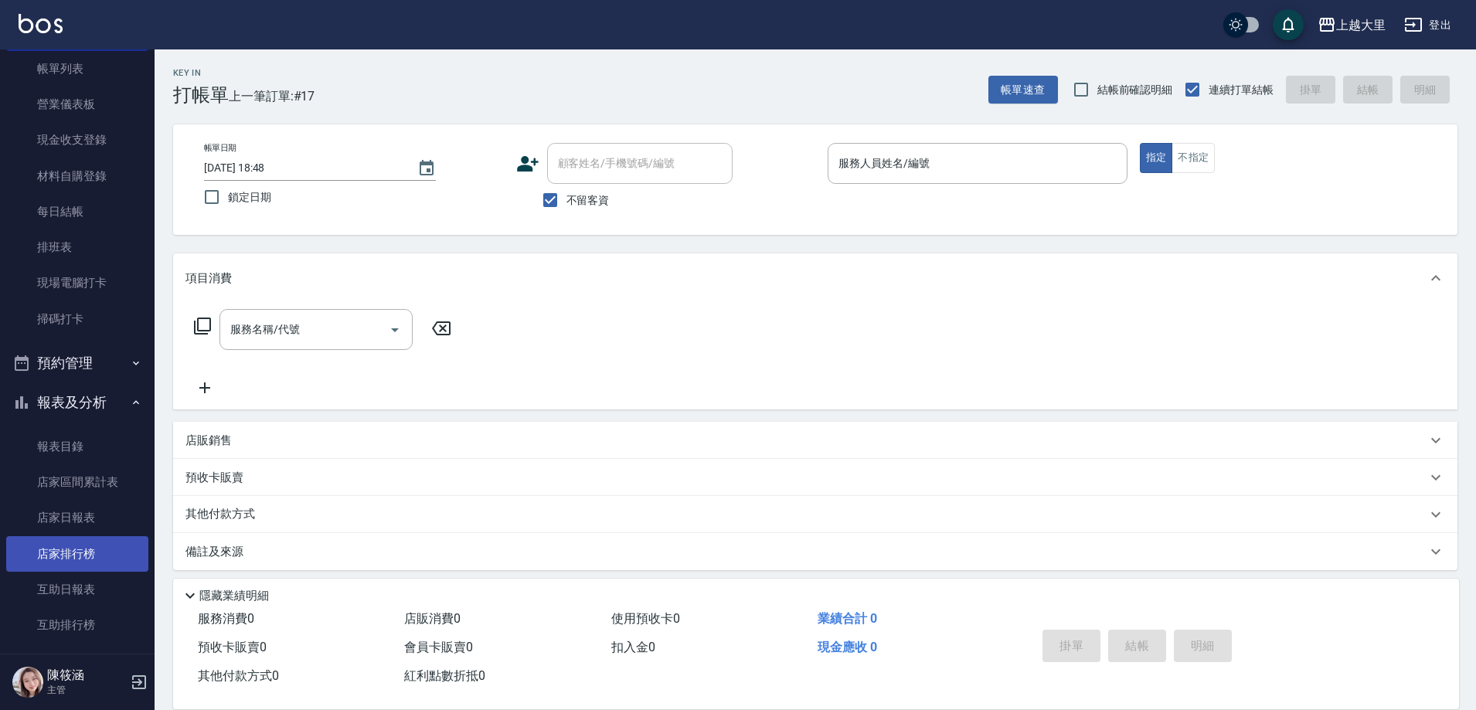
scroll to position [111, 0]
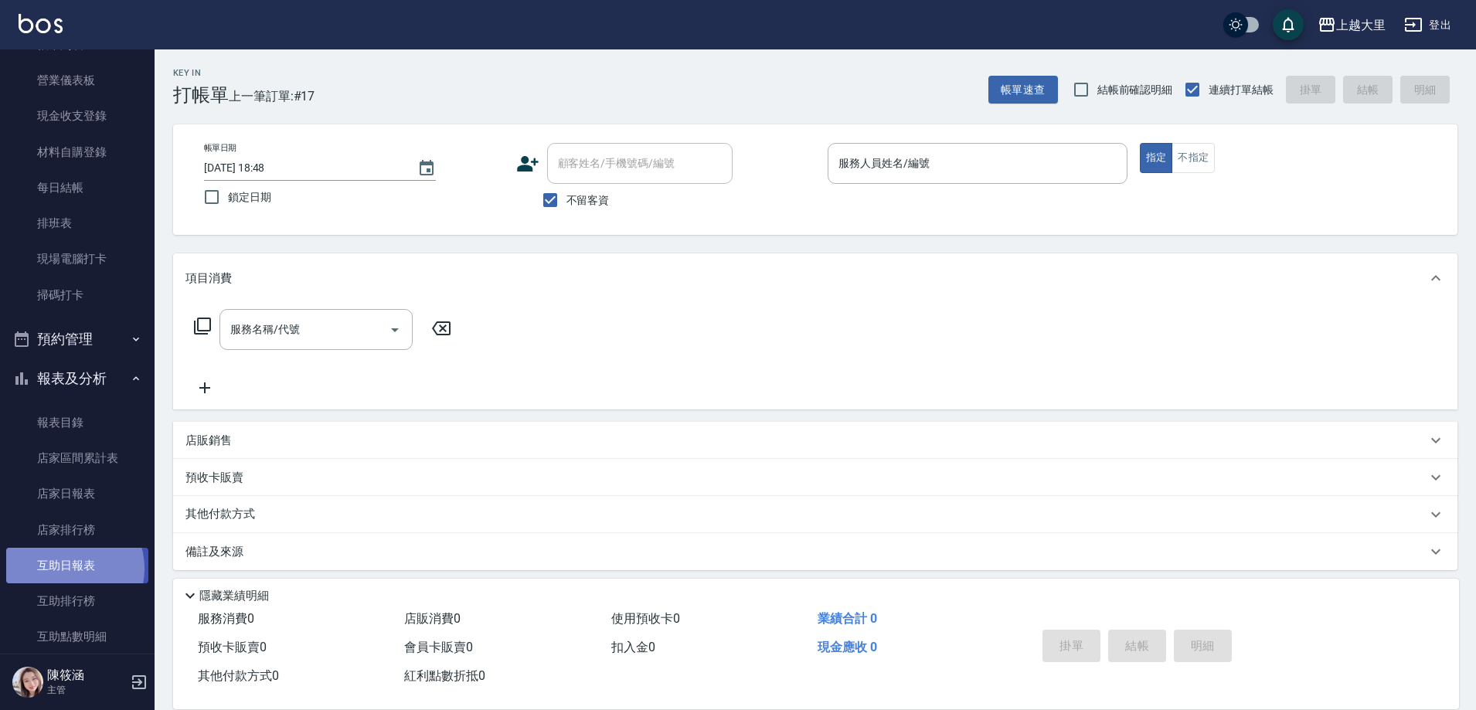
click at [64, 569] on link "互助日報表" at bounding box center [77, 566] width 142 height 36
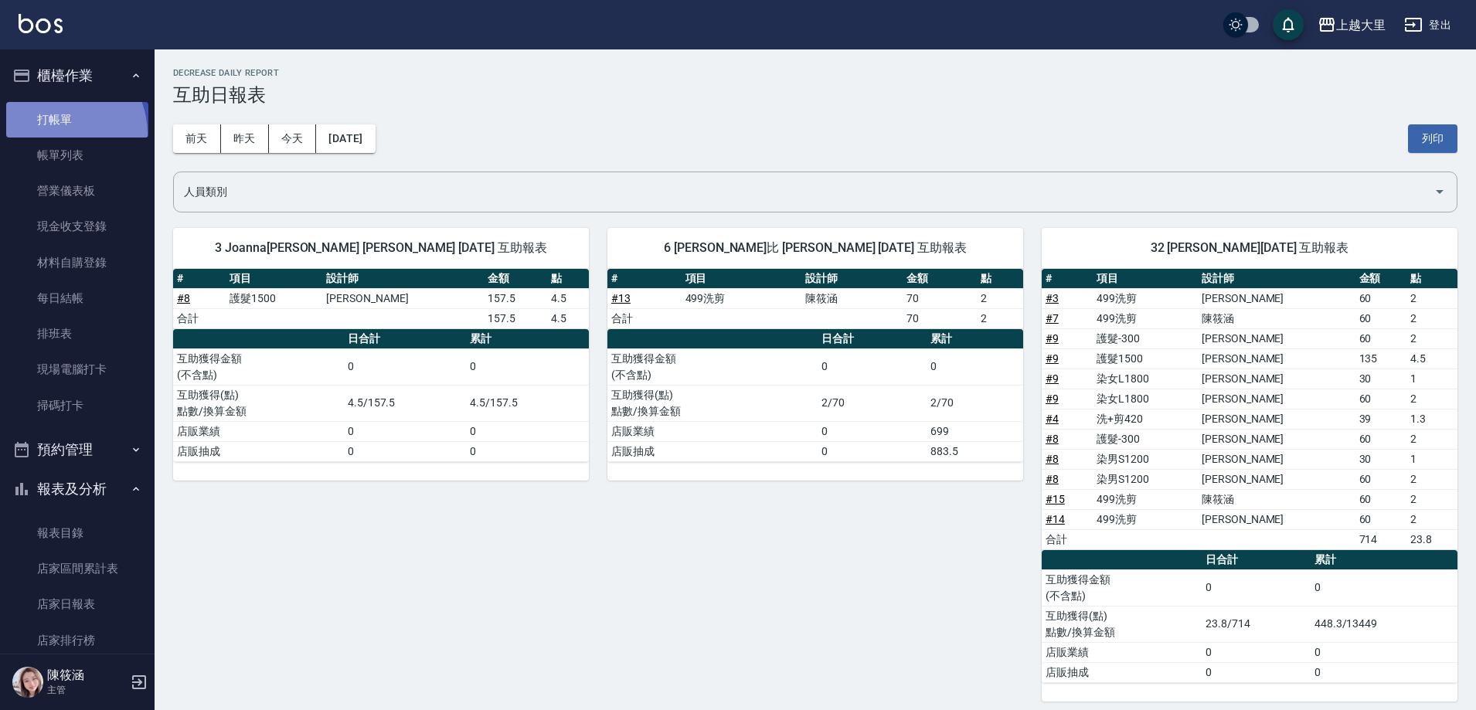
click at [54, 134] on link "打帳單" at bounding box center [77, 120] width 142 height 36
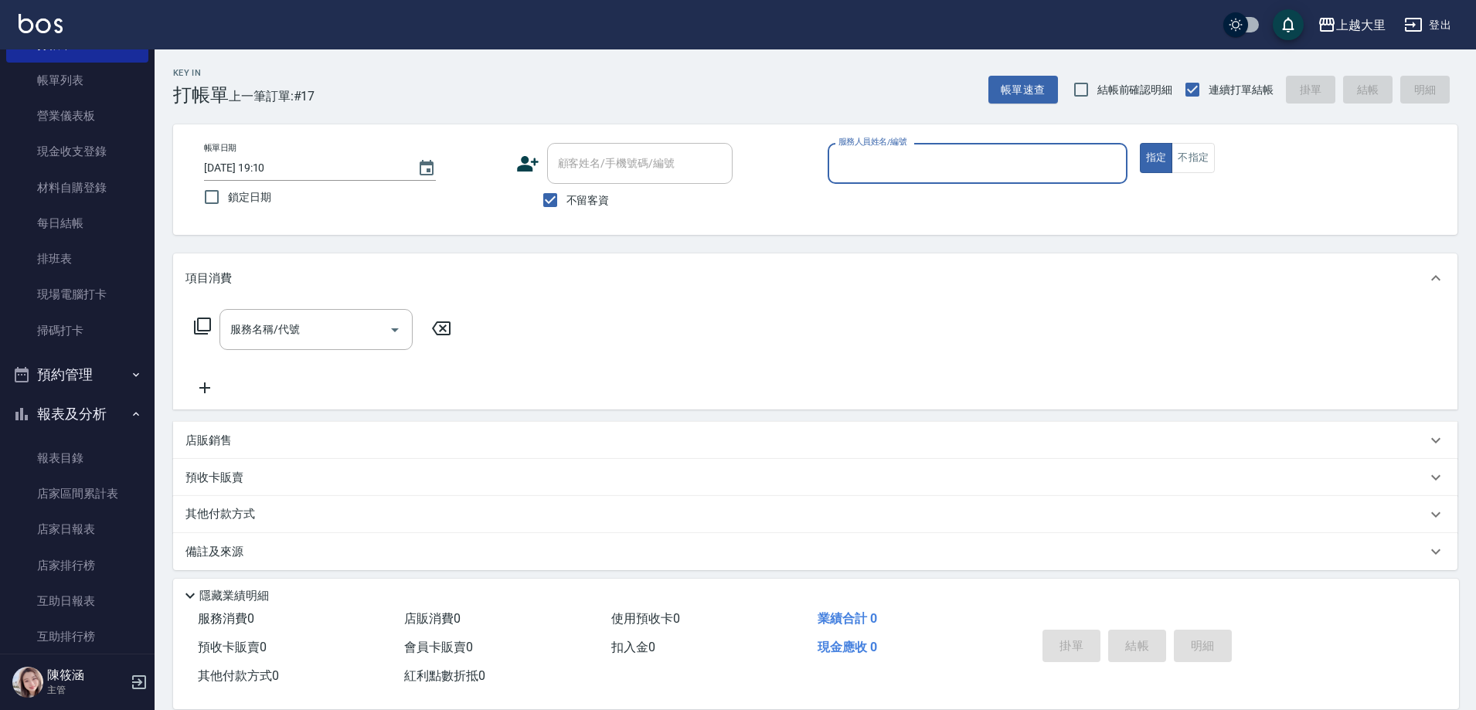
scroll to position [309, 0]
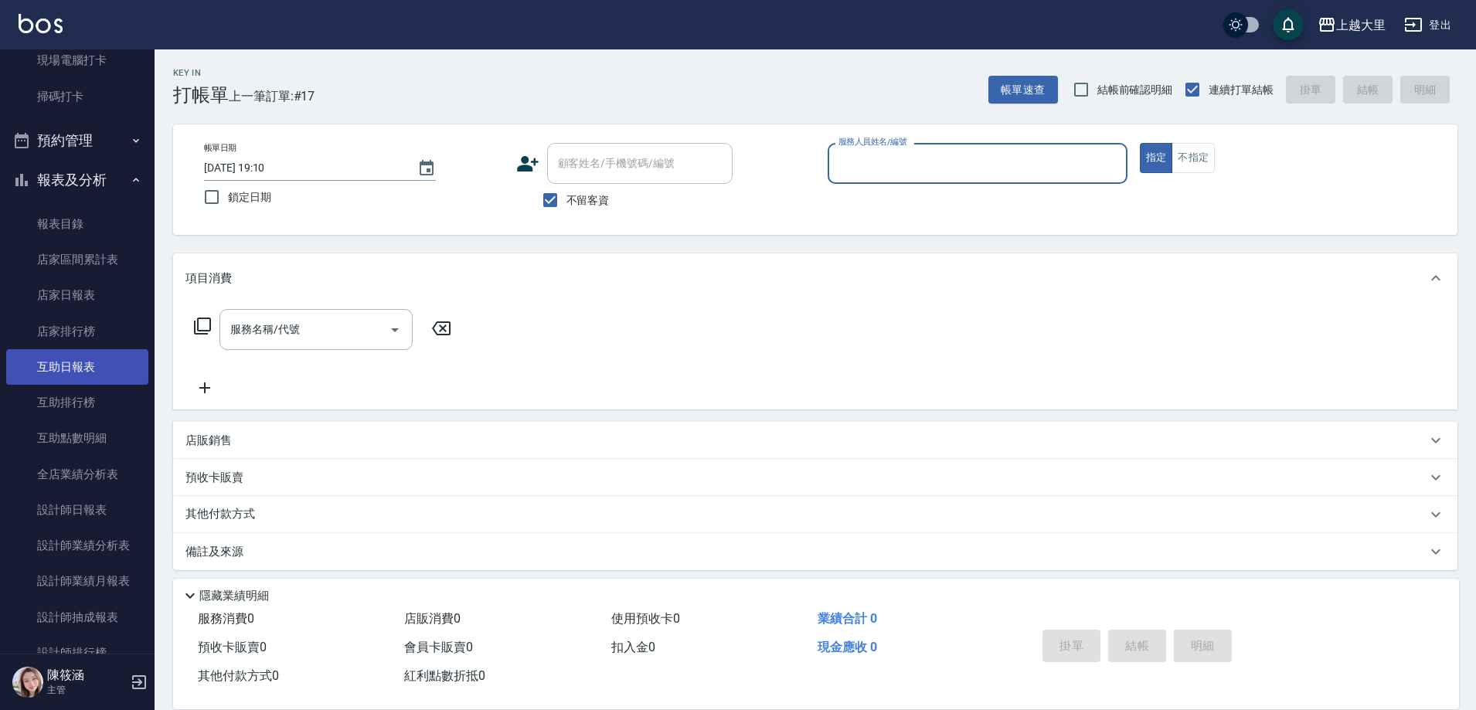
click at [60, 369] on link "互助日報表" at bounding box center [77, 367] width 142 height 36
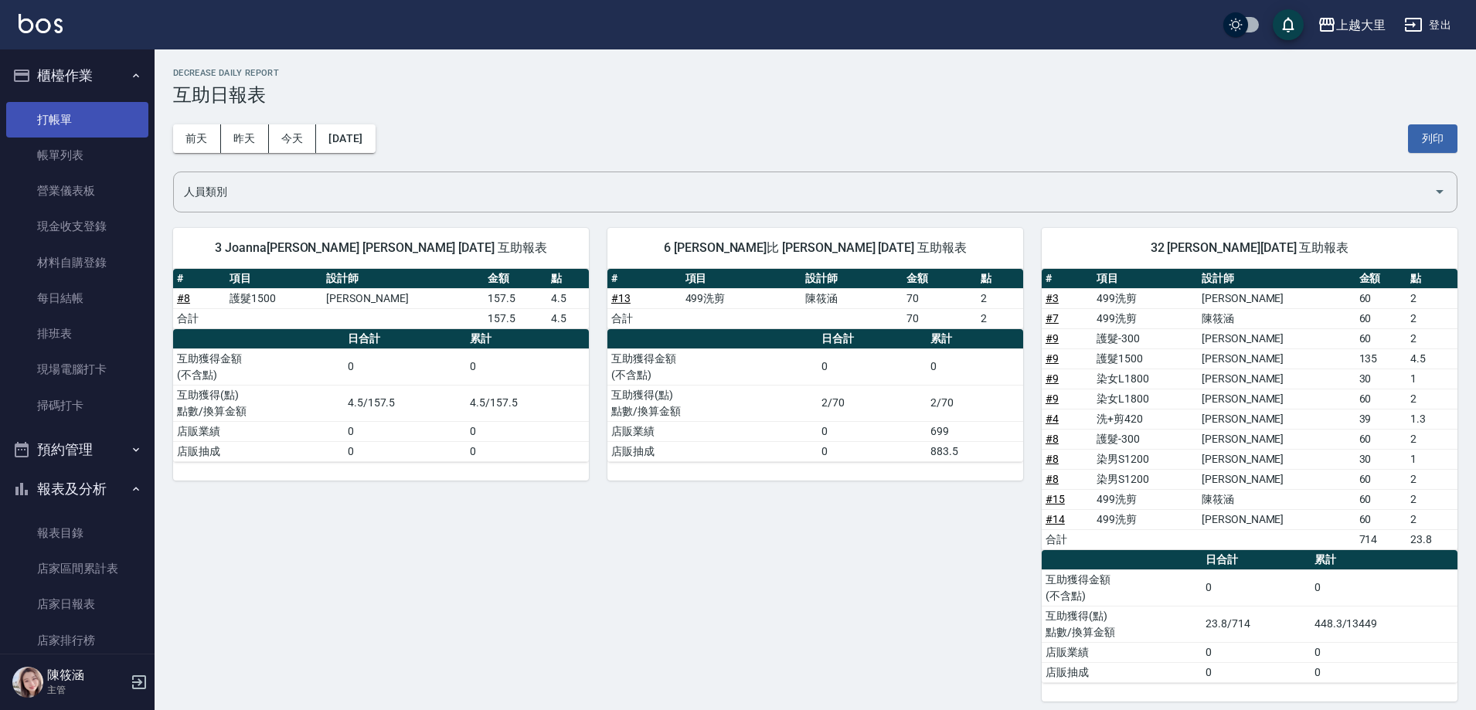
click at [47, 116] on link "打帳單" at bounding box center [77, 120] width 142 height 36
